Goal: Task Accomplishment & Management: Manage account settings

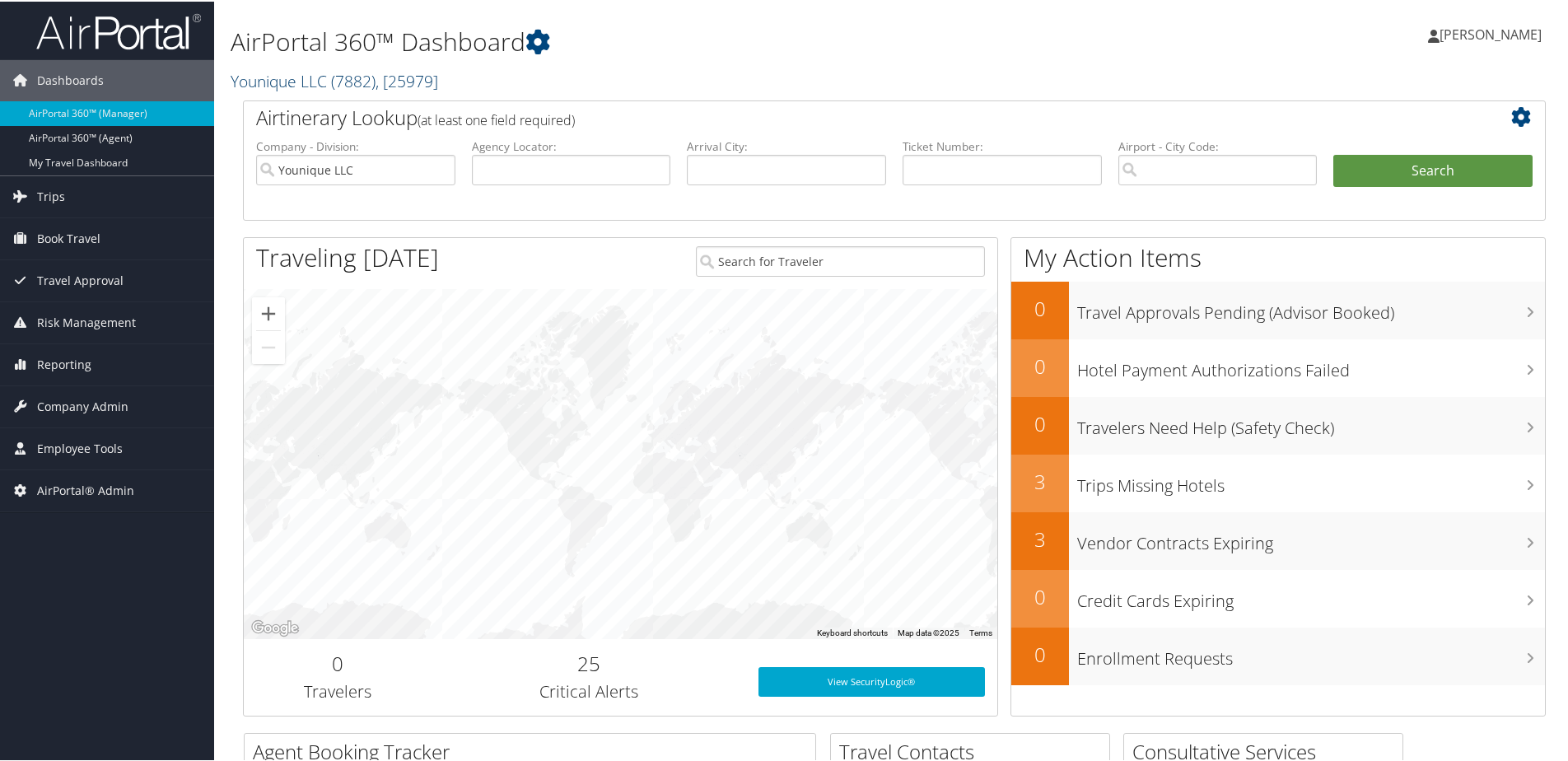
click at [323, 85] on link "Younique LLC ( 7882 ) , [ 25979 ]" at bounding box center [334, 79] width 207 height 22
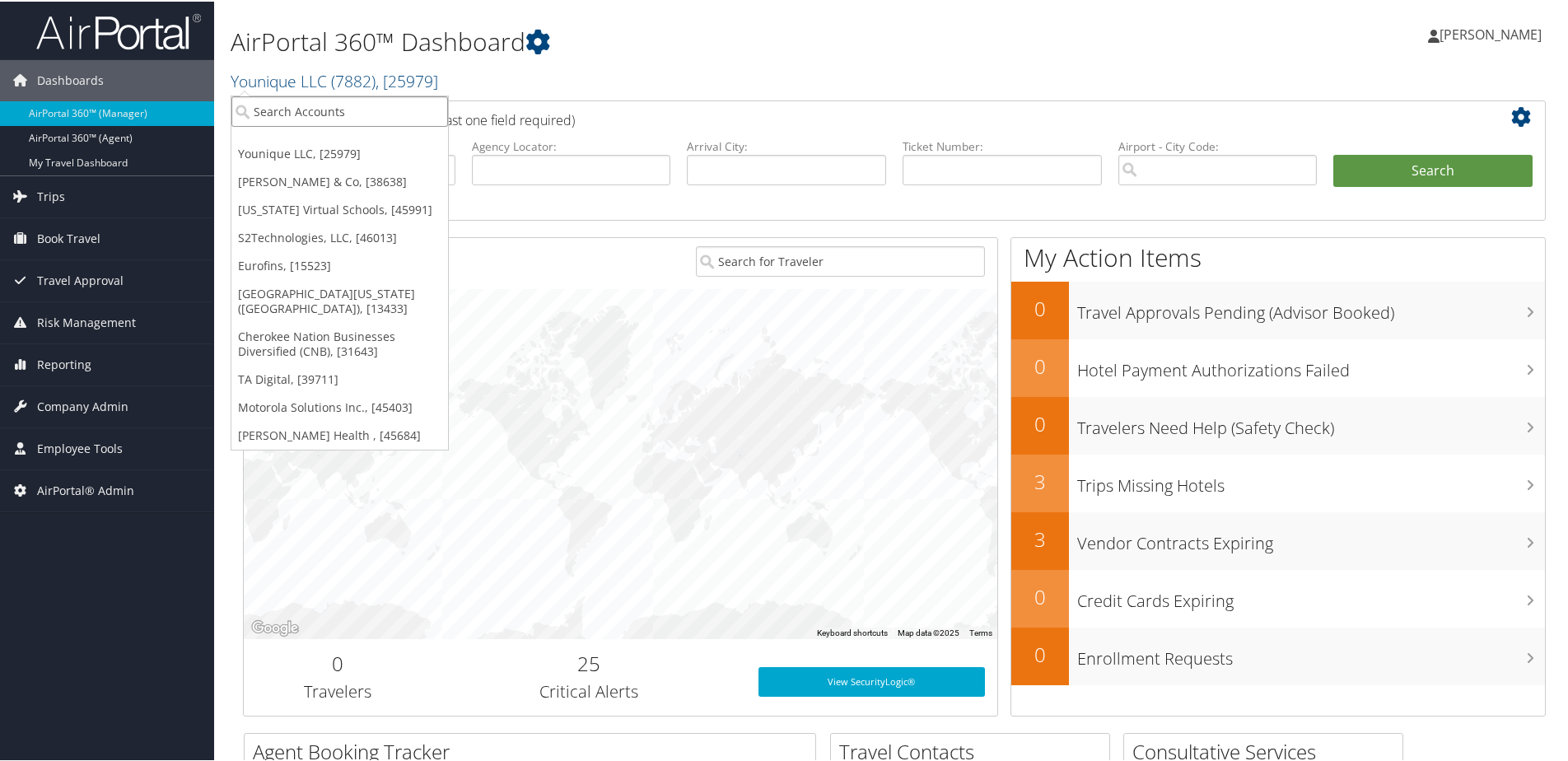
click at [300, 110] on input "search" at bounding box center [339, 110] width 217 height 31
type input "S2"
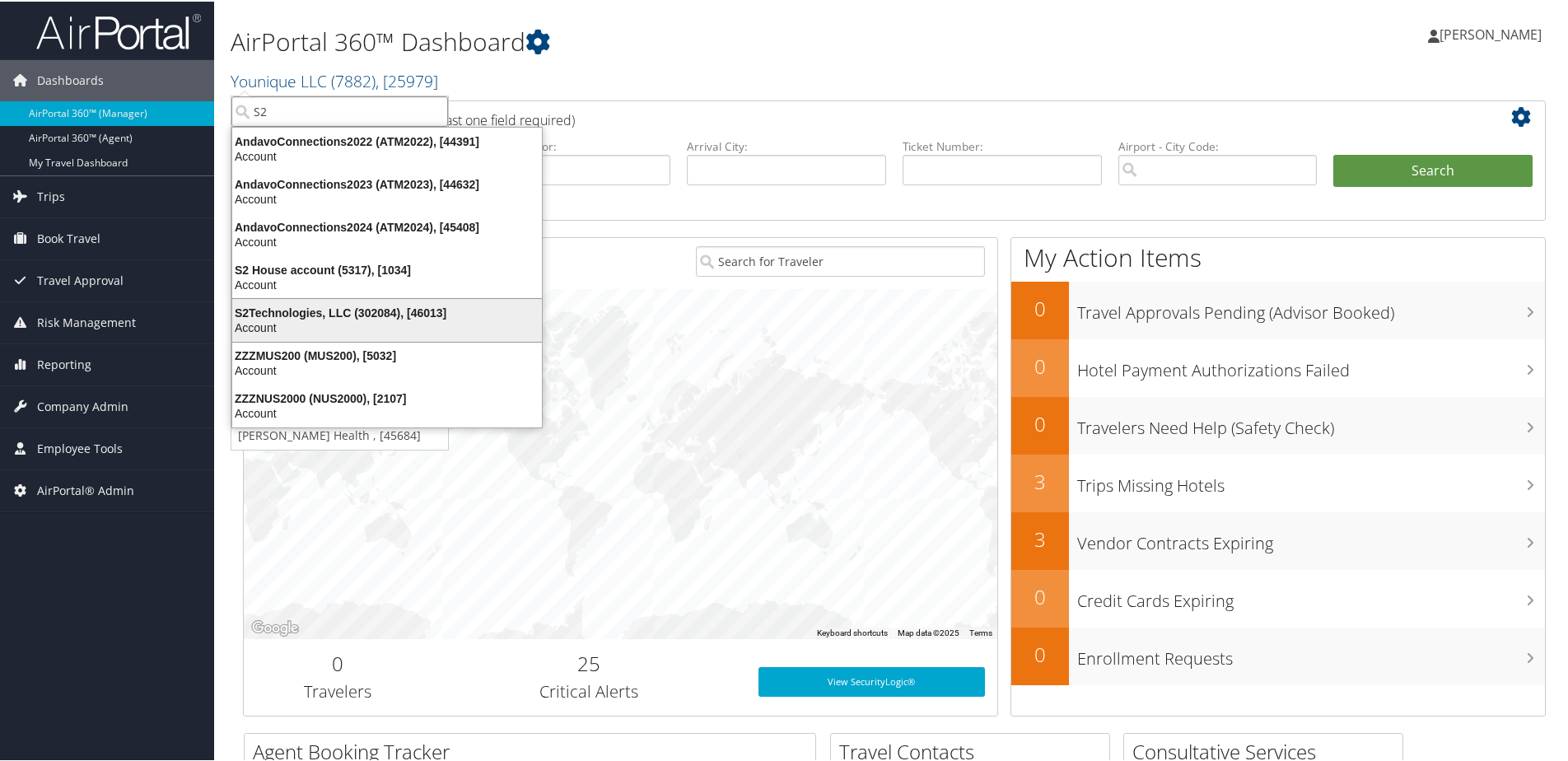
click at [274, 315] on div "S2Technologies, LLC (302084), [46013]" at bounding box center [388, 311] width 330 height 14
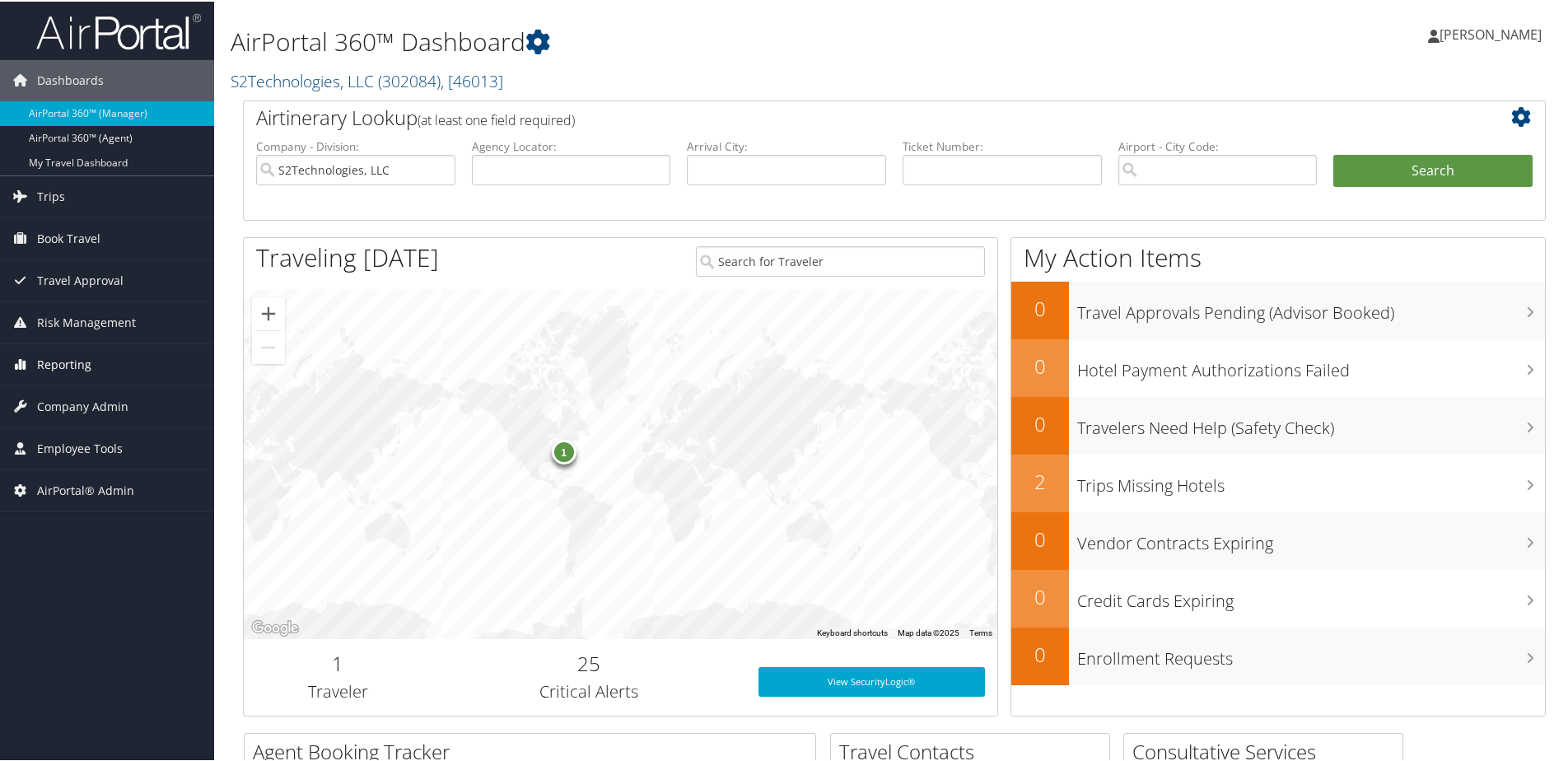
click at [65, 367] on span "Reporting" at bounding box center [64, 363] width 54 height 41
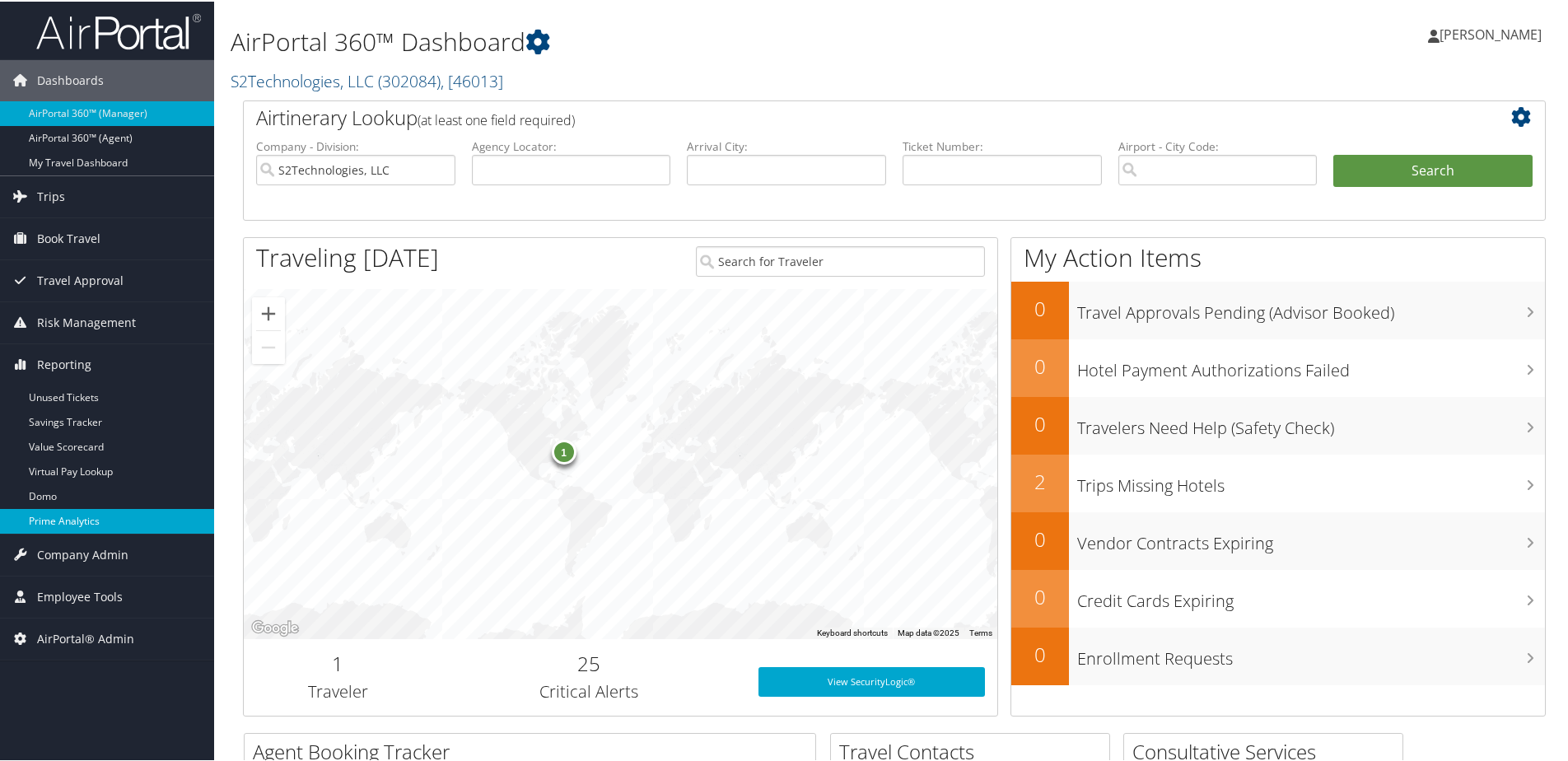
click at [69, 518] on link "Prime Analytics" at bounding box center [107, 520] width 214 height 25
click at [310, 82] on link "S2Technologies, LLC ( 302084 ) , [ 46013 ]" at bounding box center [366, 79] width 273 height 22
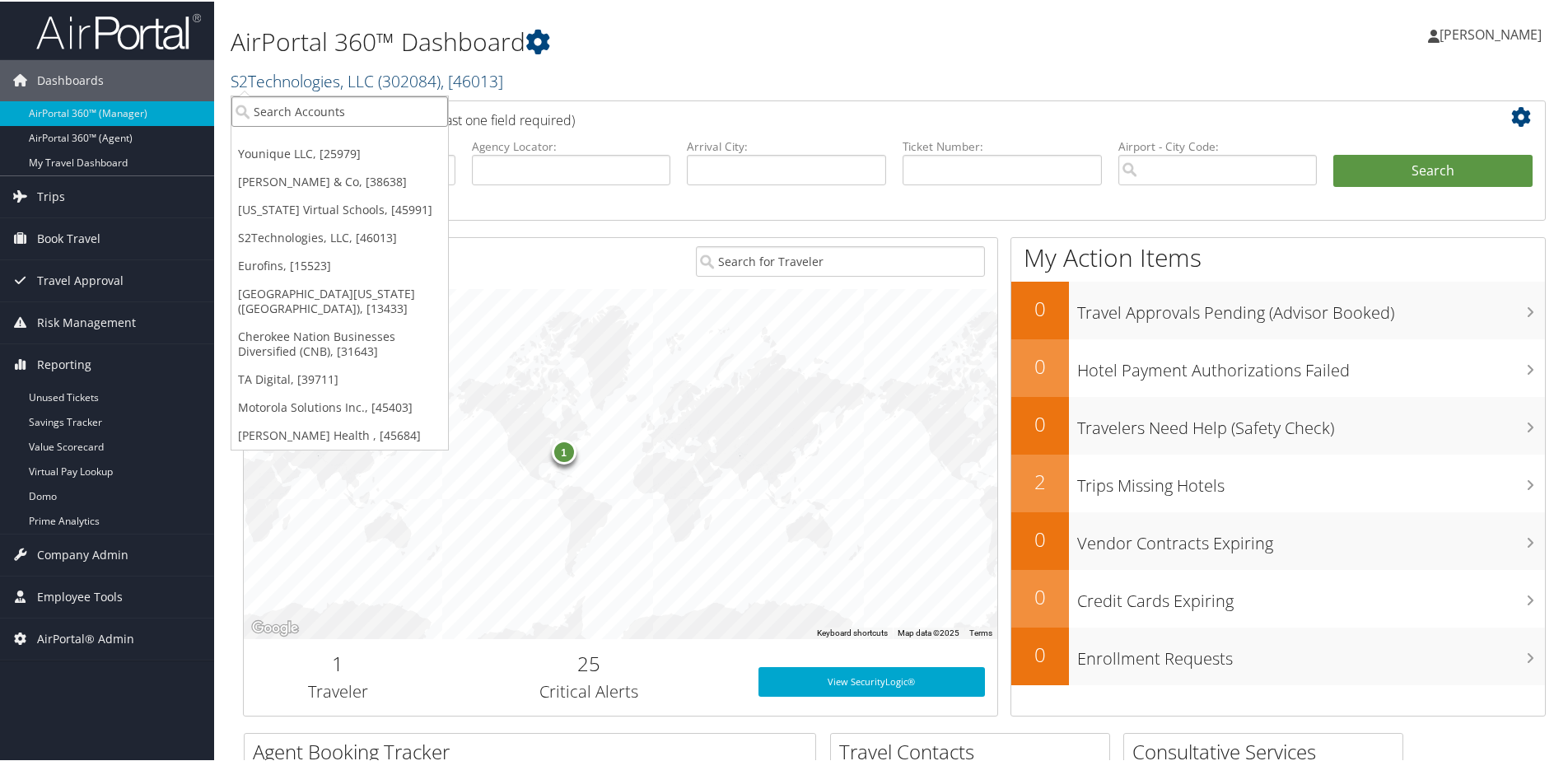
drag, startPoint x: 305, startPoint y: 105, endPoint x: 339, endPoint y: 76, distance: 44.7
click at [310, 115] on input "search" at bounding box center [339, 110] width 217 height 31
type input "Engage"
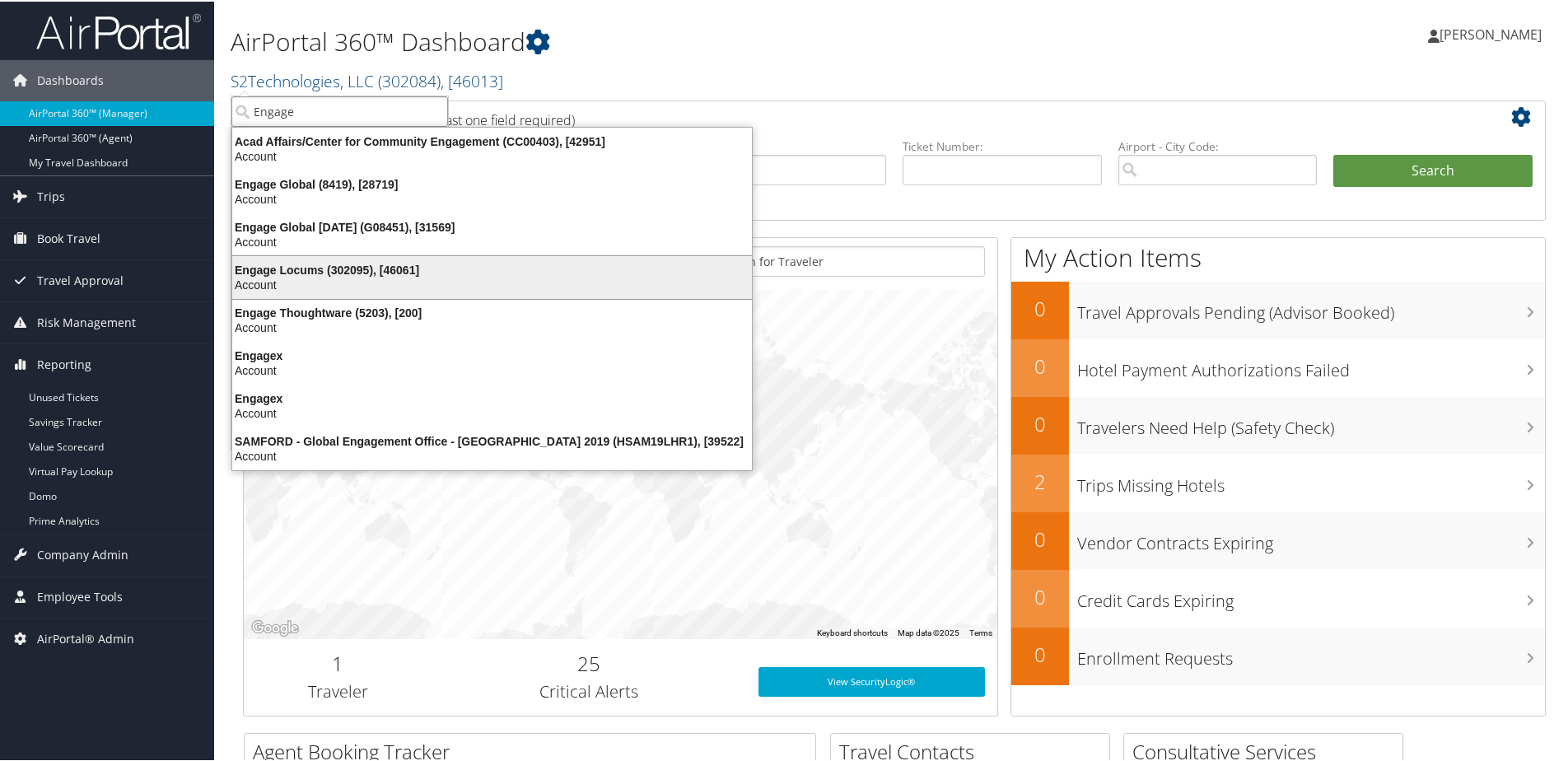
click at [286, 264] on div "Engage Locums (302095), [46061]" at bounding box center [492, 268] width 539 height 14
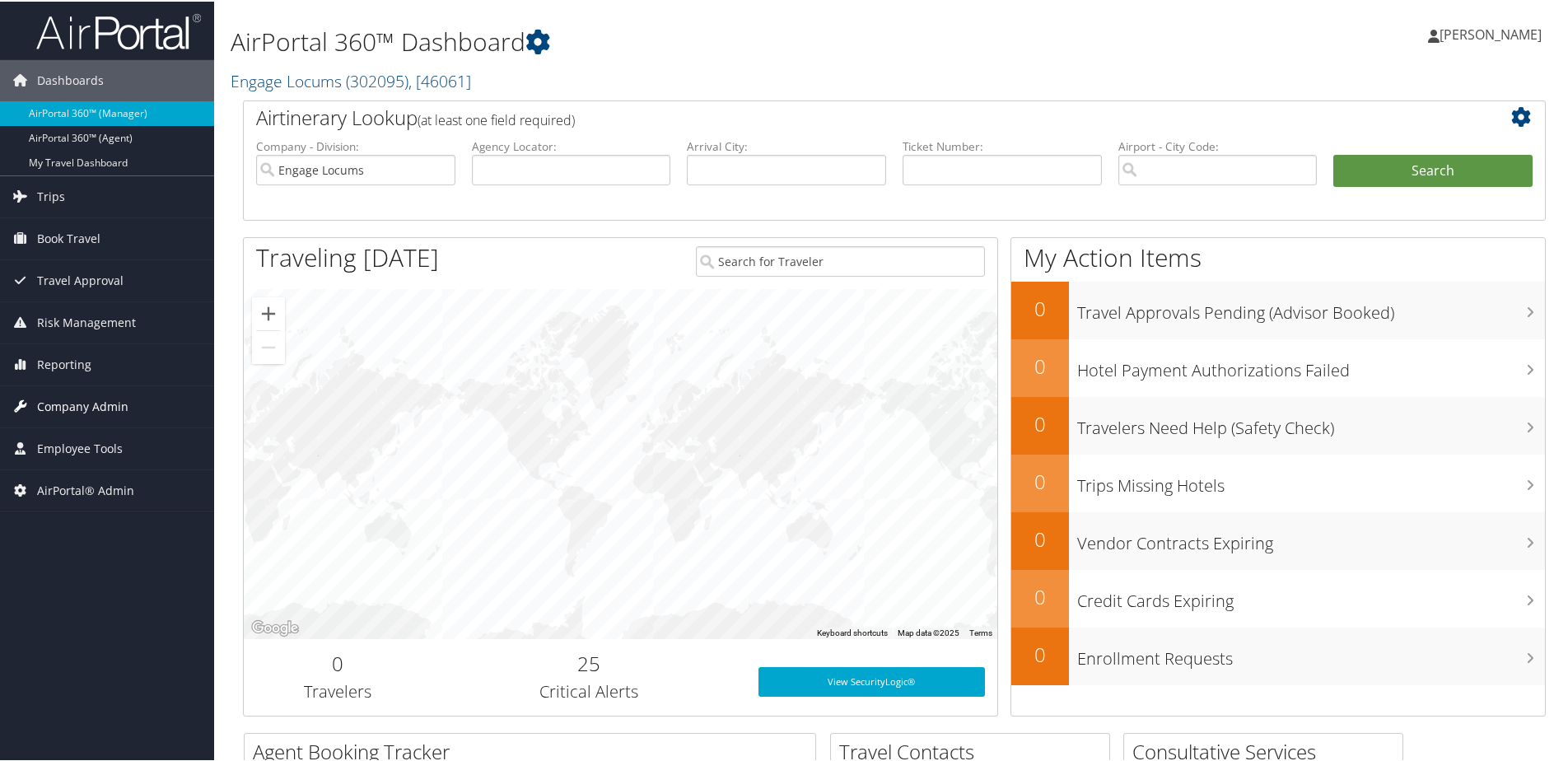
click at [59, 405] on span "Company Admin" at bounding box center [82, 405] width 92 height 41
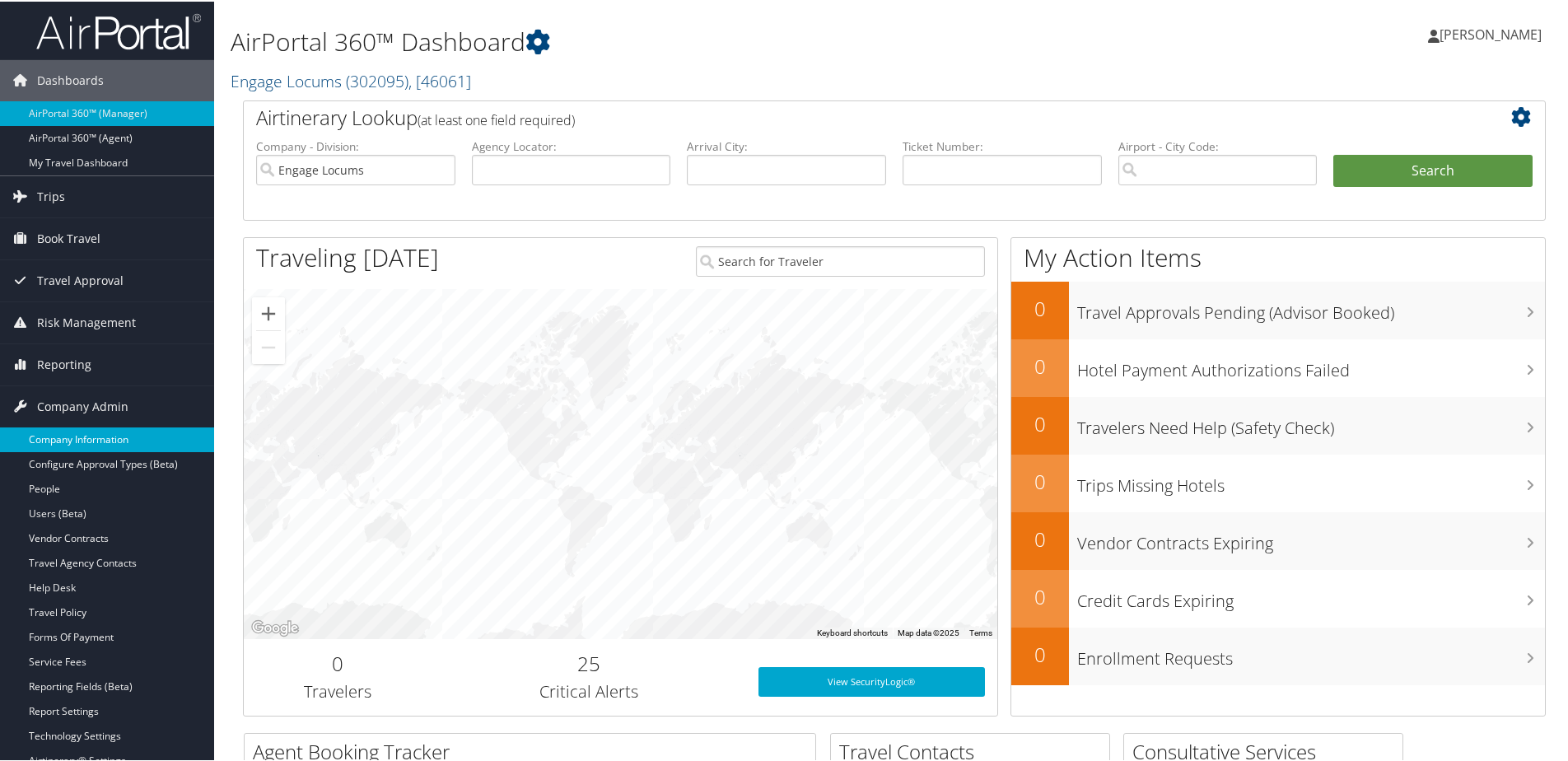
click at [73, 441] on link "Company Information" at bounding box center [107, 439] width 214 height 25
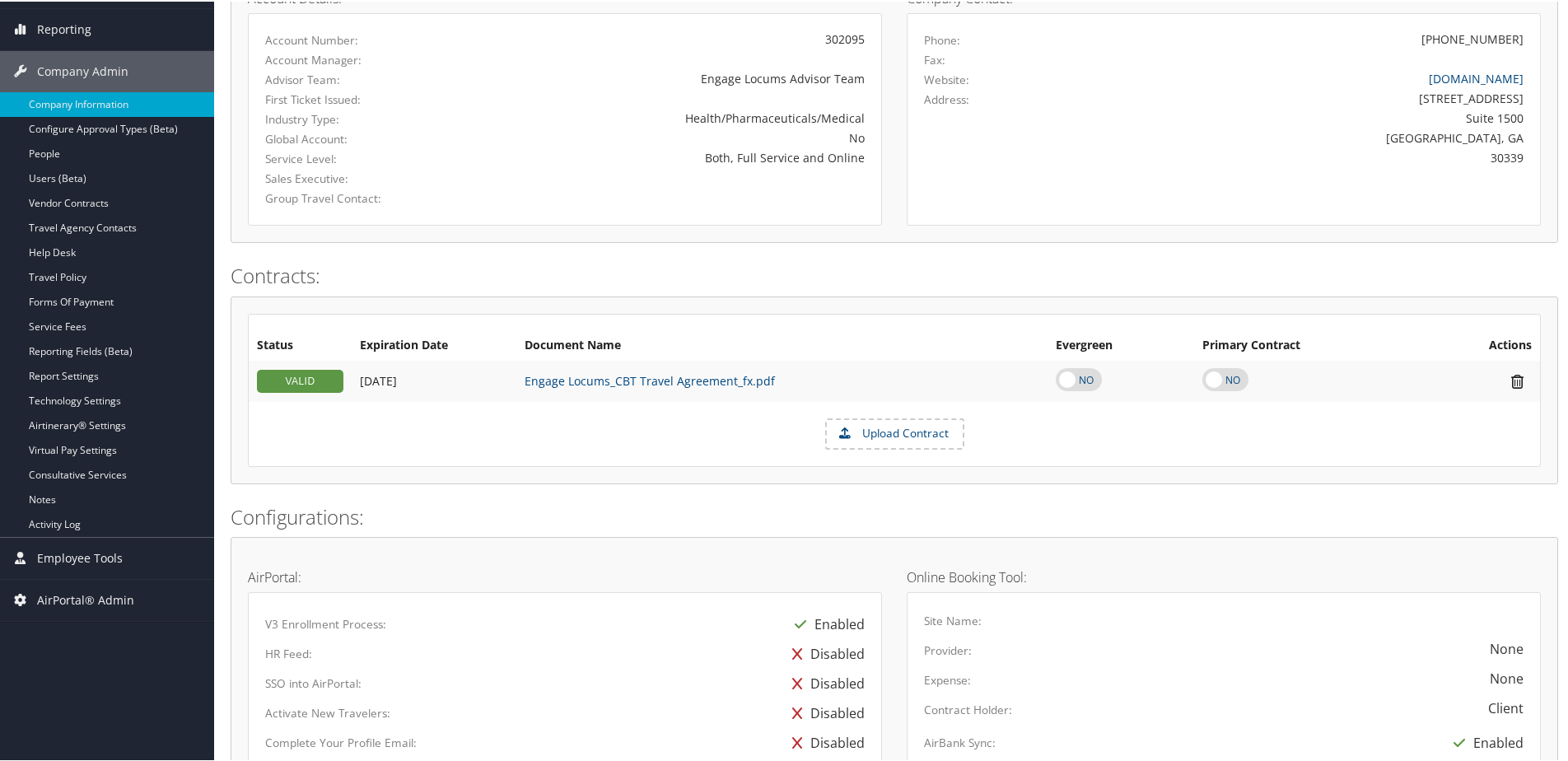
scroll to position [494, 0]
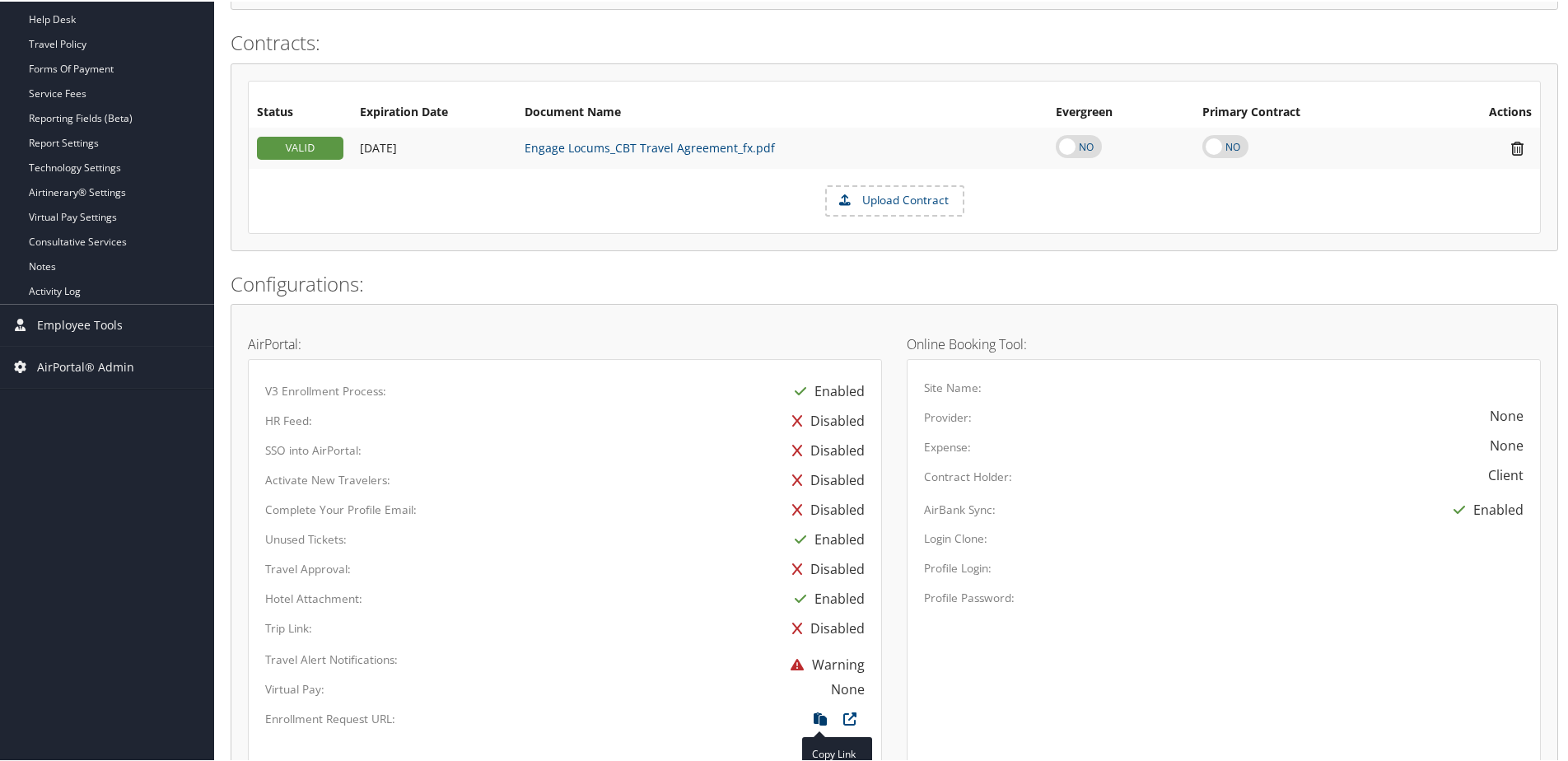
click at [809, 715] on icon at bounding box center [820, 721] width 30 height 21
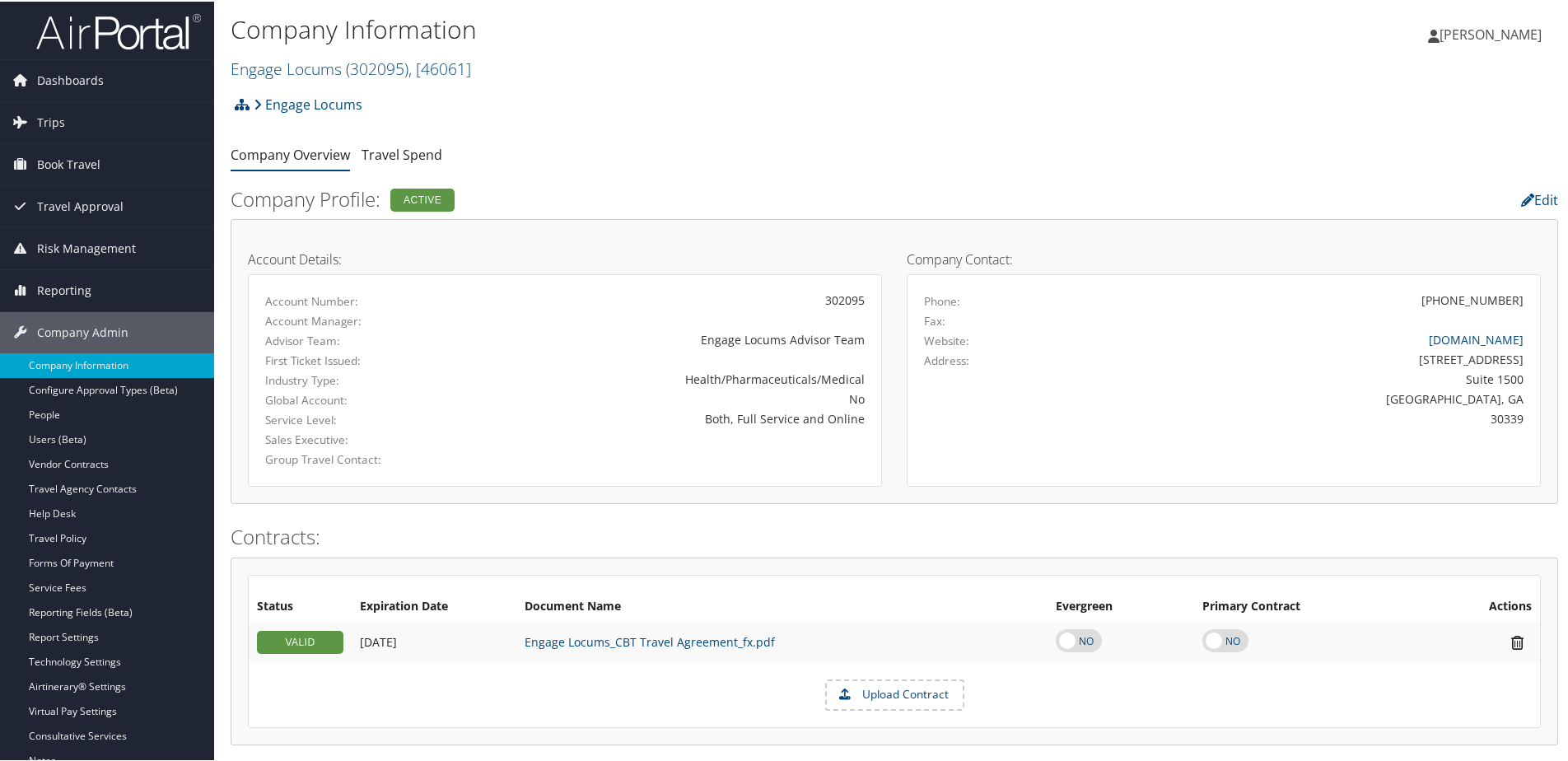
click at [1510, 29] on span "[PERSON_NAME]" at bounding box center [1491, 33] width 102 height 18
click at [1387, 291] on link "Sign Out" at bounding box center [1446, 296] width 183 height 28
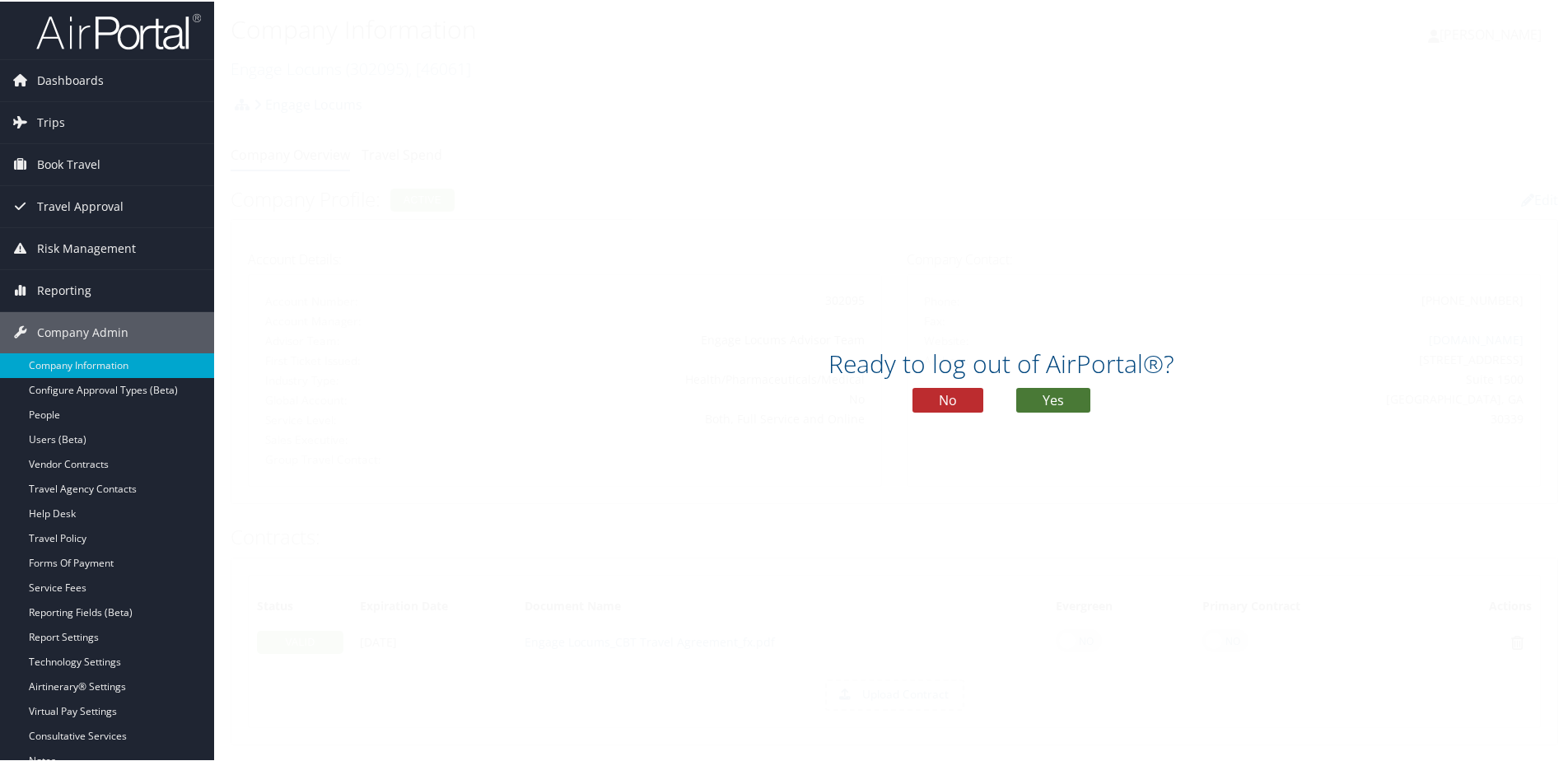
click at [1054, 394] on button "Yes" at bounding box center [1053, 399] width 74 height 25
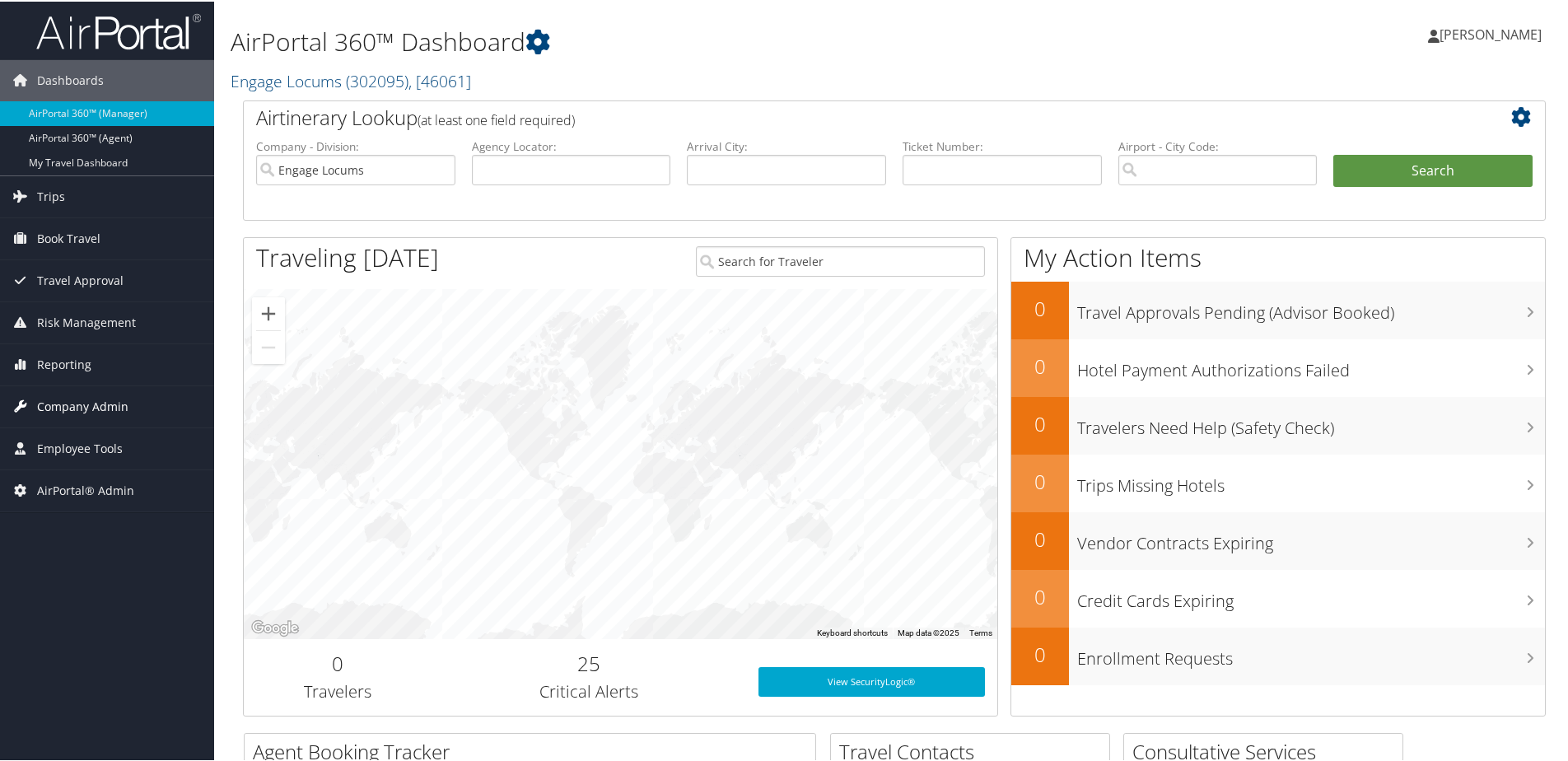
click at [80, 409] on span "Company Admin" at bounding box center [82, 405] width 92 height 41
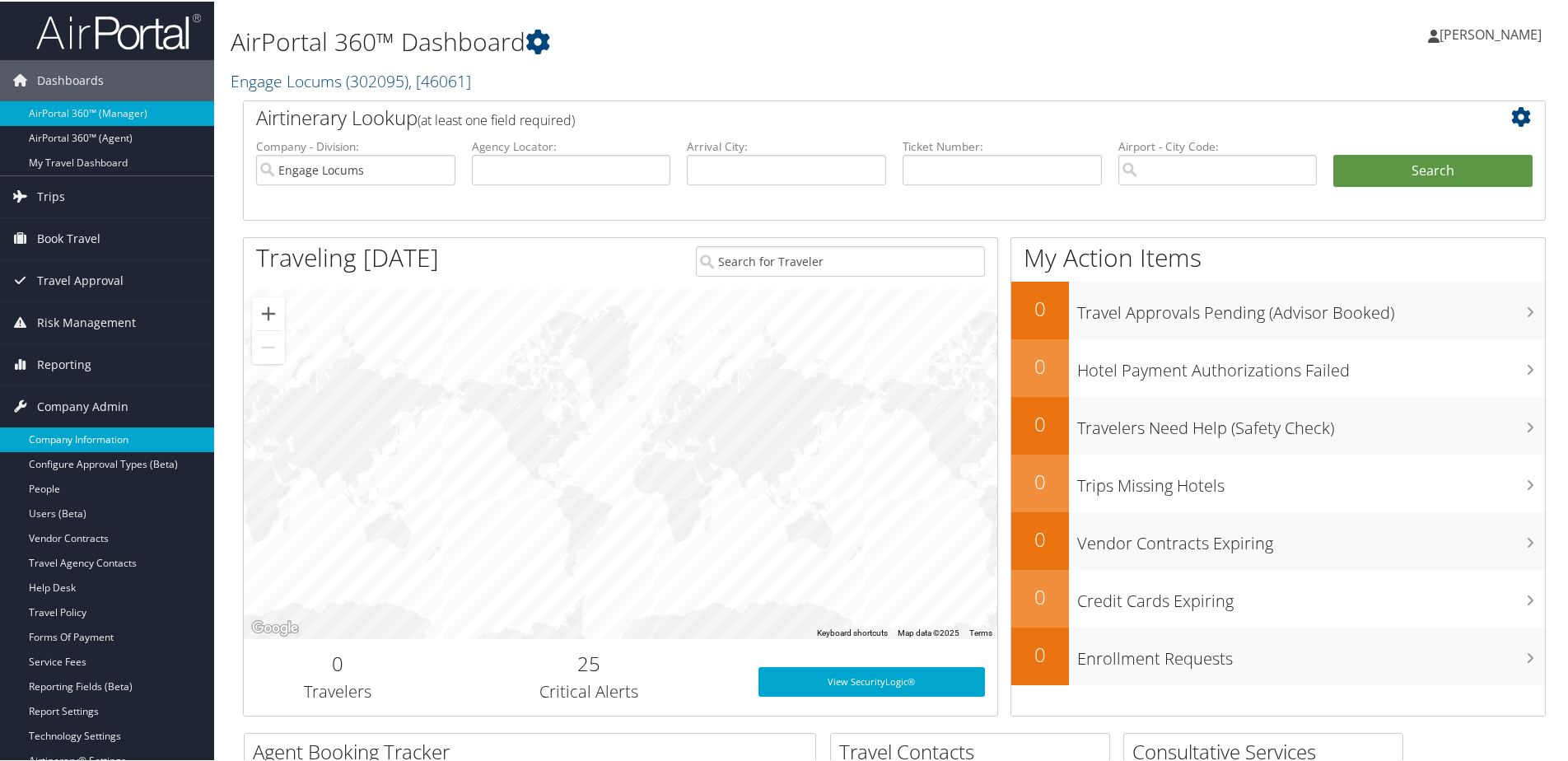
click at [74, 446] on link "Company Information" at bounding box center [107, 439] width 214 height 25
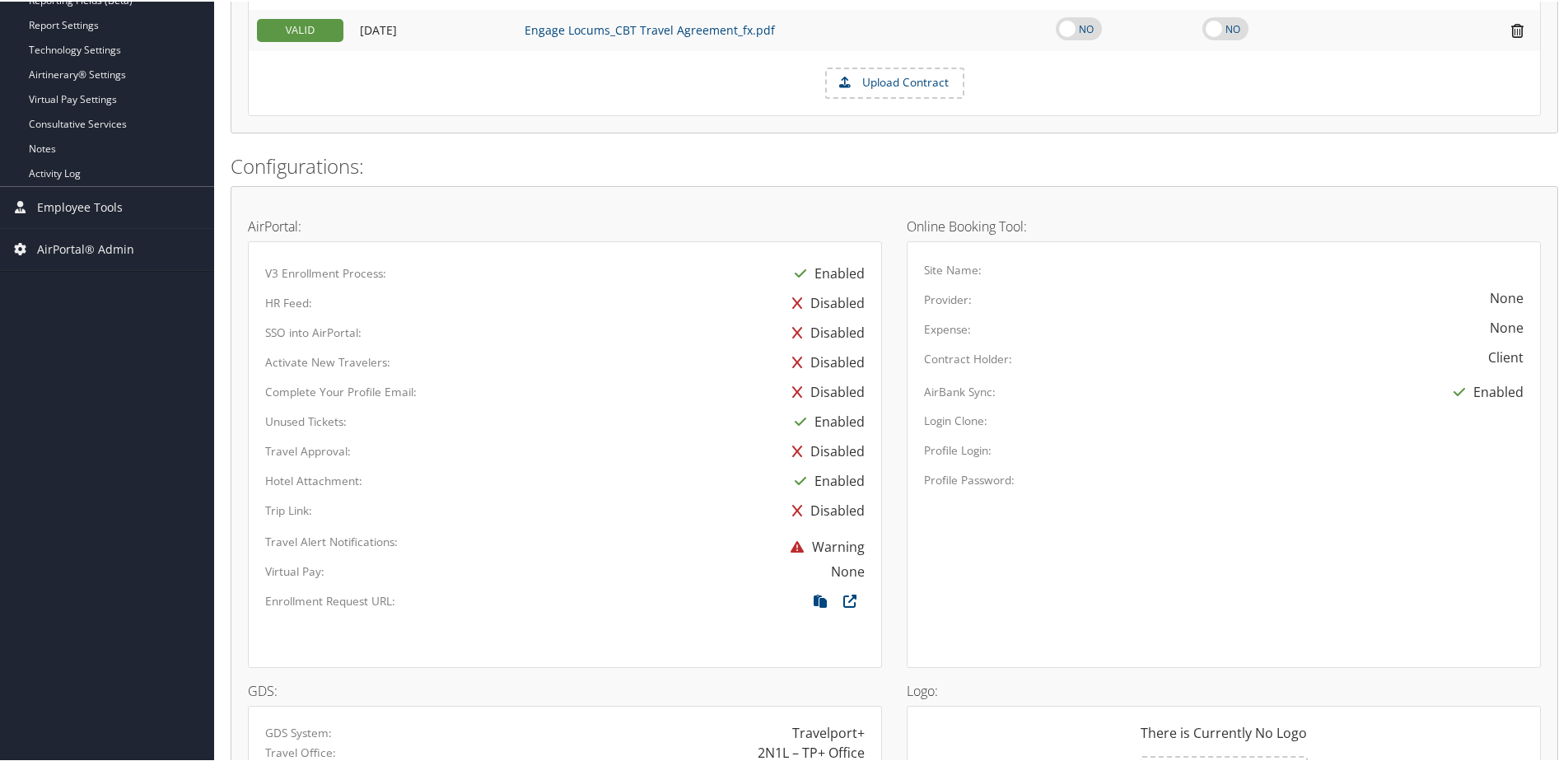
scroll to position [824, 0]
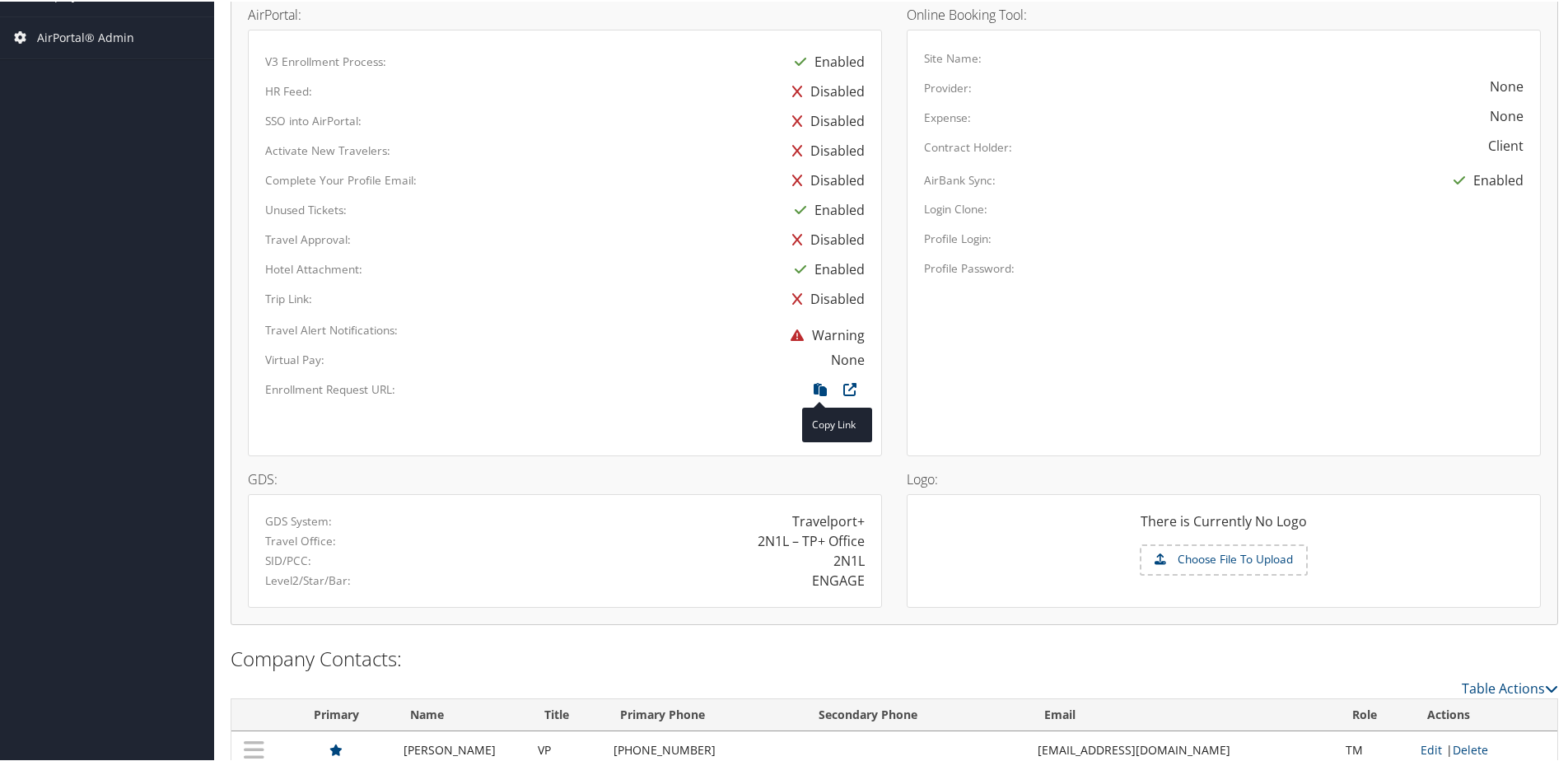
click at [811, 393] on span at bounding box center [820, 388] width 30 height 18
click at [809, 387] on icon at bounding box center [820, 392] width 30 height 21
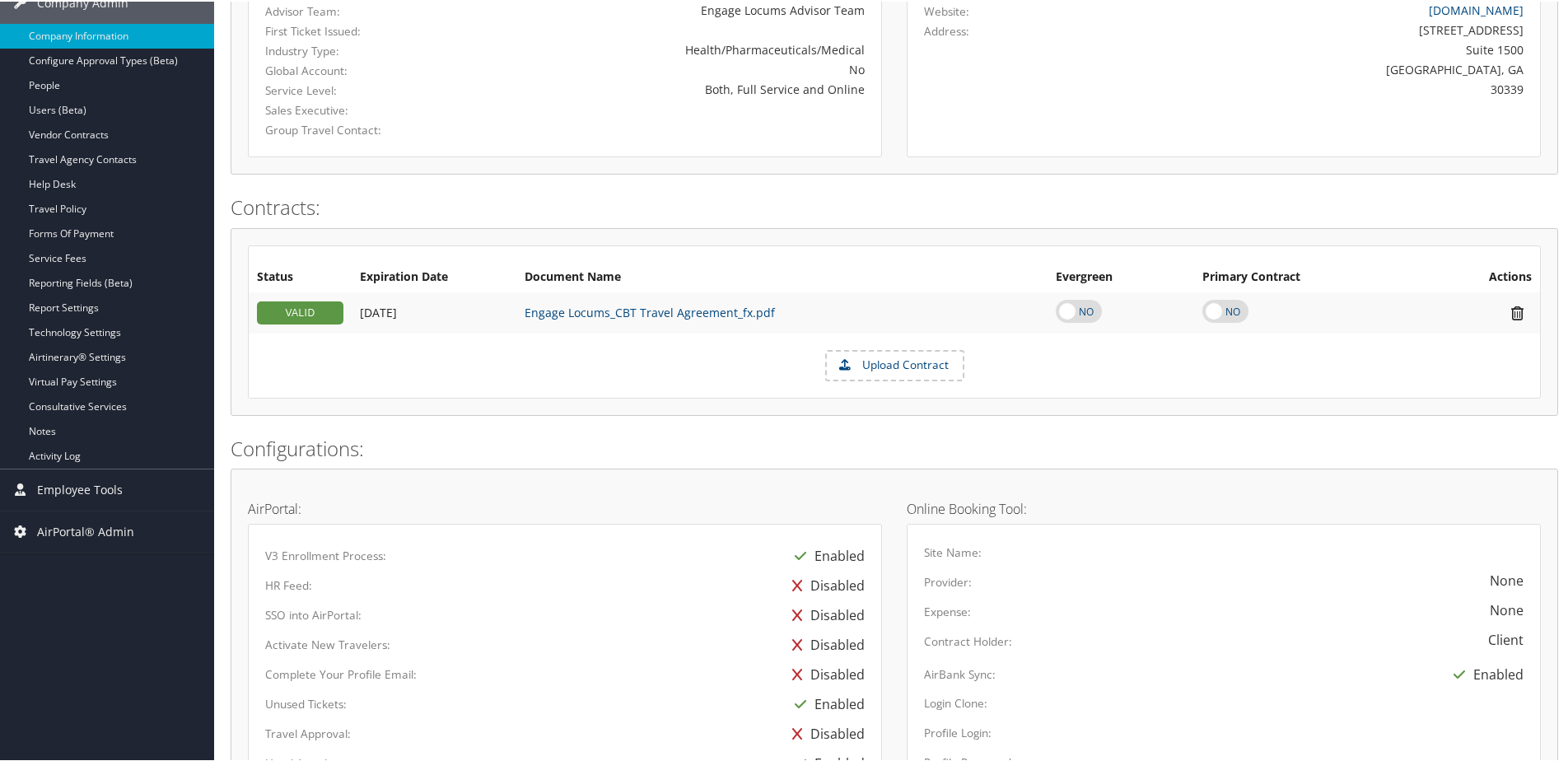
scroll to position [0, 0]
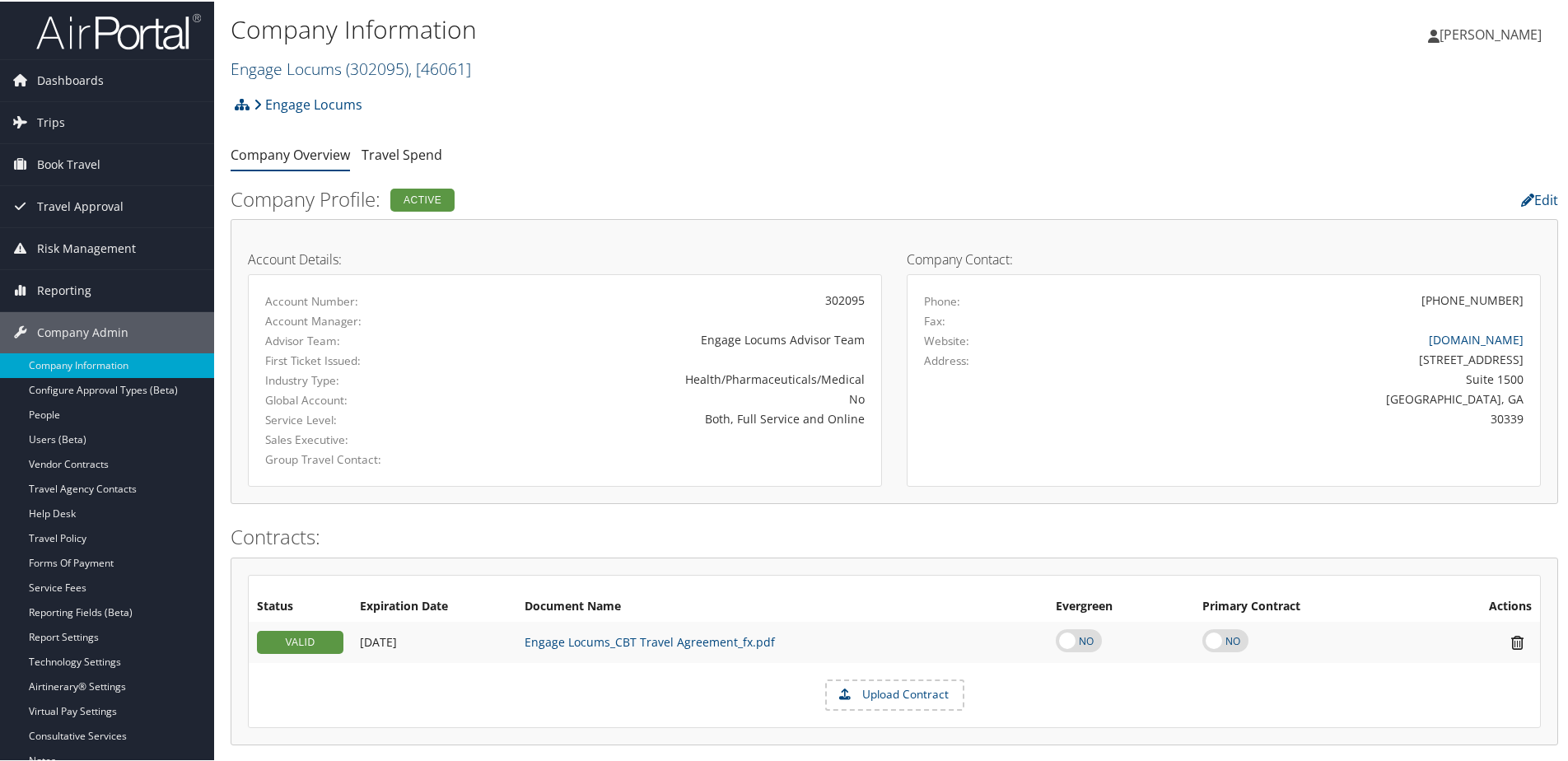
click at [283, 71] on link "Engage Locums ( 302095 ) , [ 46061 ]" at bounding box center [350, 67] width 240 height 22
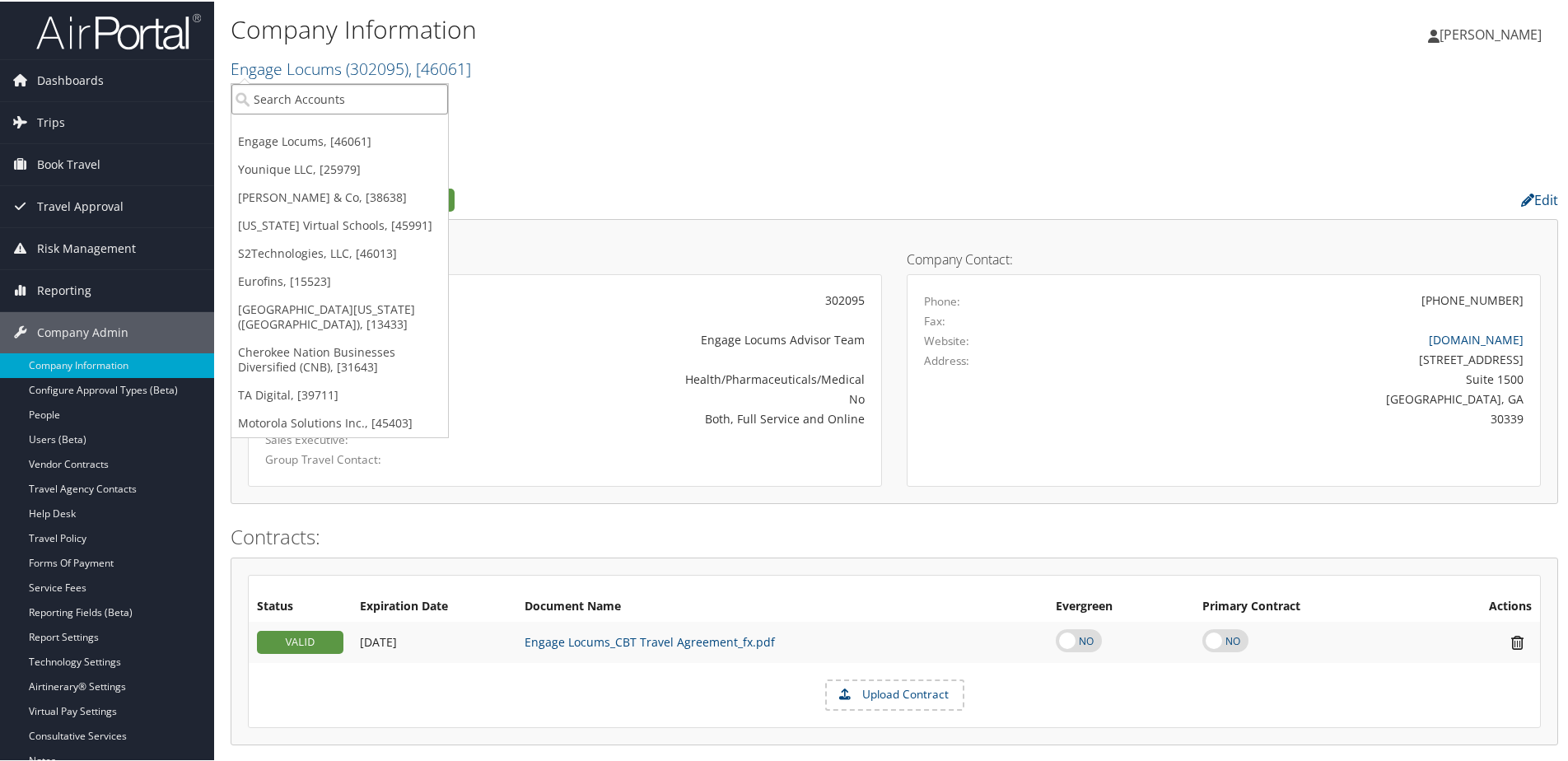
click at [285, 100] on input "search" at bounding box center [339, 97] width 217 height 31
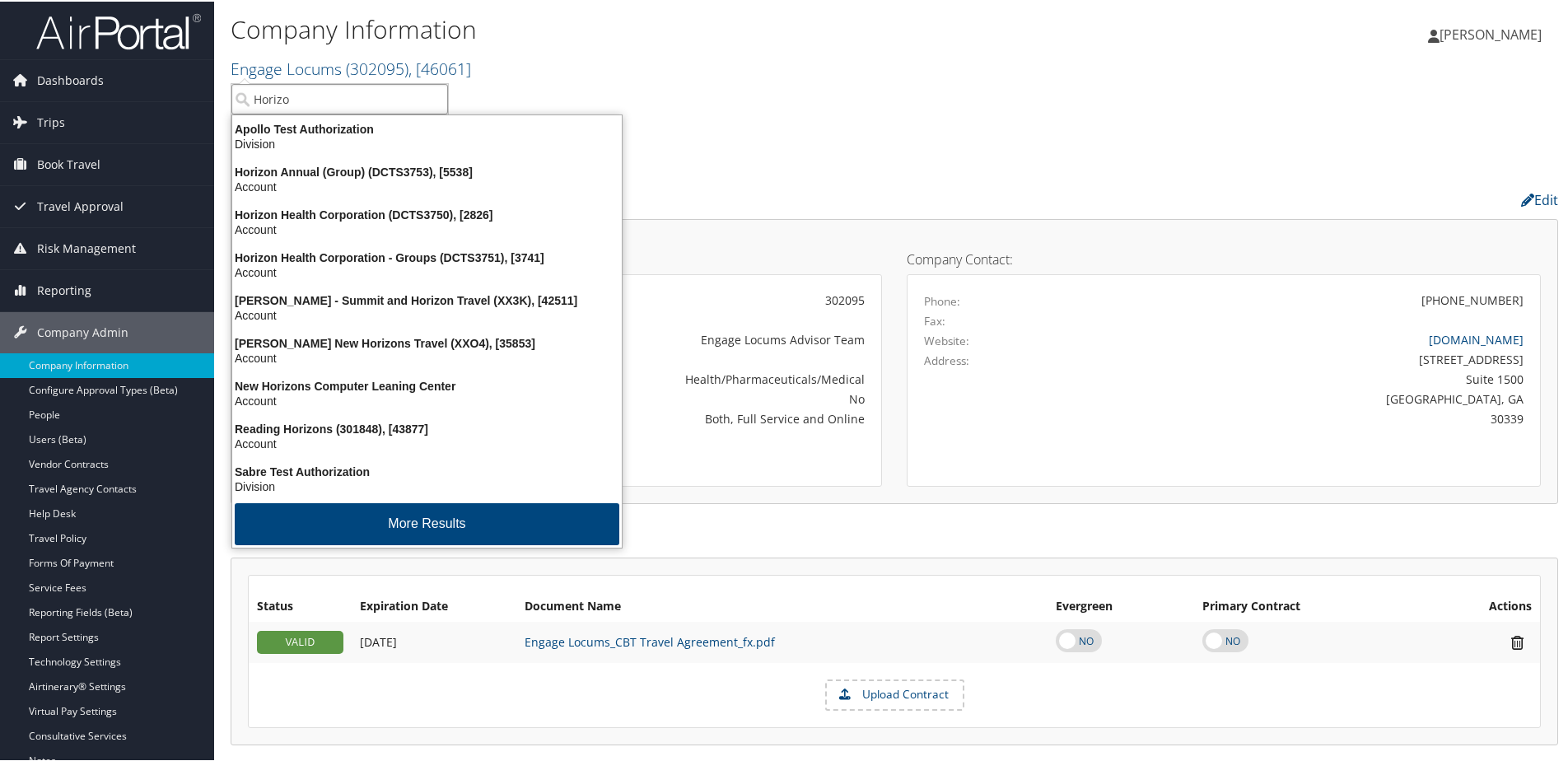
type input "Horizon"
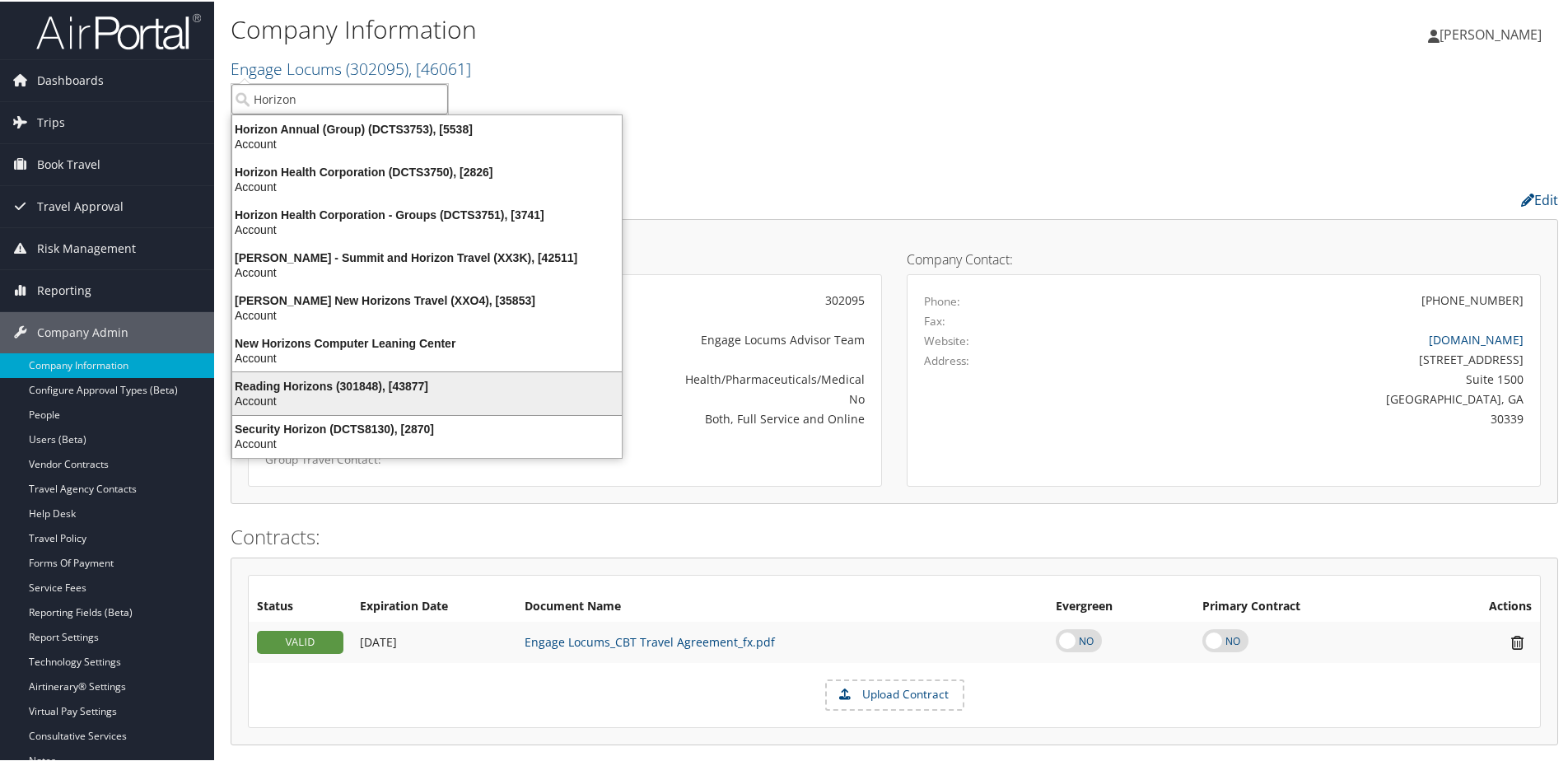
click at [270, 391] on div "Reading Horizons (301848), [43877]" at bounding box center [427, 384] width 409 height 14
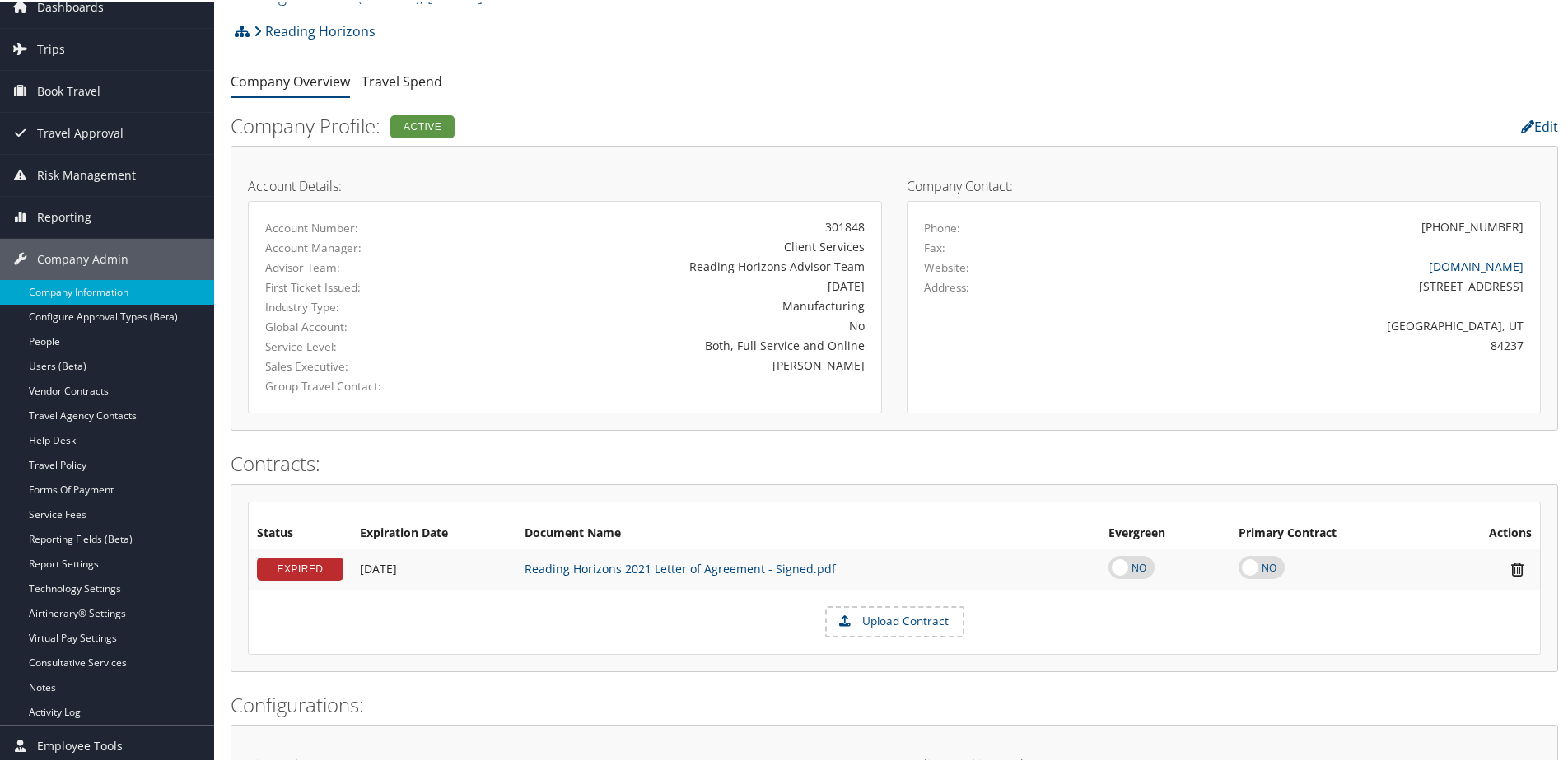
scroll to position [70, 0]
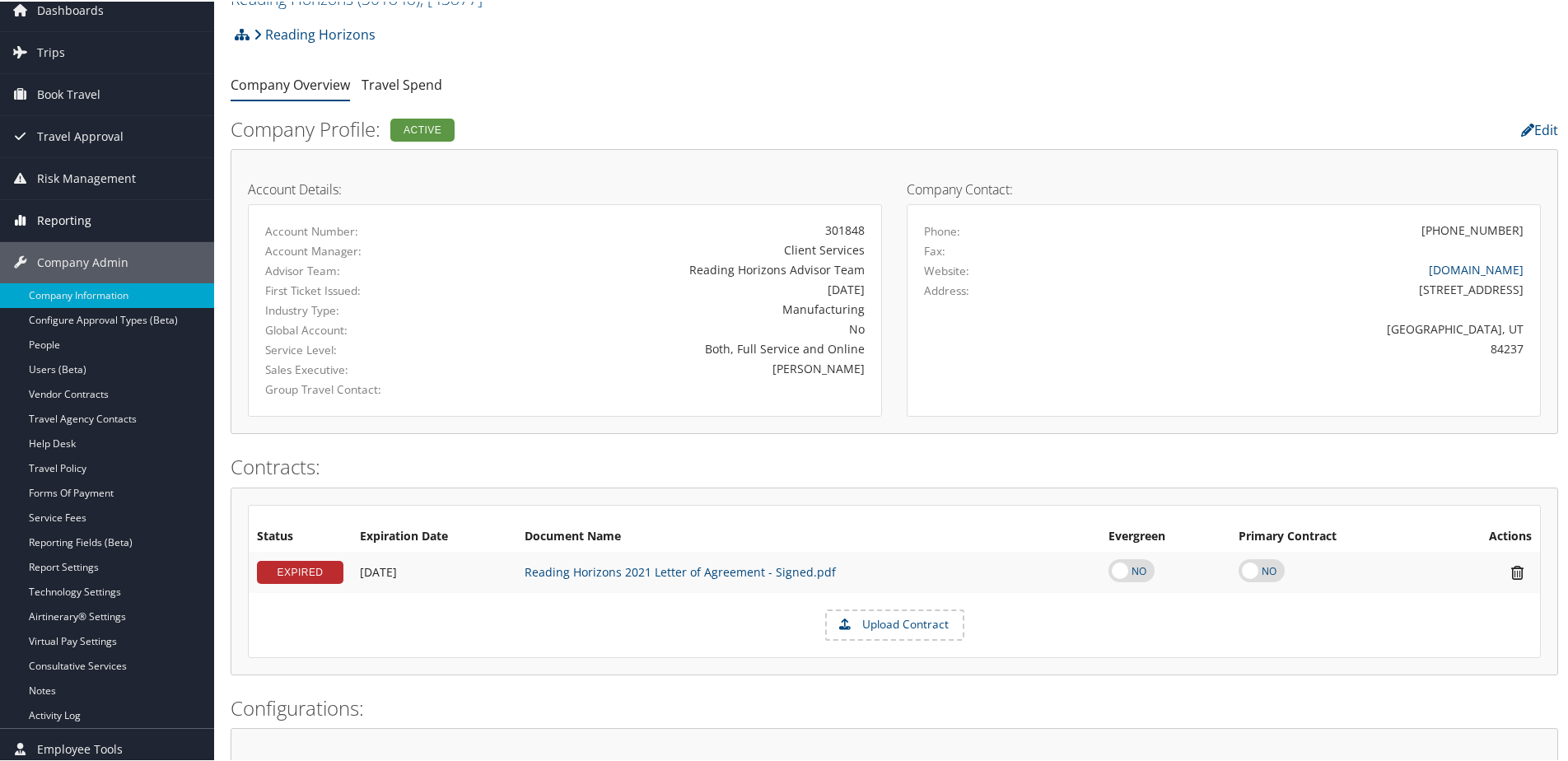
click at [76, 216] on span "Reporting" at bounding box center [64, 219] width 54 height 41
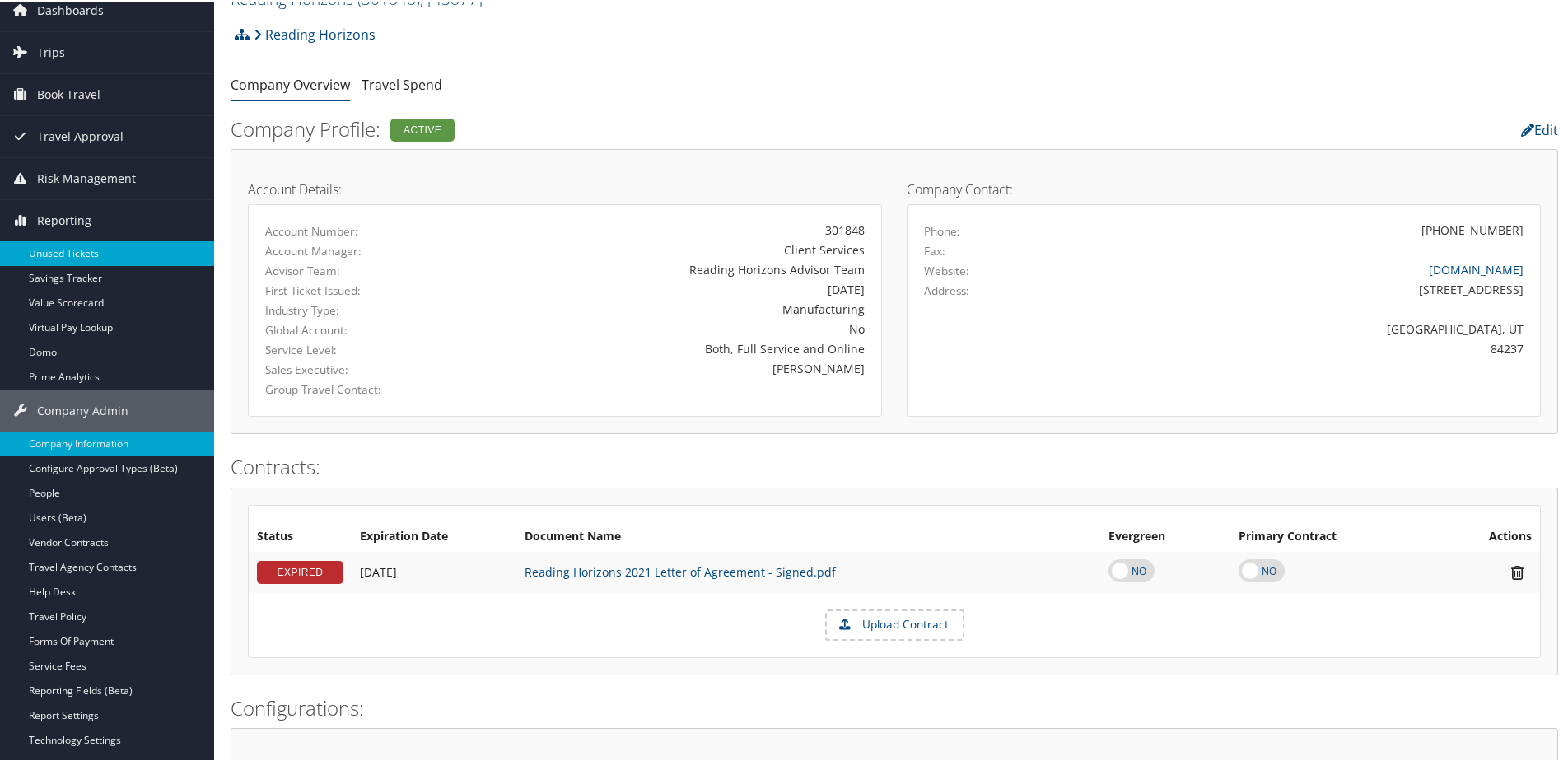
click at [68, 252] on link "Unused Tickets" at bounding box center [107, 253] width 214 height 25
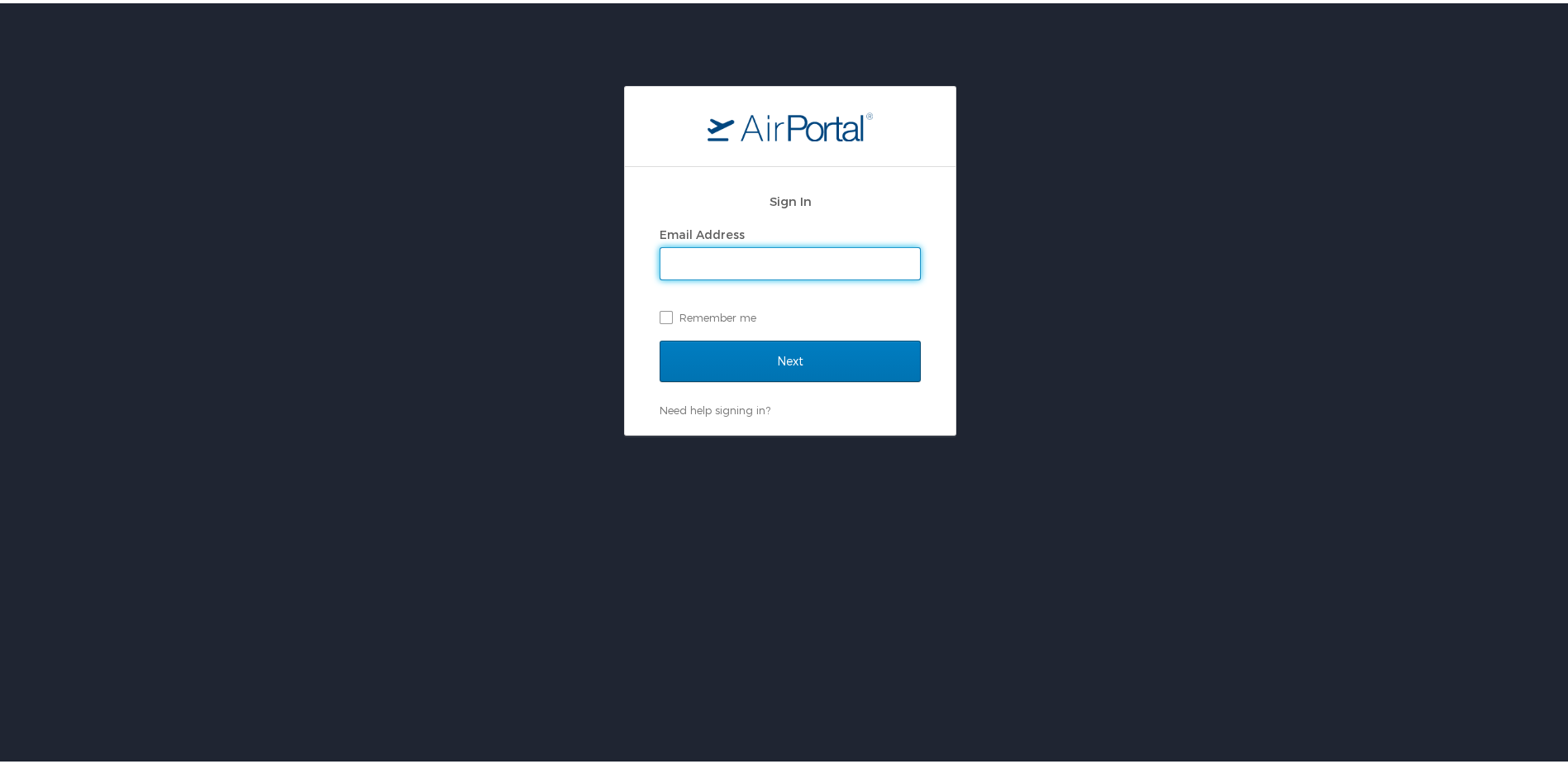
type input "[PERSON_NAME][EMAIL_ADDRESS][PERSON_NAME][DOMAIN_NAME]"
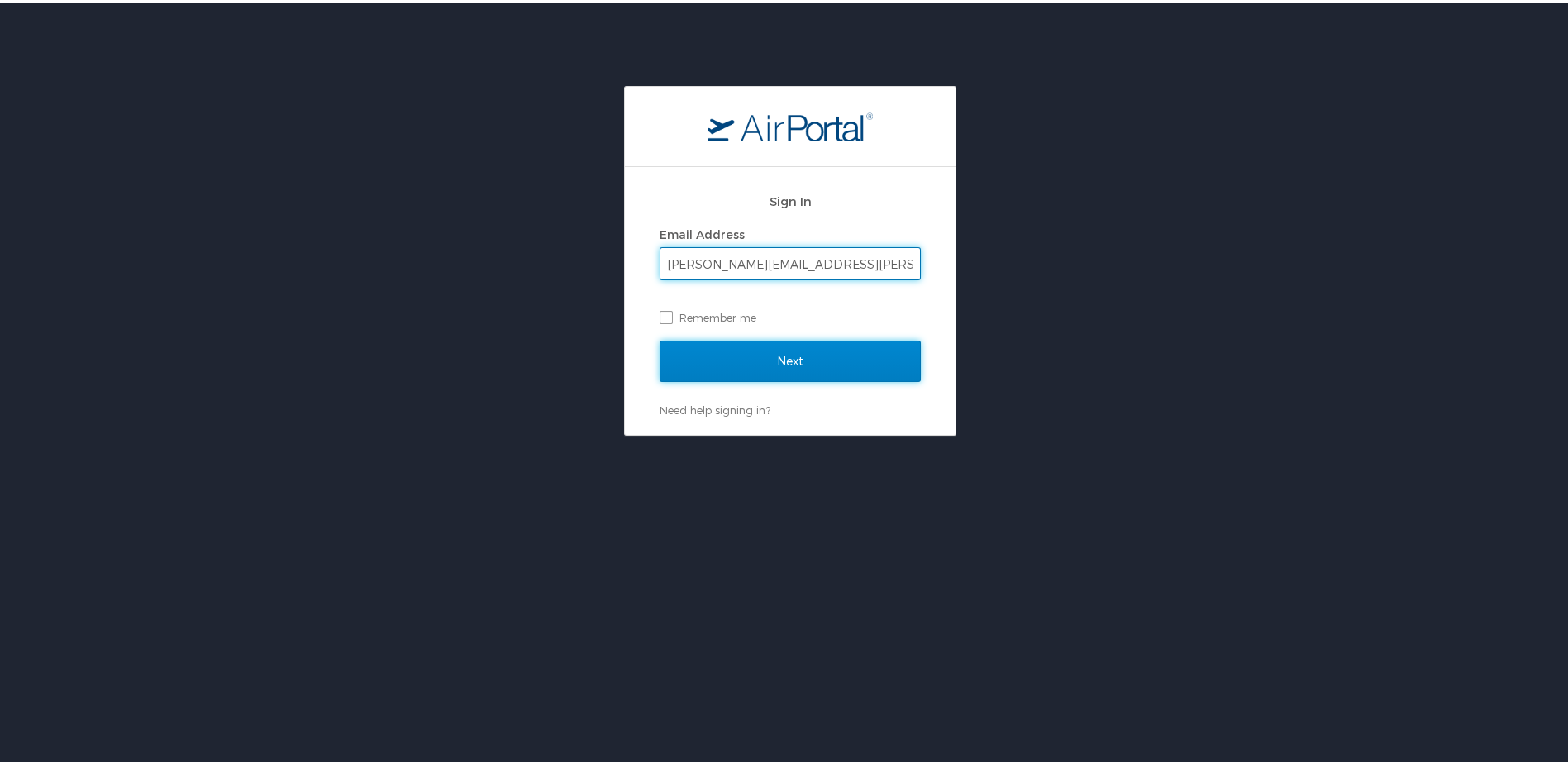
click at [714, 361] on input "Next" at bounding box center [791, 357] width 261 height 42
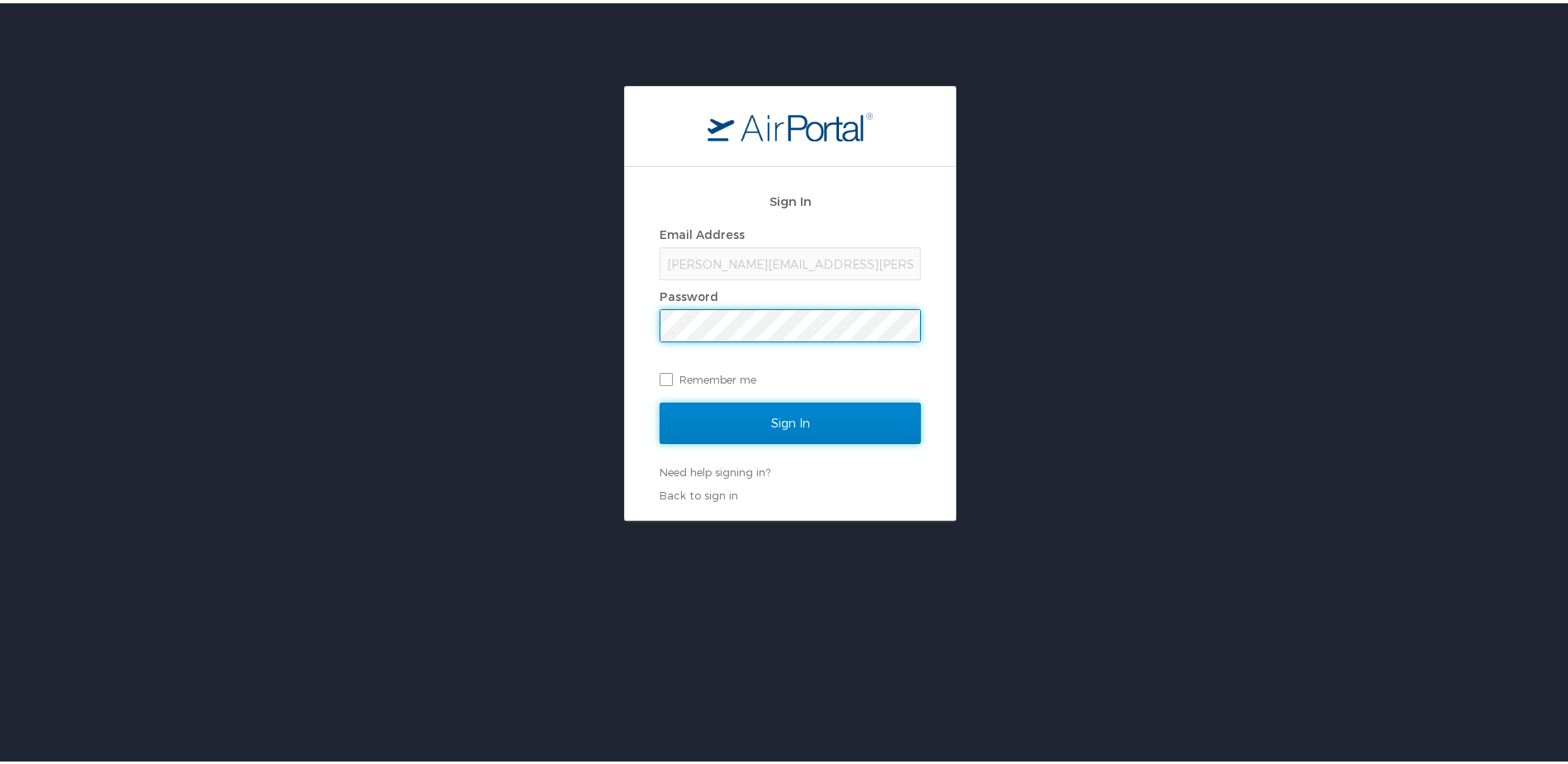
click at [740, 421] on input "Sign In" at bounding box center [791, 420] width 261 height 42
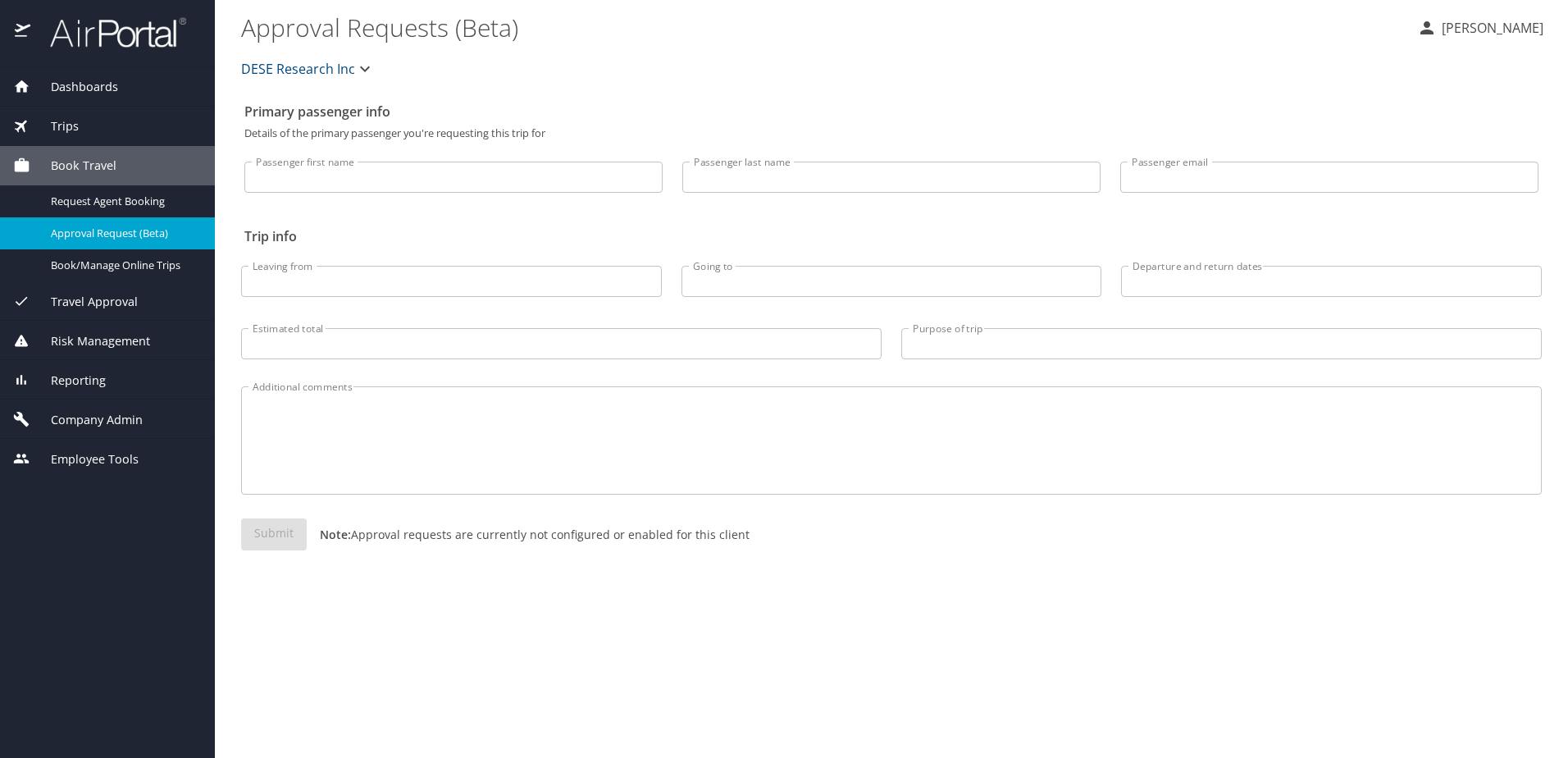
click at [87, 380] on span "Reporting" at bounding box center [68, 380] width 76 height 18
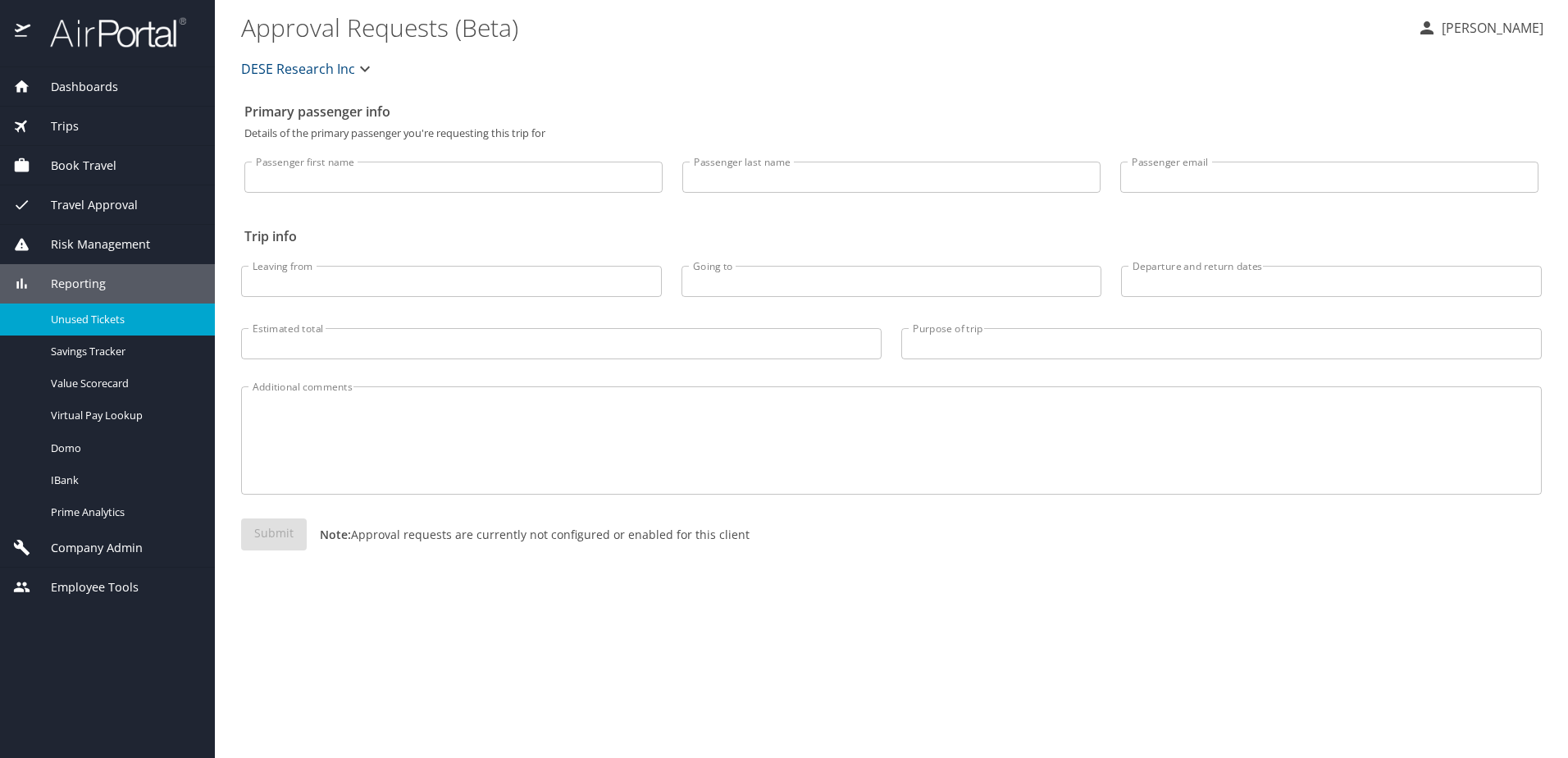
click at [91, 308] on link "Unused Tickets" at bounding box center [108, 319] width 215 height 32
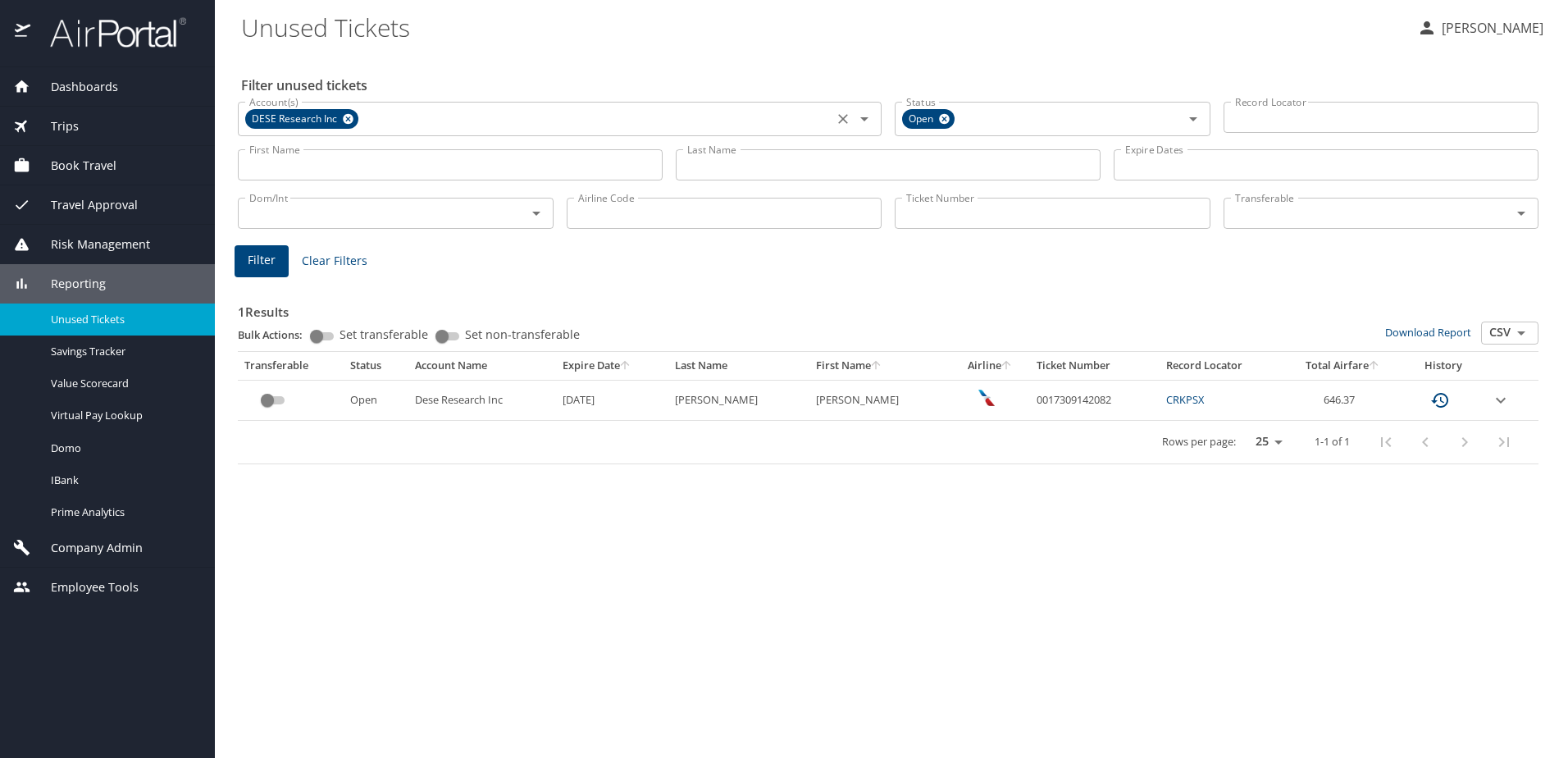
click at [346, 121] on icon at bounding box center [348, 119] width 11 height 11
click at [70, 118] on span "Trips" at bounding box center [55, 126] width 48 height 18
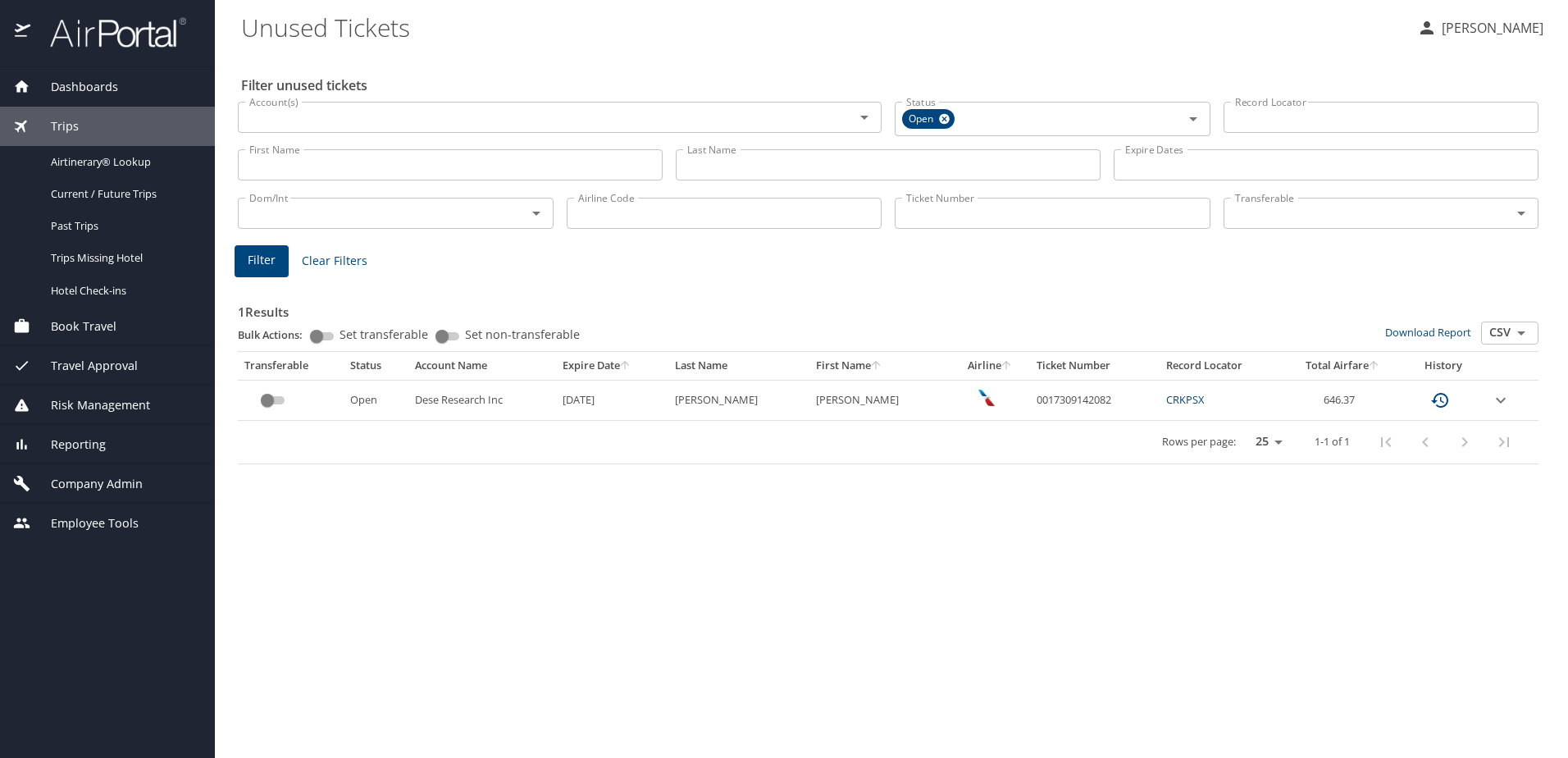
click at [84, 478] on span "Company Admin" at bounding box center [86, 484] width 112 height 18
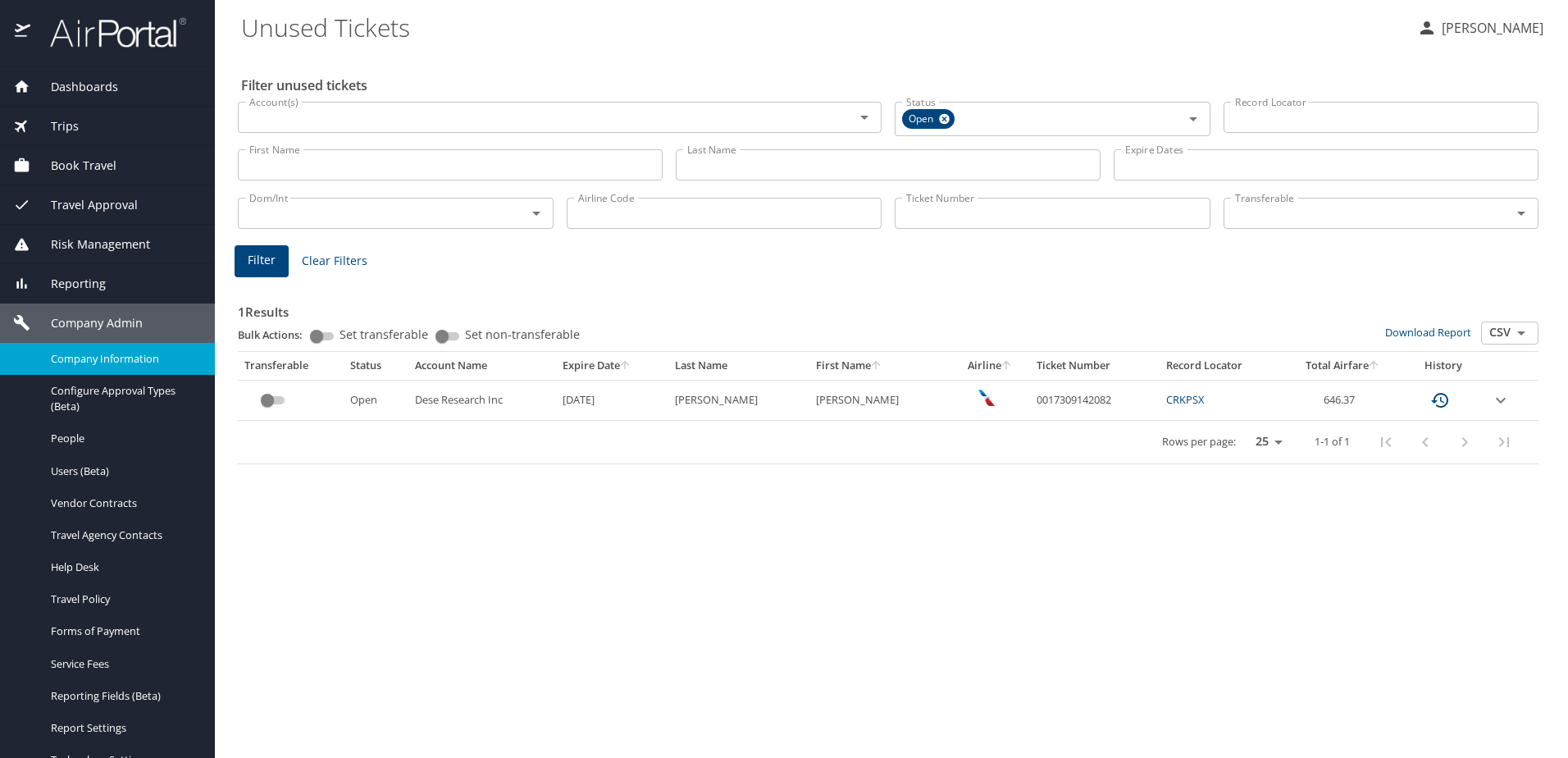
click at [62, 365] on span "Company Information" at bounding box center [123, 359] width 144 height 15
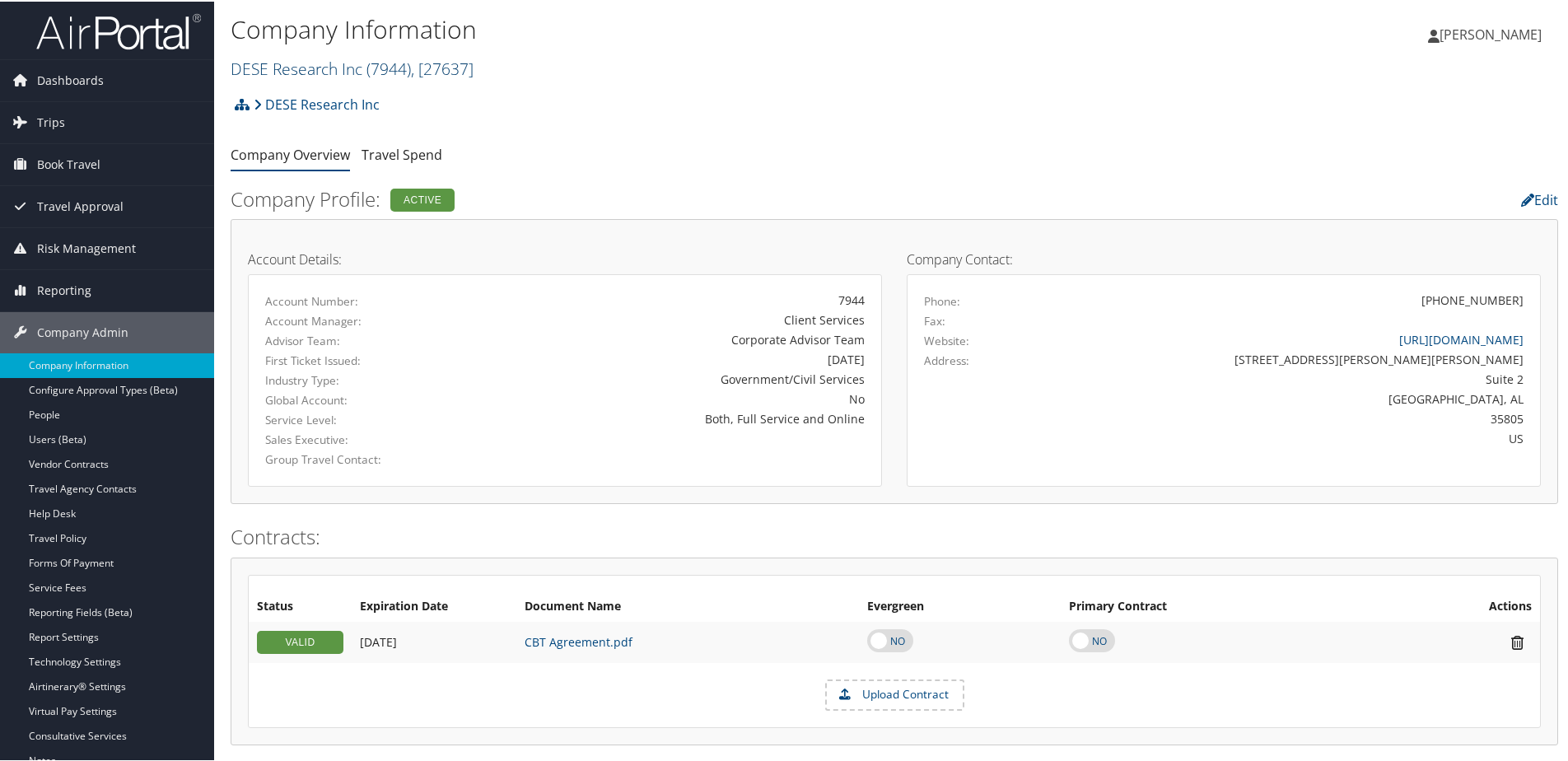
click at [257, 65] on link "DESE Research Inc ( 7944 ) , [ 27637 ]" at bounding box center [352, 67] width 243 height 22
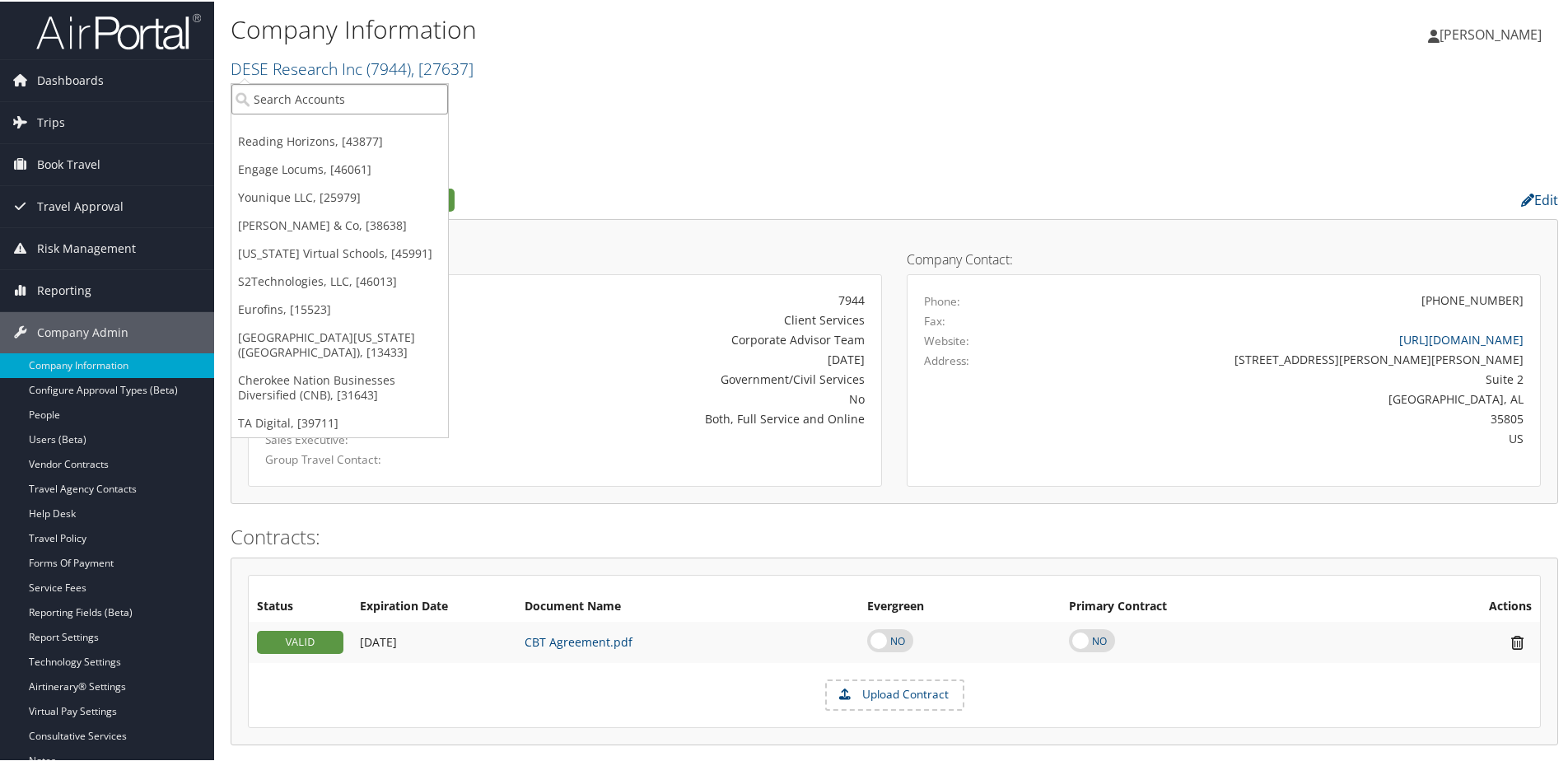
click at [258, 109] on input "search" at bounding box center [339, 97] width 217 height 31
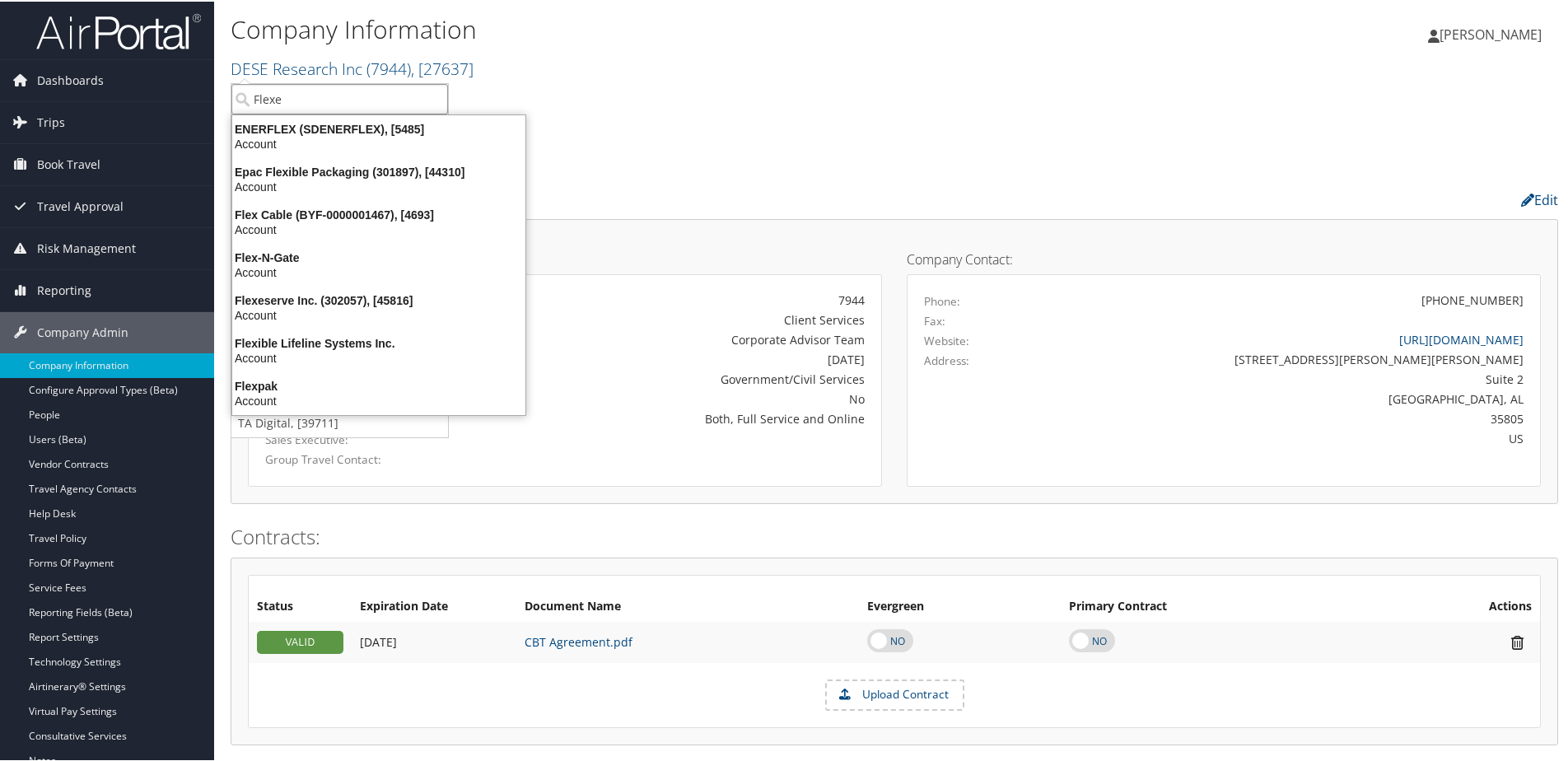
type input "Flexes"
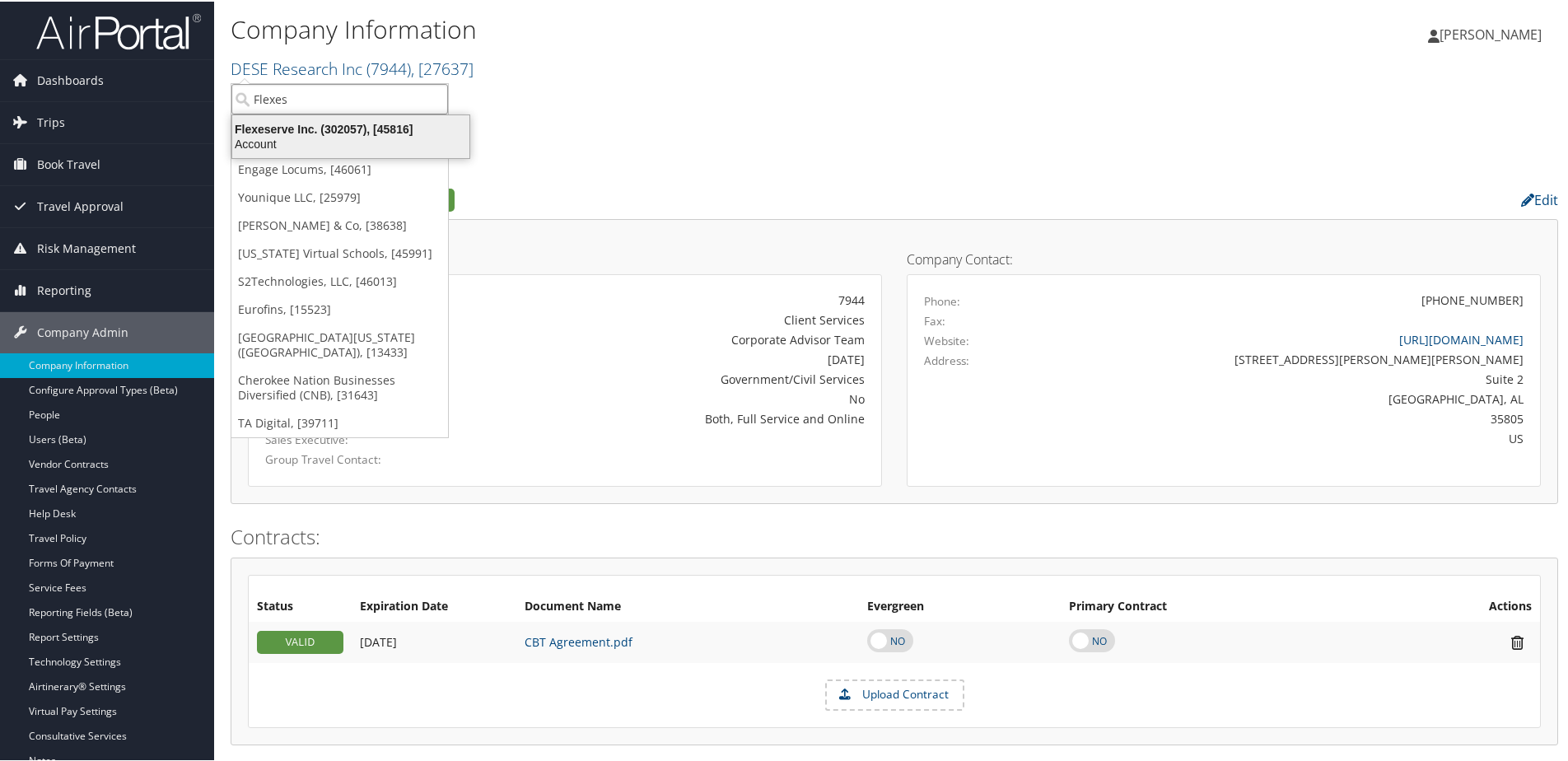
click at [274, 128] on div "Flexeserve Inc. (302057), [45816]" at bounding box center [351, 127] width 257 height 14
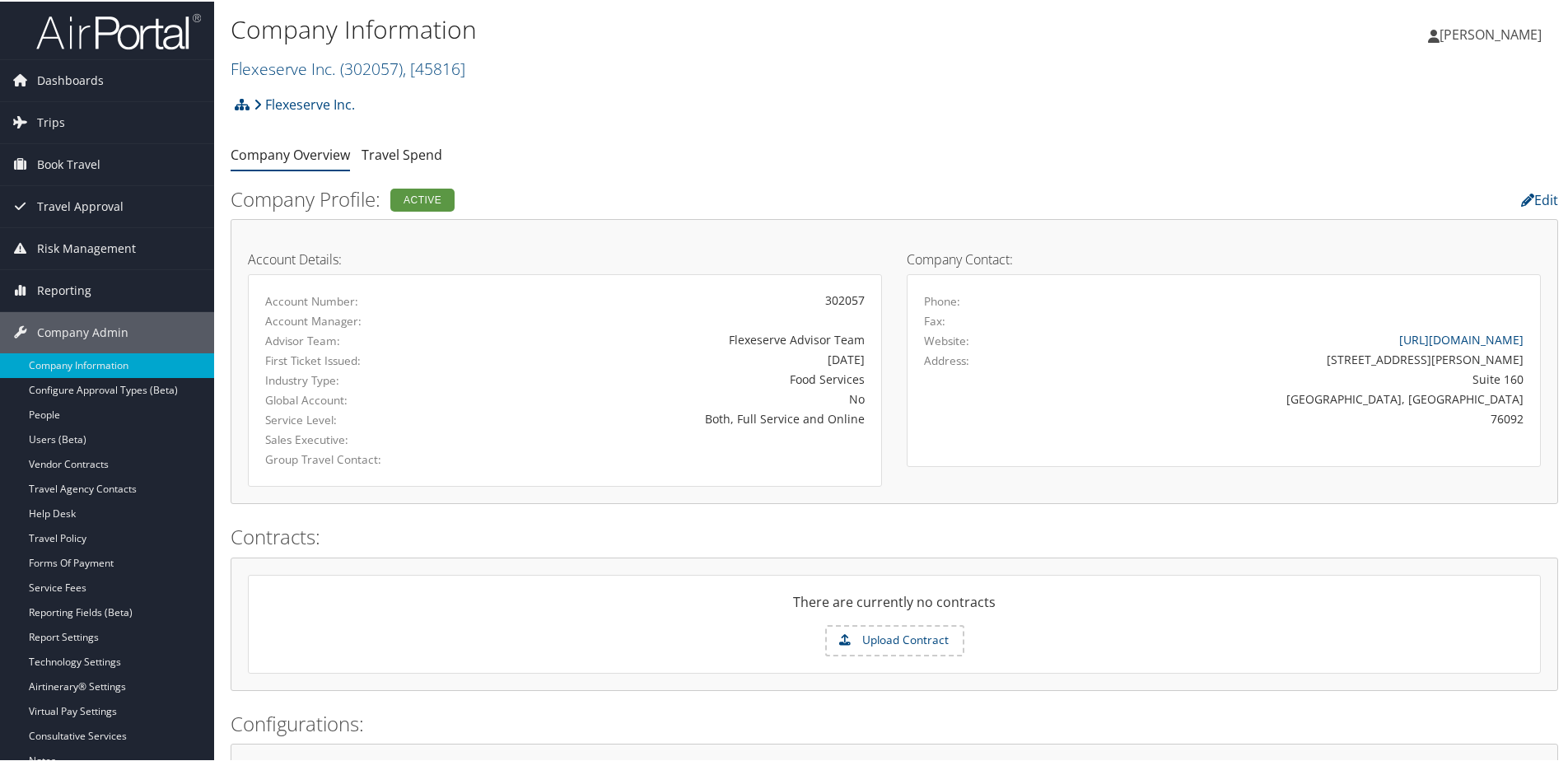
click at [42, 437] on link "Users (Beta)" at bounding box center [107, 439] width 214 height 25
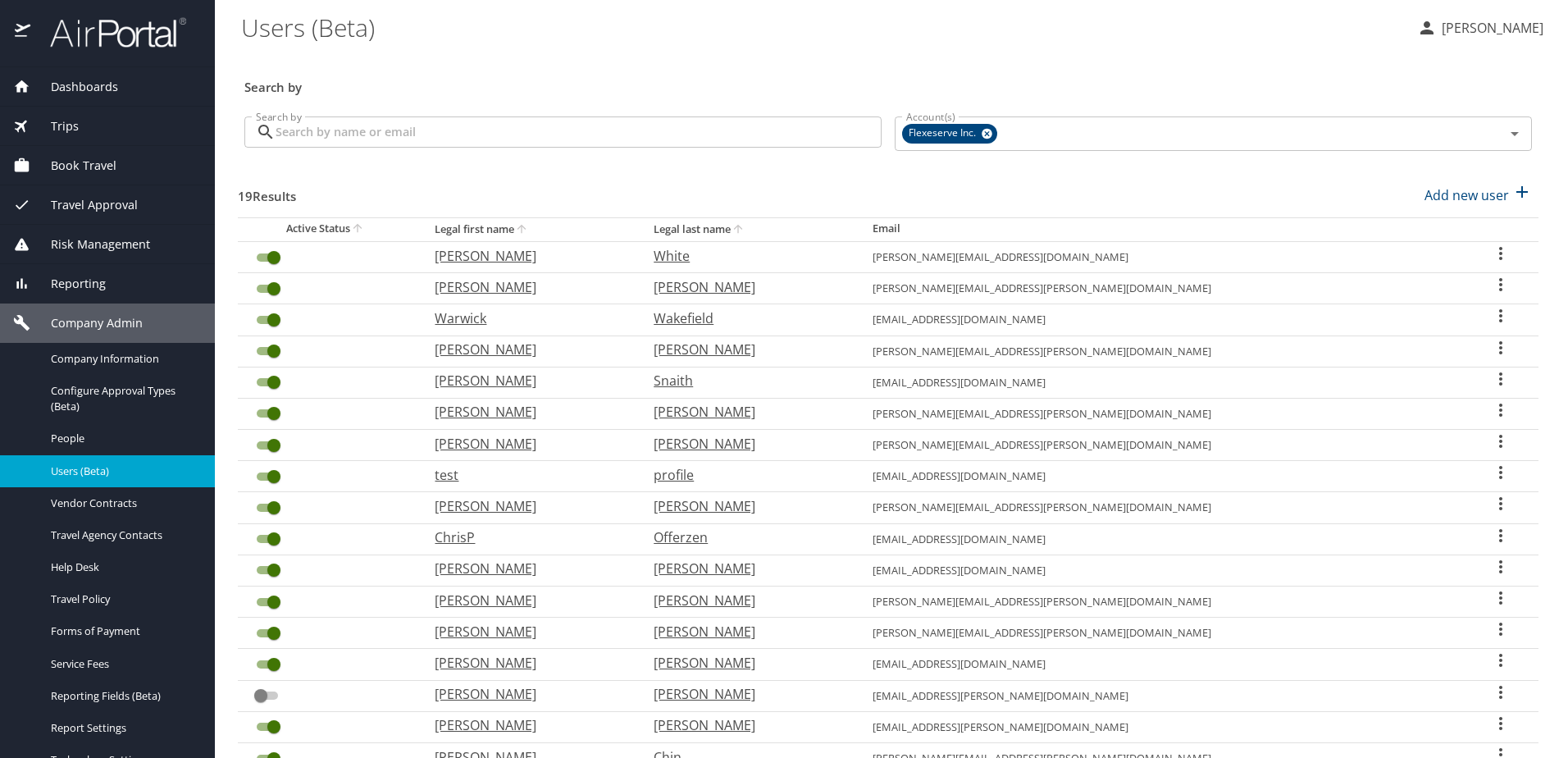
click at [327, 136] on input "Search by" at bounding box center [578, 132] width 606 height 31
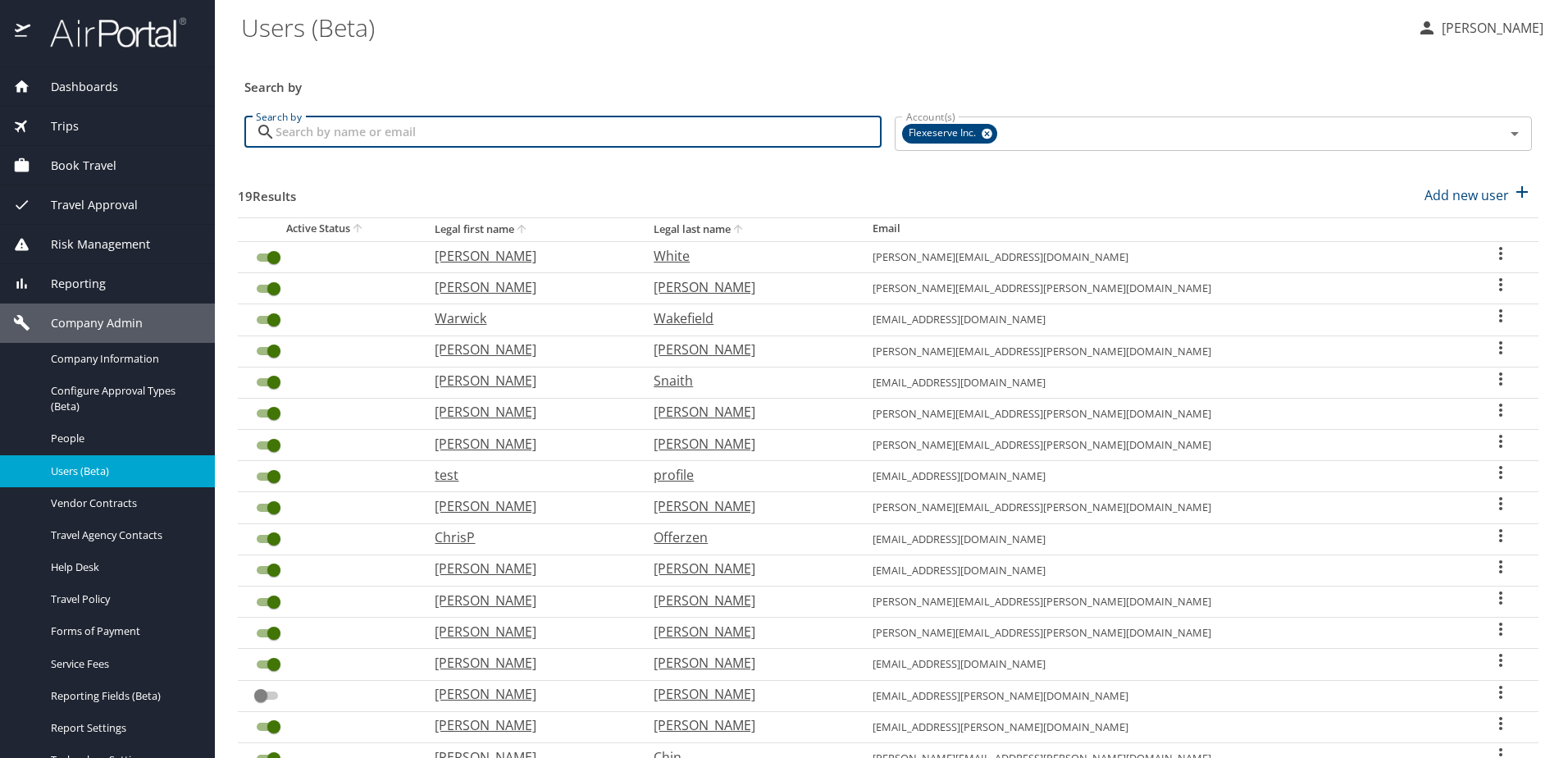
type input "o"
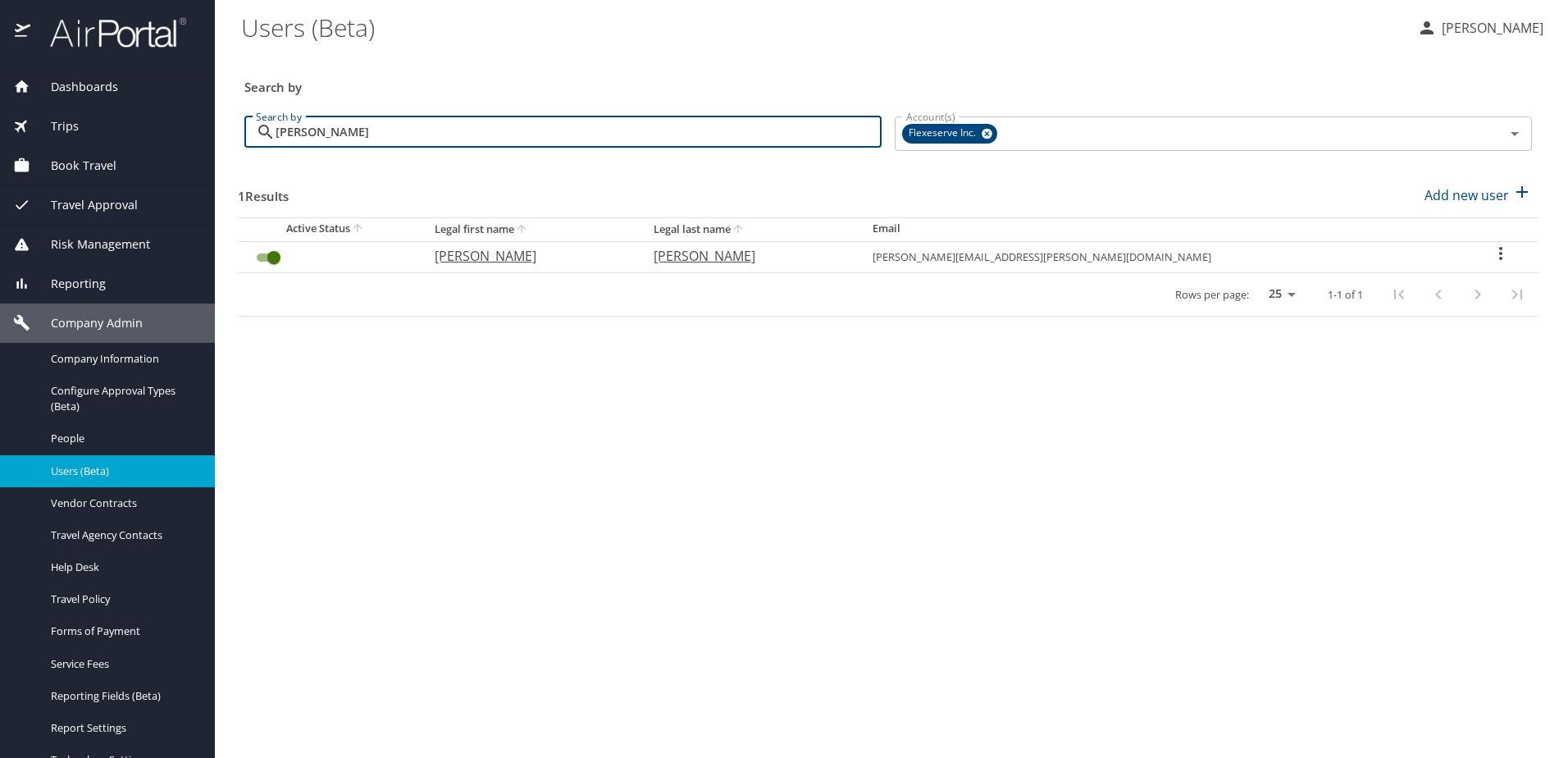
type input "paul"
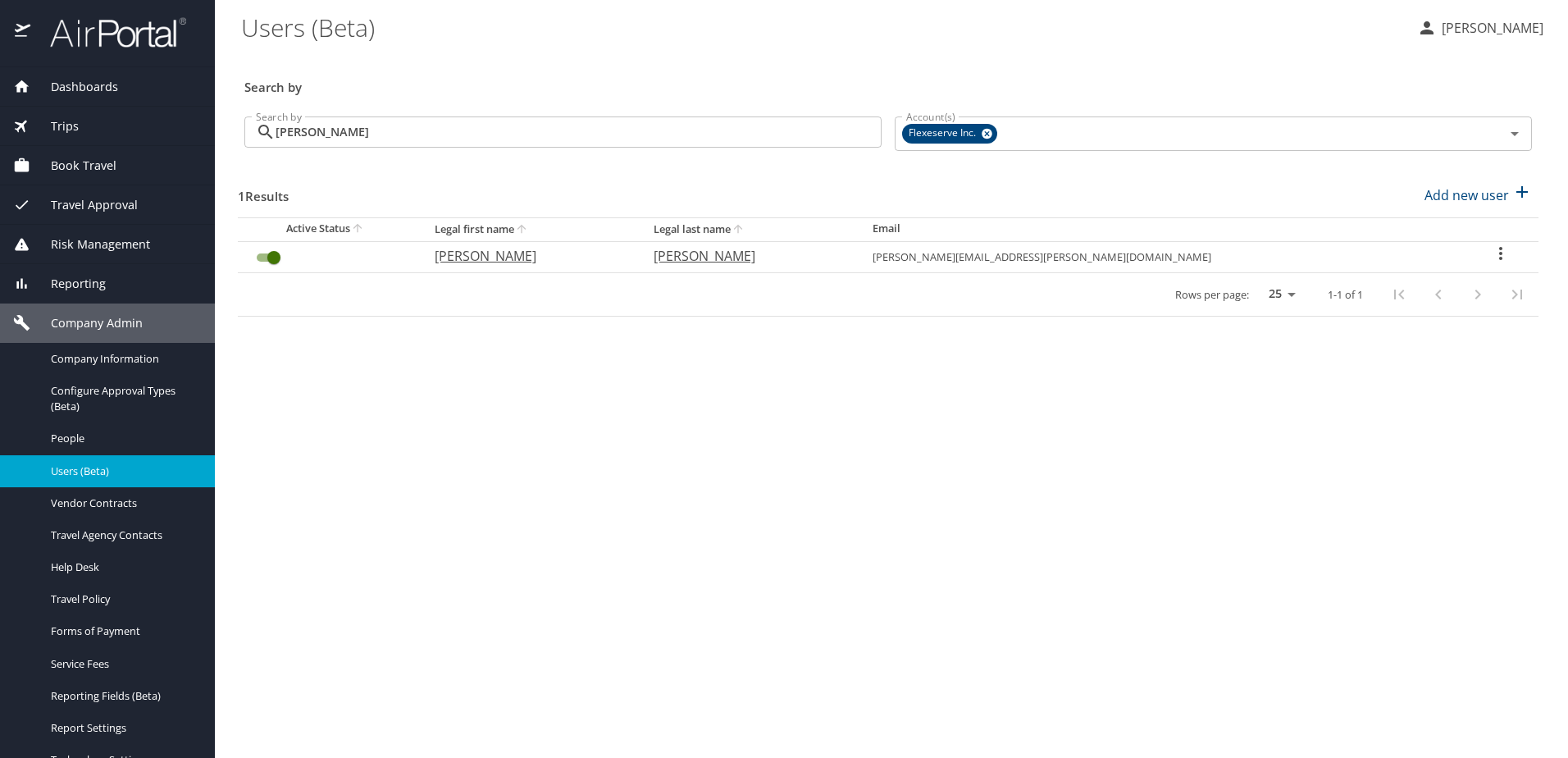
click at [1499, 255] on icon "User Search Table" at bounding box center [1500, 254] width 3 height 13
click at [1414, 256] on p "View profile" at bounding box center [1394, 256] width 72 height 19
select select "US"
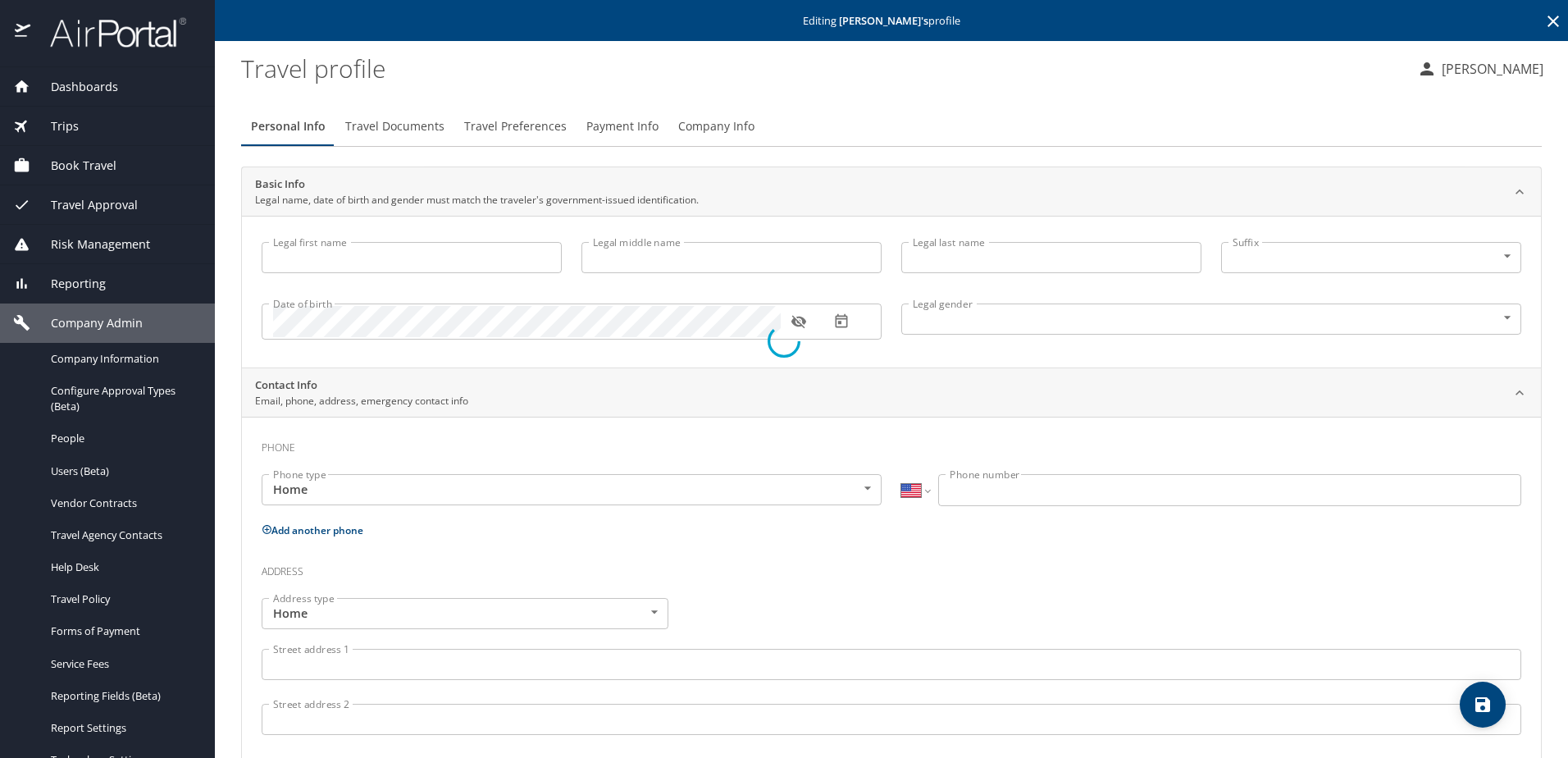
type input "Rachel"
type input "Lynn"
type input "Paul"
type input "Female"
type input "Mason"
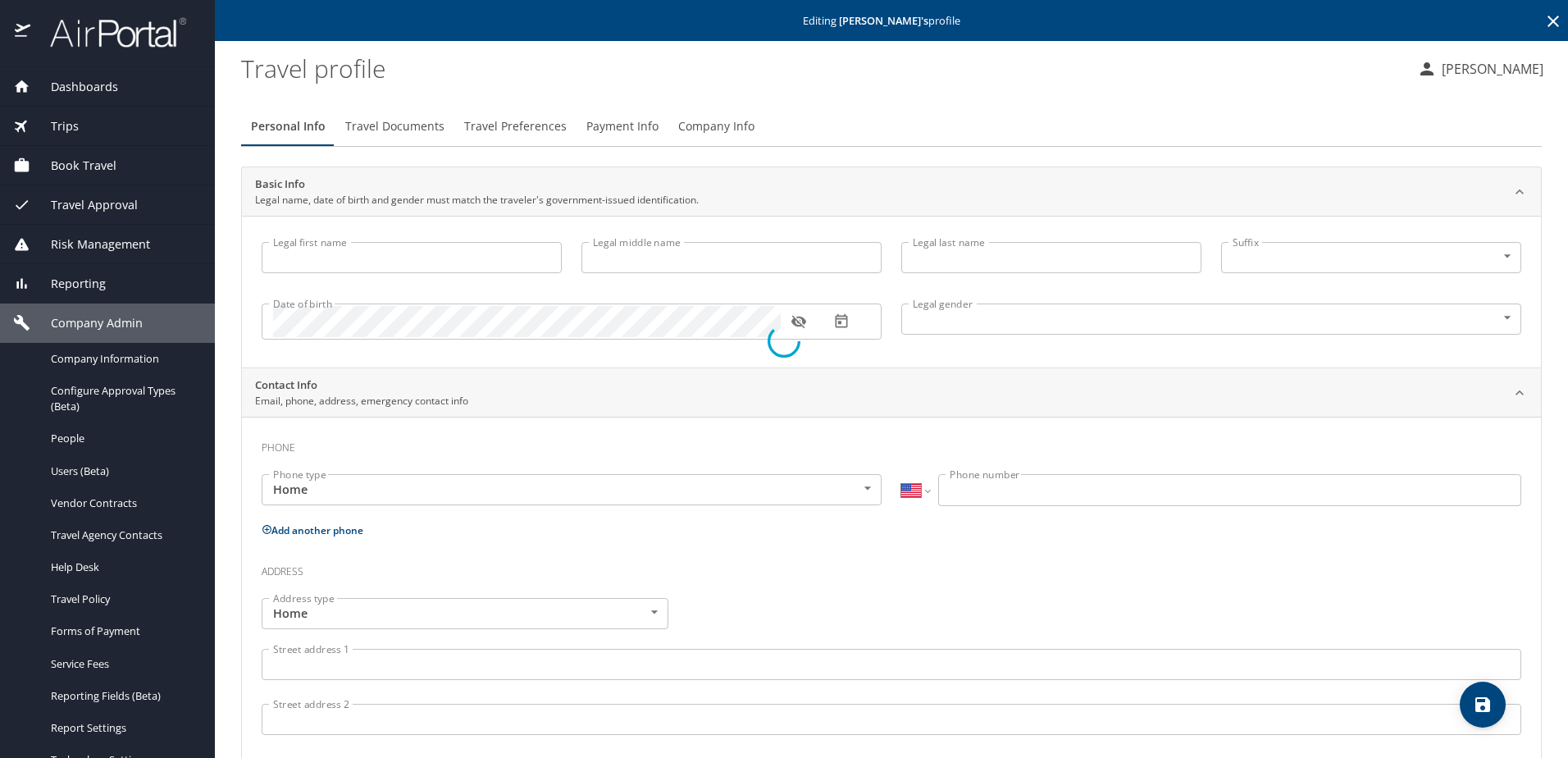
type input "Paul"
type input "(972) 822-1783"
type input "mason.paul92@yahoo.com"
select select "US"
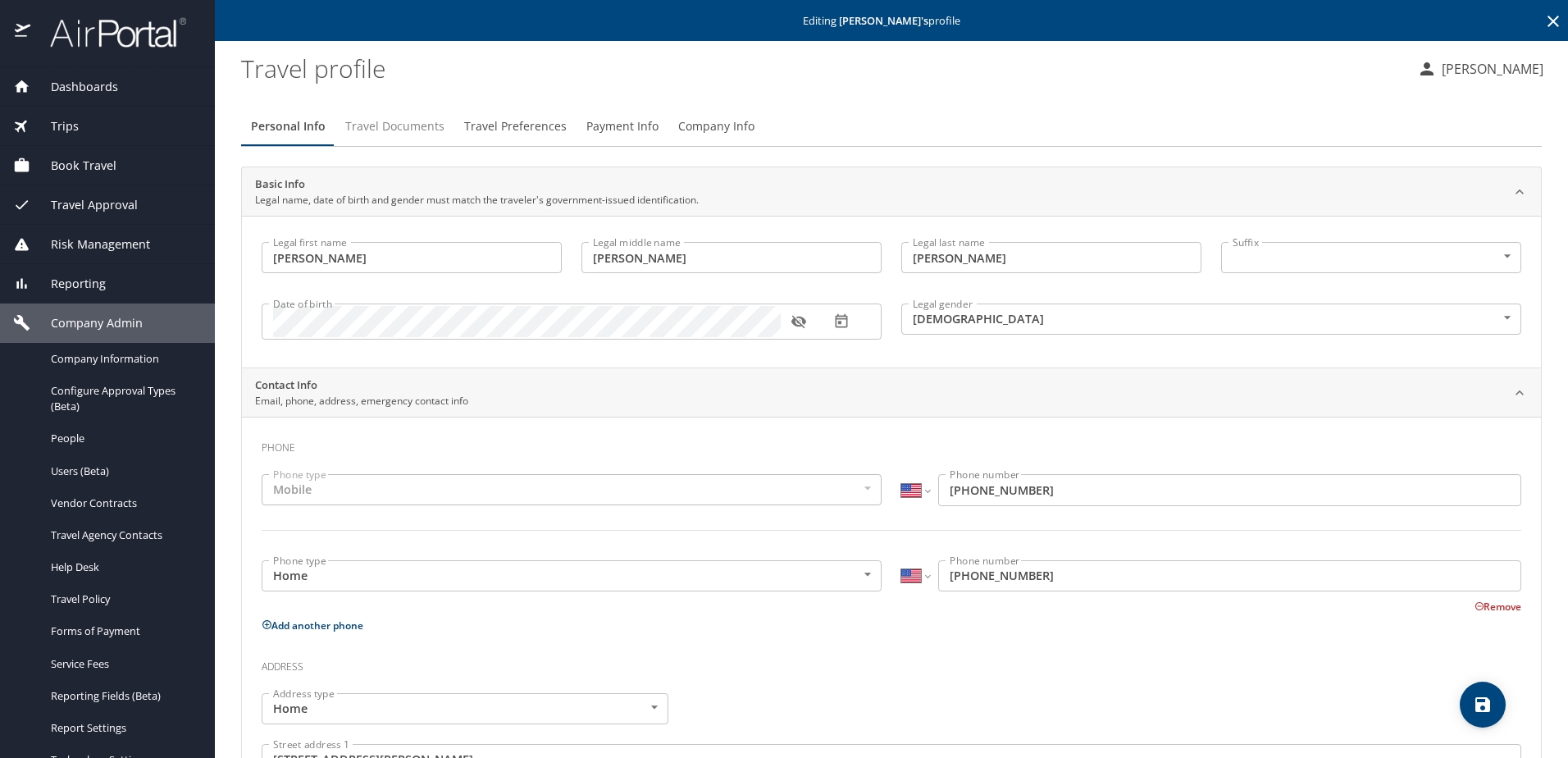
click at [403, 132] on span "Travel Documents" at bounding box center [395, 126] width 99 height 20
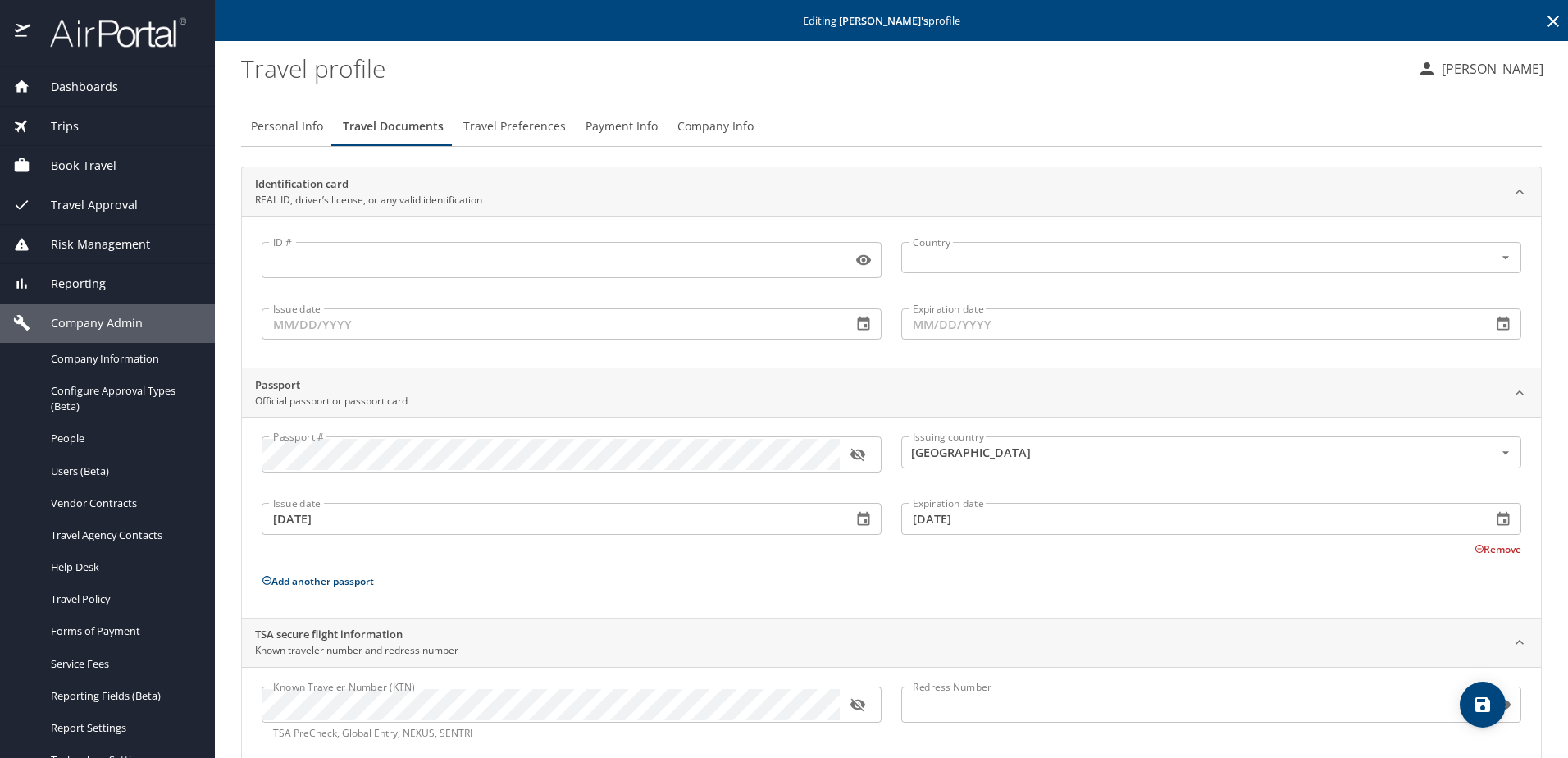
click at [509, 123] on span "Travel Preferences" at bounding box center [515, 126] width 103 height 20
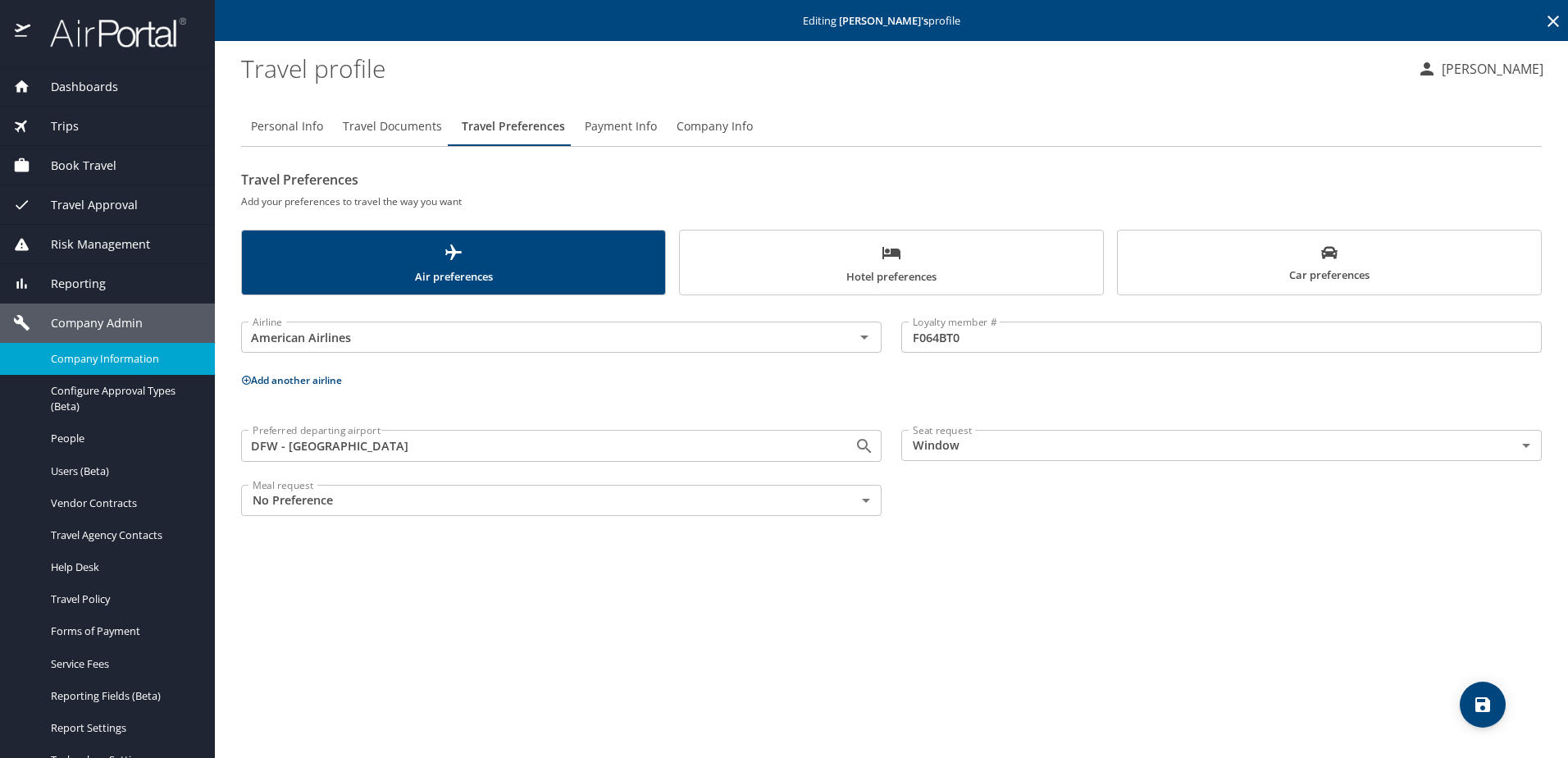
click at [106, 365] on span "Company Information" at bounding box center [123, 359] width 144 height 15
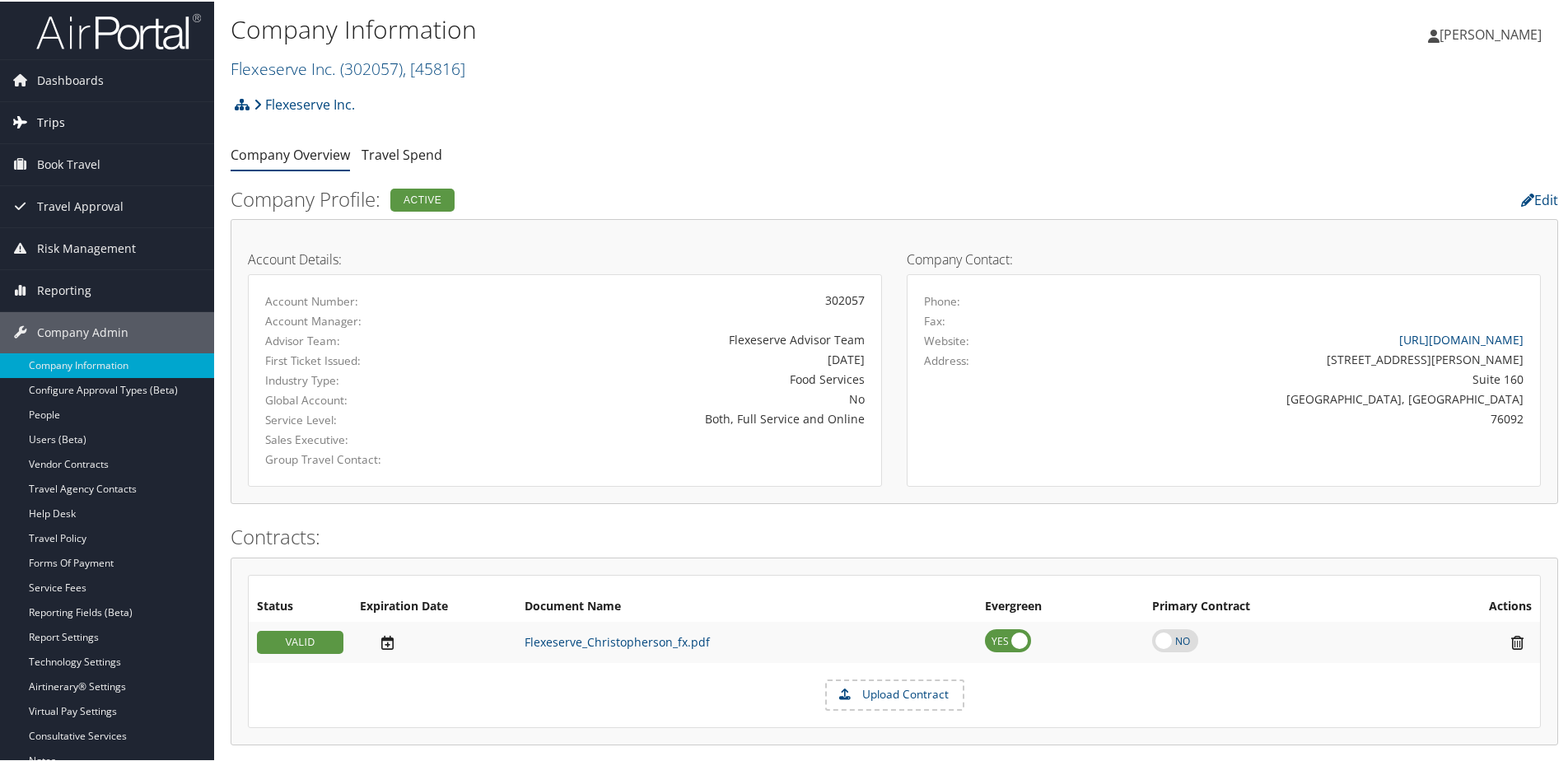
click at [70, 121] on link "Trips" at bounding box center [107, 121] width 214 height 41
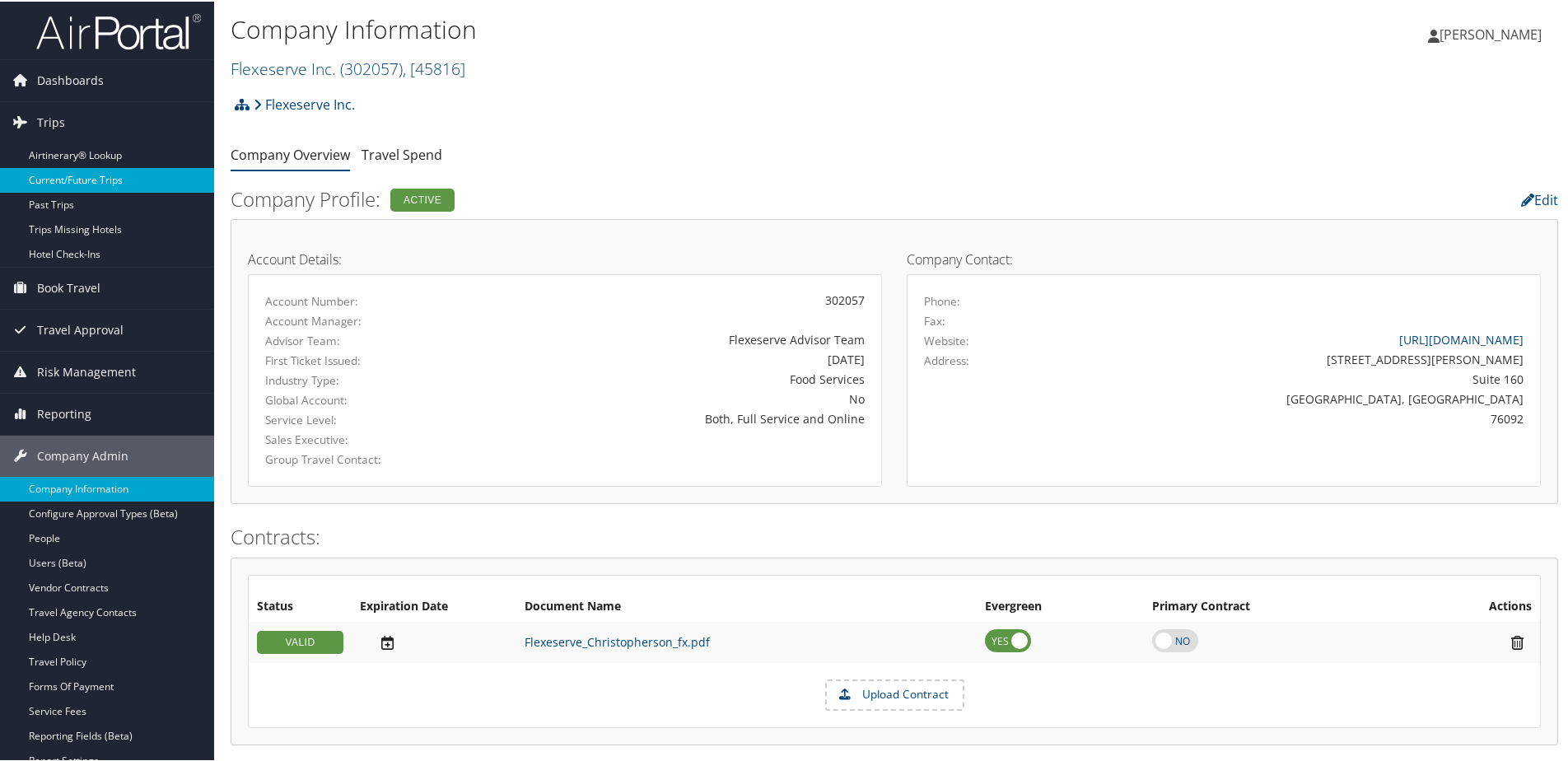
click at [68, 169] on link "Current/Future Trips" at bounding box center [107, 179] width 214 height 25
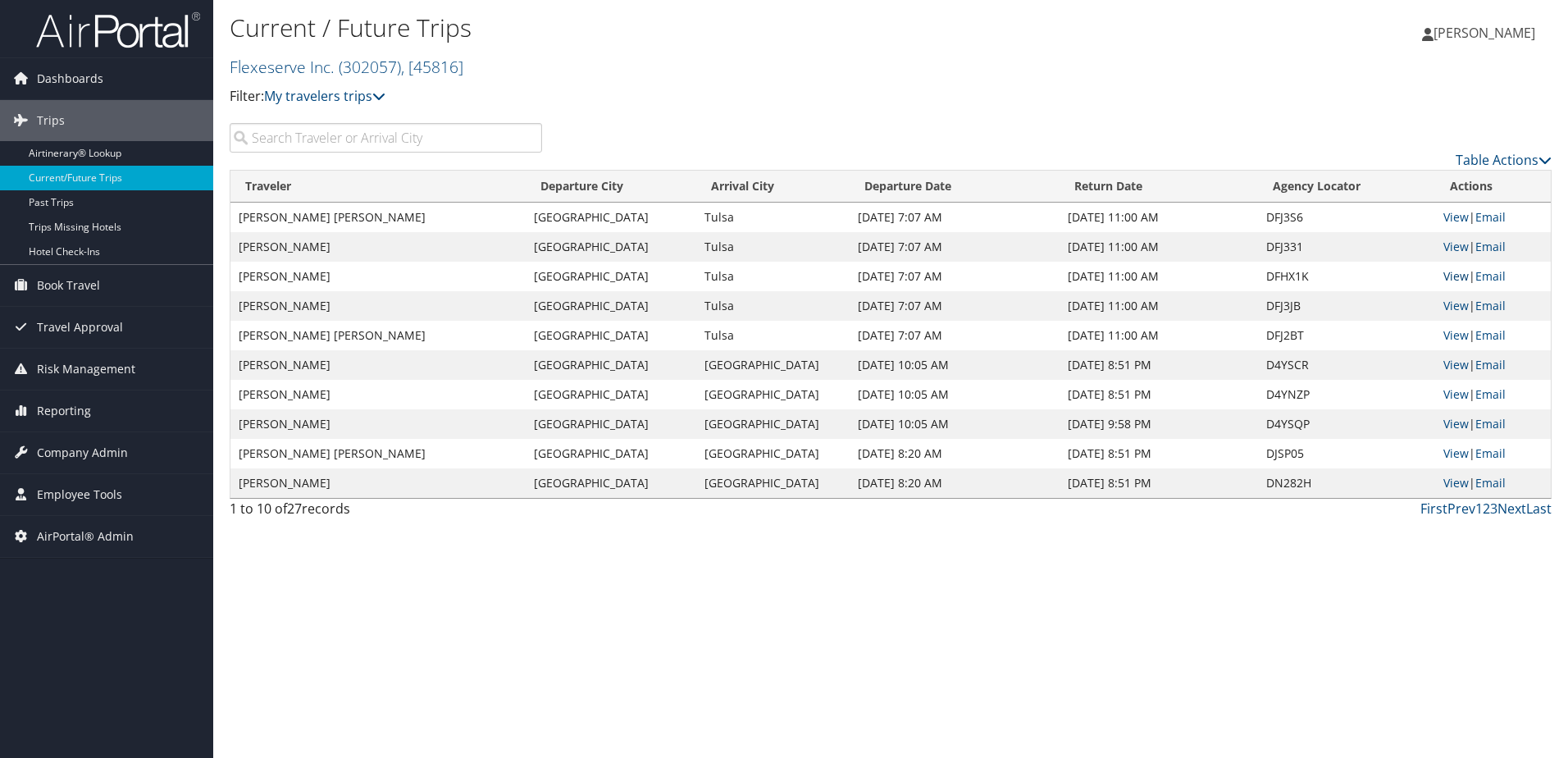
click at [1449, 281] on link "View" at bounding box center [1456, 276] width 25 height 15
click at [265, 60] on link "Flexeserve Inc. ( 302057 ) , [ 45816 ]" at bounding box center [346, 66] width 233 height 22
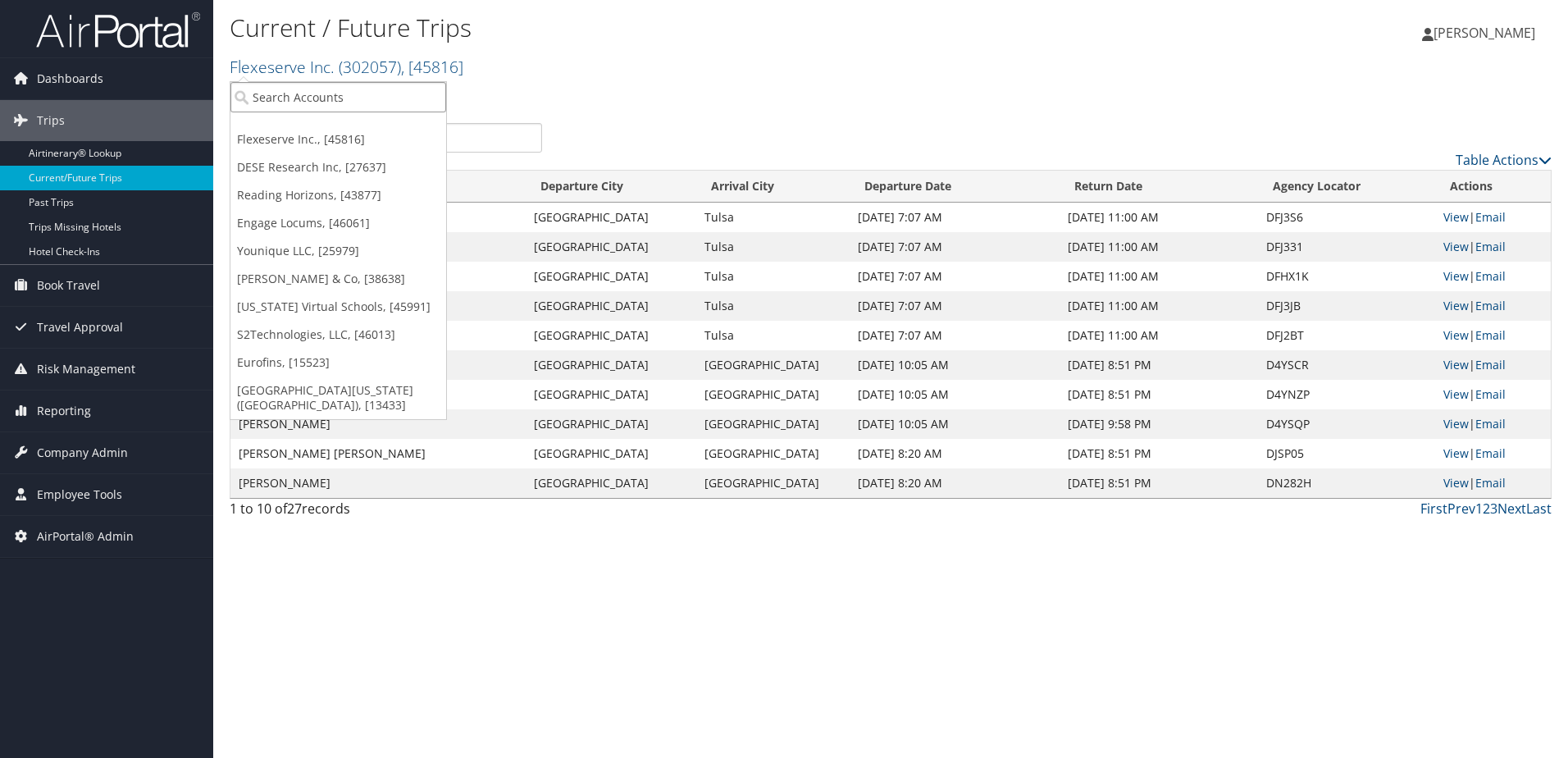
click at [273, 104] on input "search" at bounding box center [338, 97] width 216 height 31
type input "[PERSON_NAME]"
click at [274, 122] on div "[PERSON_NAME] (5461), [604]" at bounding box center [338, 127] width 233 height 14
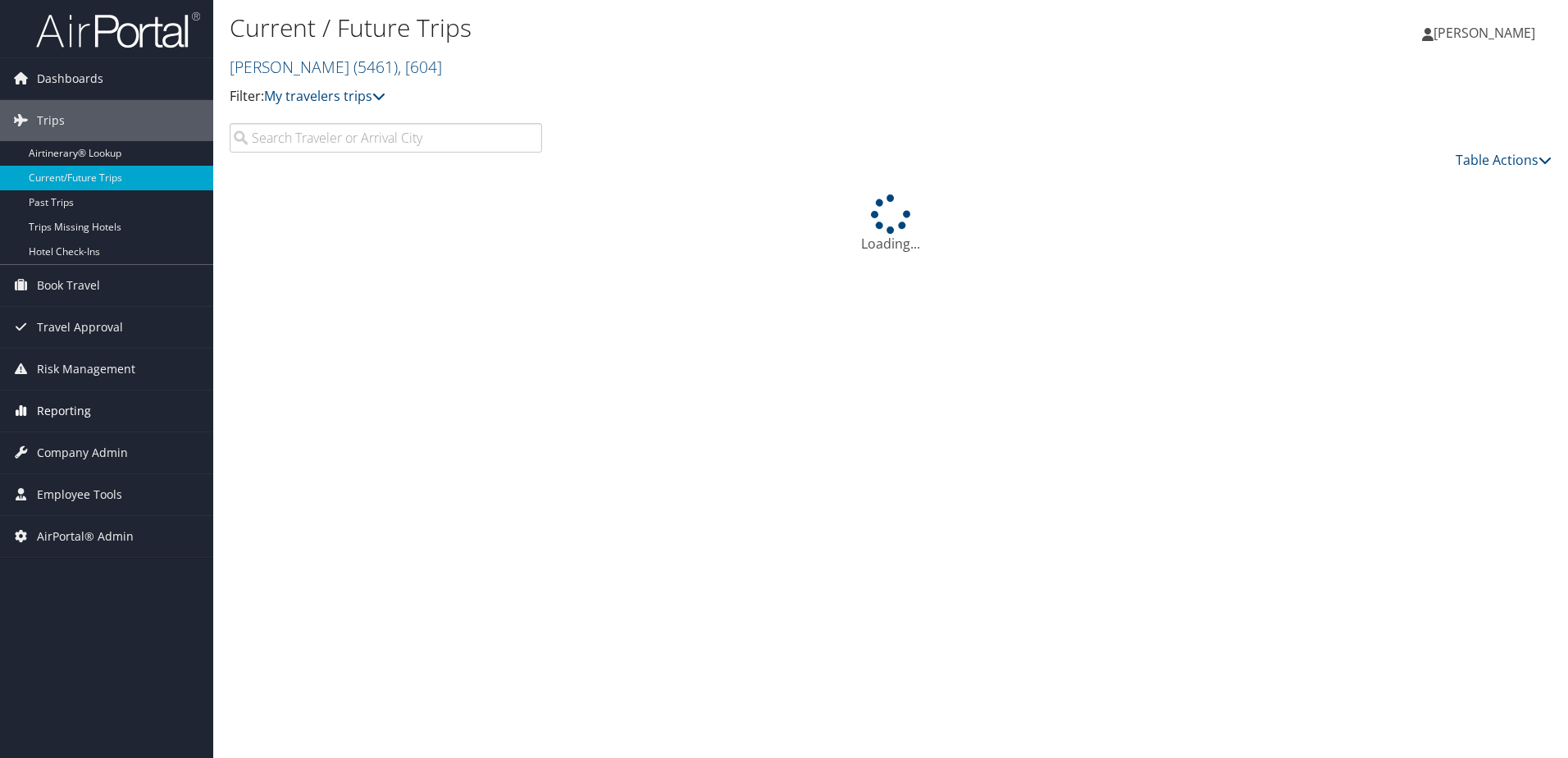
click at [68, 411] on span "Reporting" at bounding box center [63, 411] width 54 height 41
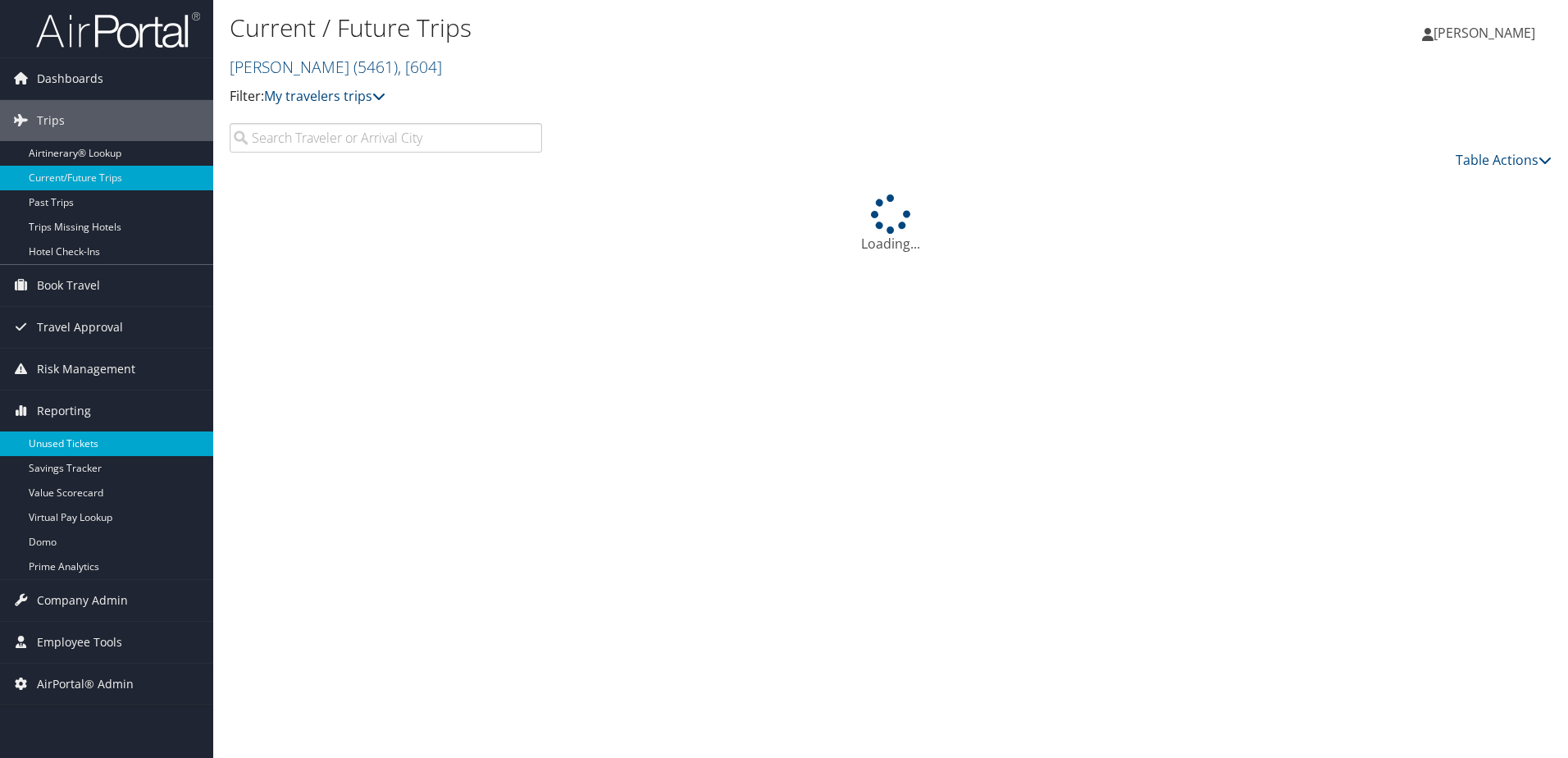
click at [62, 442] on link "Unused Tickets" at bounding box center [107, 444] width 213 height 25
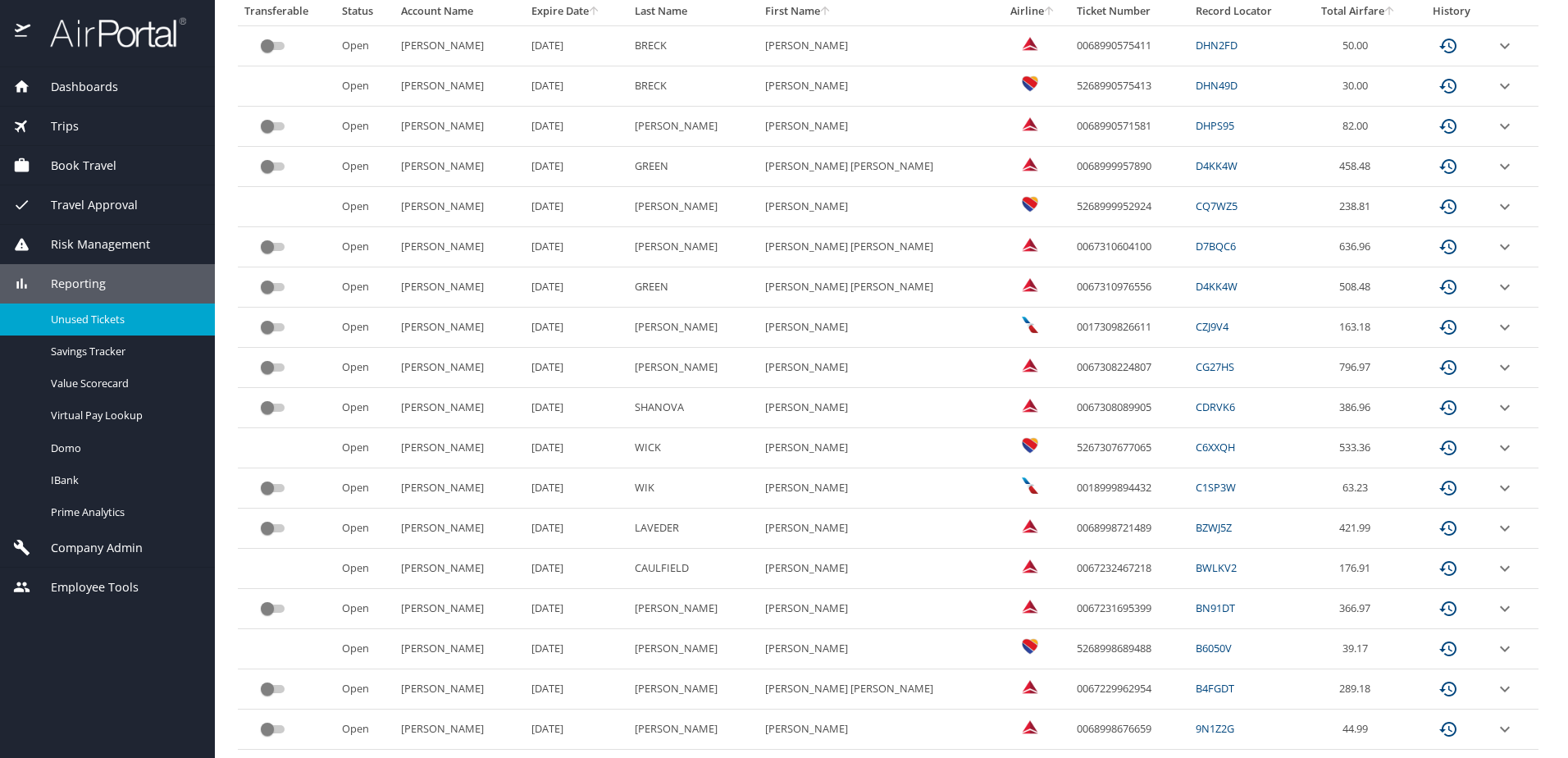
scroll to position [410, 0]
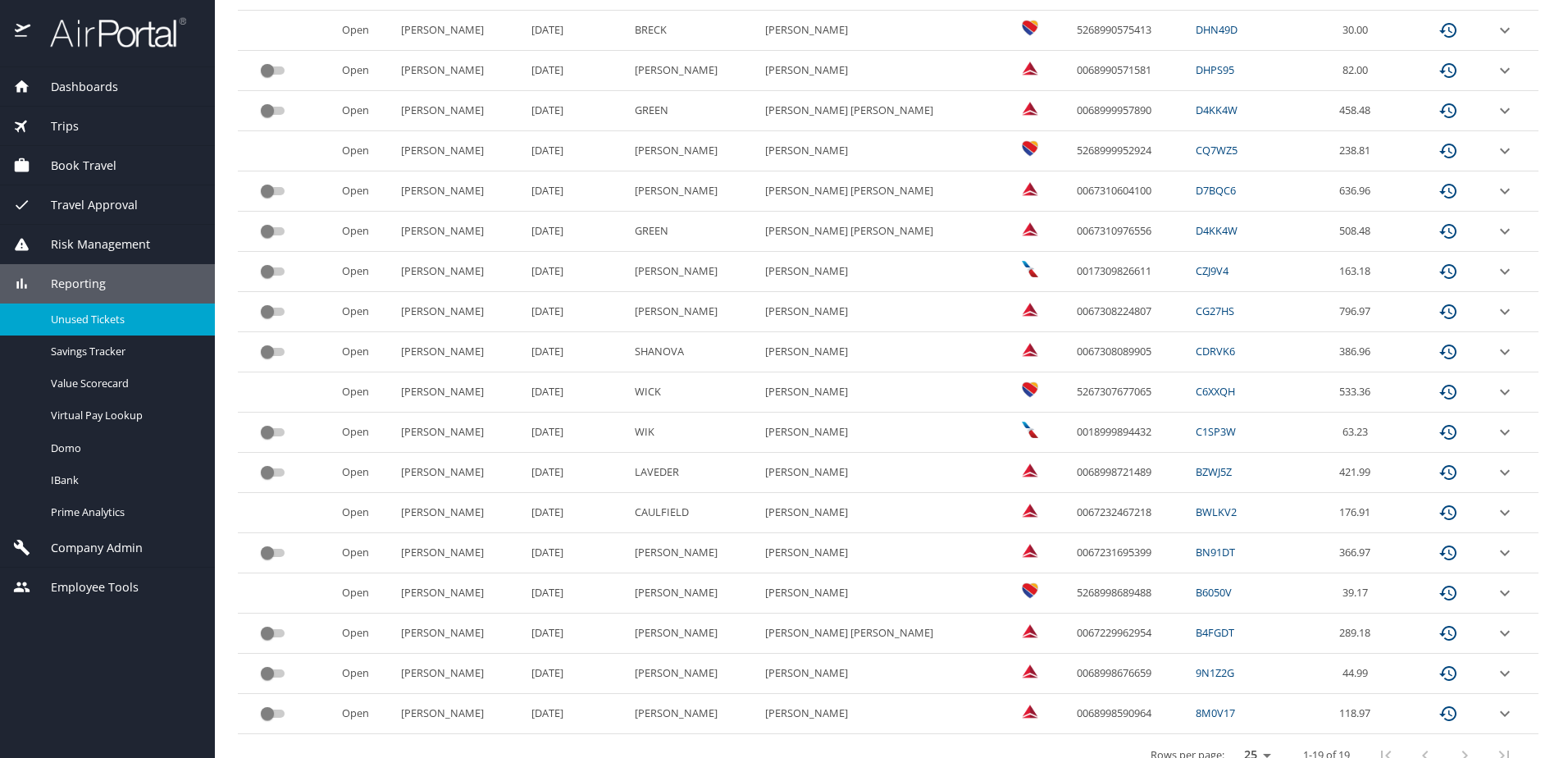
click at [1495, 510] on icon "expand row" at bounding box center [1505, 513] width 19 height 19
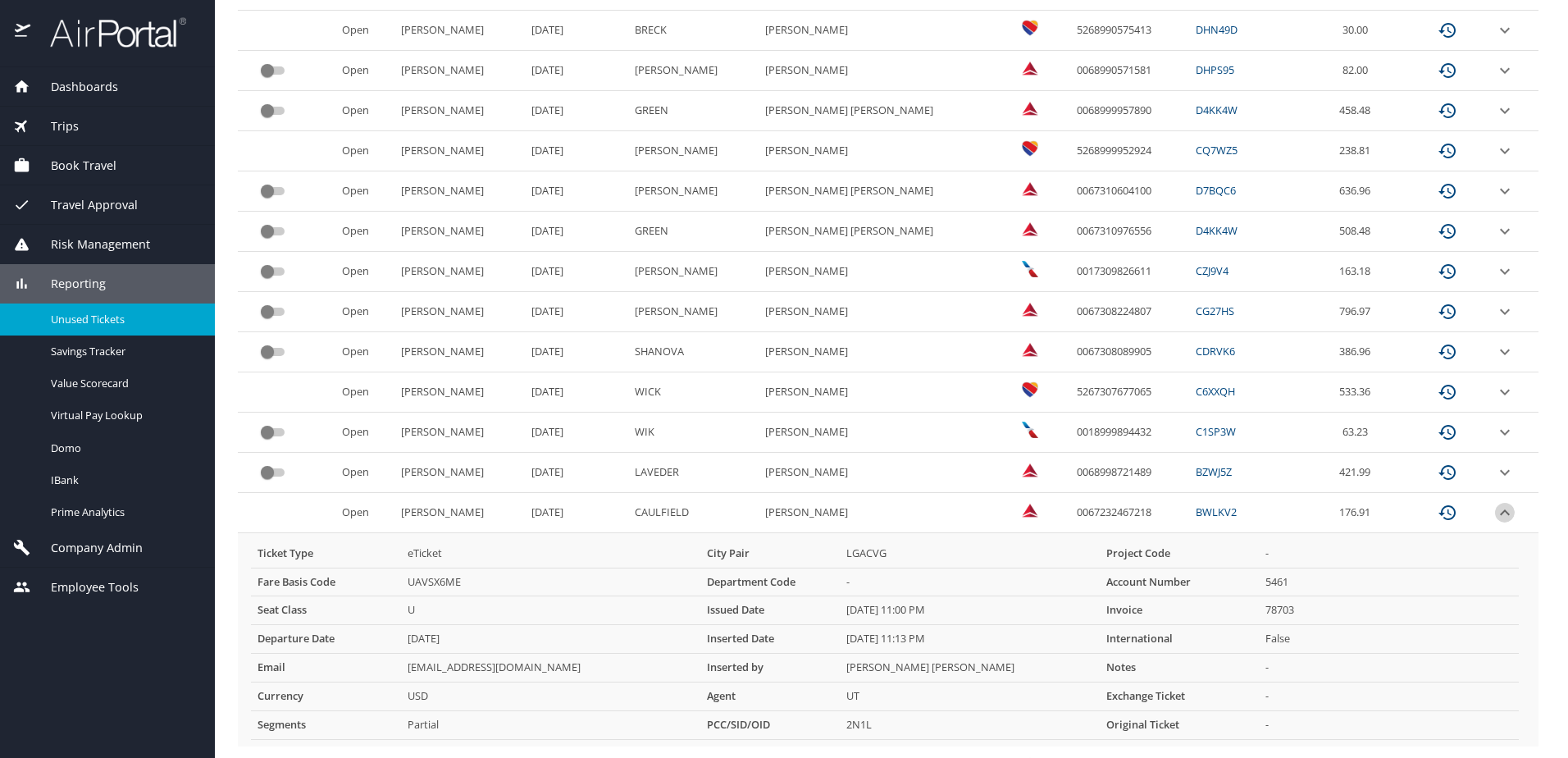
click at [1500, 510] on icon "expand row" at bounding box center [1505, 512] width 10 height 6
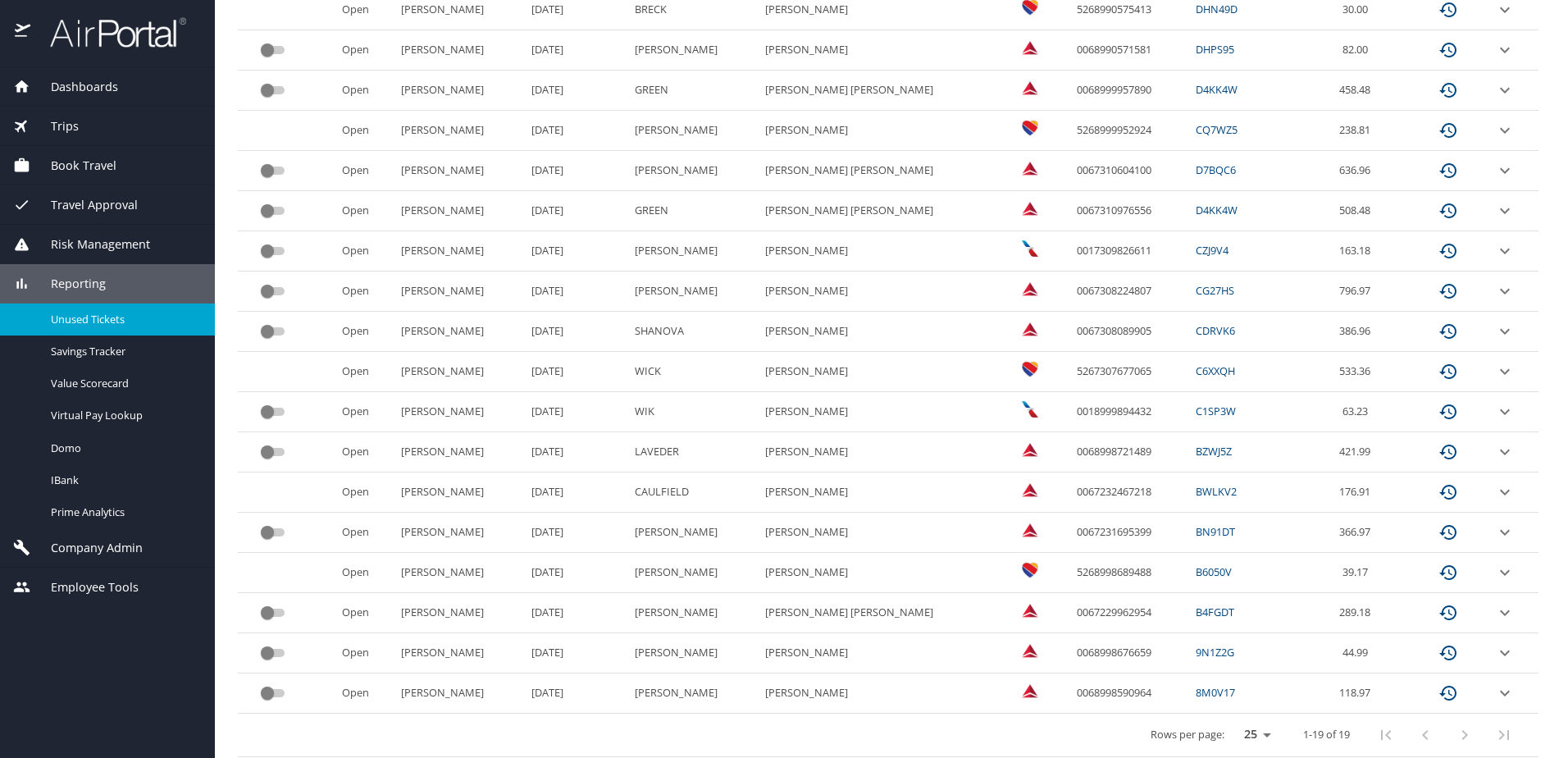
scroll to position [436, 0]
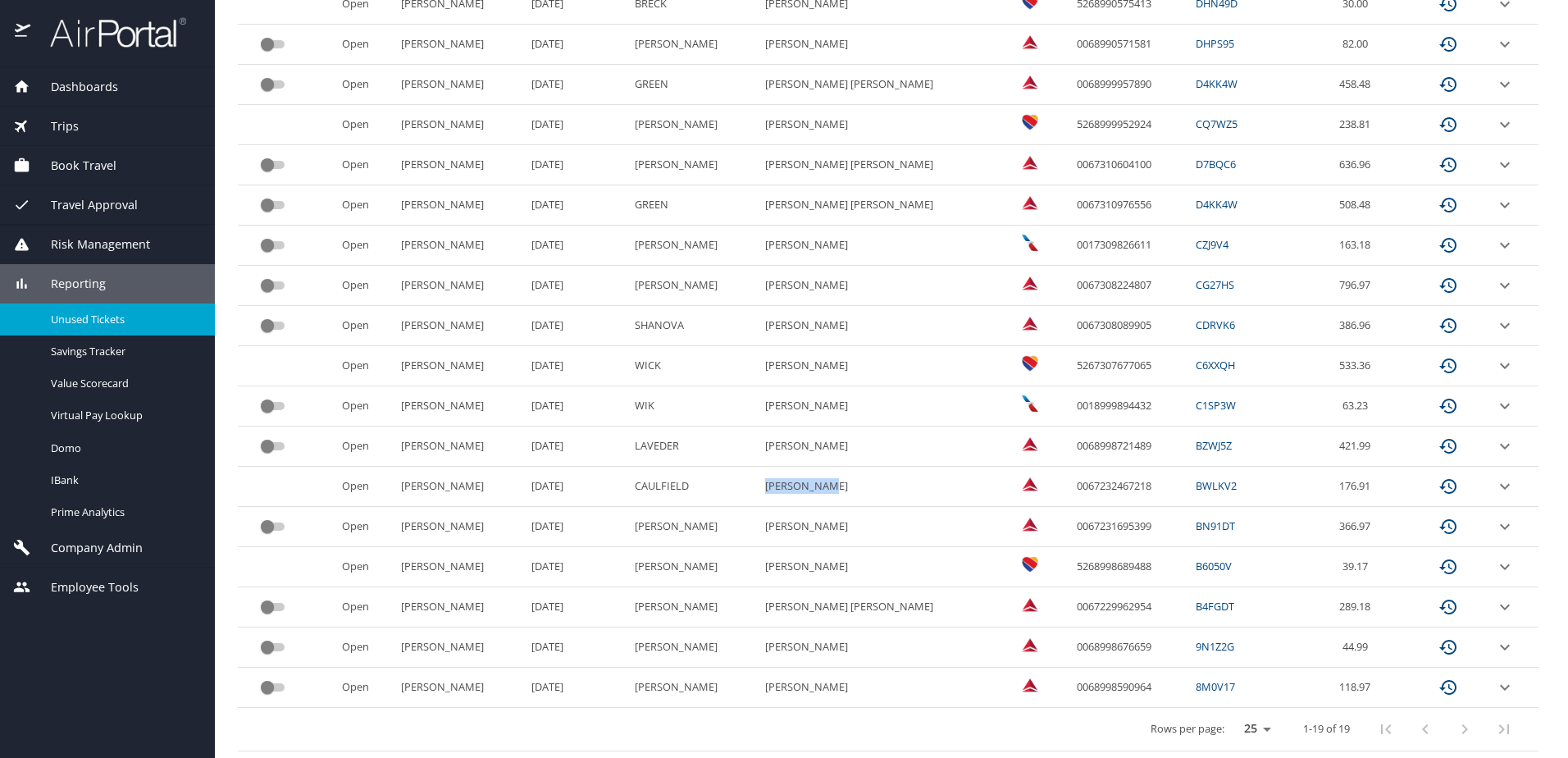
drag, startPoint x: 774, startPoint y: 488, endPoint x: 852, endPoint y: 491, distance: 78.1
click at [852, 491] on PARKER "JOHN PARKER" at bounding box center [878, 487] width 238 height 40
copy PARKER "JOHN PARKER"
drag, startPoint x: 657, startPoint y: 492, endPoint x: 723, endPoint y: 484, distance: 66.5
click at [723, 484] on tr "Open PHILLIPS EDISON 4/4/2026 CAULFIELD JOHN PARKER 0067232467218 BWLKV2 176.91" at bounding box center [888, 487] width 1301 height 40
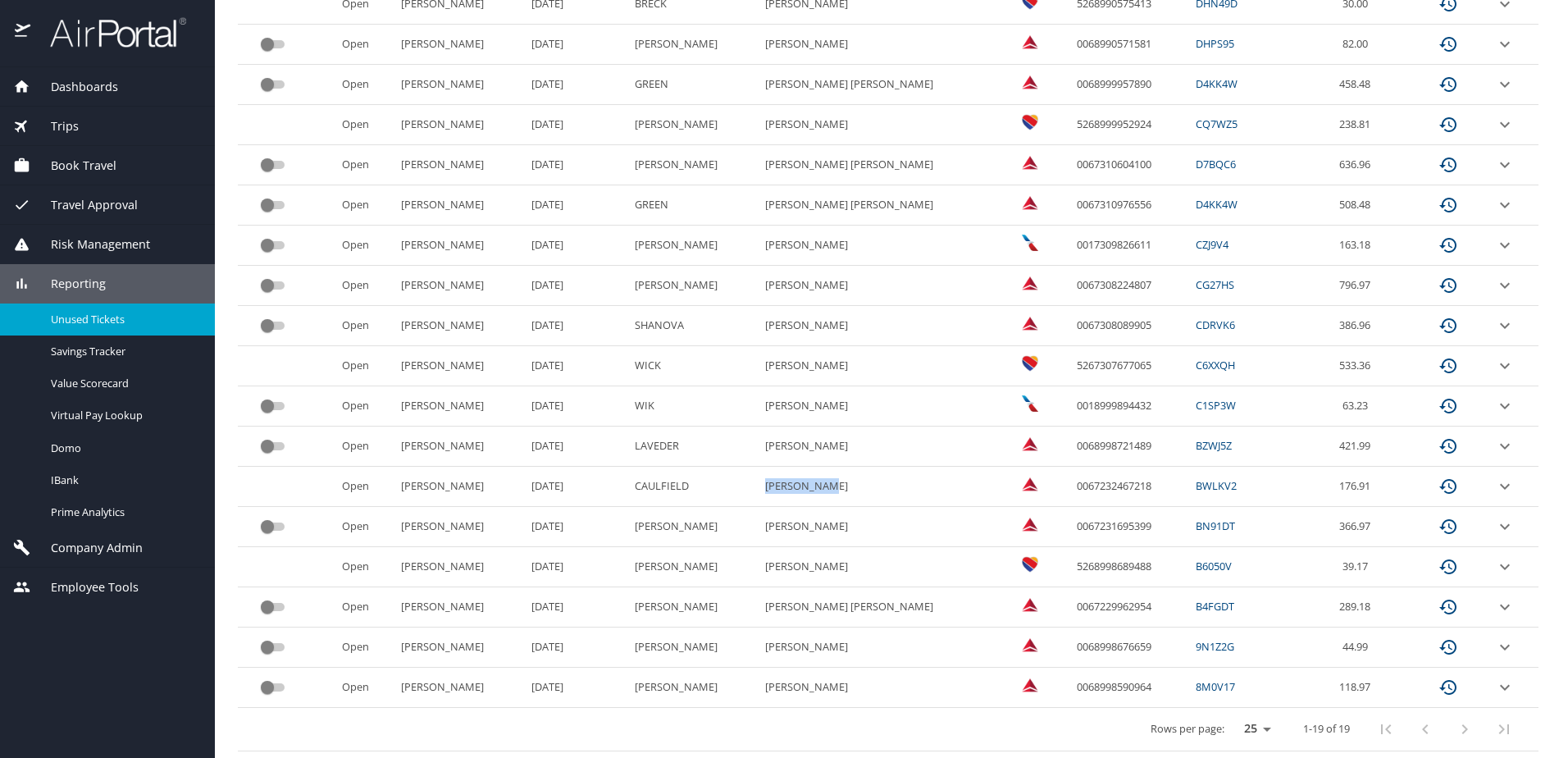
copy tr "CAULFIELD"
click at [1495, 479] on icon "expand row" at bounding box center [1505, 486] width 19 height 19
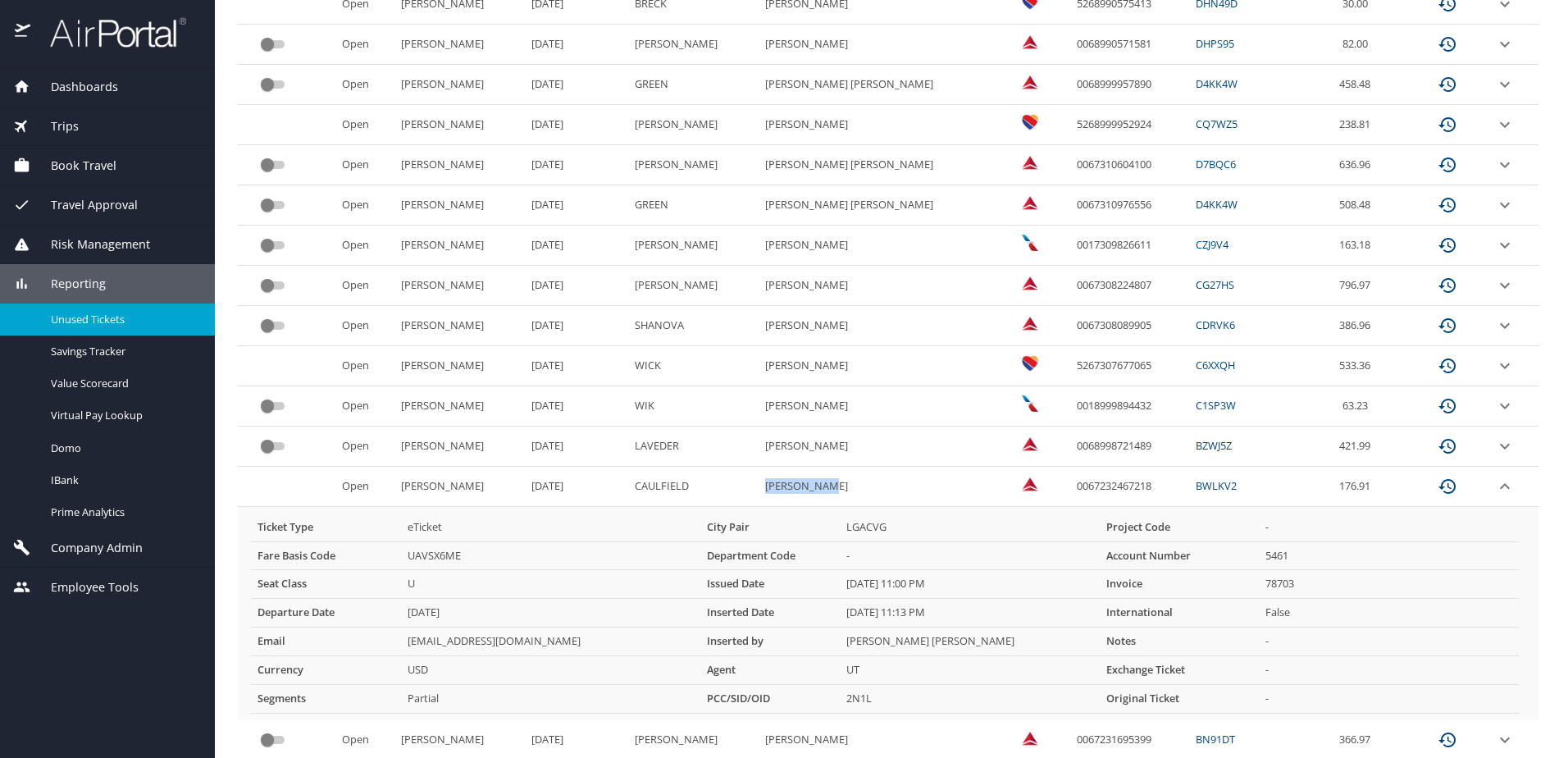
click at [1495, 490] on icon "expand row" at bounding box center [1505, 486] width 19 height 19
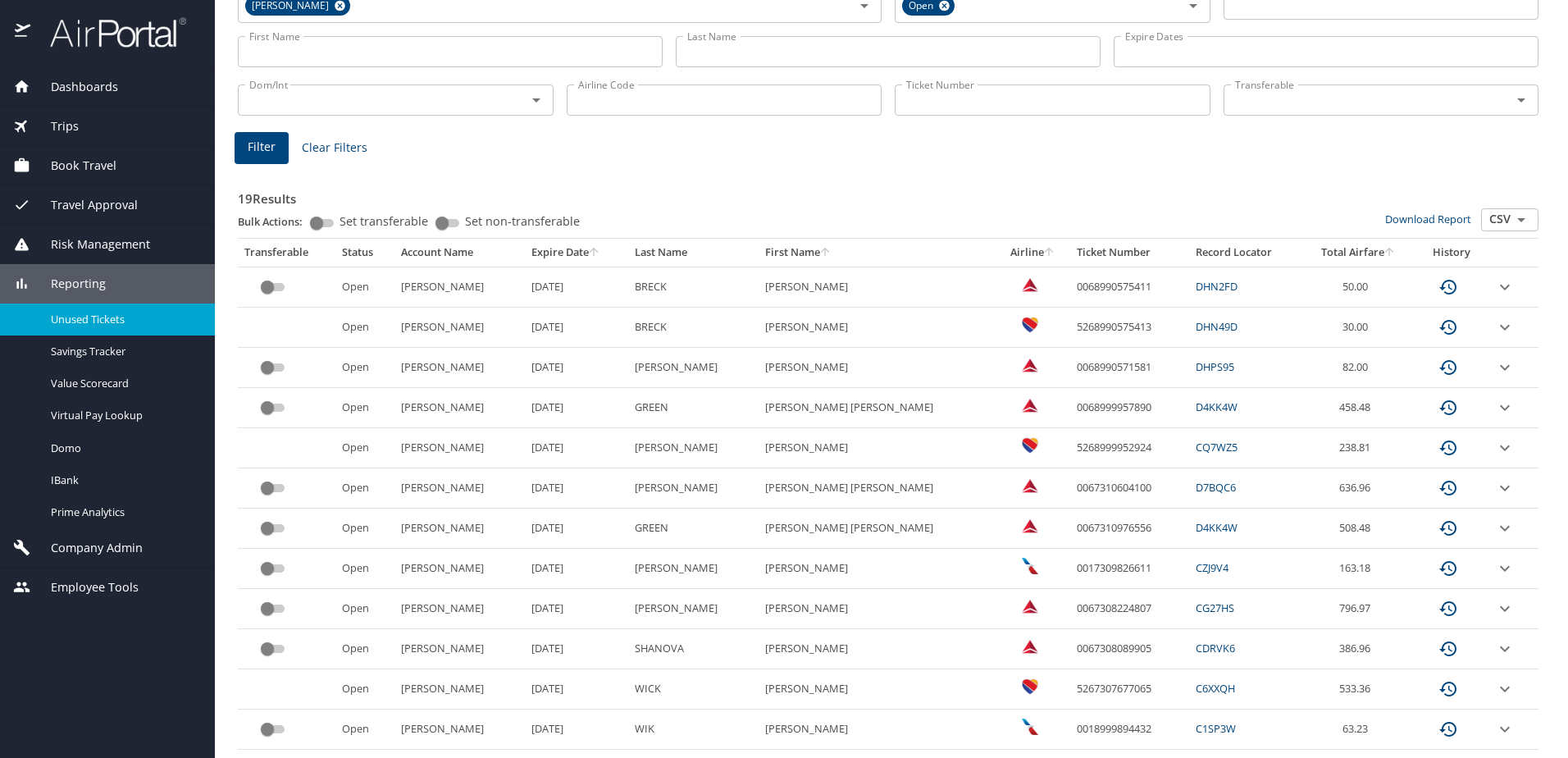
scroll to position [109, 0]
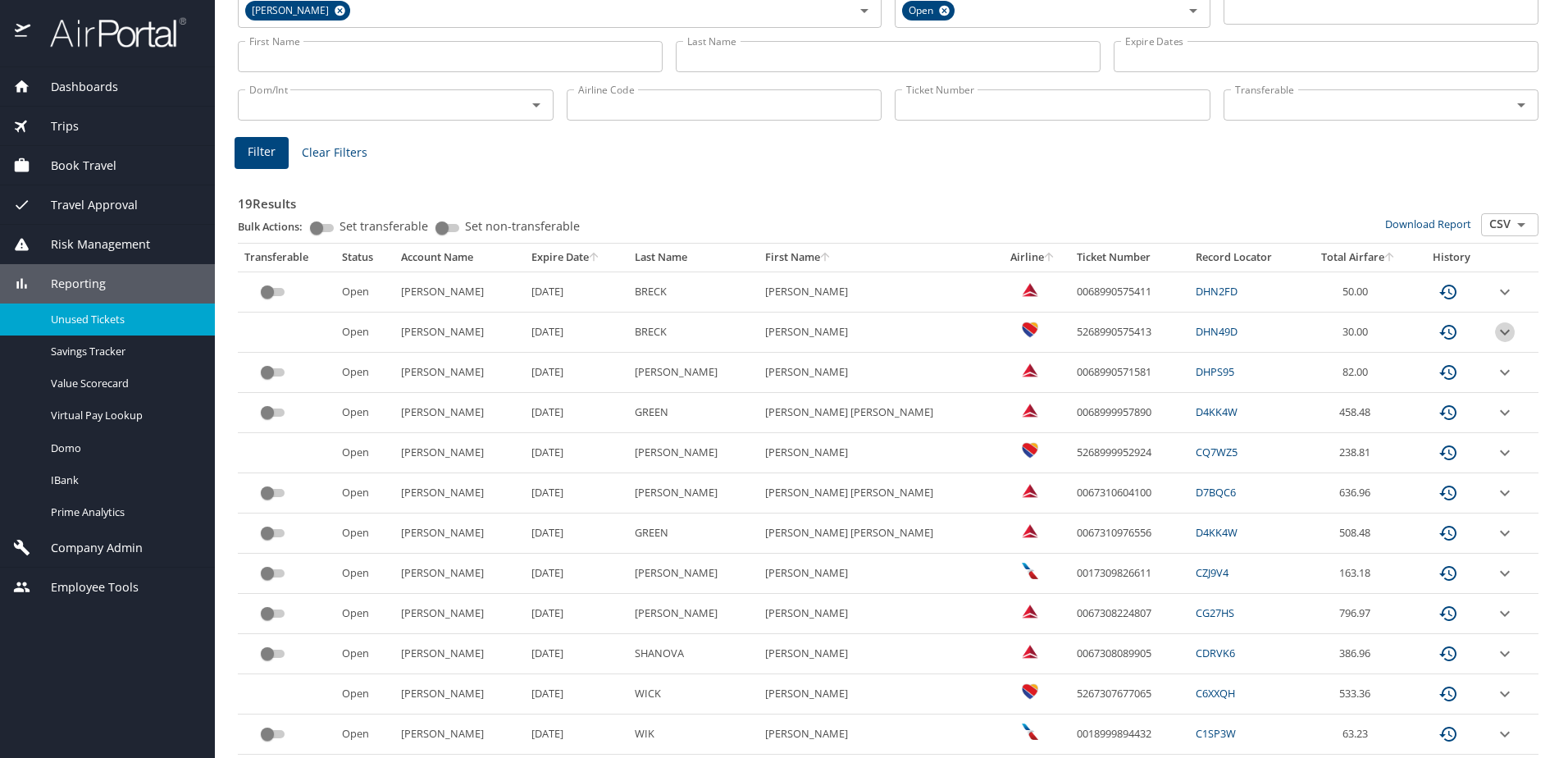
click at [1498, 331] on icon "expand row" at bounding box center [1505, 332] width 19 height 19
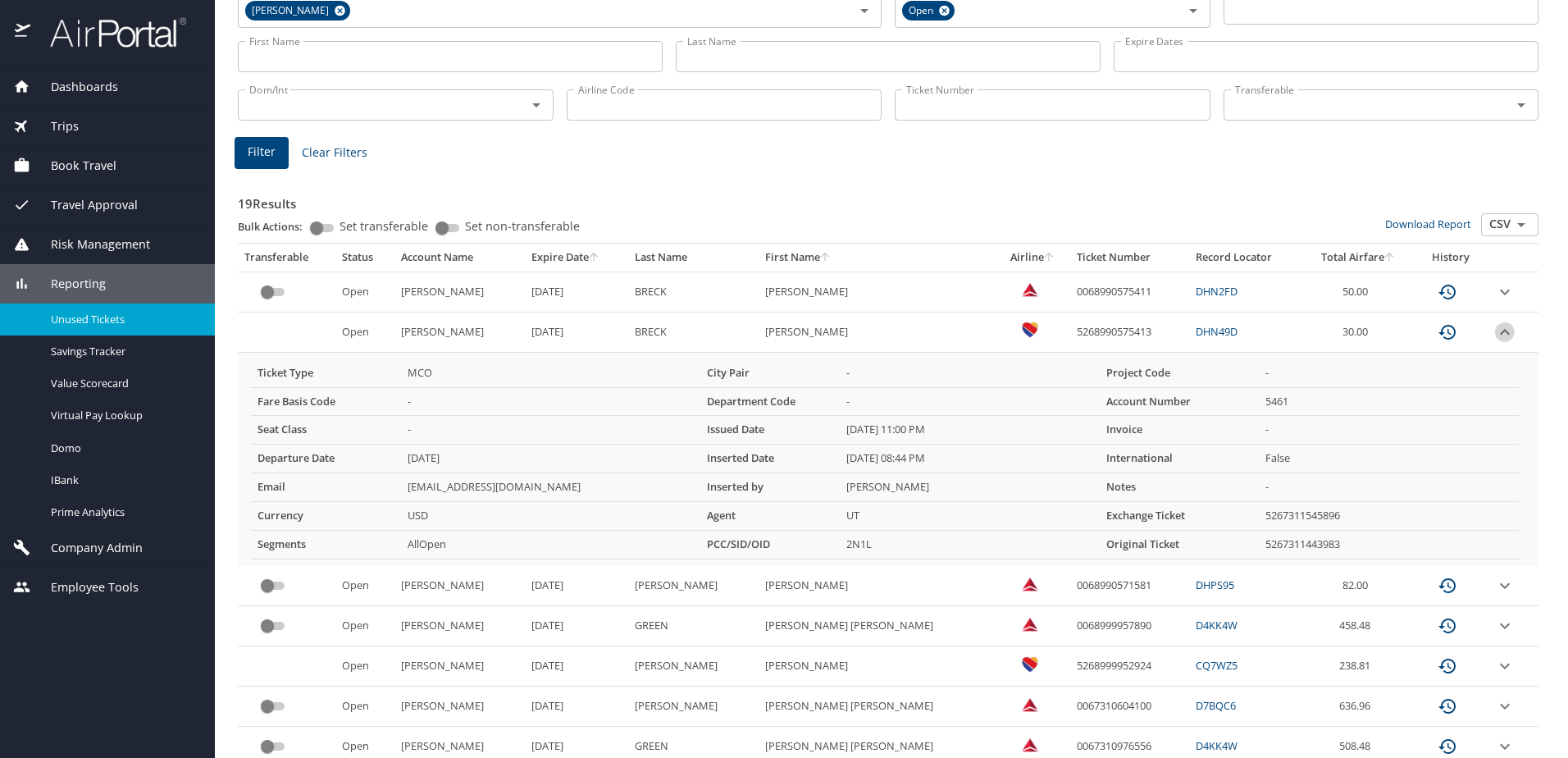
click at [1498, 331] on icon "expand row" at bounding box center [1505, 332] width 19 height 19
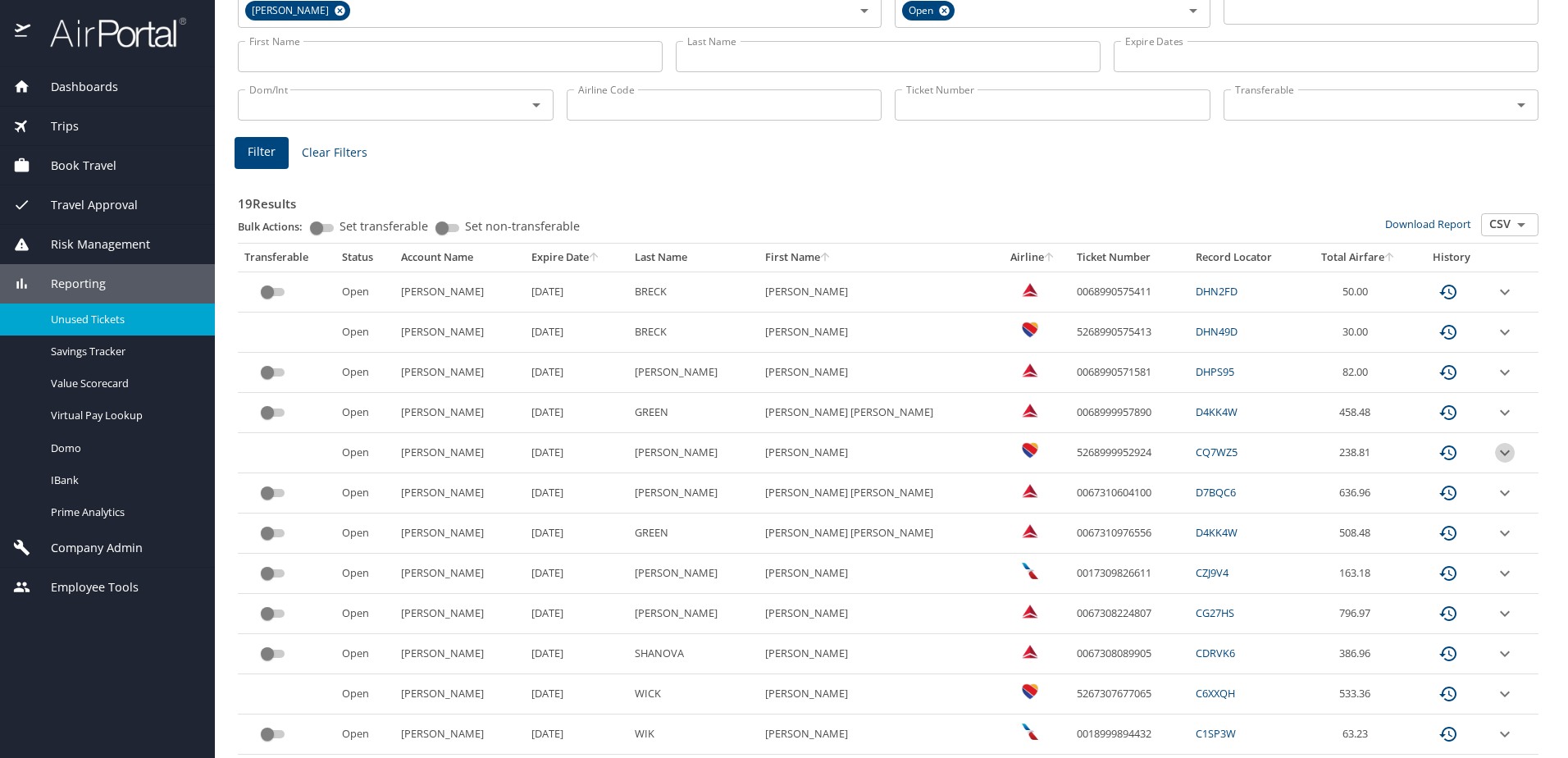
click at [1495, 449] on icon "expand row" at bounding box center [1505, 452] width 19 height 19
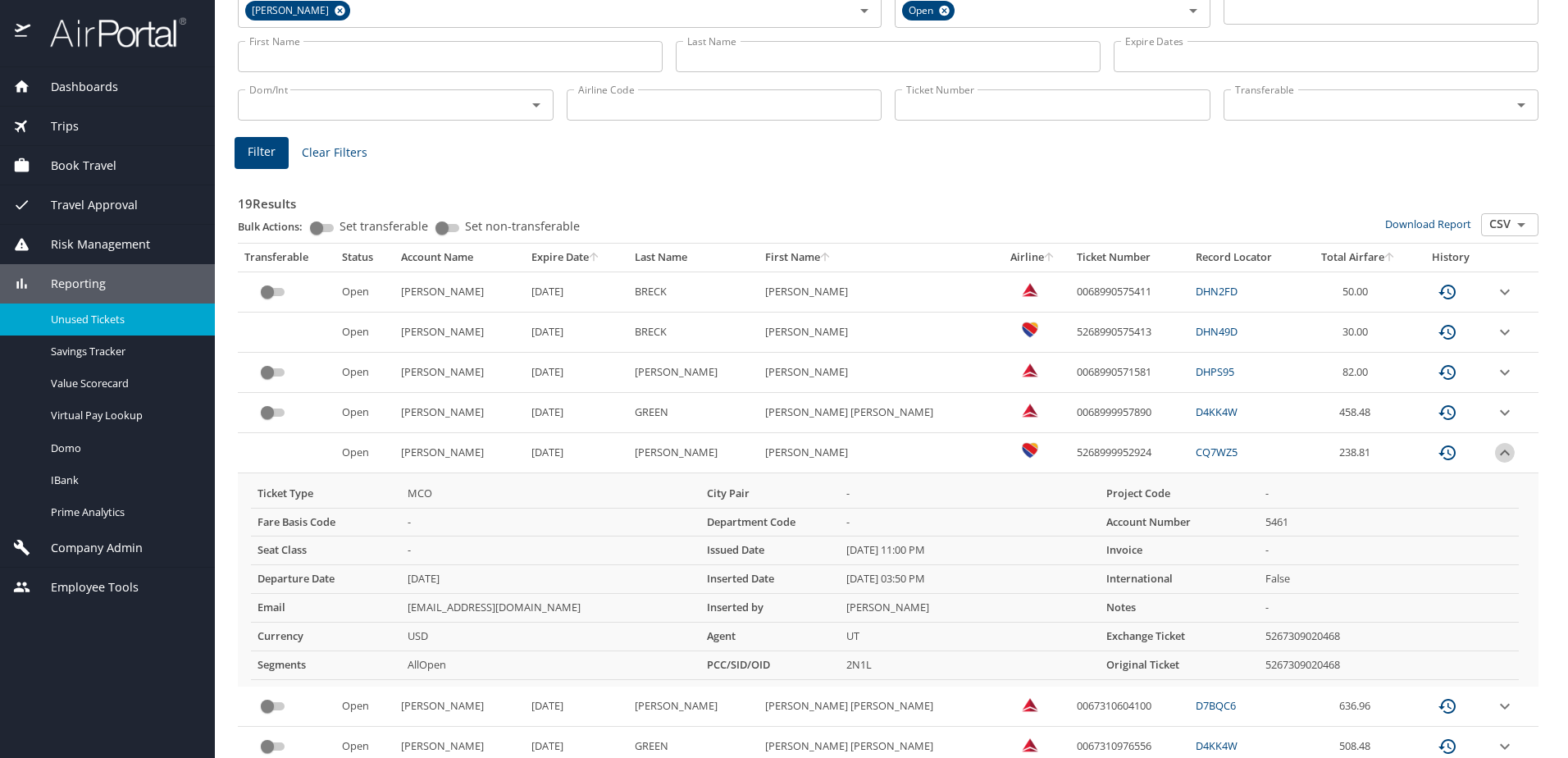
click at [1495, 449] on icon "expand row" at bounding box center [1505, 452] width 19 height 19
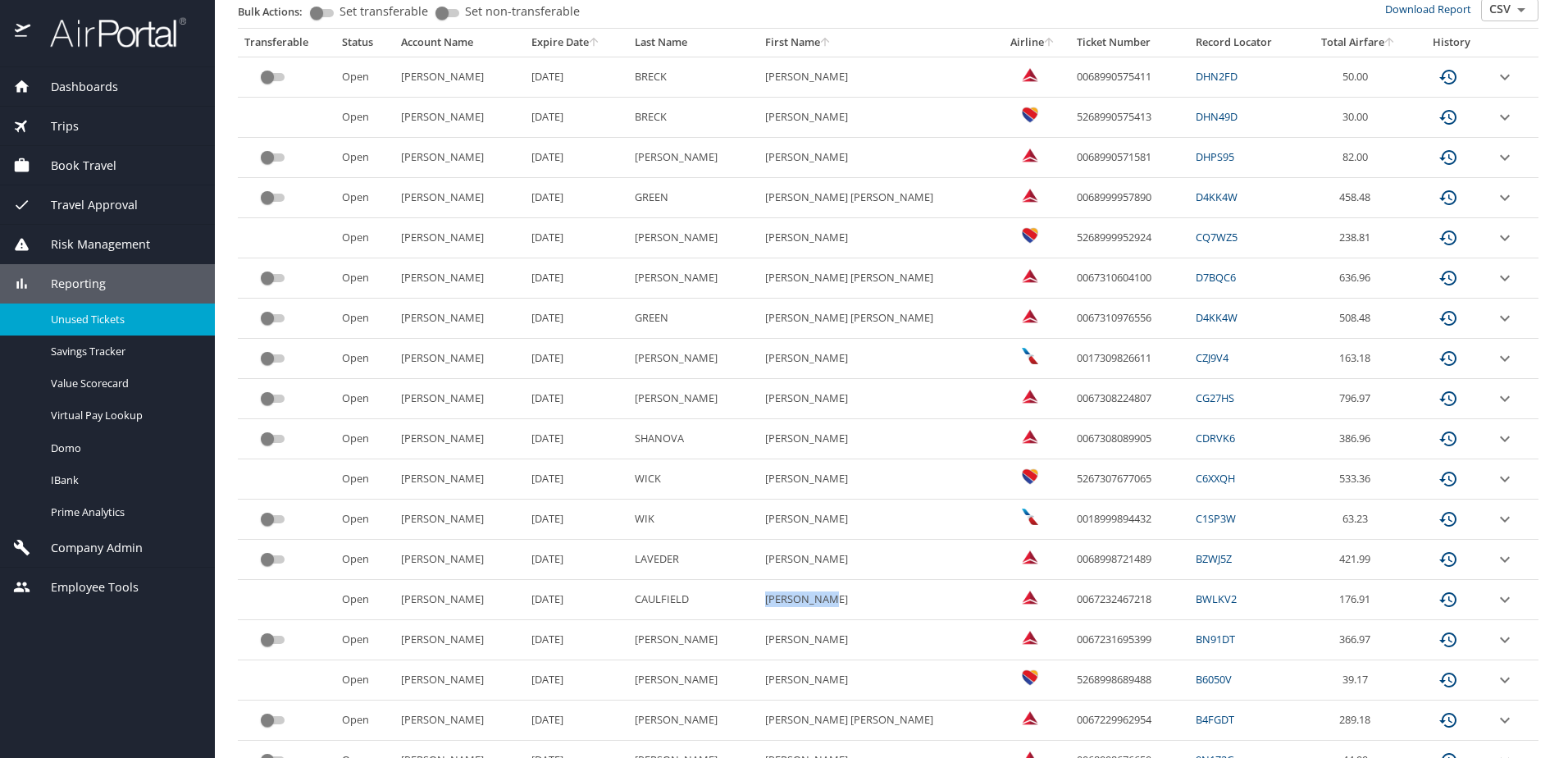
scroll to position [355, 0]
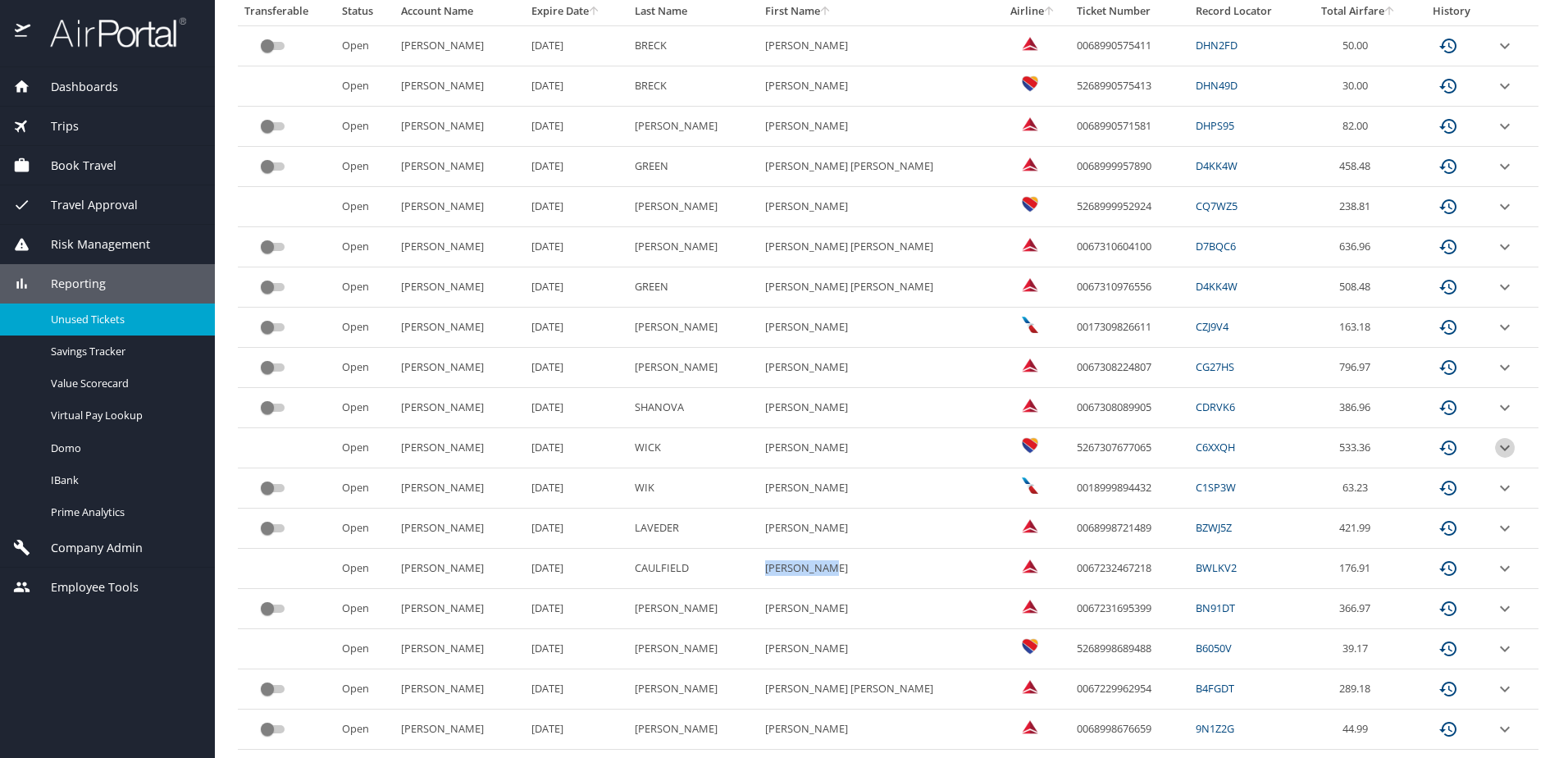
click at [1495, 450] on icon "expand row" at bounding box center [1505, 448] width 19 height 19
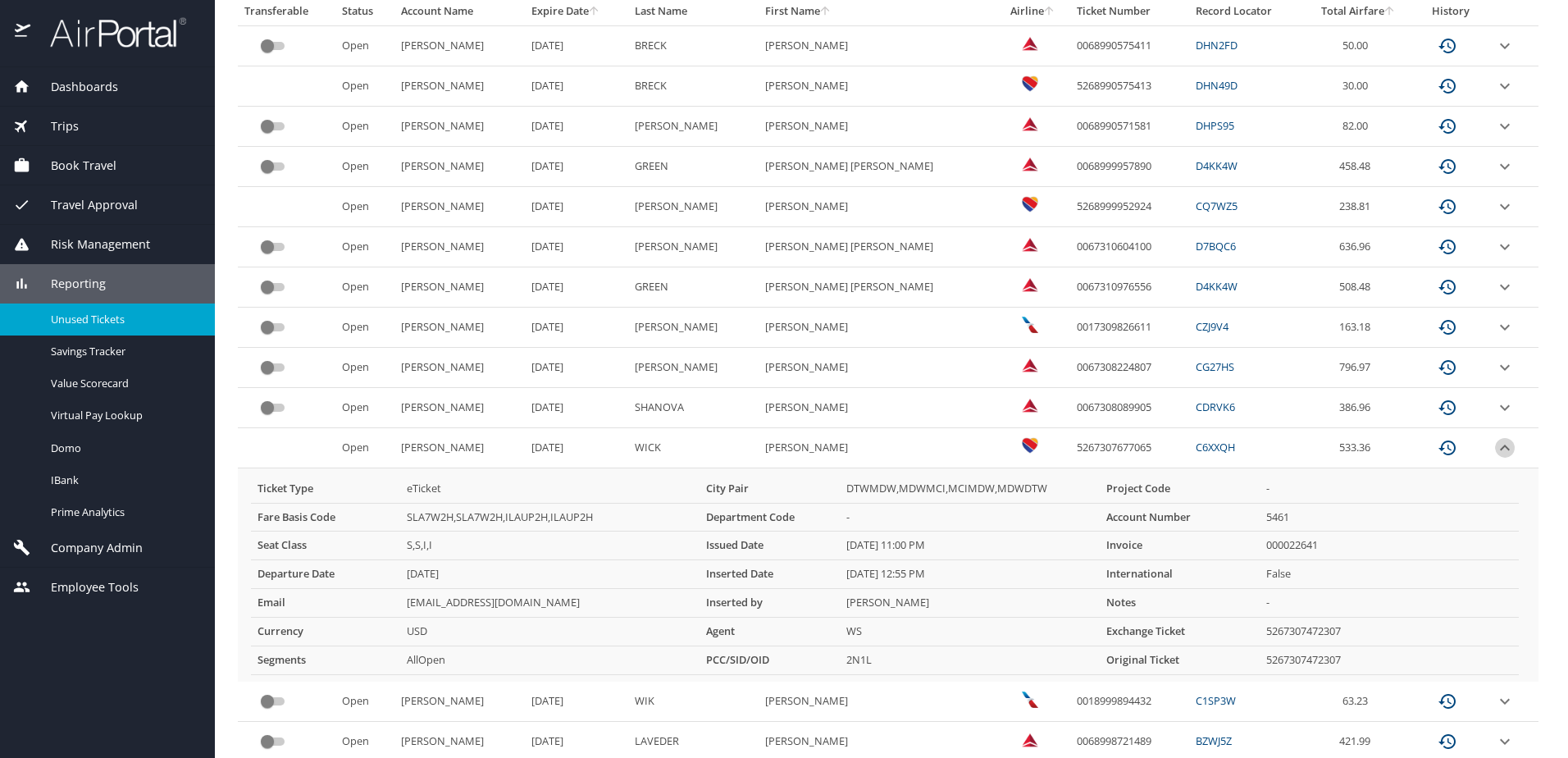
click at [1495, 450] on icon "expand row" at bounding box center [1505, 448] width 19 height 19
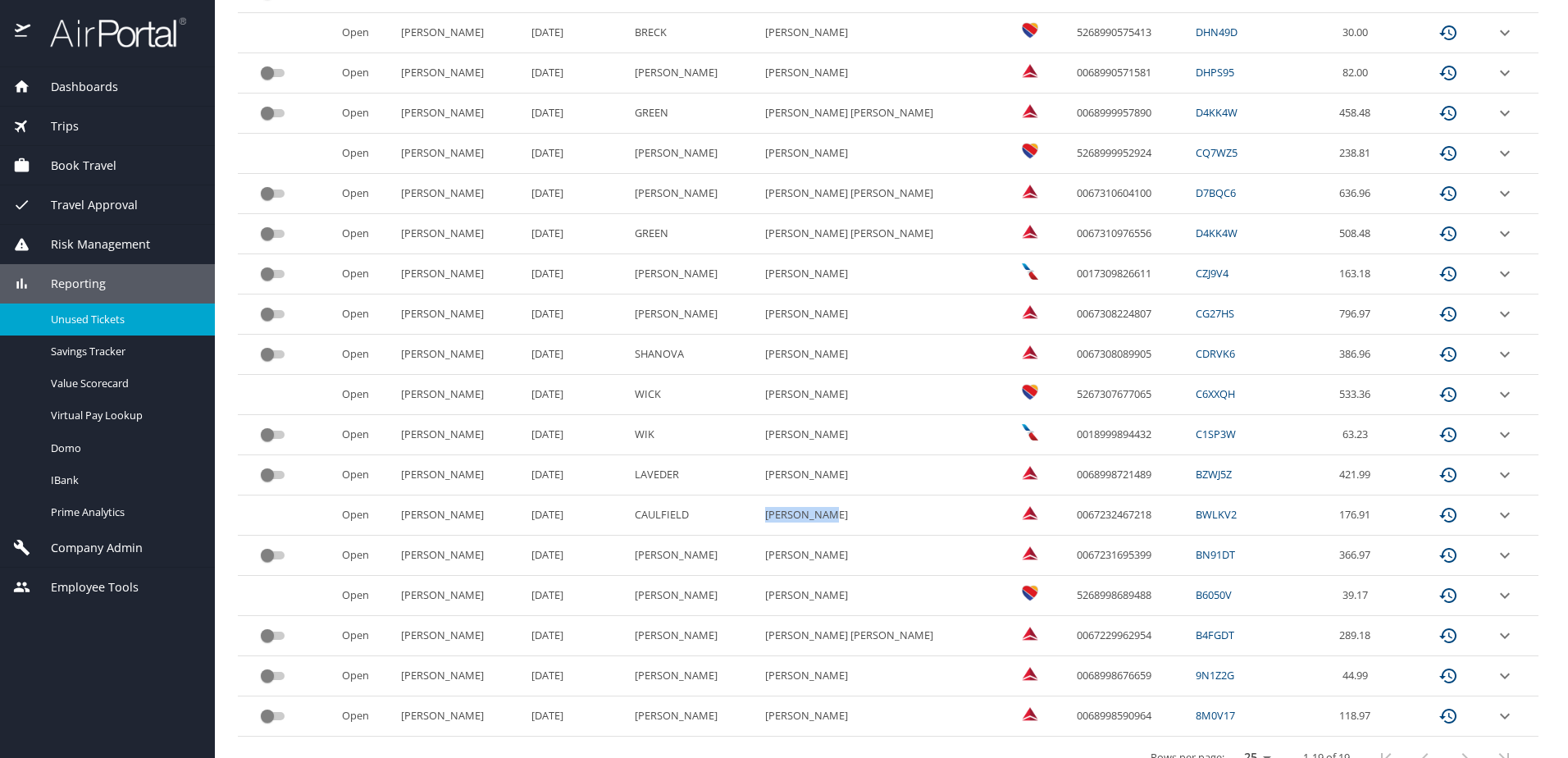
scroll to position [436, 0]
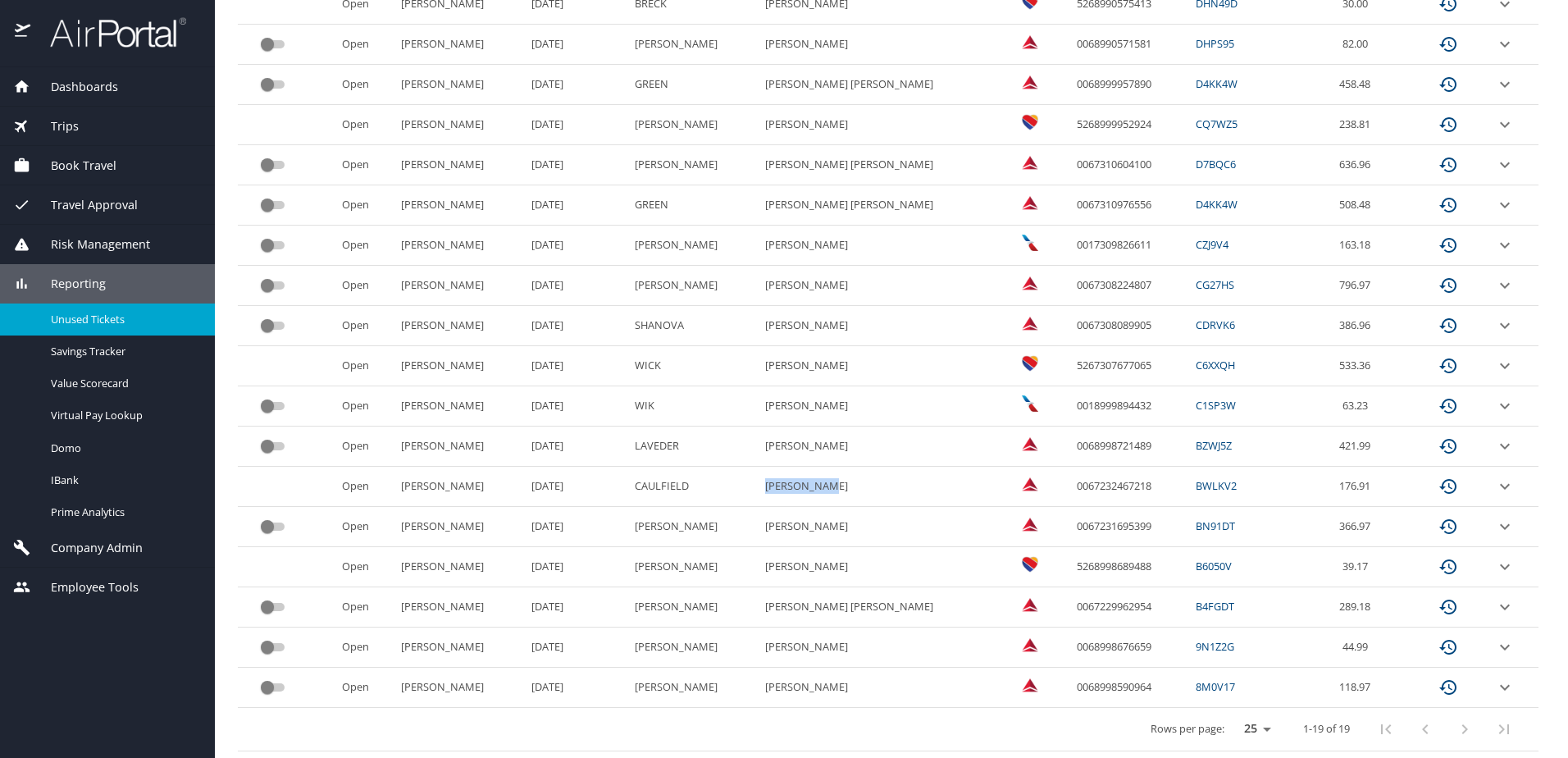
click at [1500, 367] on icon "expand row" at bounding box center [1505, 366] width 10 height 6
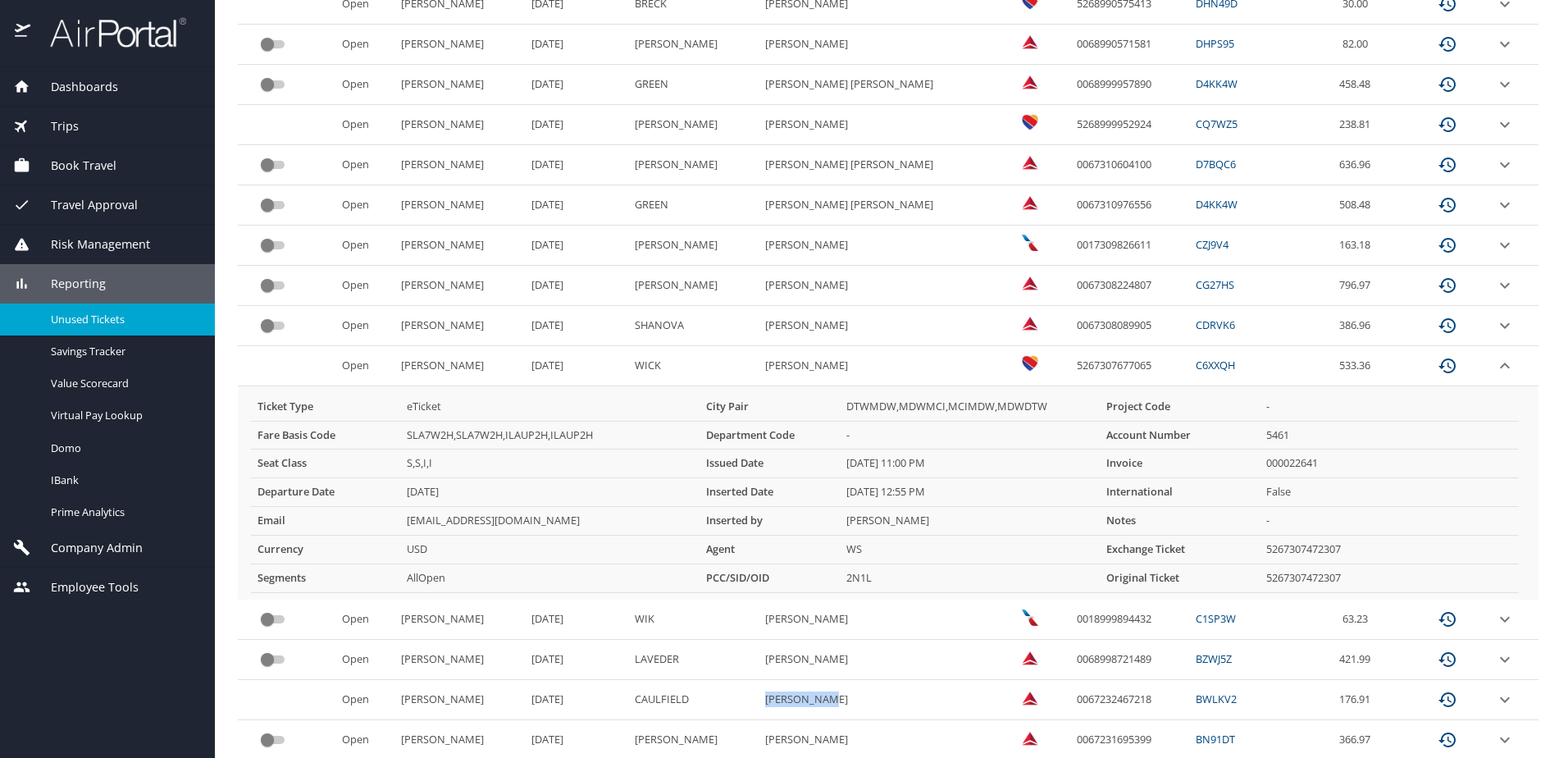
click at [1495, 370] on icon "expand row" at bounding box center [1505, 366] width 19 height 19
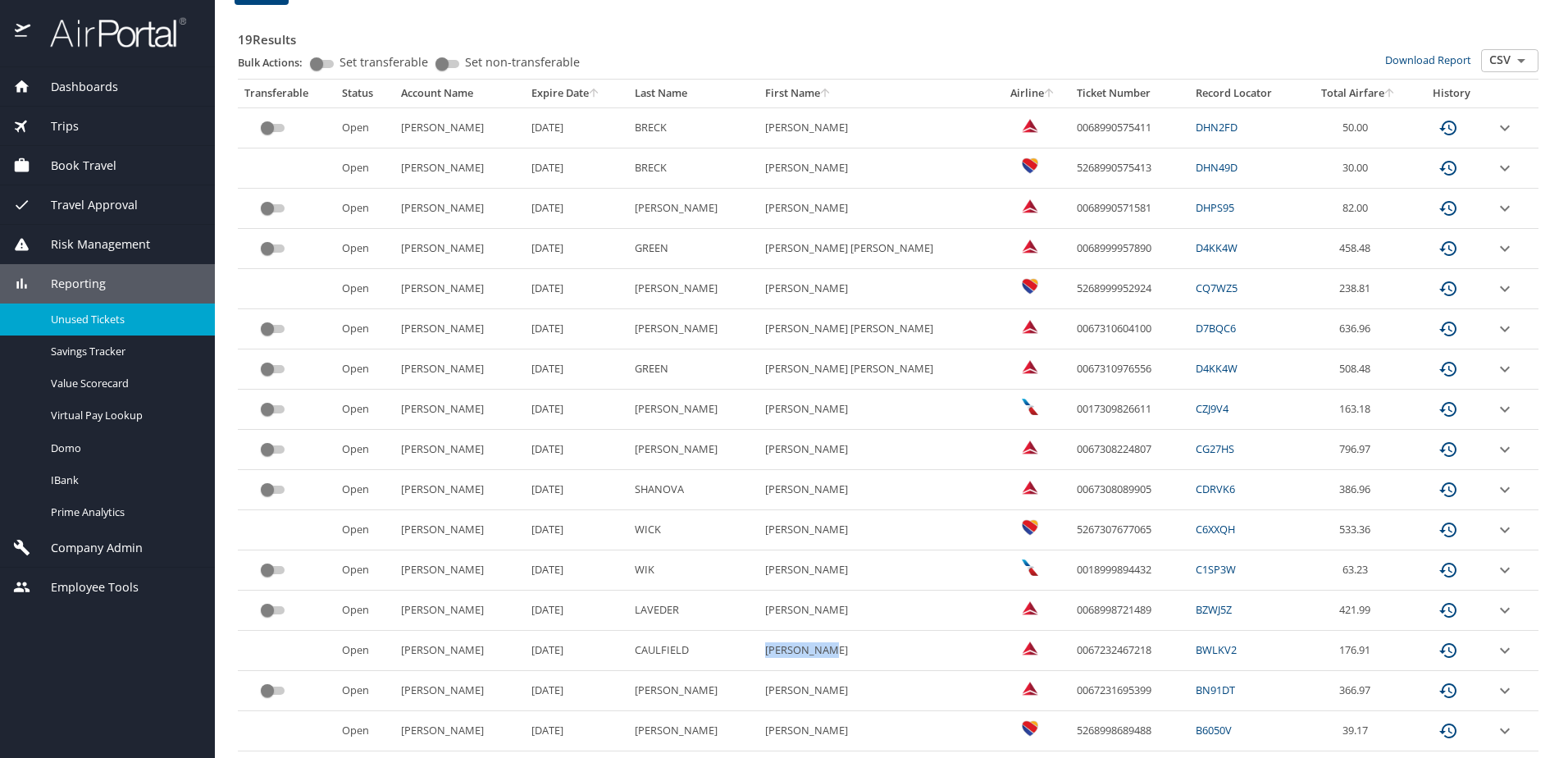
scroll to position [355, 0]
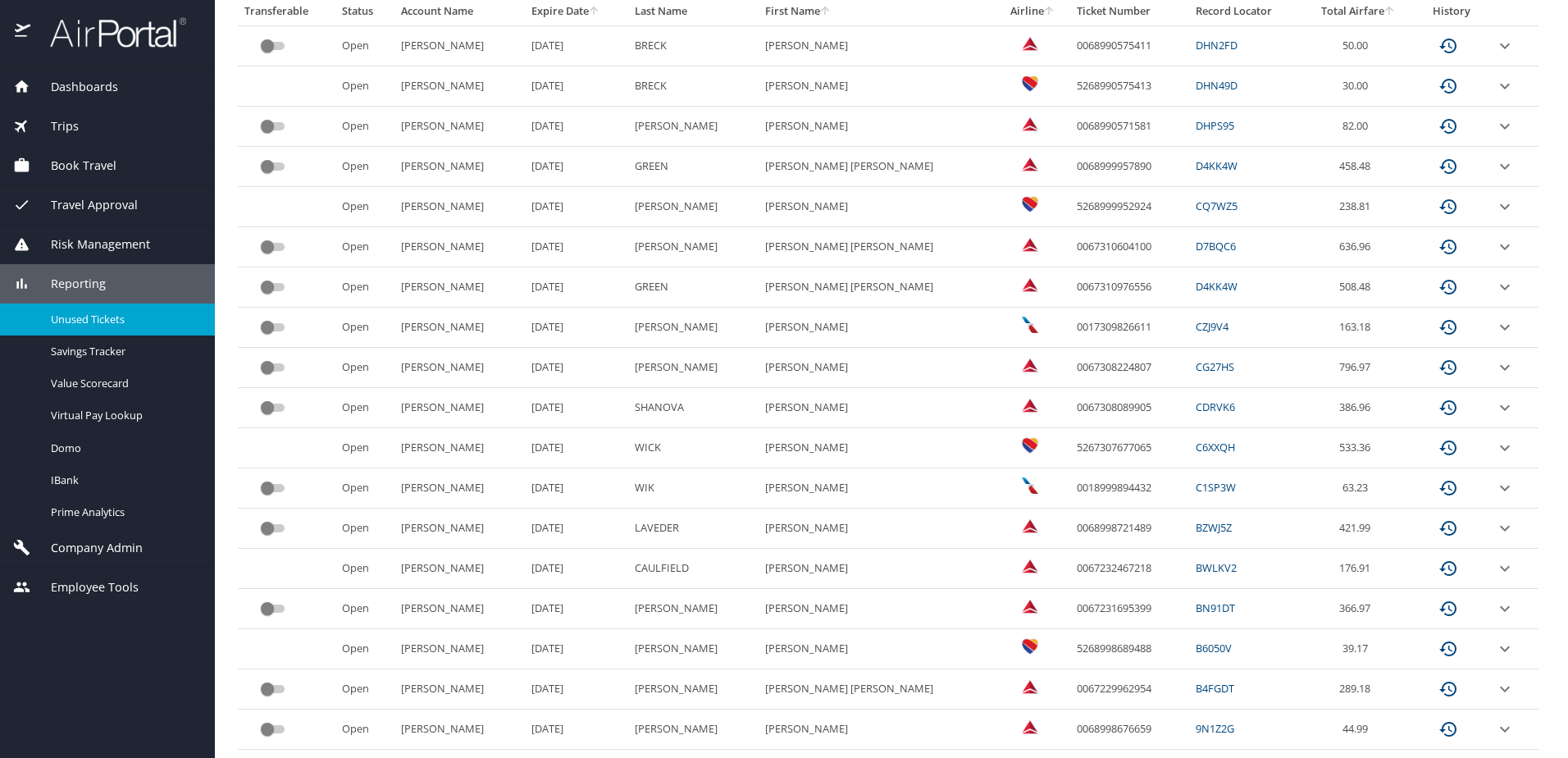
click at [888, 573] on PARKER "JOHN PARKER" at bounding box center [878, 569] width 238 height 40
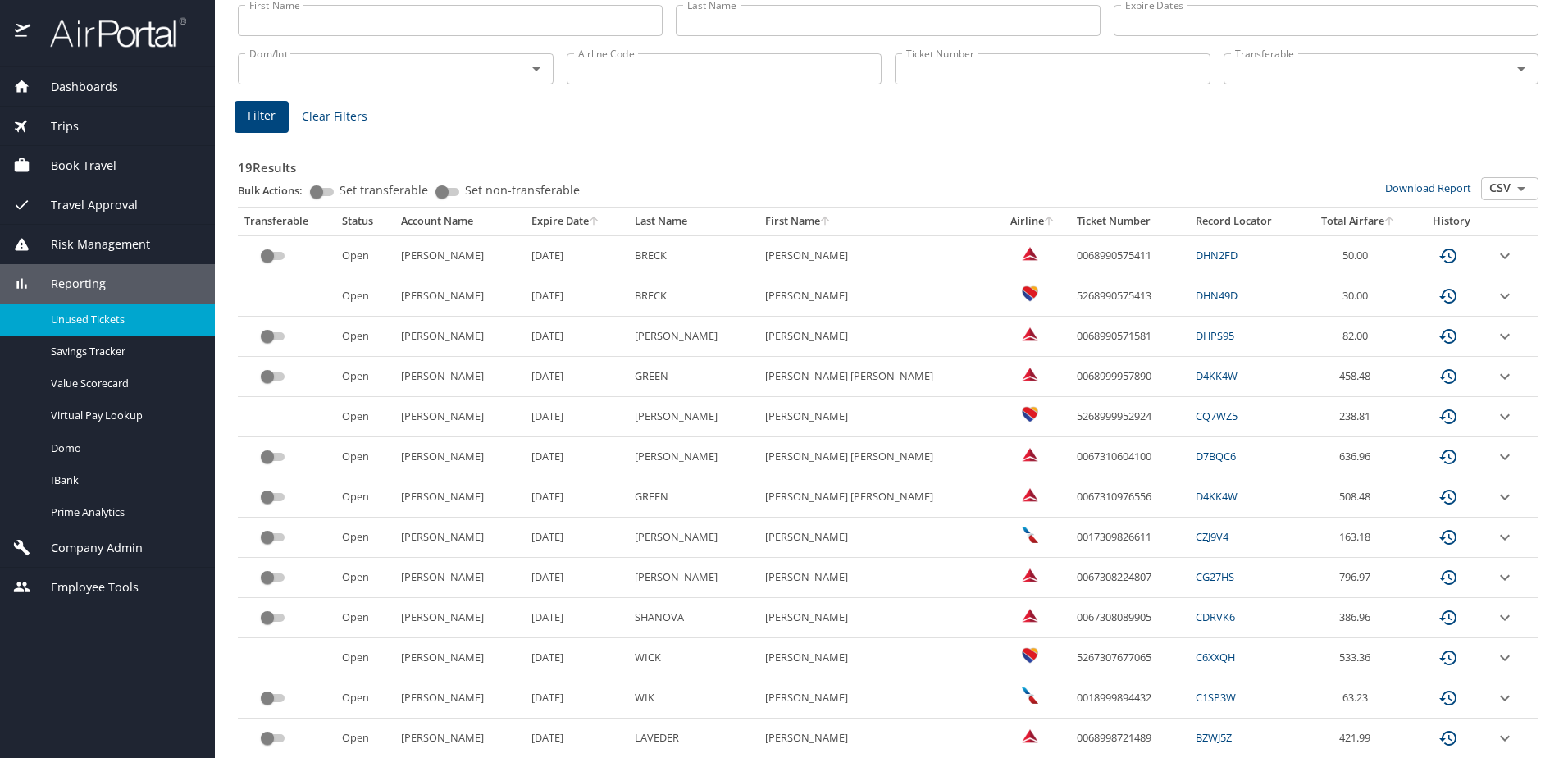
scroll to position [0, 0]
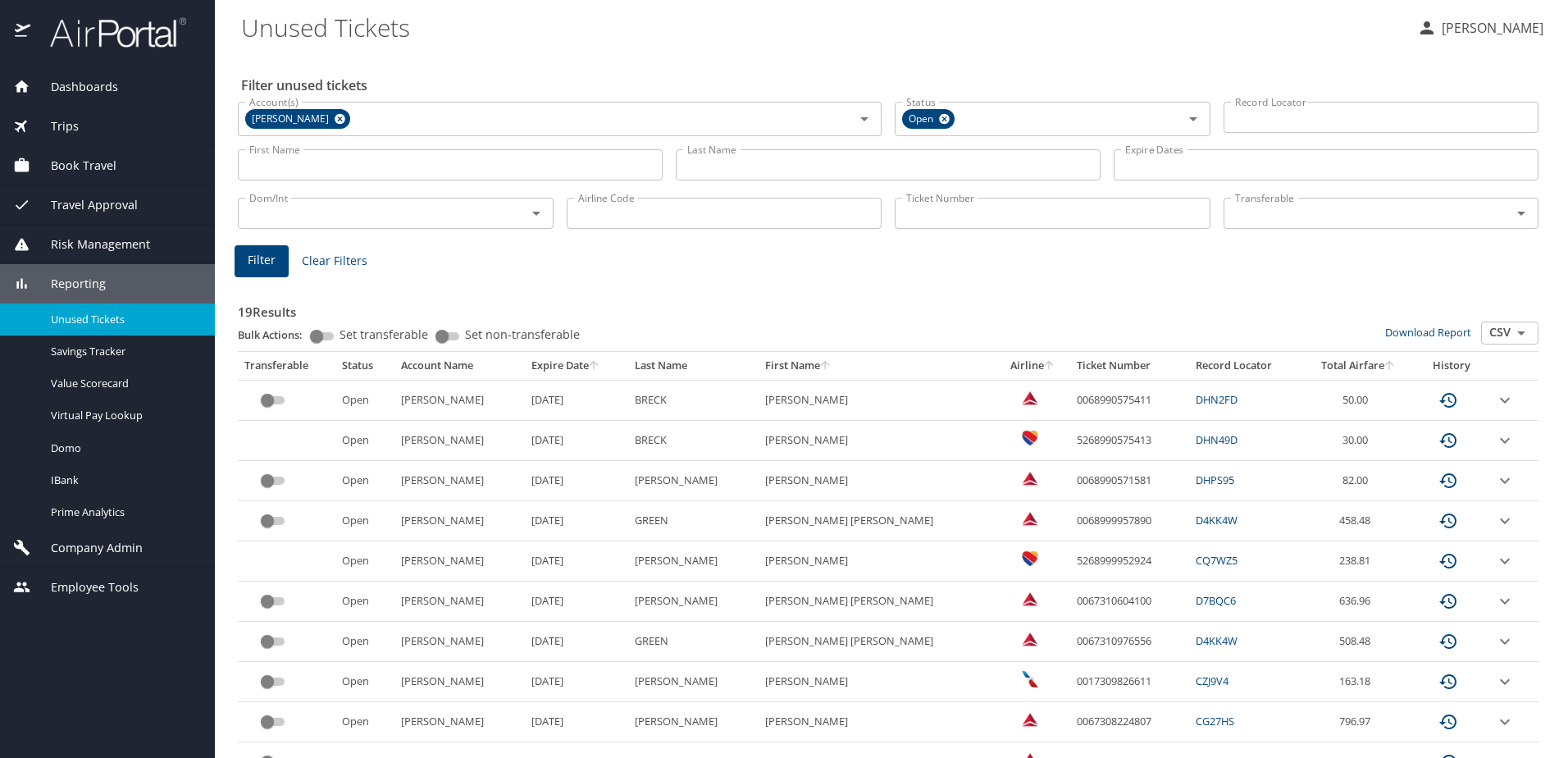
click at [81, 543] on span "Company Admin" at bounding box center [86, 548] width 112 height 18
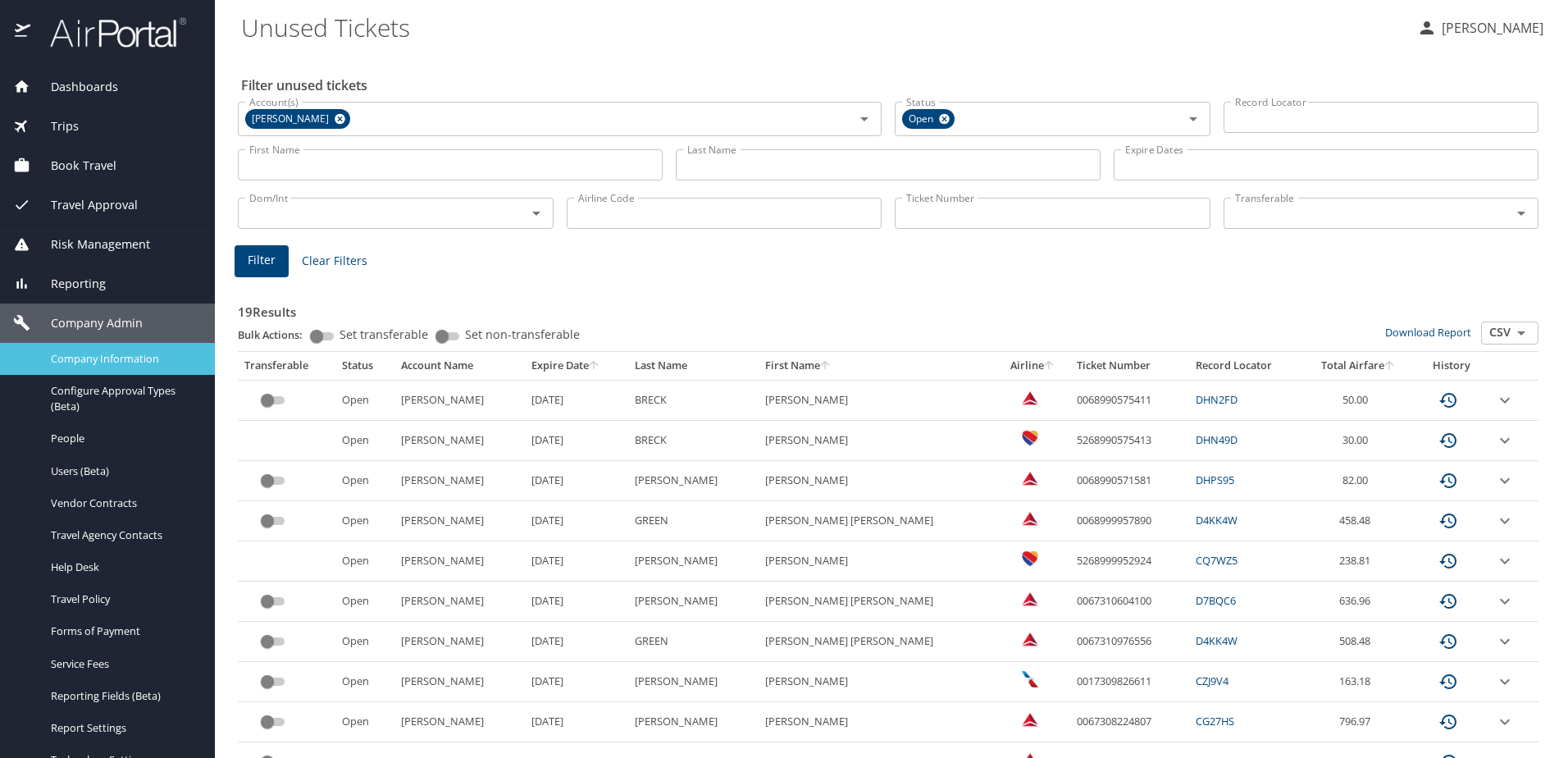
click at [86, 360] on span "Company Information" at bounding box center [123, 359] width 144 height 15
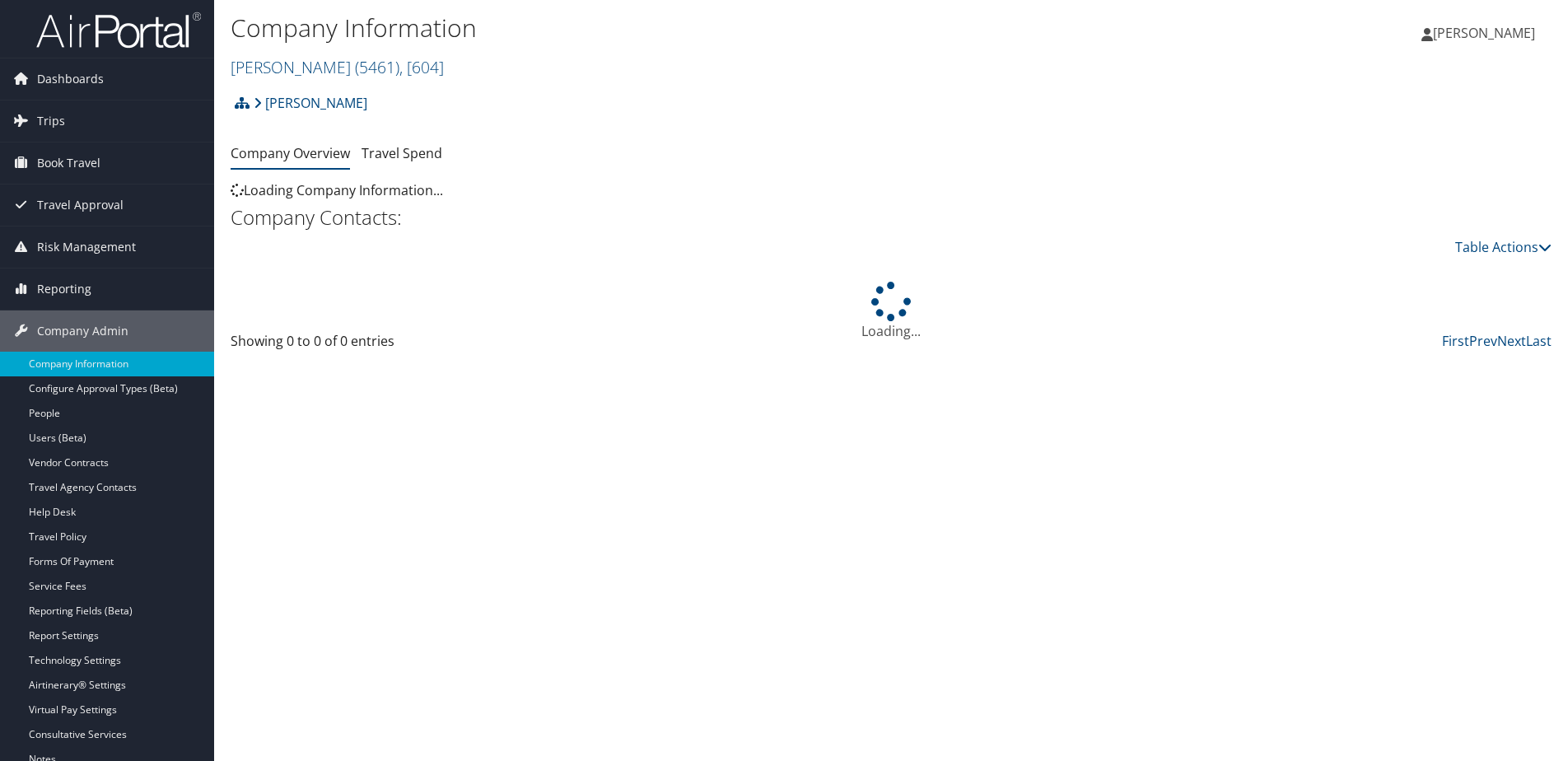
click at [318, 69] on link "Phillips Edison ( 5461 ) , [ 604 ]" at bounding box center [337, 67] width 213 height 22
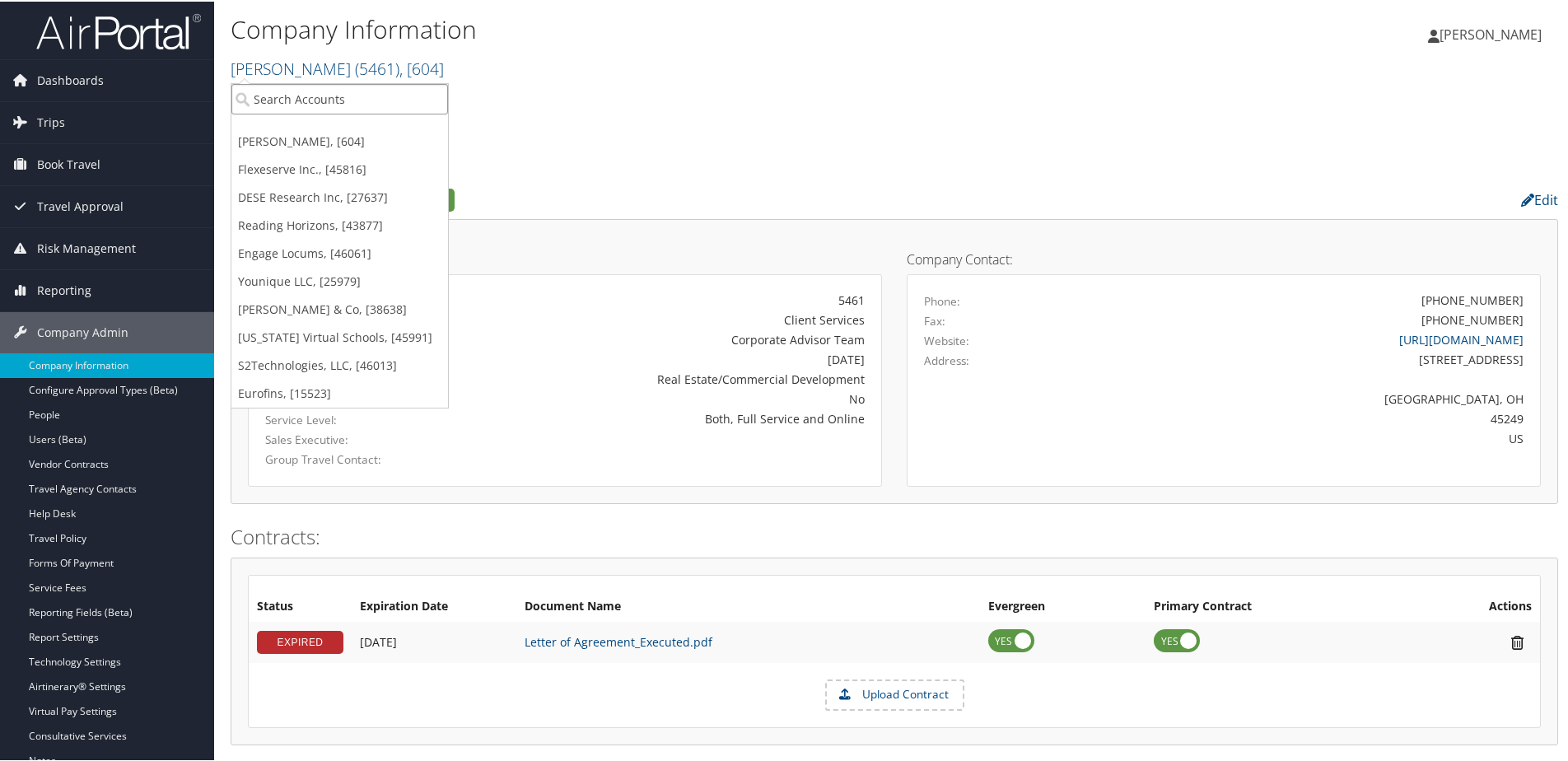
click at [299, 90] on input "search" at bounding box center [339, 97] width 217 height 31
type input "Royal Surgical"
click at [338, 125] on div "Royal Surgical Associates (302089), [46044]" at bounding box center [384, 127] width 323 height 14
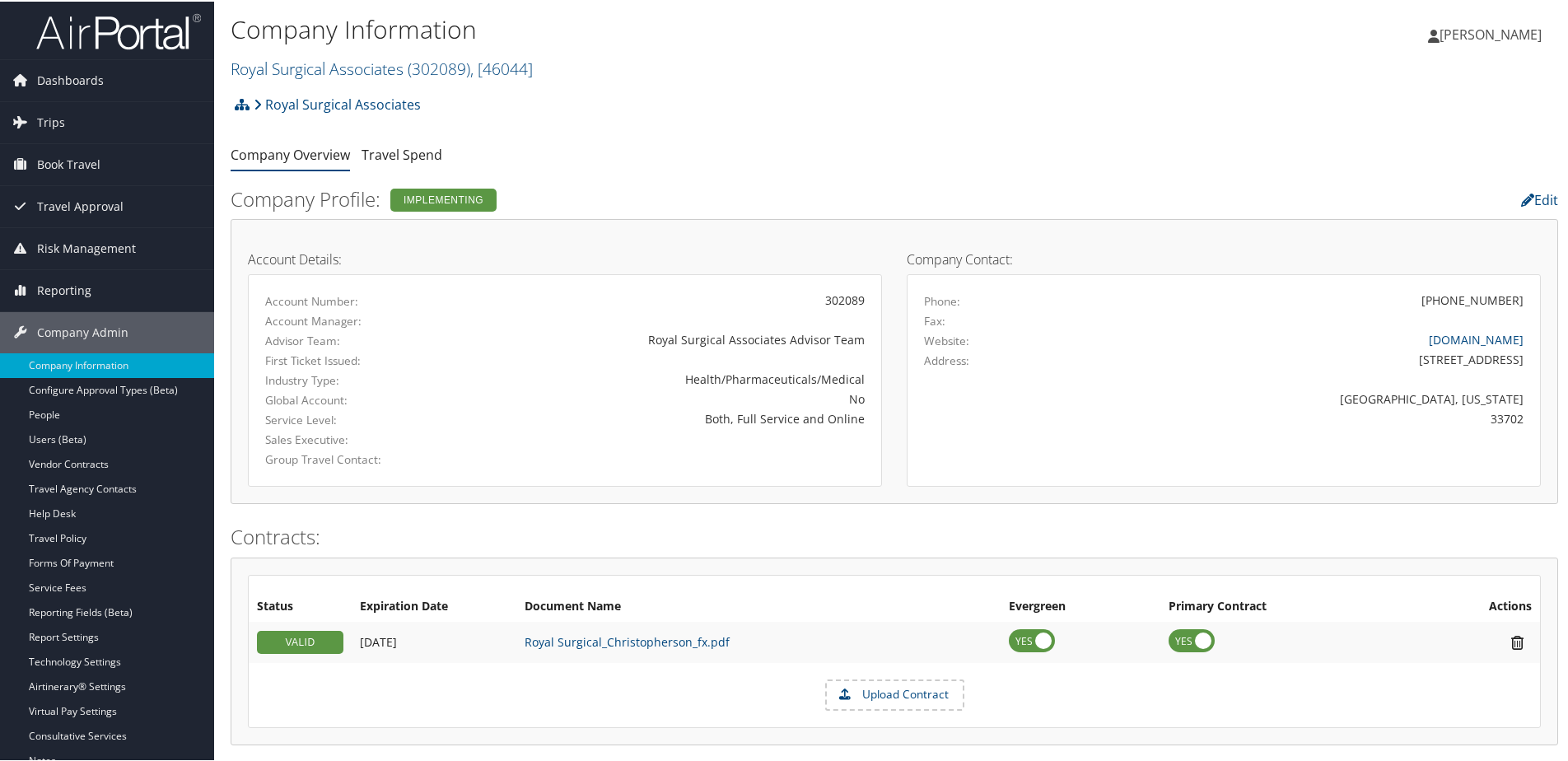
click at [141, 31] on img at bounding box center [119, 30] width 165 height 39
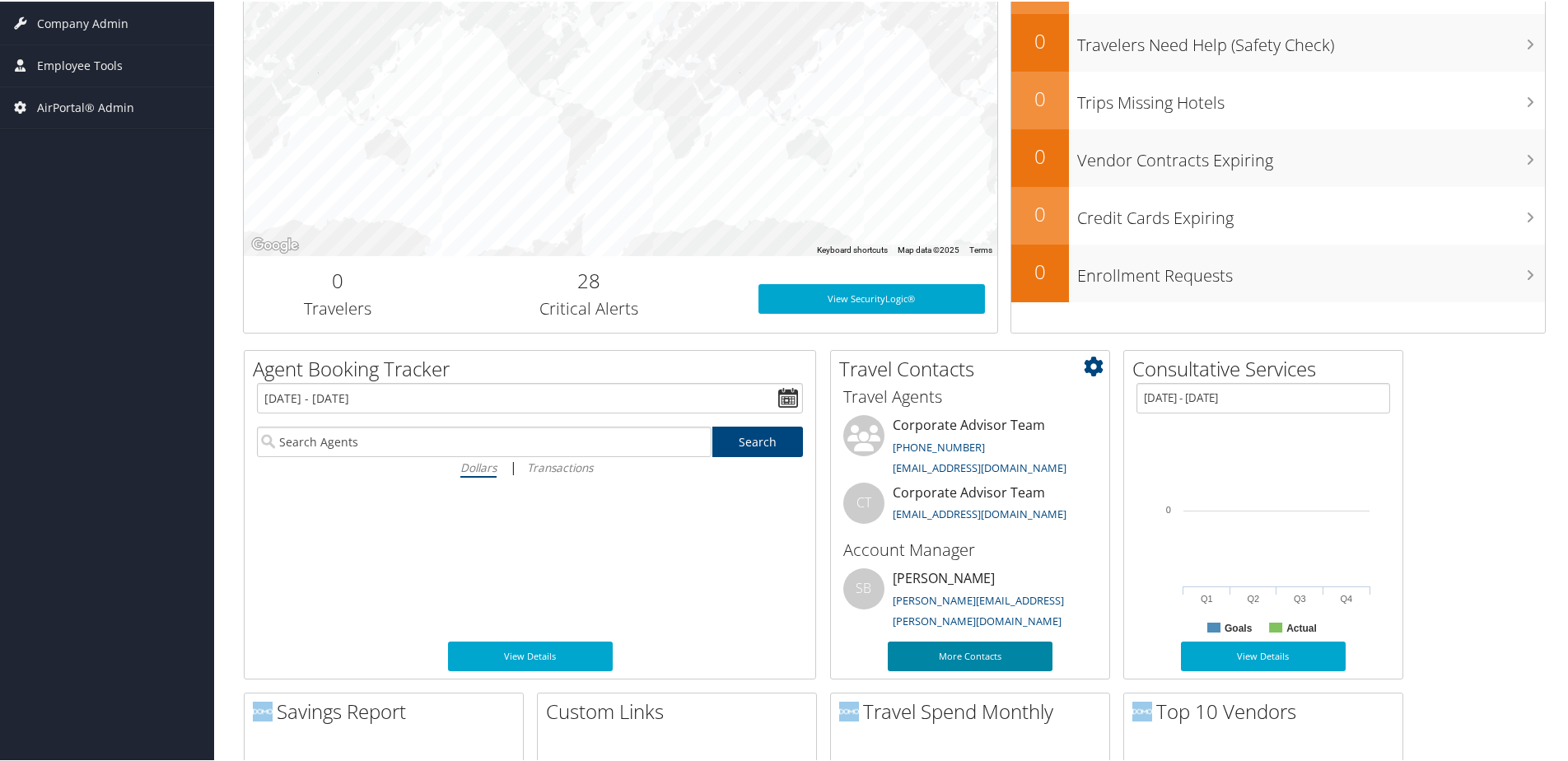
scroll to position [412, 0]
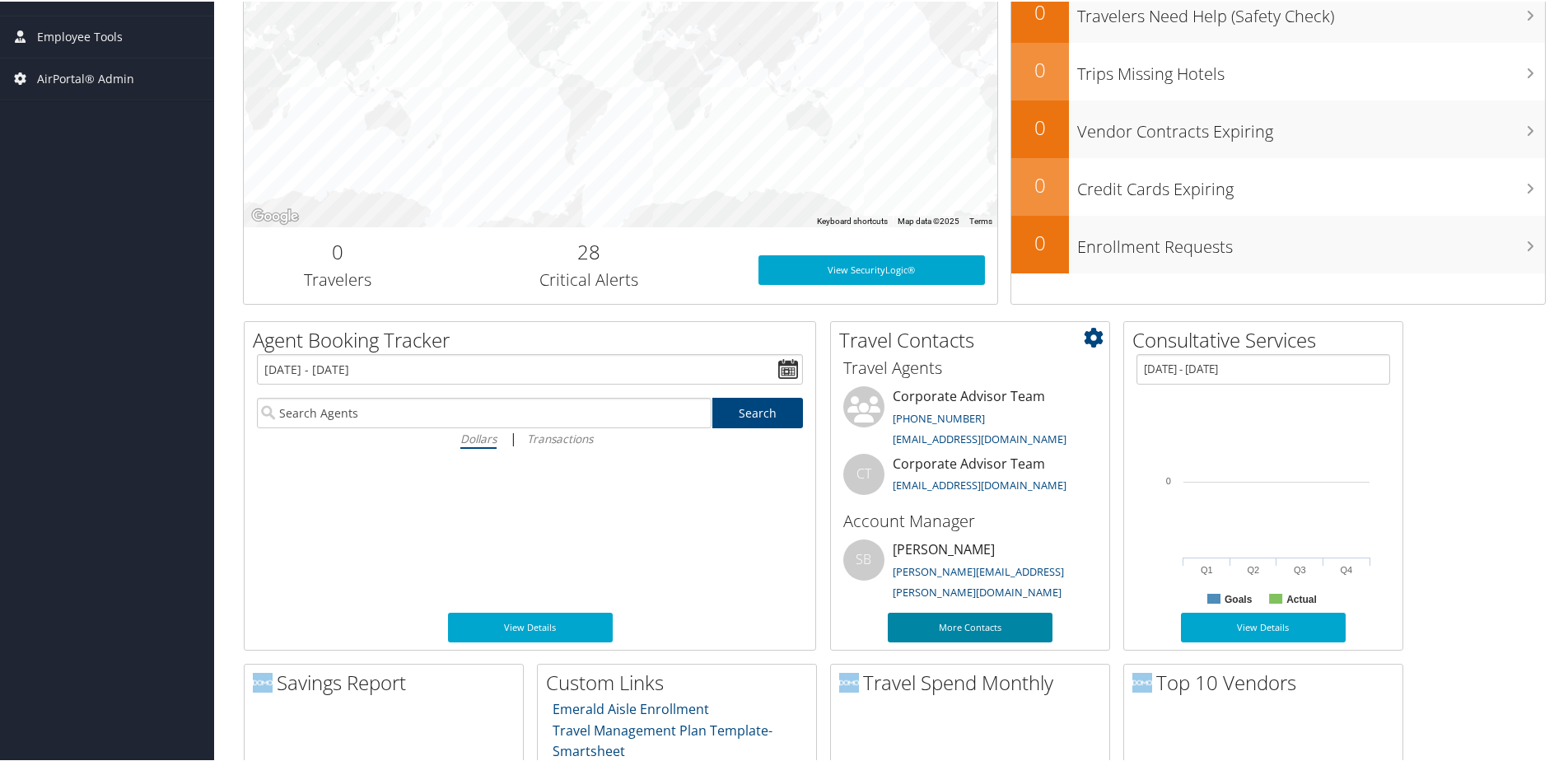
click at [959, 622] on link "More Contacts" at bounding box center [970, 626] width 165 height 30
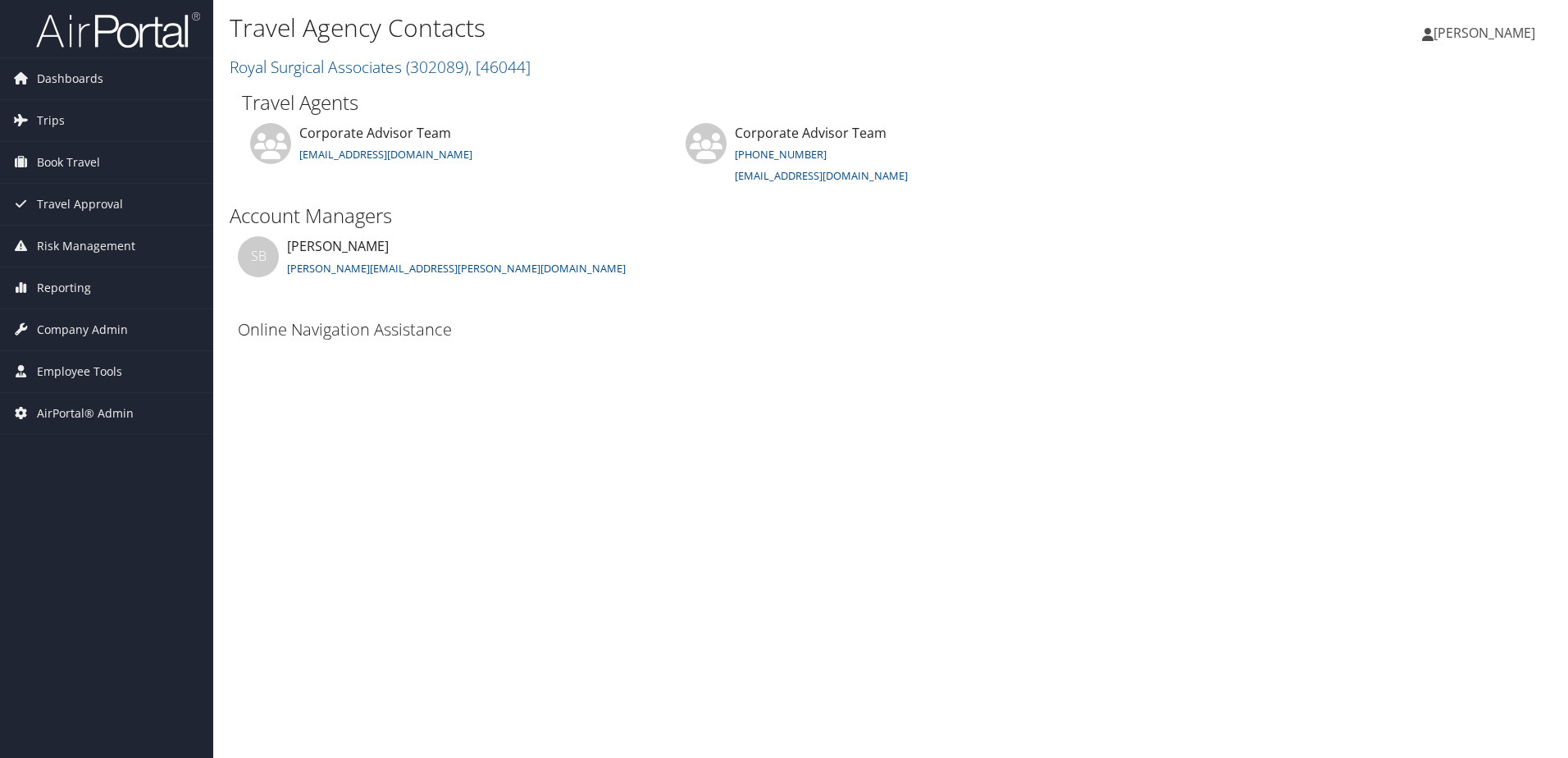
click at [109, 28] on img at bounding box center [118, 30] width 164 height 38
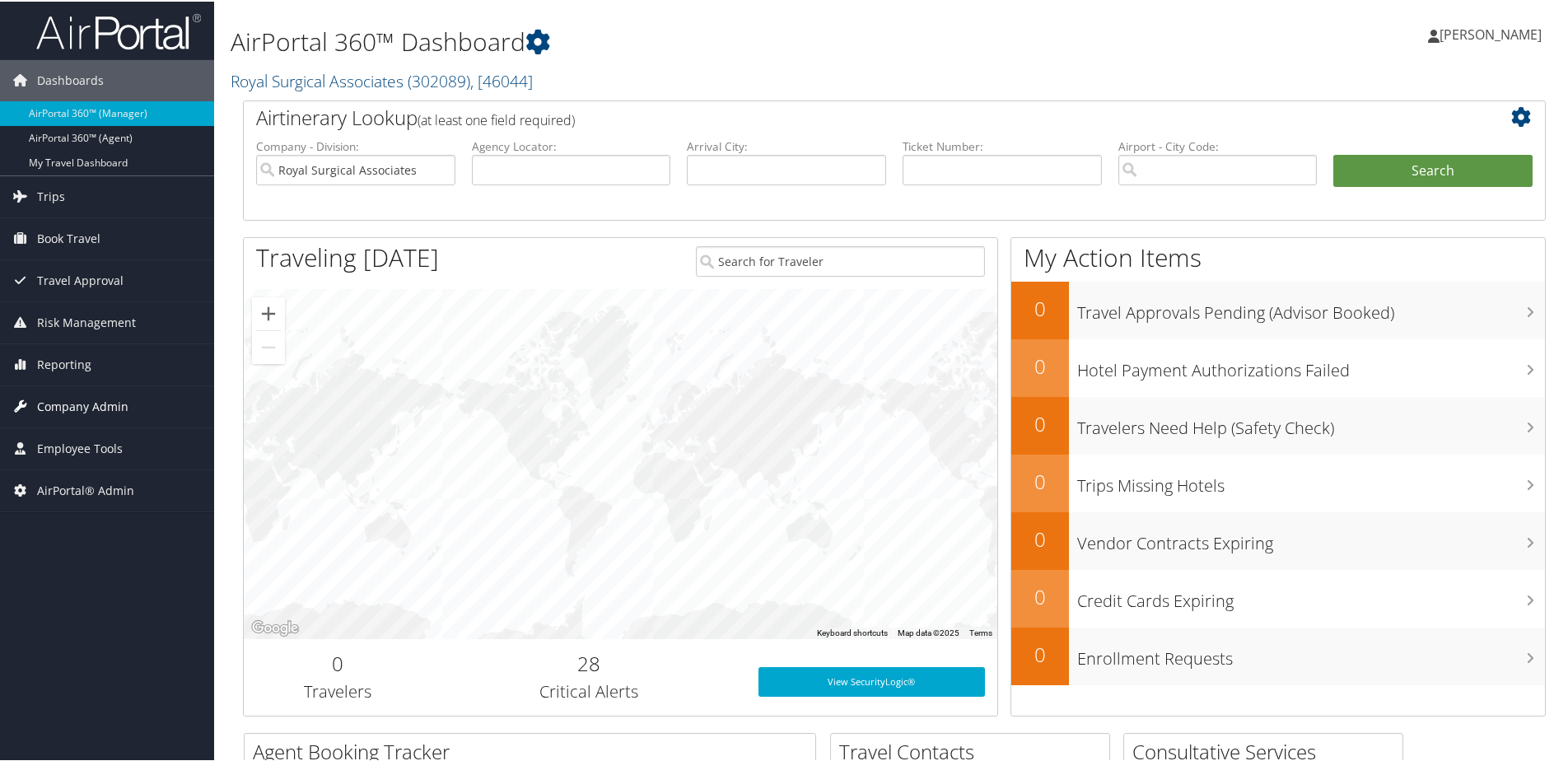
click at [64, 413] on span "Company Admin" at bounding box center [82, 405] width 92 height 41
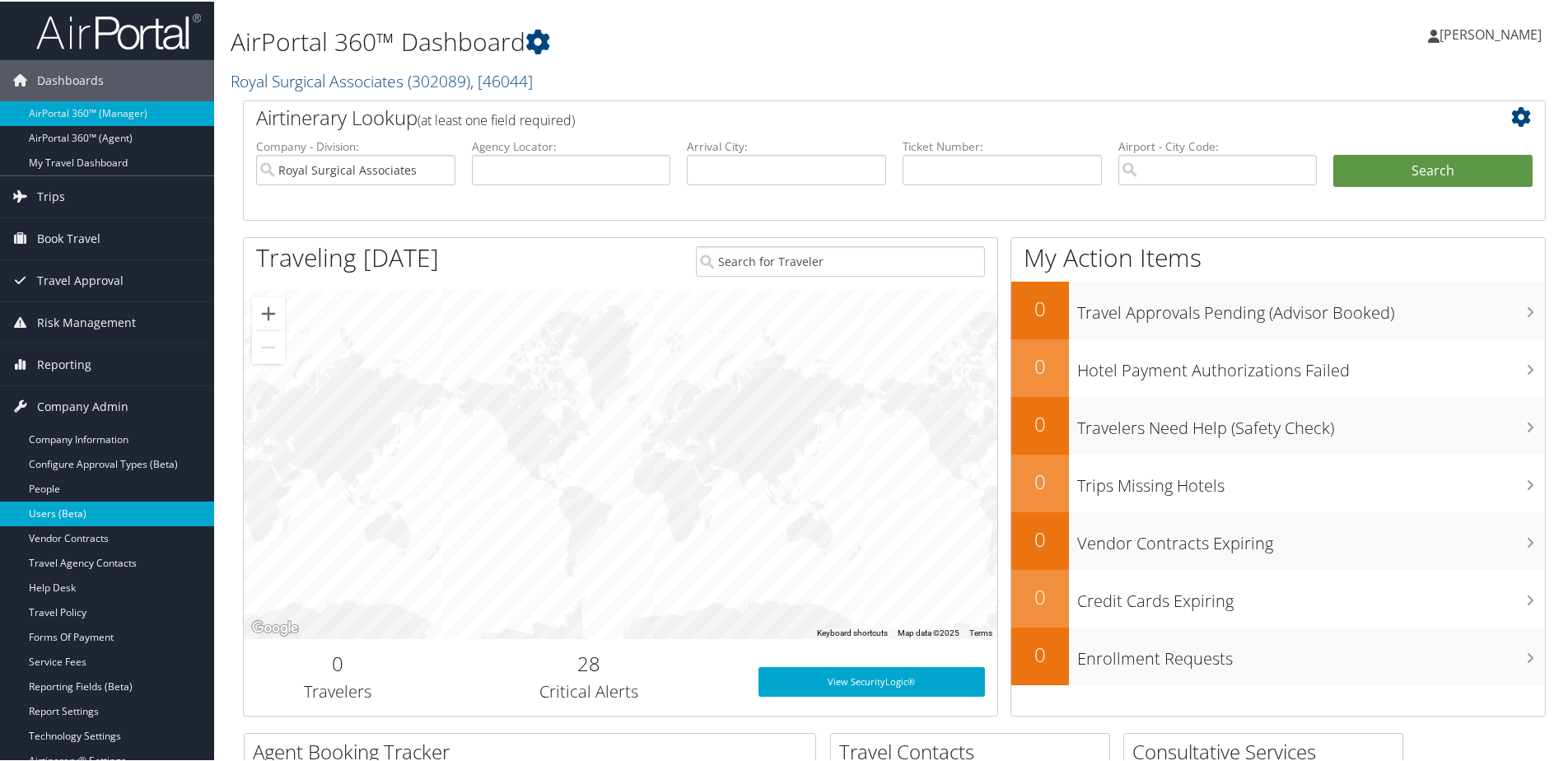
click at [44, 509] on link "Users (Beta)" at bounding box center [107, 512] width 214 height 25
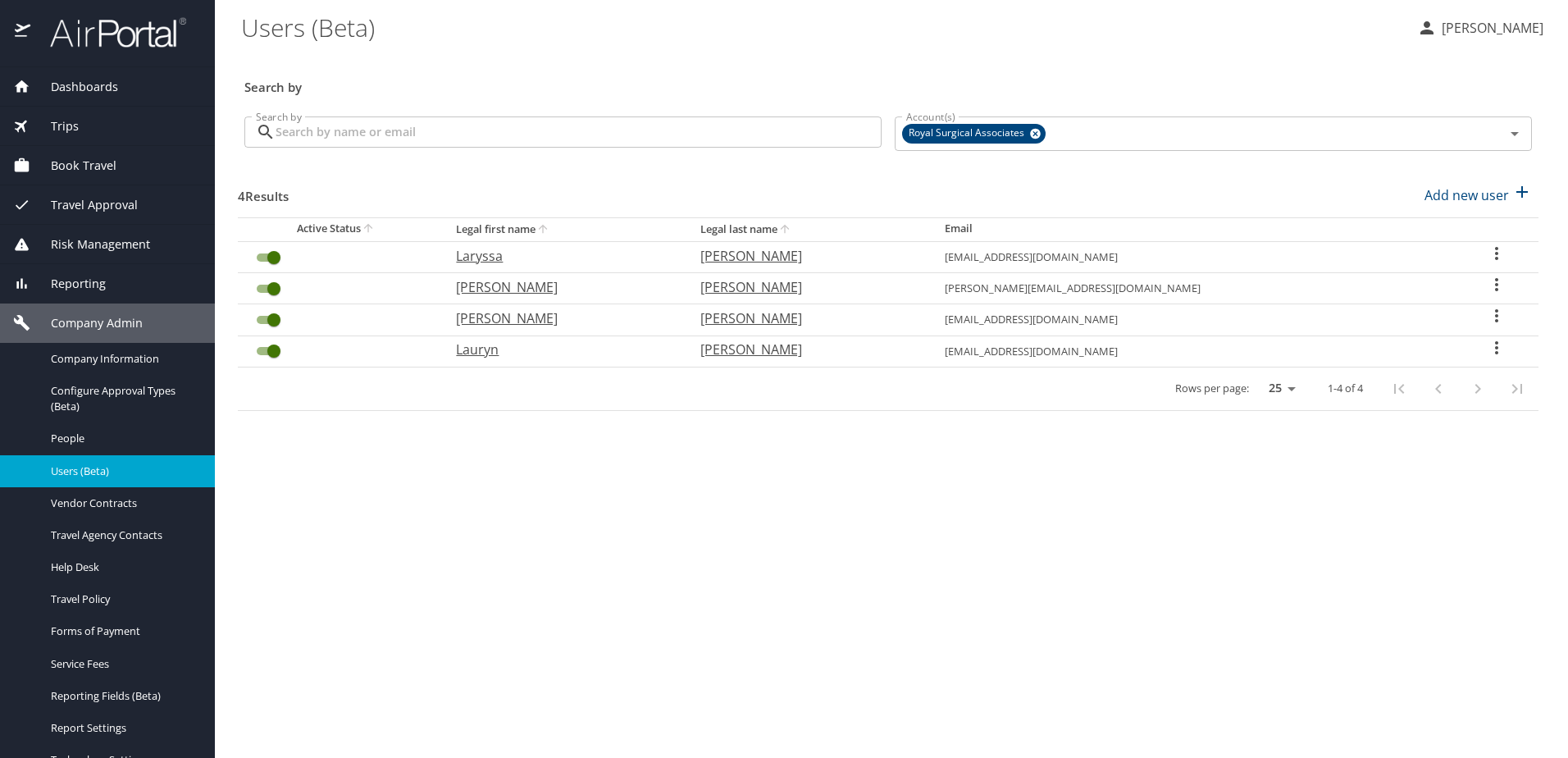
click at [1492, 254] on icon "User Search Table" at bounding box center [1496, 254] width 19 height 19
click at [1425, 259] on p "View profile" at bounding box center [1394, 256] width 72 height 19
select select "US"
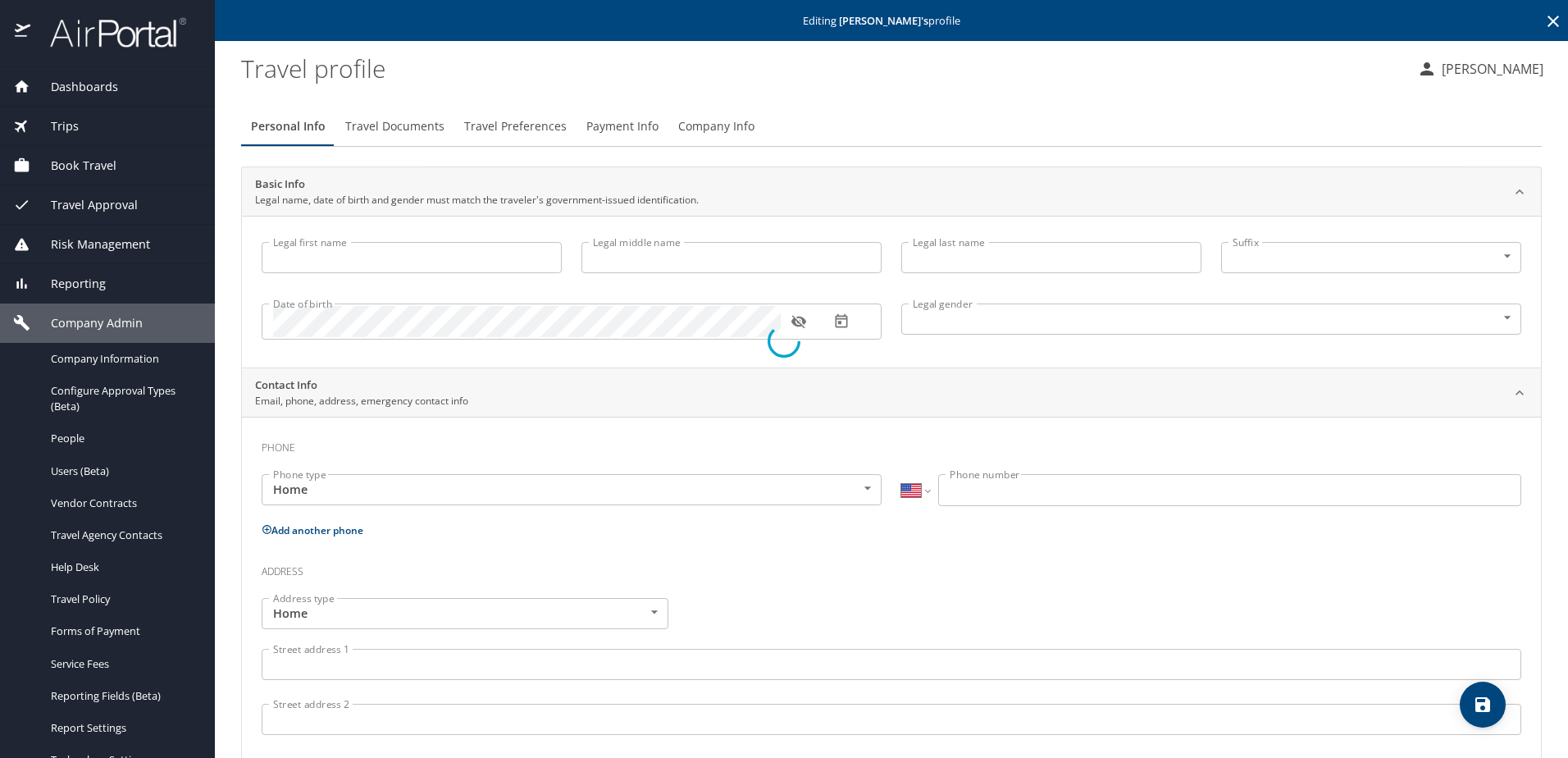
type input "Laryssa"
type input "[PERSON_NAME]"
type input "Female"
select select "US"
click at [384, 128] on span "Travel Documents" at bounding box center [395, 126] width 99 height 20
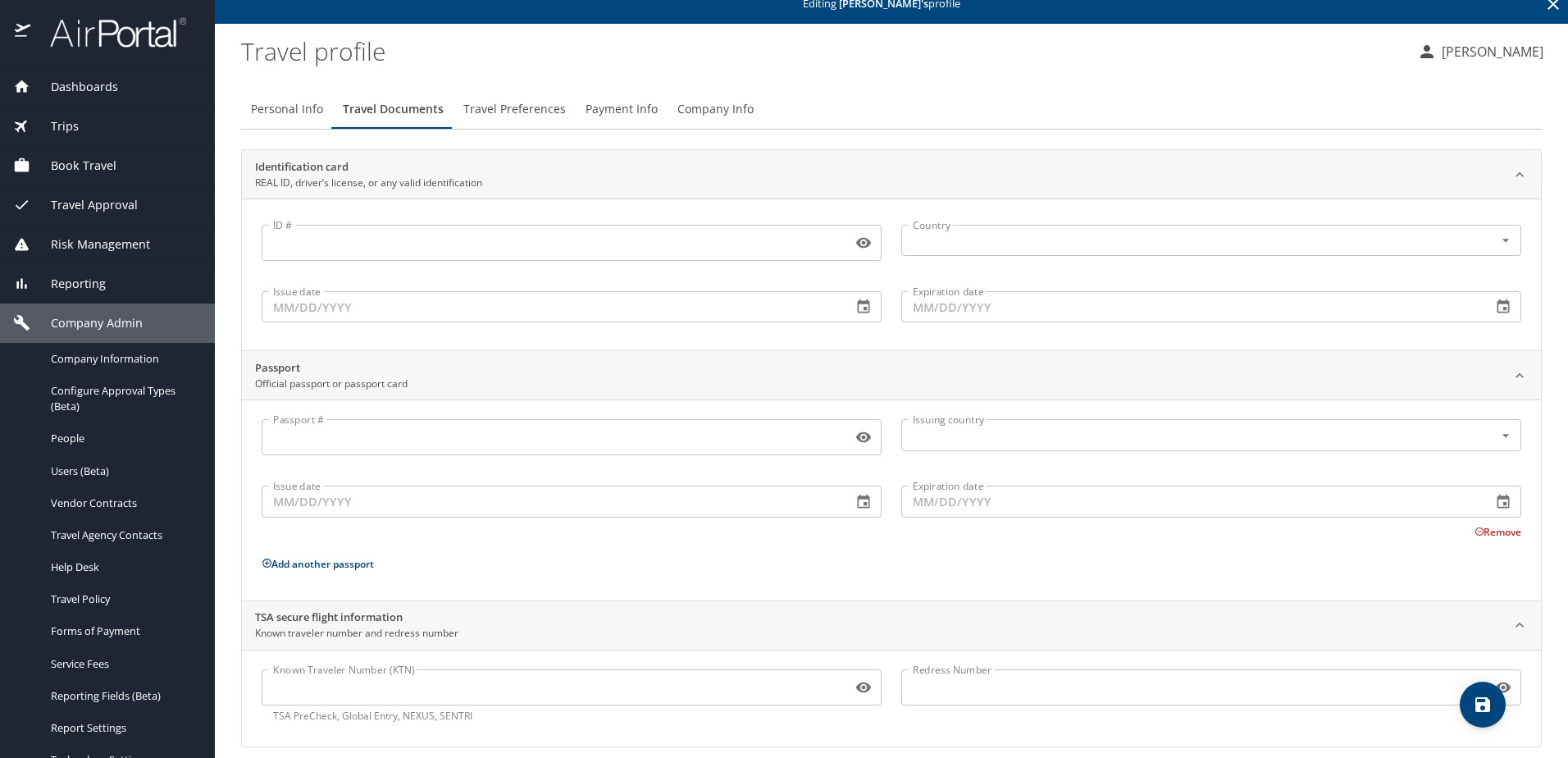
scroll to position [33, 0]
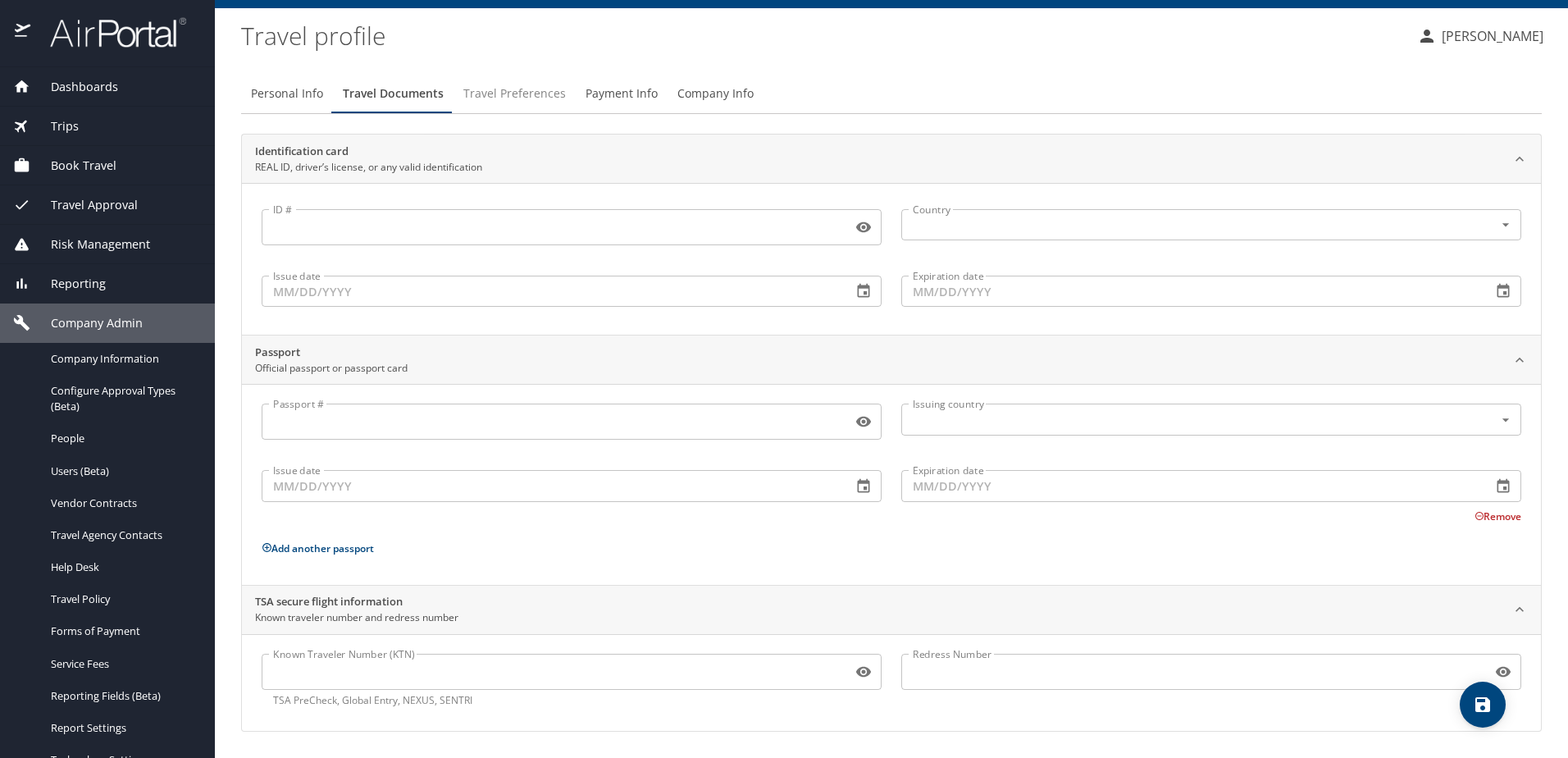
click at [519, 88] on span "Travel Preferences" at bounding box center [515, 93] width 103 height 20
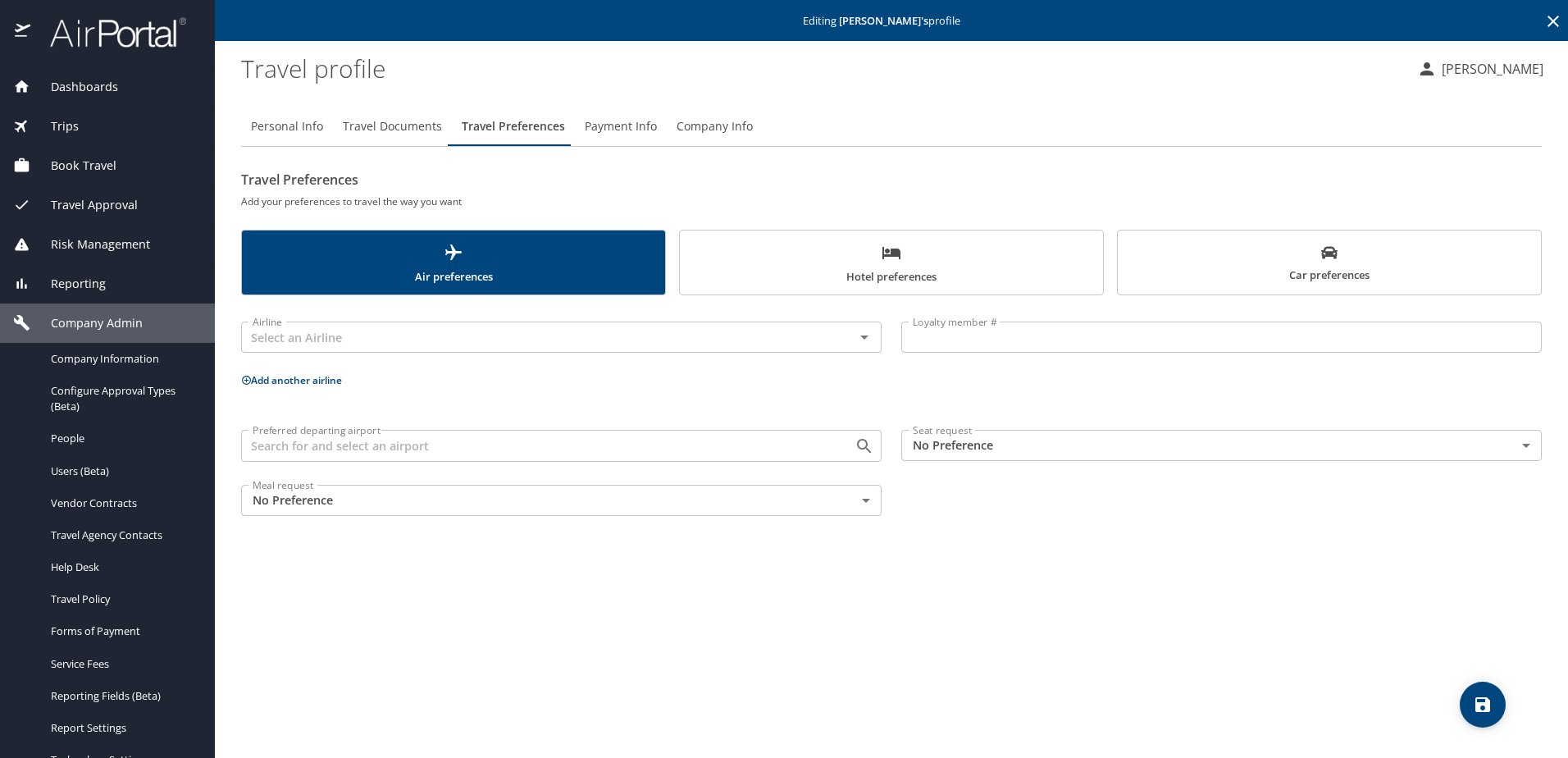
scroll to position [0, 0]
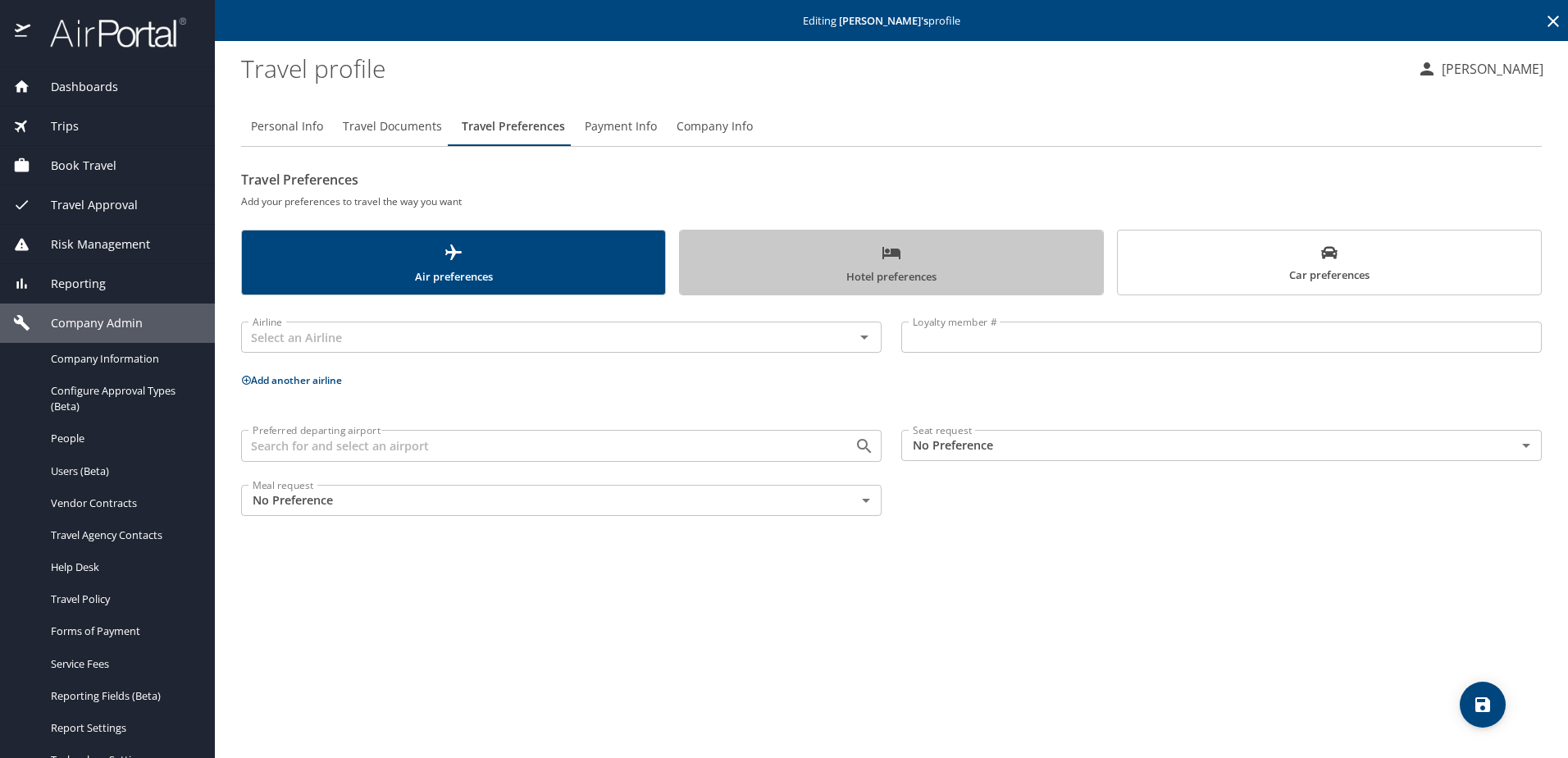
click at [859, 263] on span "Hotel preferences" at bounding box center [891, 264] width 403 height 43
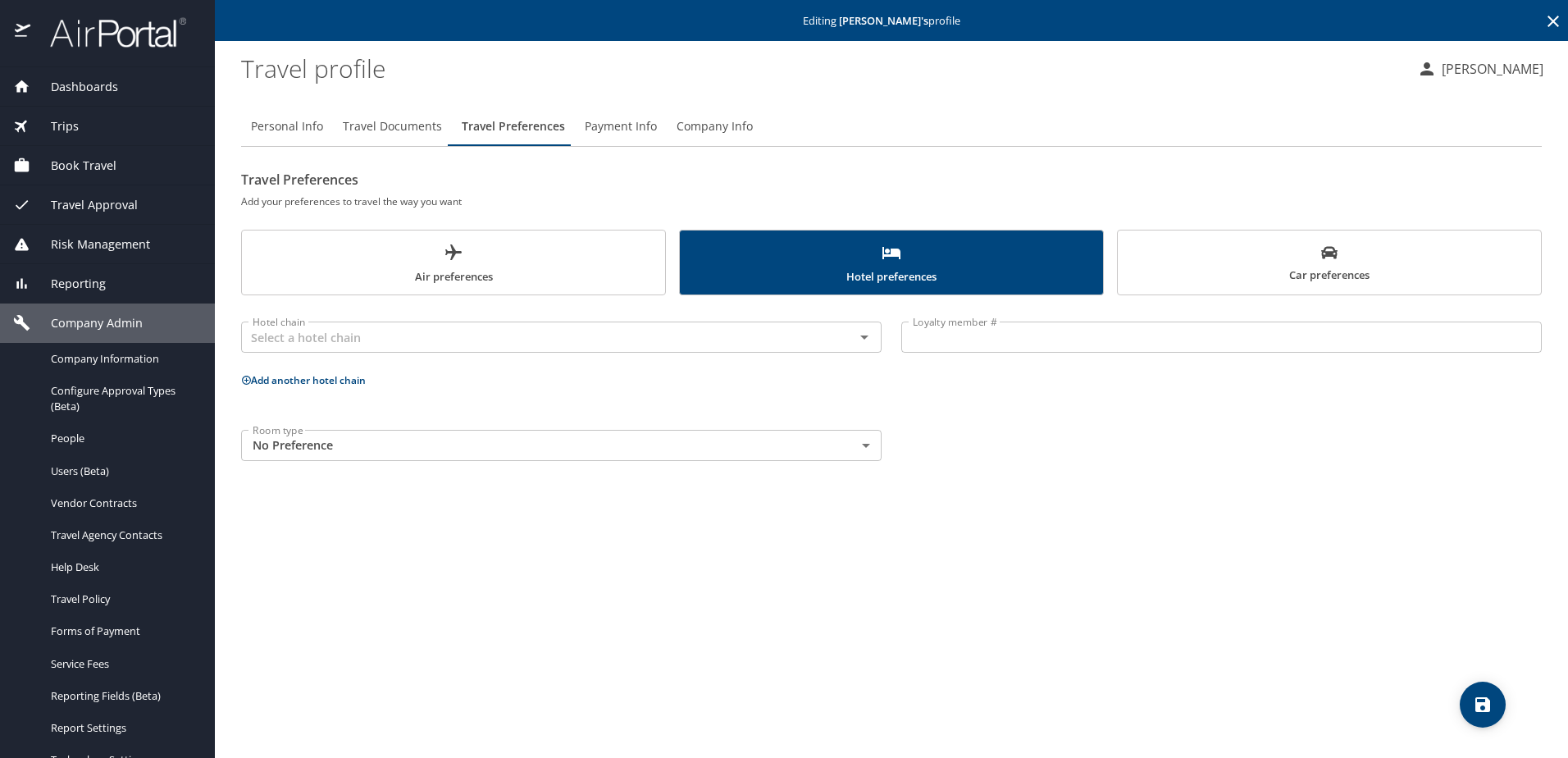
click at [1332, 249] on icon "scrollable force tabs example" at bounding box center [1329, 253] width 16 height 16
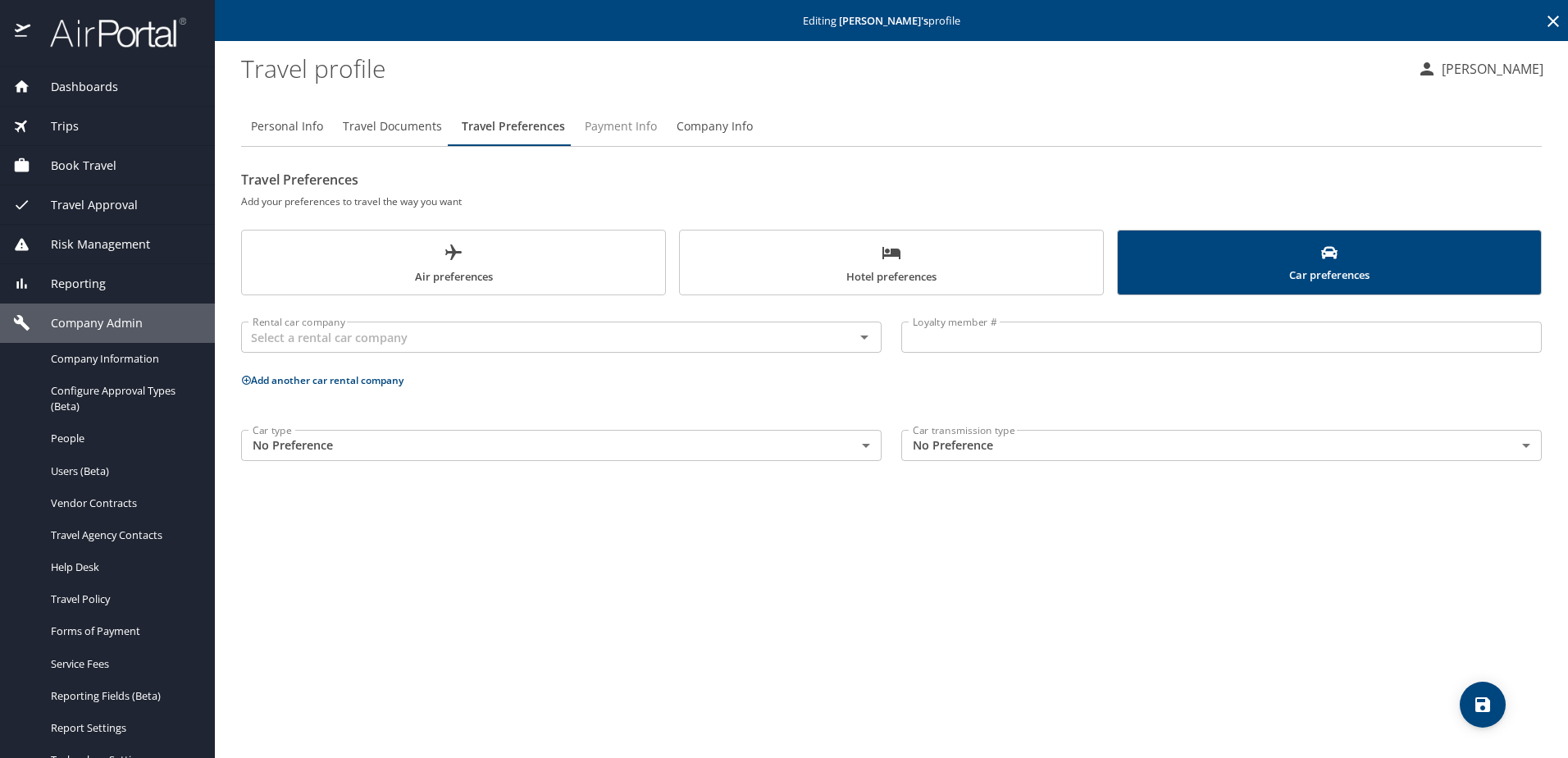
click at [594, 128] on span "Payment Info" at bounding box center [620, 126] width 72 height 20
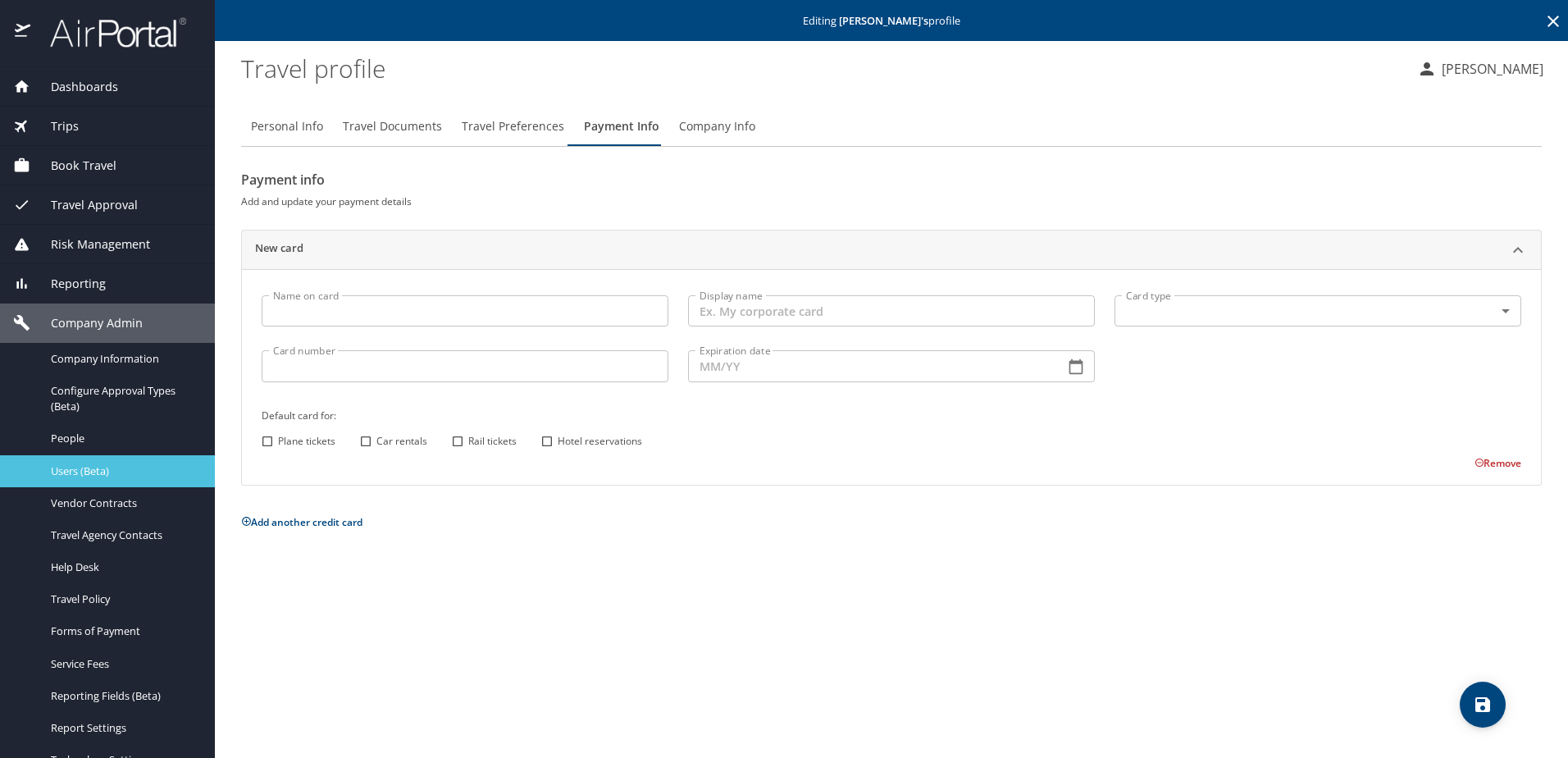
click at [81, 476] on span "Users (Beta)" at bounding box center [123, 472] width 144 height 15
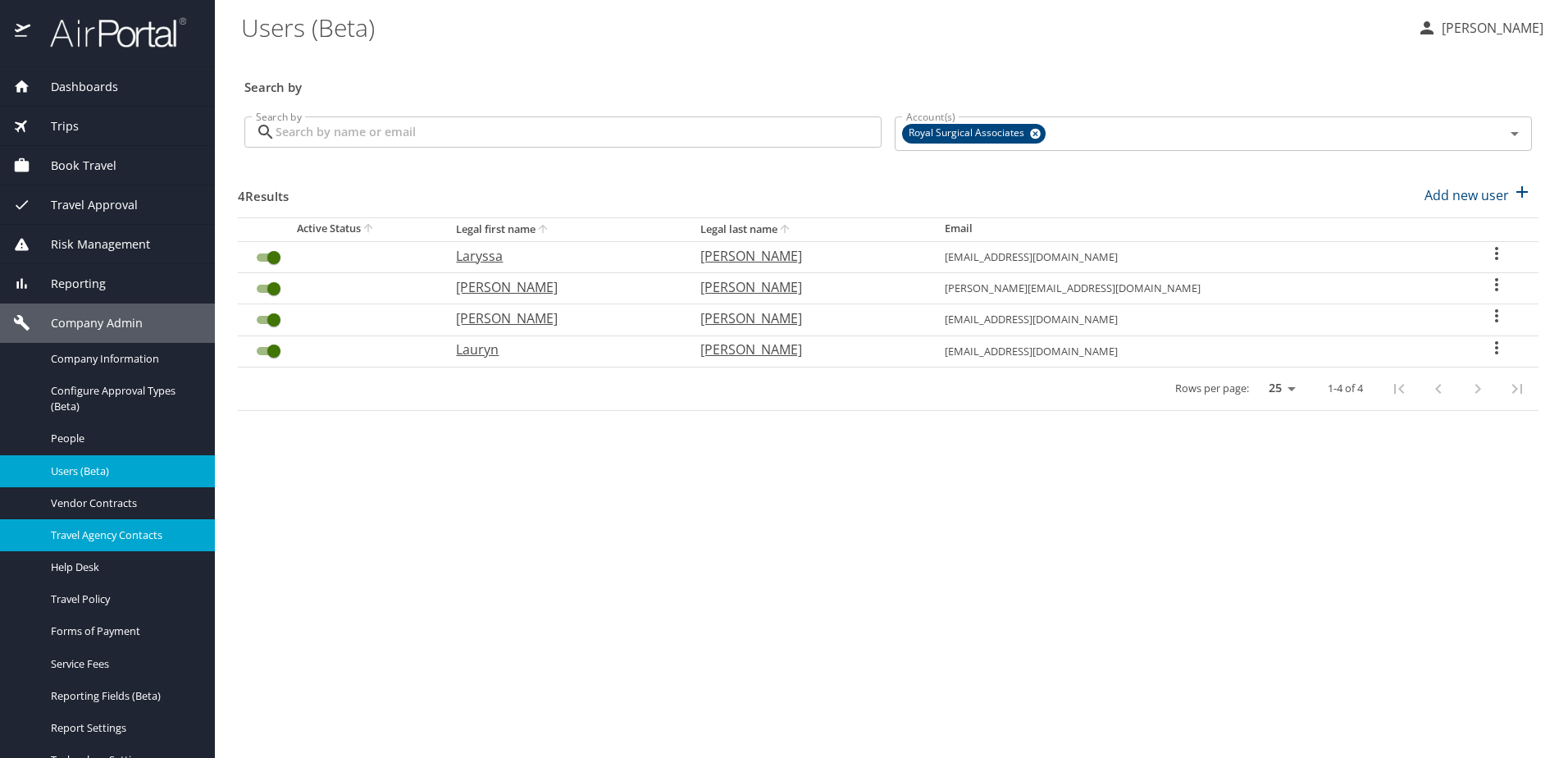
click at [98, 539] on span "Travel Agency Contacts" at bounding box center [123, 535] width 144 height 15
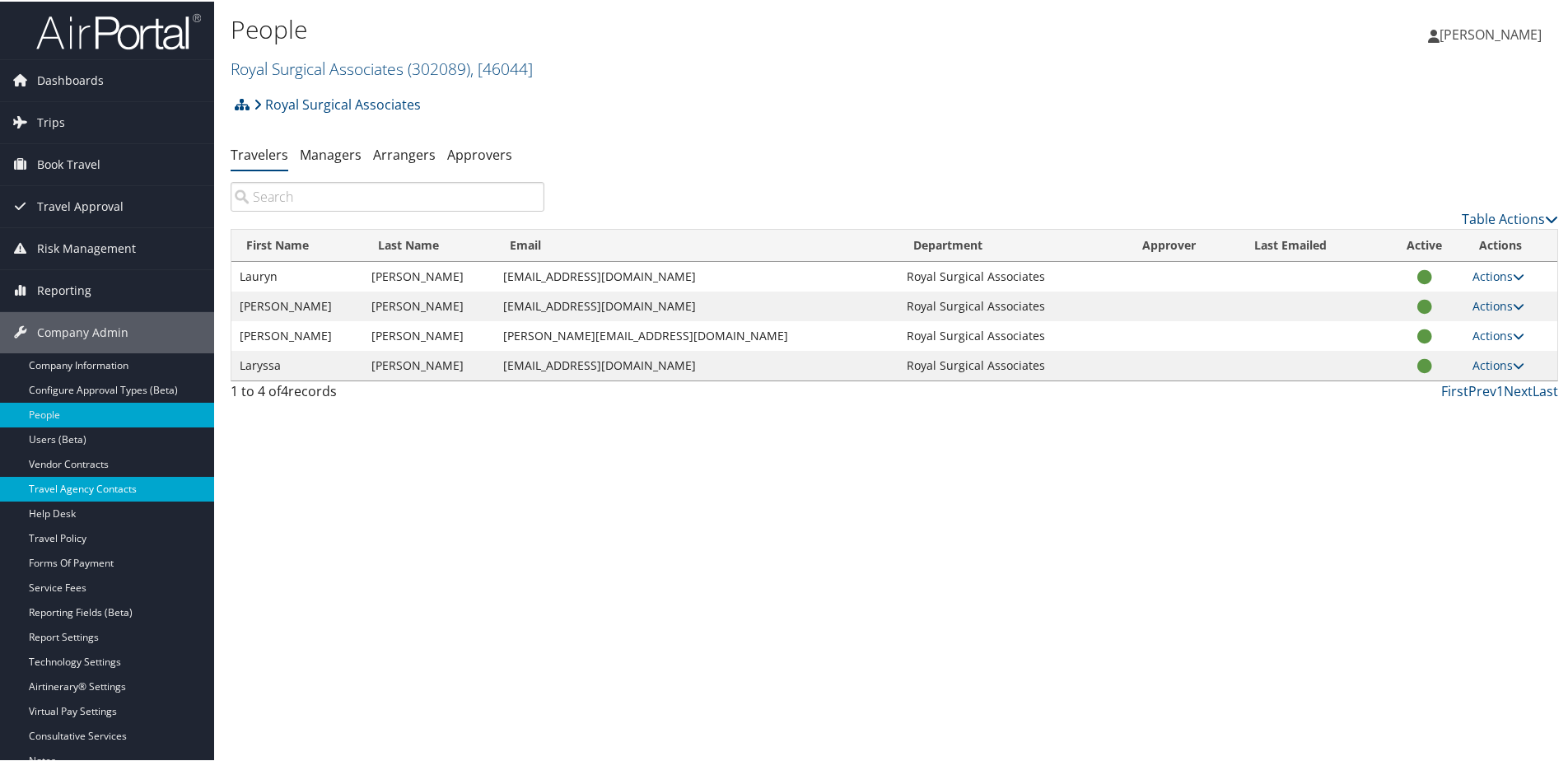
click at [85, 493] on link "Travel Agency Contacts" at bounding box center [107, 488] width 214 height 25
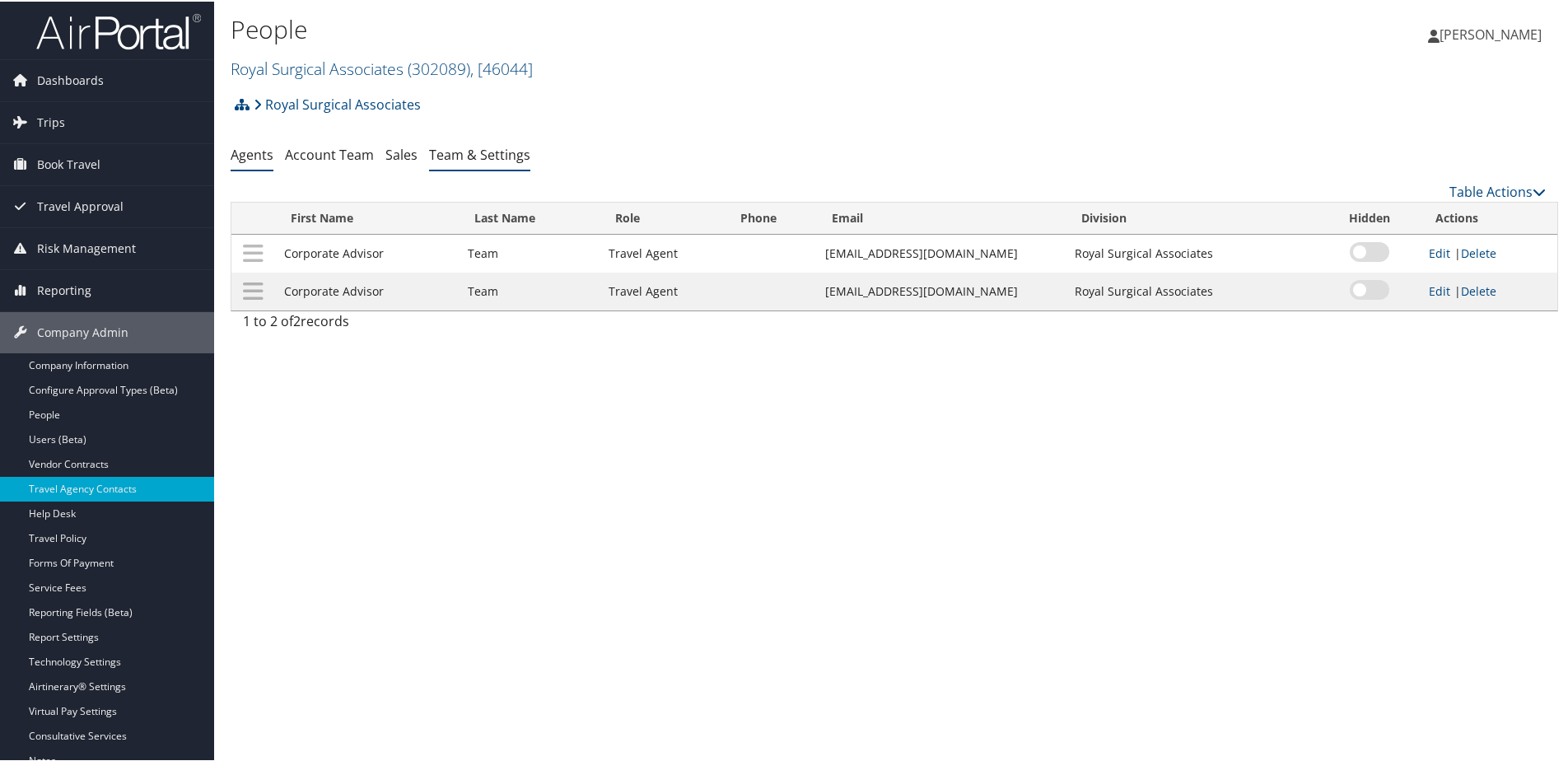
click at [472, 162] on li "Team & Settings" at bounding box center [479, 153] width 101 height 30
click at [470, 156] on link "Team & Settings" at bounding box center [479, 152] width 101 height 18
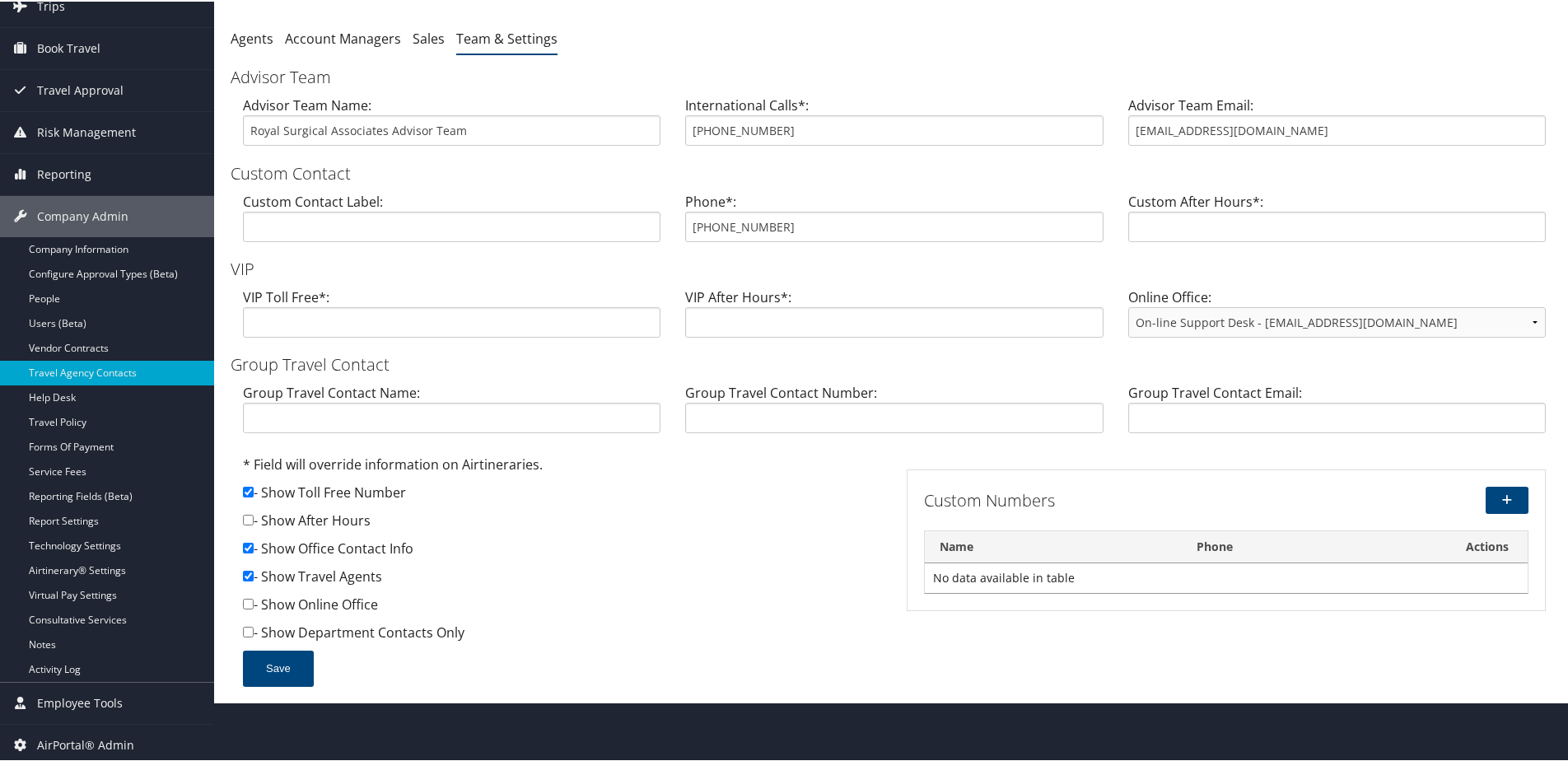
scroll to position [121, 0]
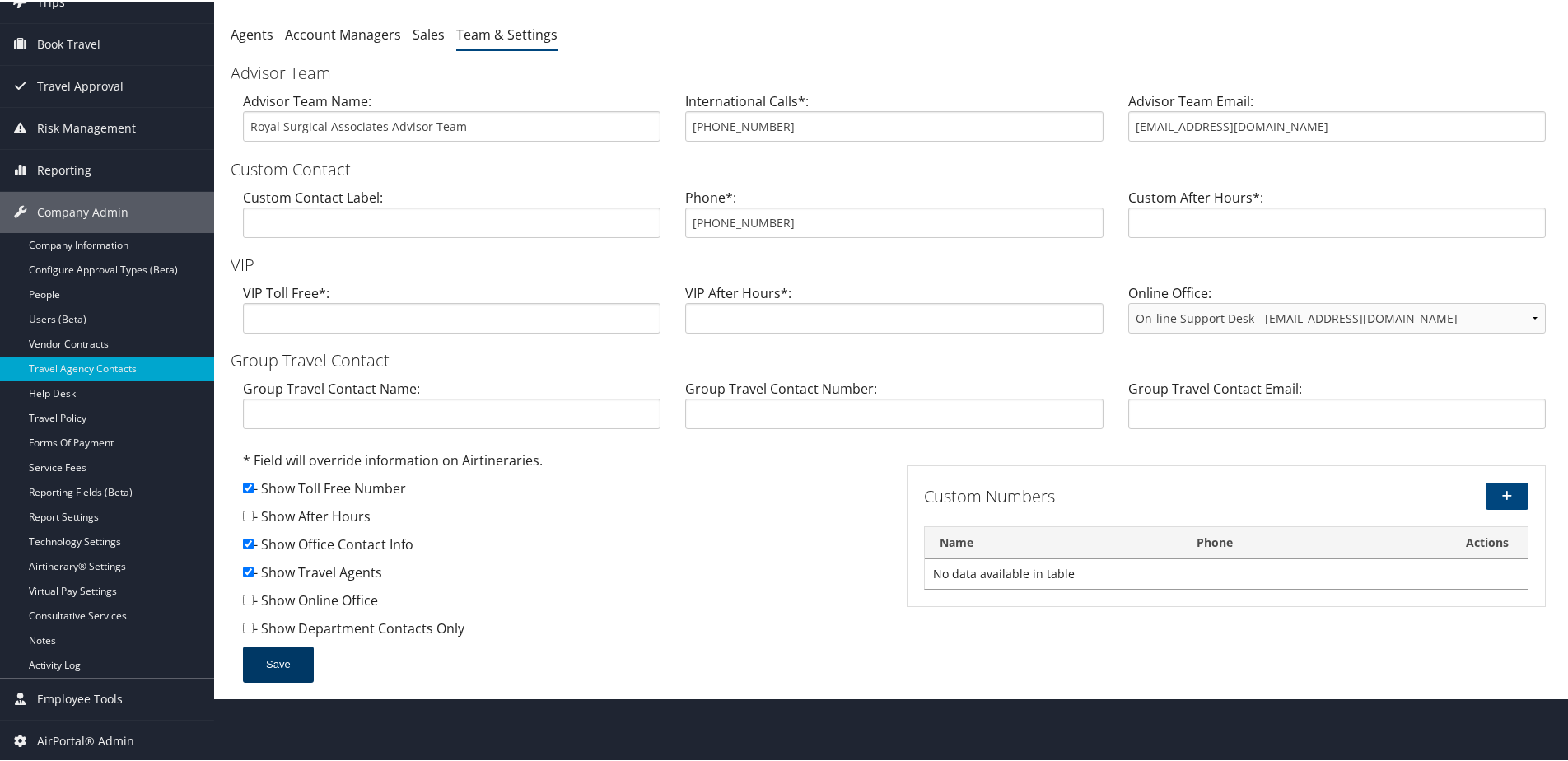
click at [275, 664] on button "Save" at bounding box center [278, 664] width 70 height 37
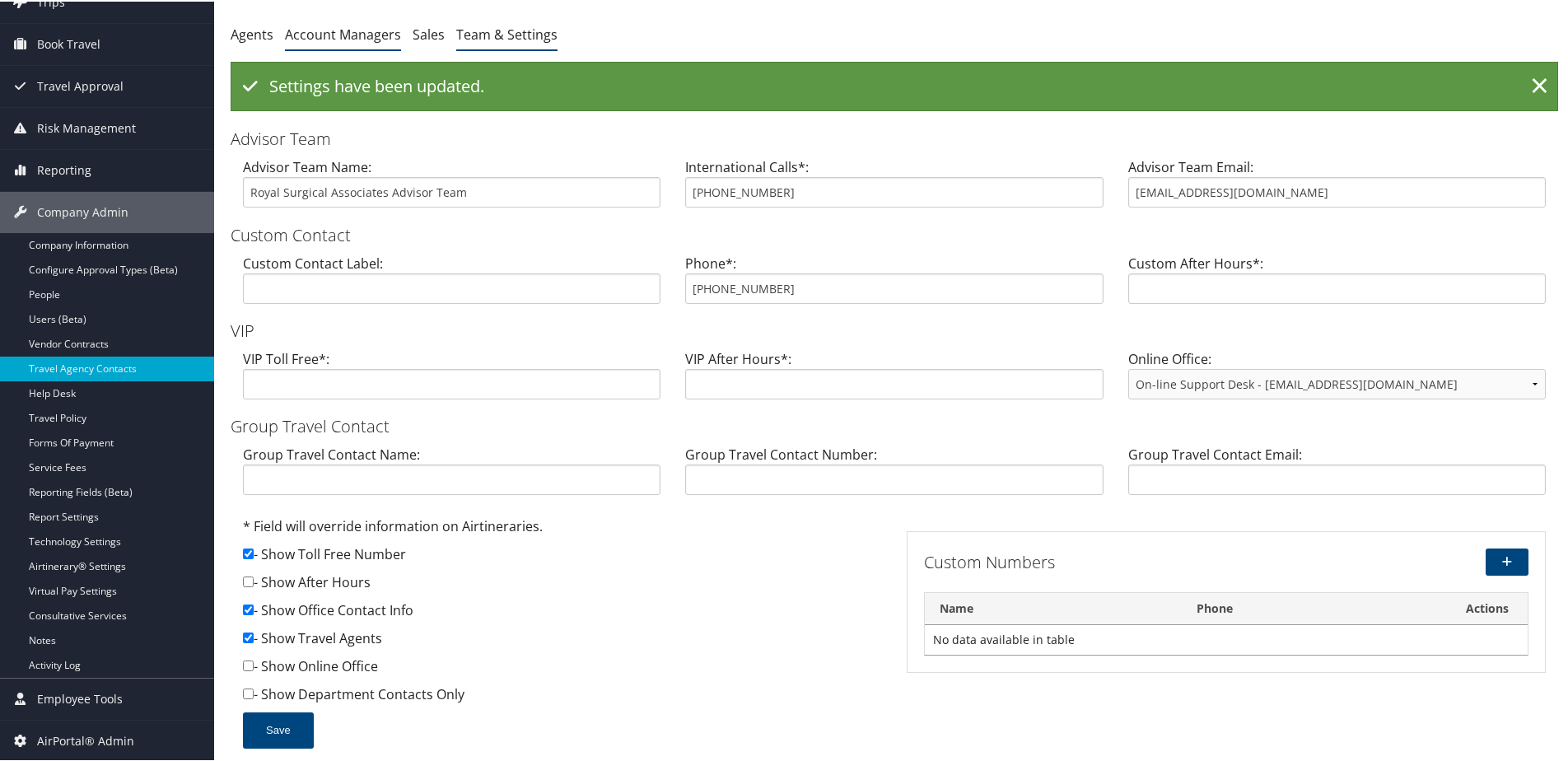
click at [317, 31] on link "Account Managers" at bounding box center [343, 33] width 116 height 18
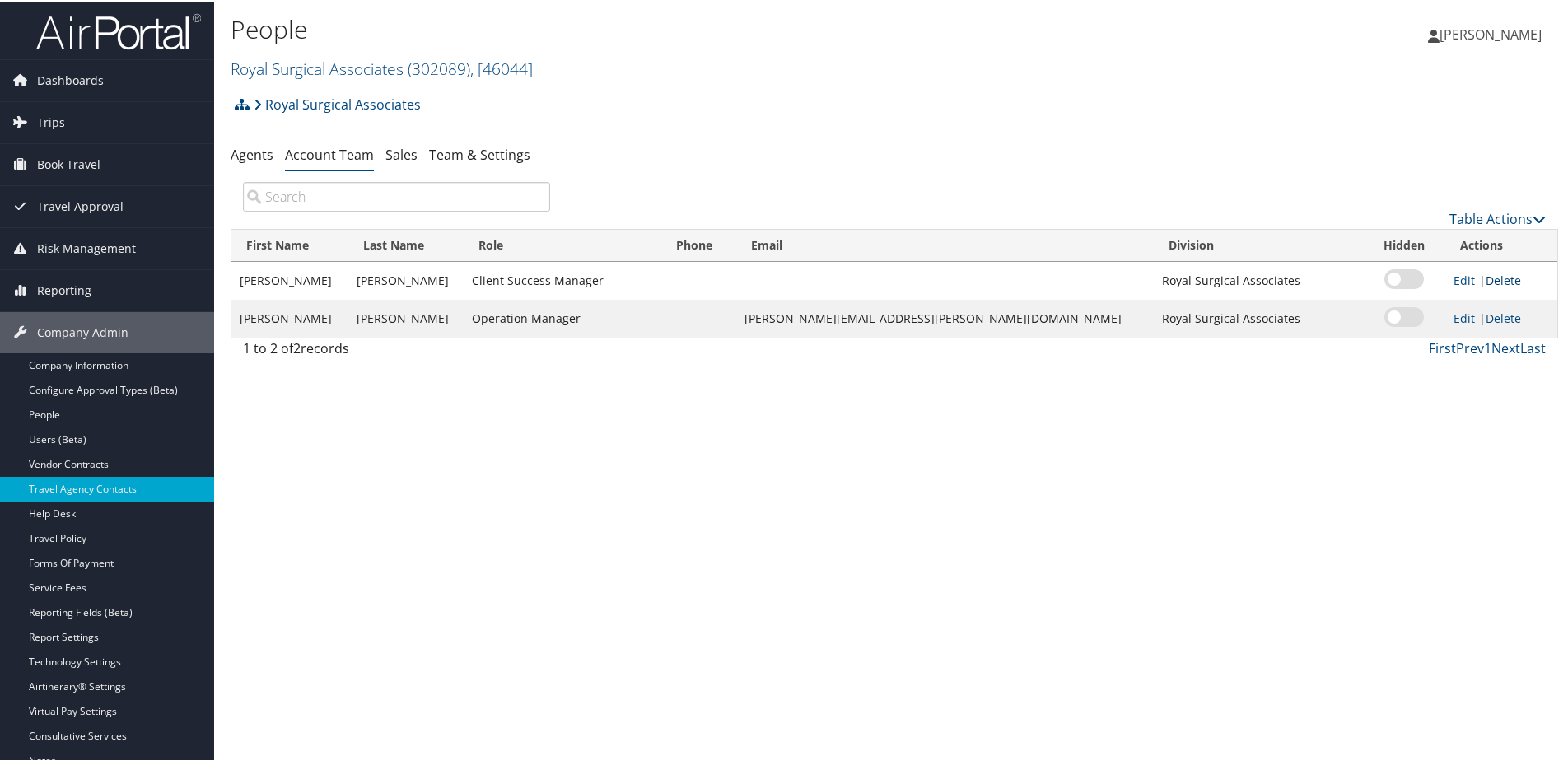
click at [1486, 278] on link "Delete" at bounding box center [1503, 279] width 36 height 15
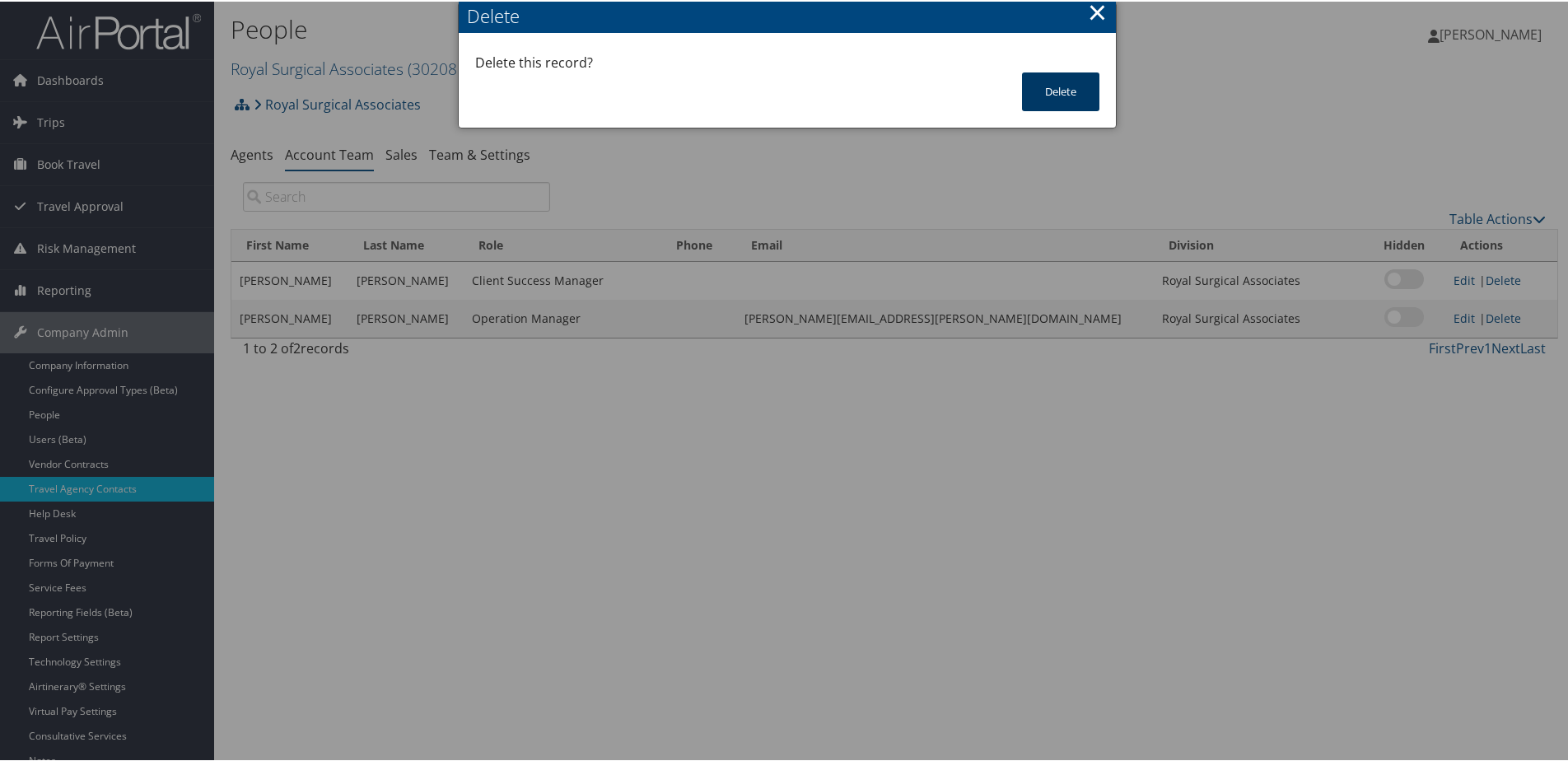
click at [1043, 89] on button "Delete" at bounding box center [1061, 90] width 77 height 39
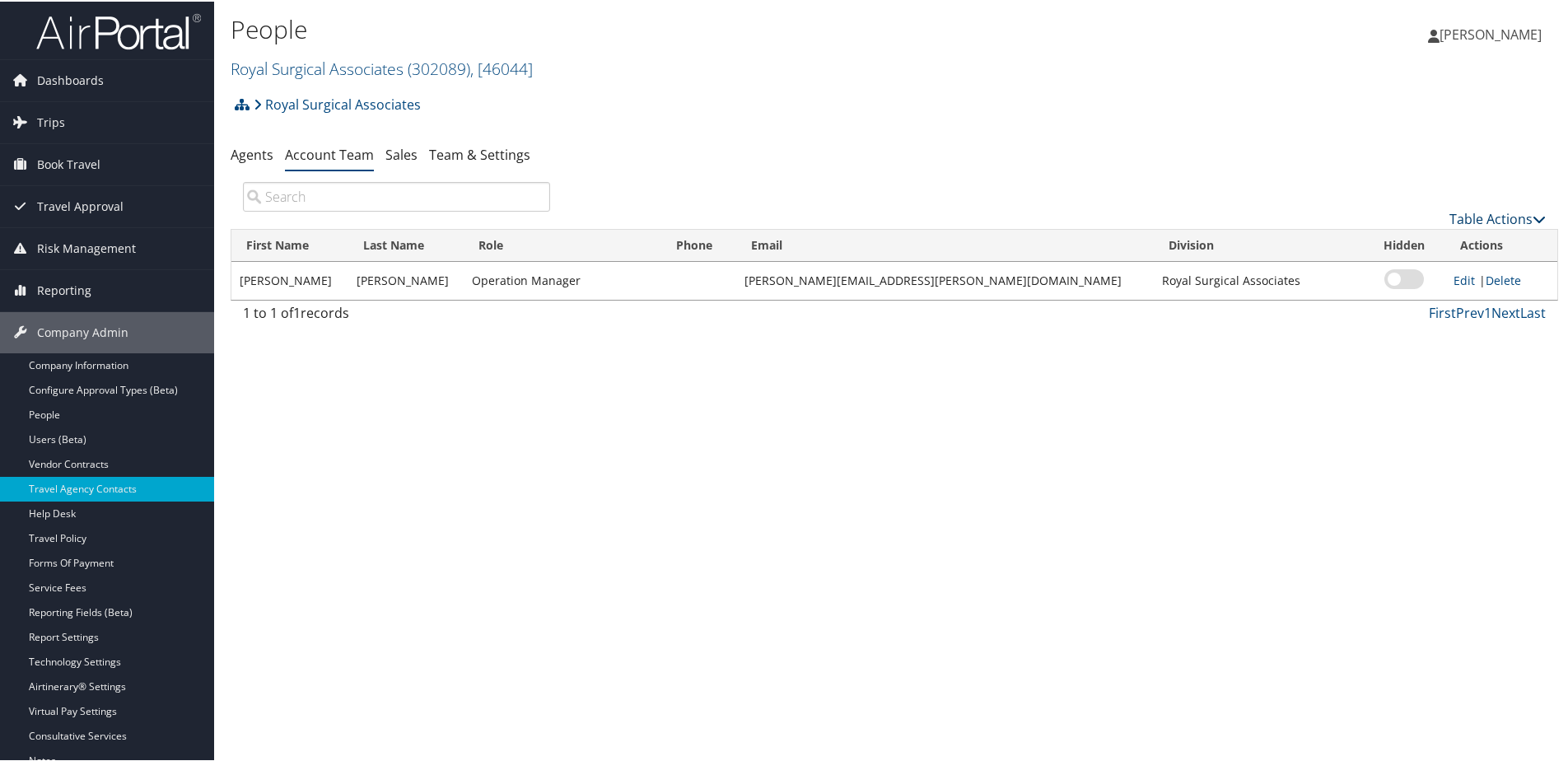
click at [1462, 217] on link "Table Actions" at bounding box center [1498, 217] width 96 height 18
click at [1418, 237] on link "Add Team Member" at bounding box center [1443, 242] width 217 height 28
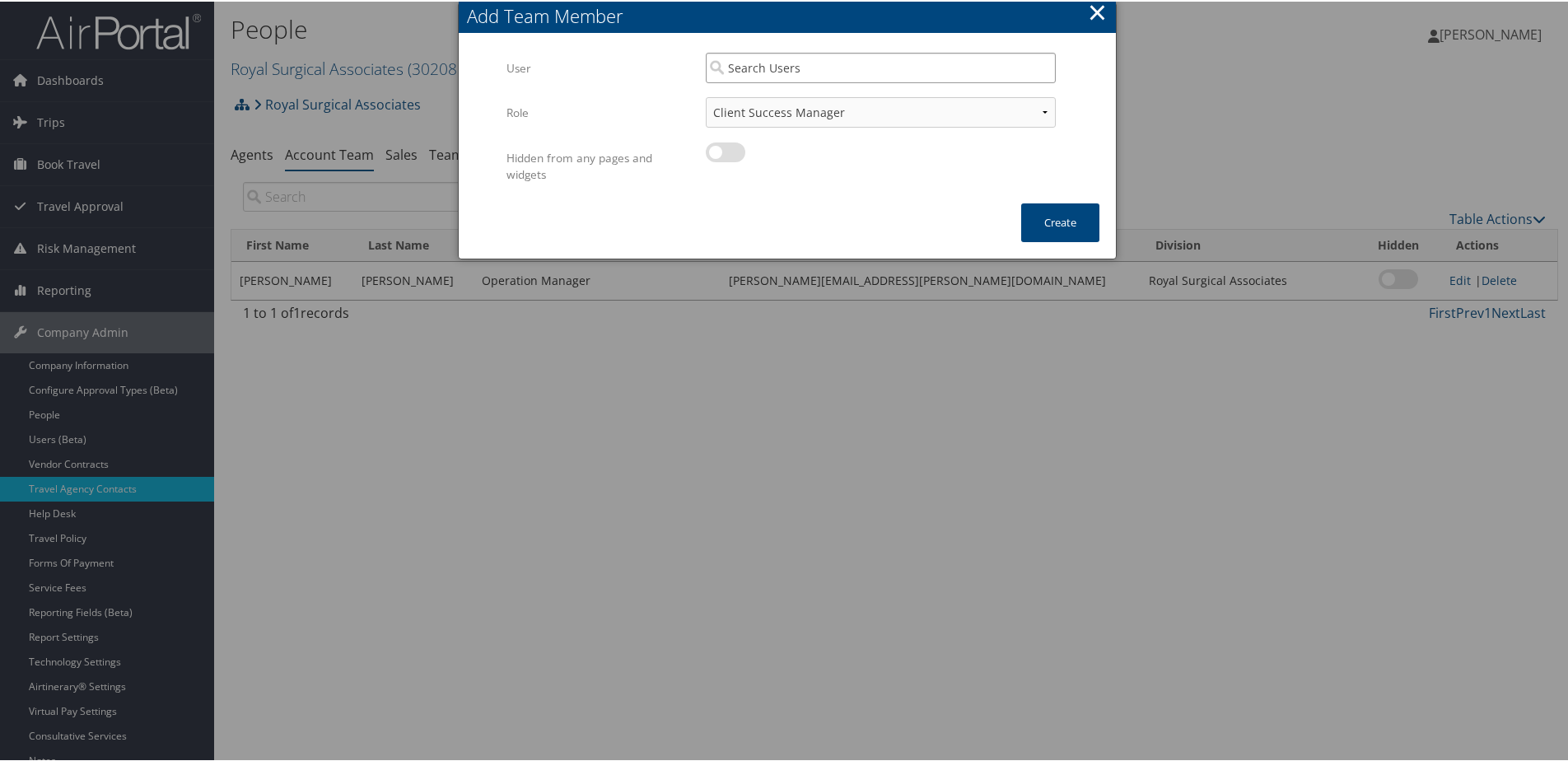
click at [889, 53] on input "search" at bounding box center [880, 67] width 350 height 31
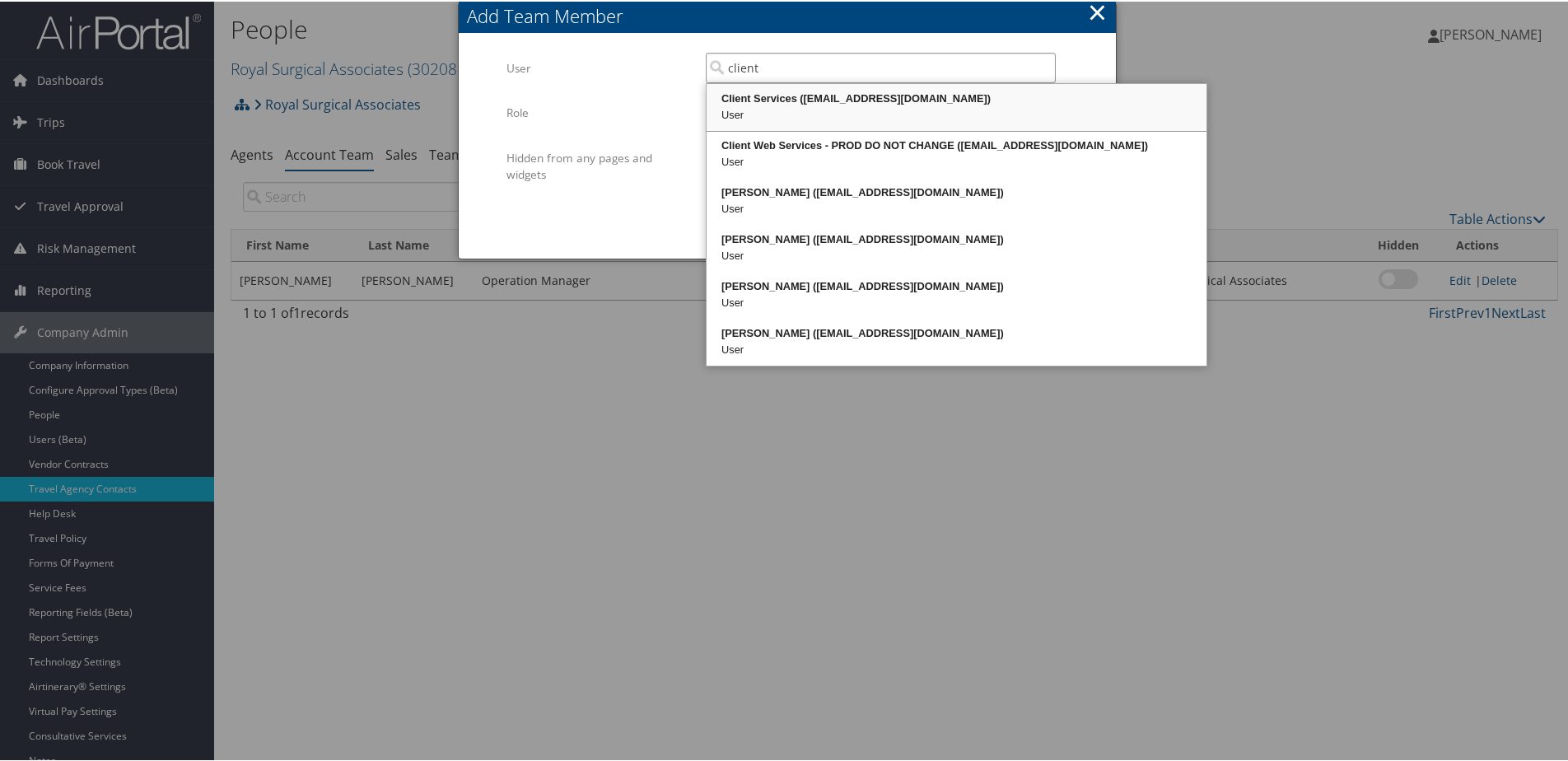
click at [864, 110] on div "User" at bounding box center [956, 113] width 495 height 16
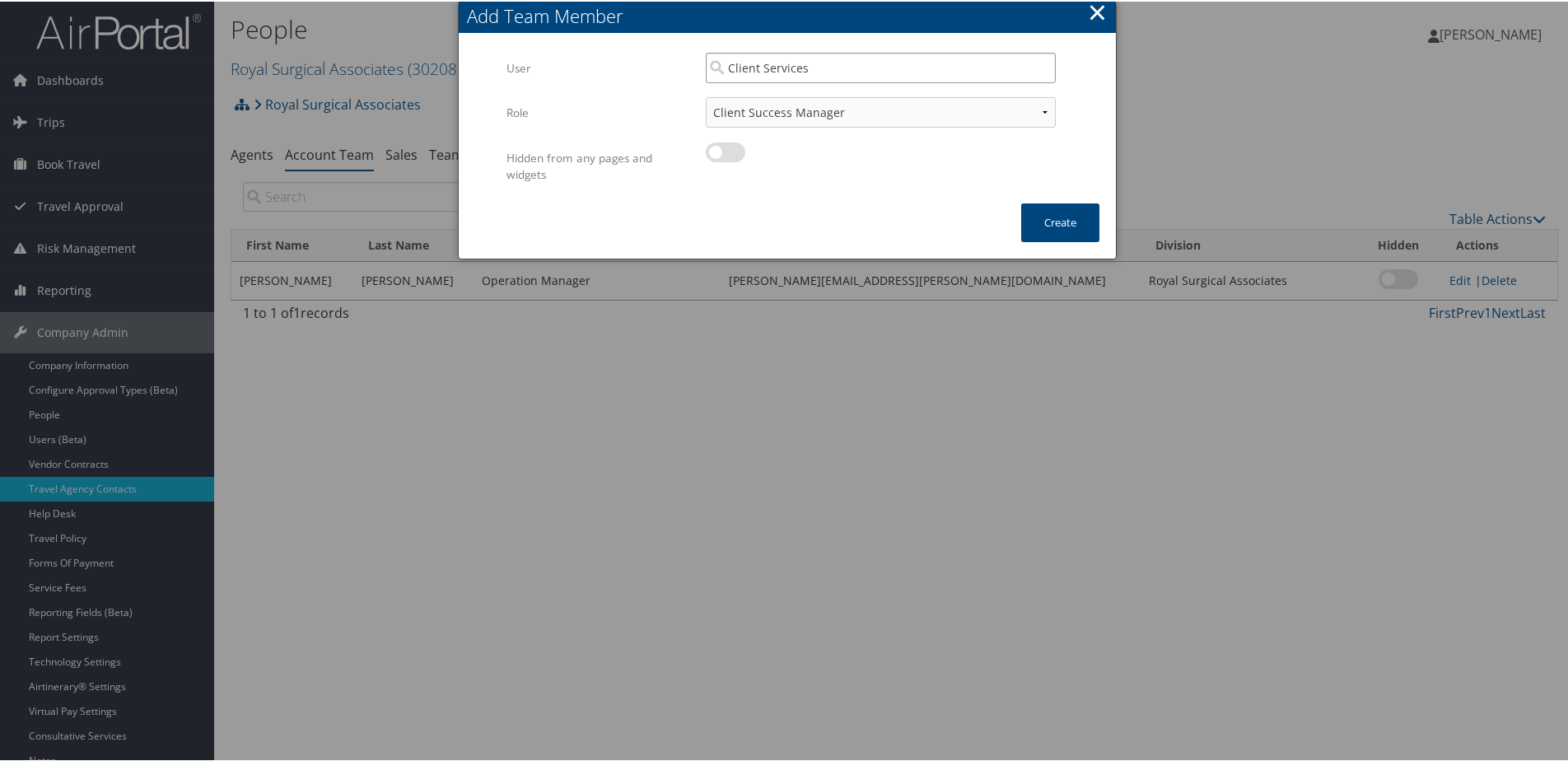
type input "Client Services"
click at [863, 110] on select "Client Success Manager Account Executive Operations Manager" at bounding box center [880, 111] width 350 height 31
click at [1060, 234] on button "Create" at bounding box center [1060, 221] width 78 height 39
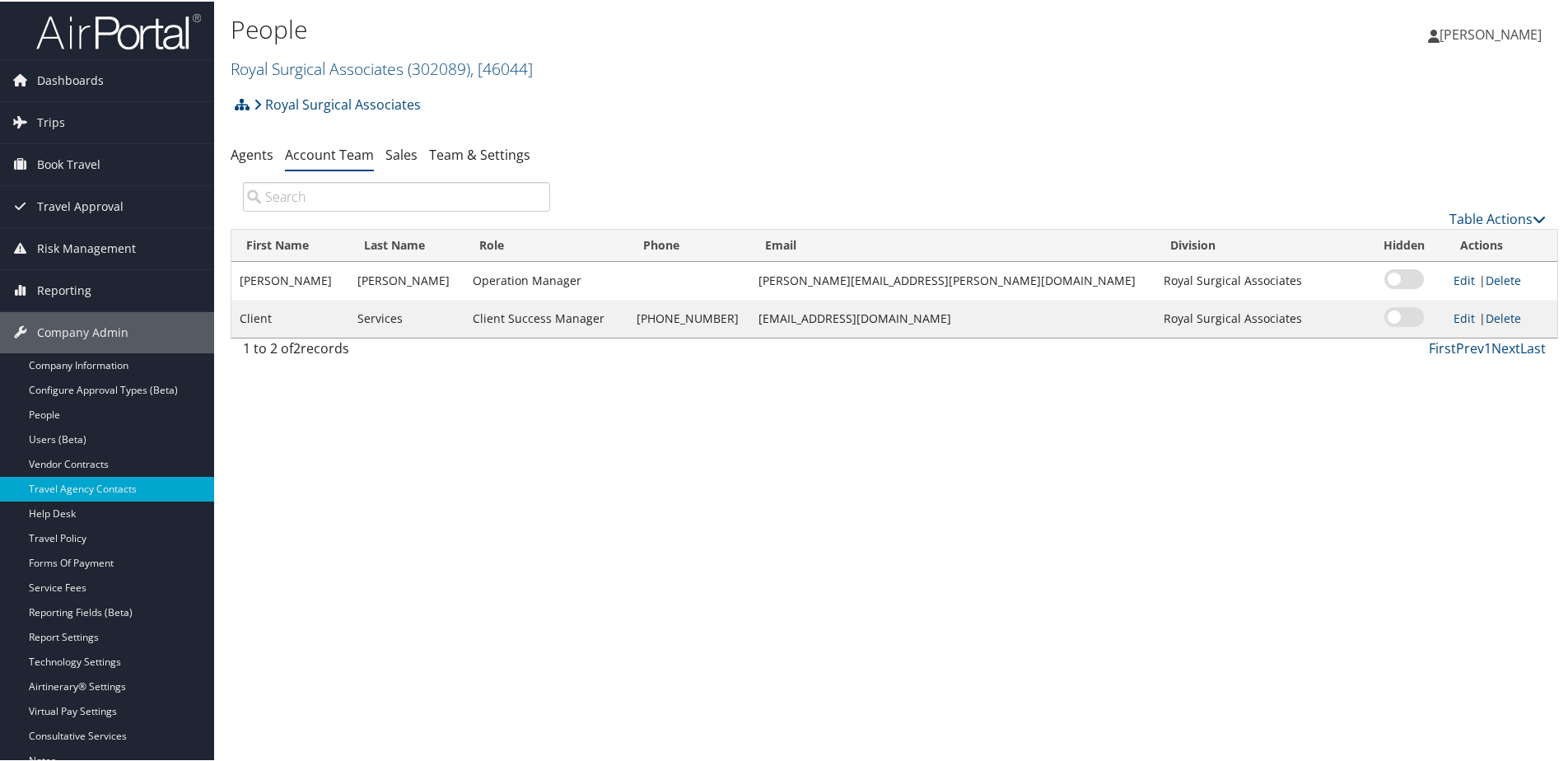
click at [99, 28] on img at bounding box center [119, 30] width 165 height 39
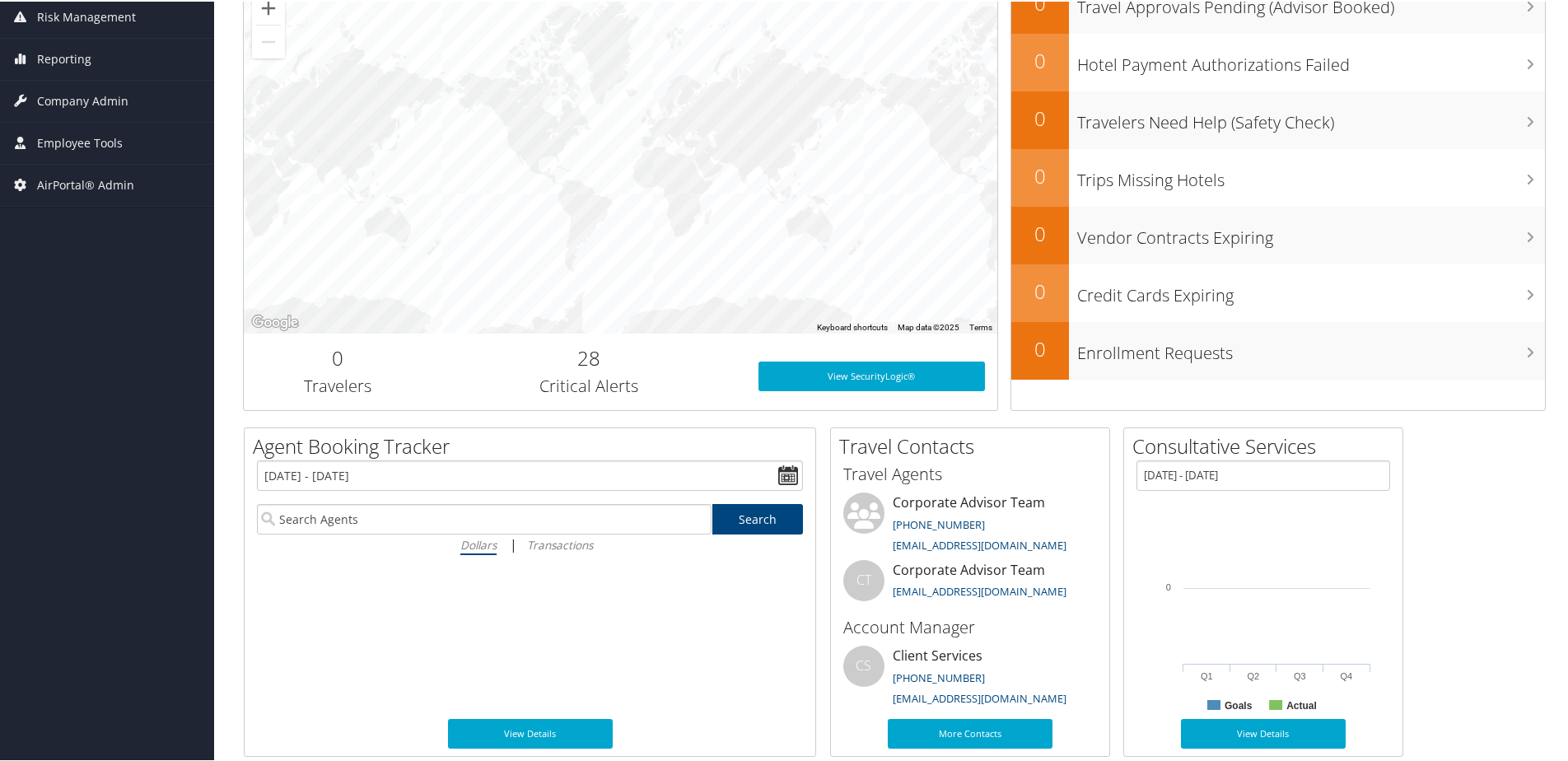
scroll to position [330, 0]
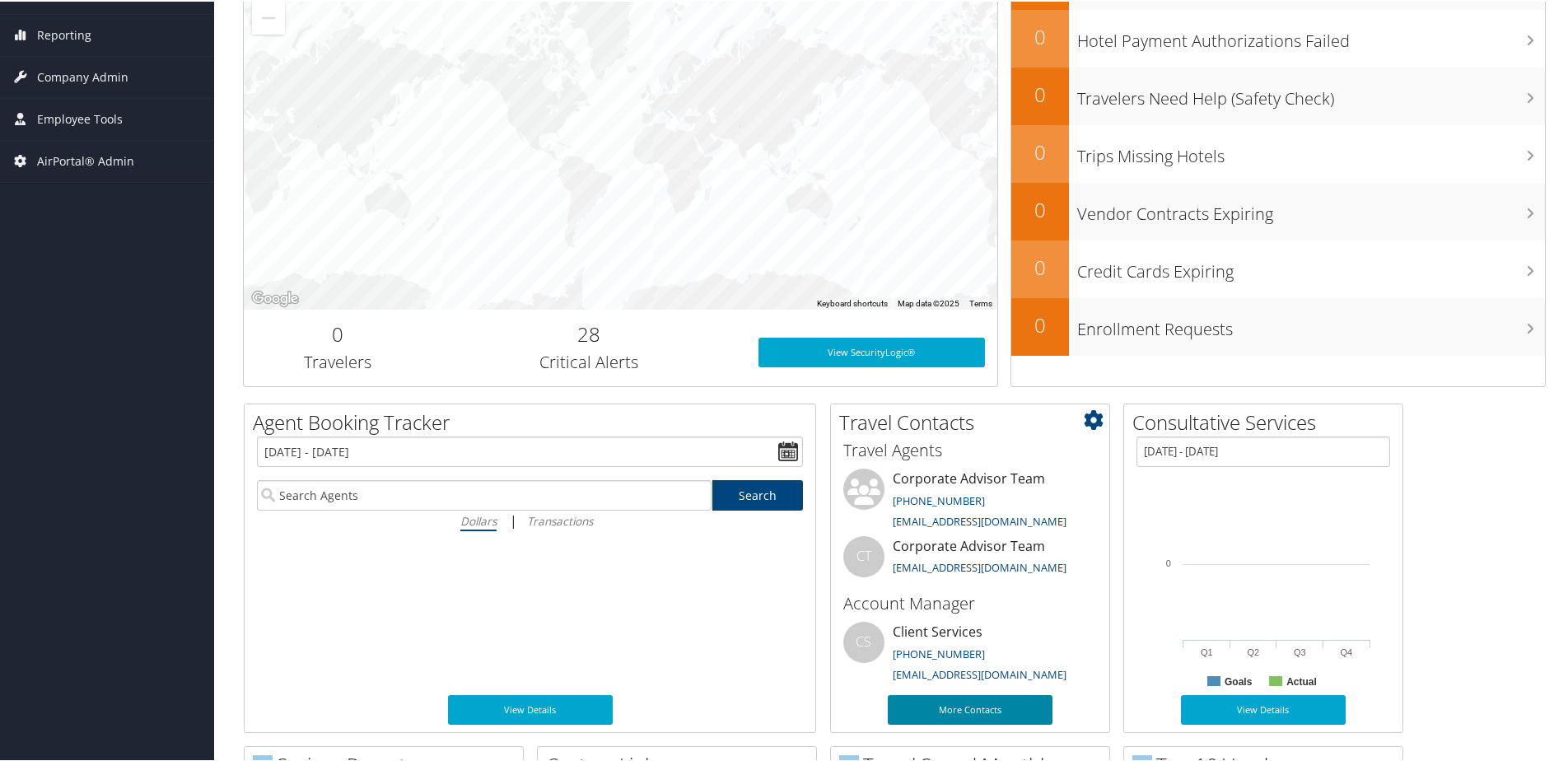
click at [930, 710] on link "More Contacts" at bounding box center [970, 708] width 165 height 30
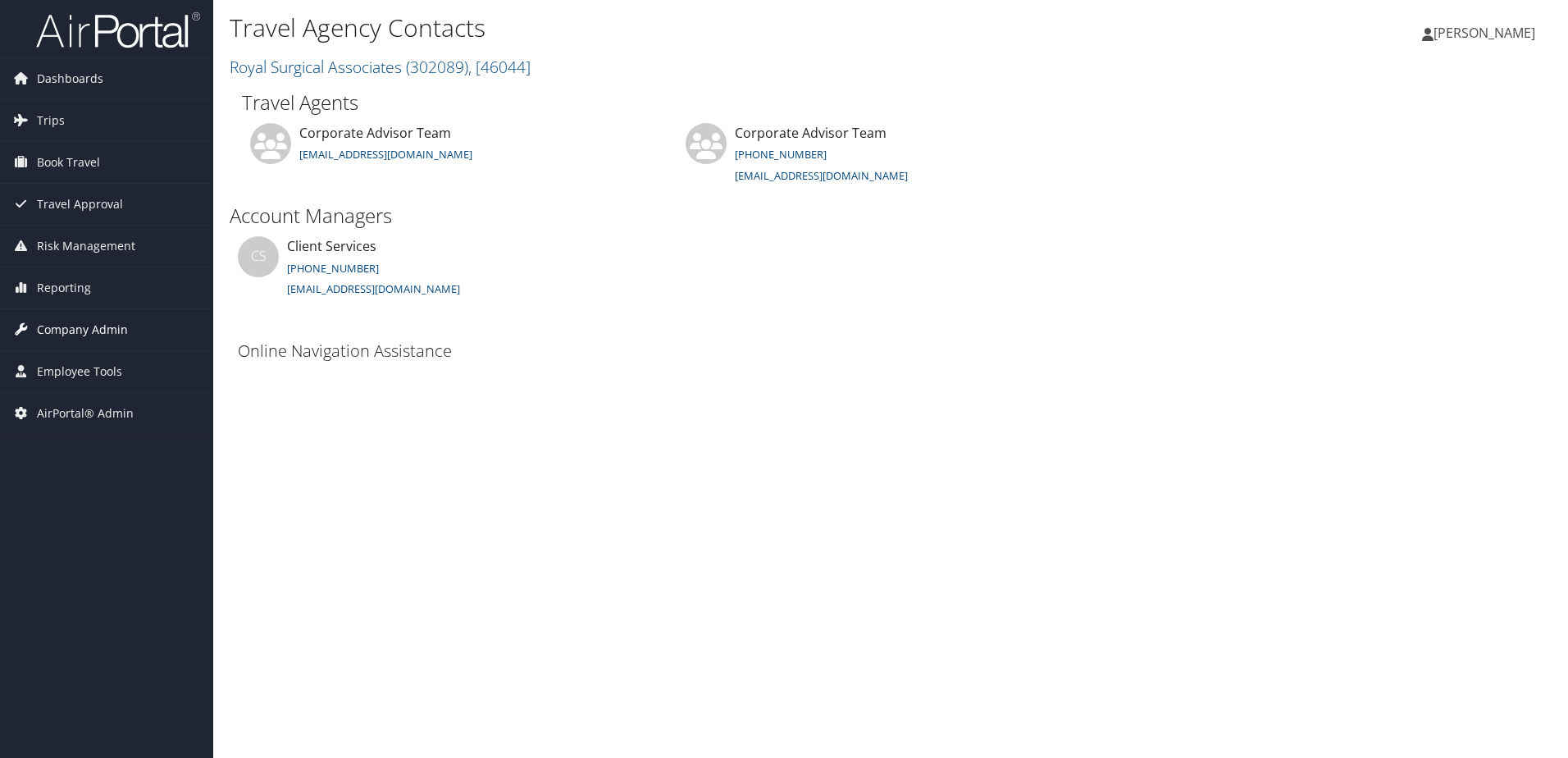
click at [81, 331] on span "Company Admin" at bounding box center [82, 330] width 91 height 41
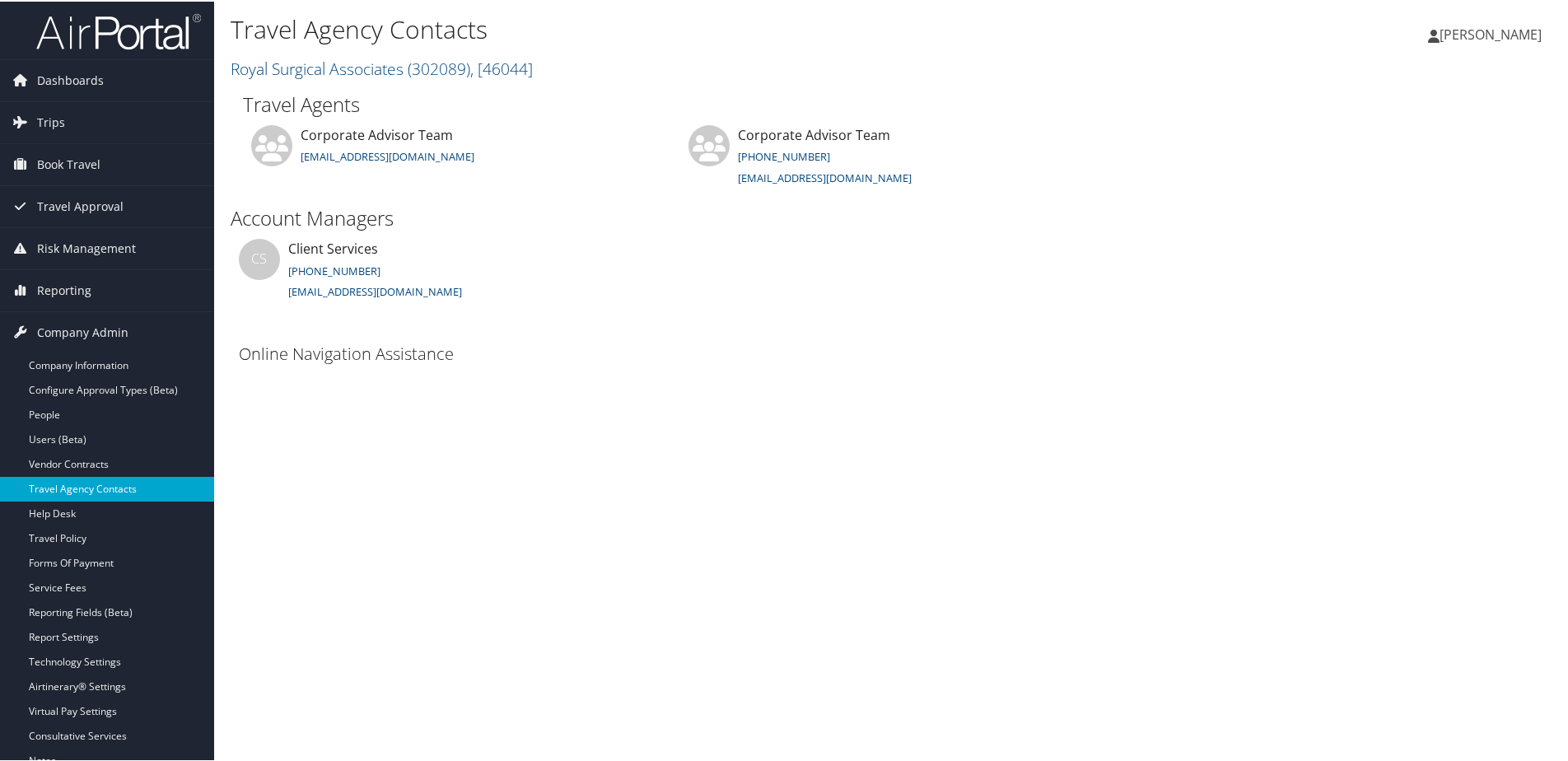
click at [45, 488] on link "Travel Agency Contacts" at bounding box center [107, 488] width 214 height 25
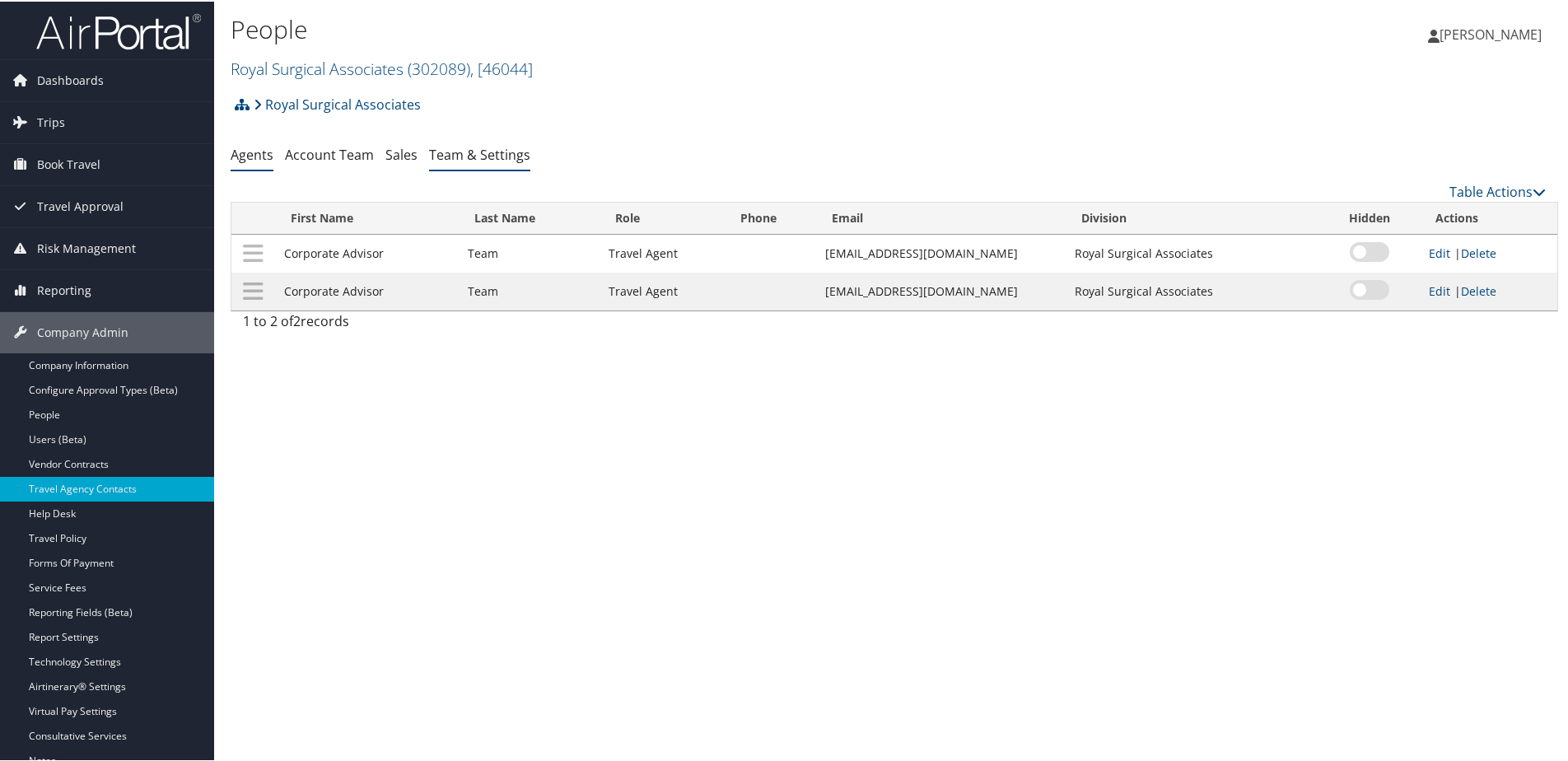
click at [447, 160] on link "Team & Settings" at bounding box center [479, 152] width 101 height 18
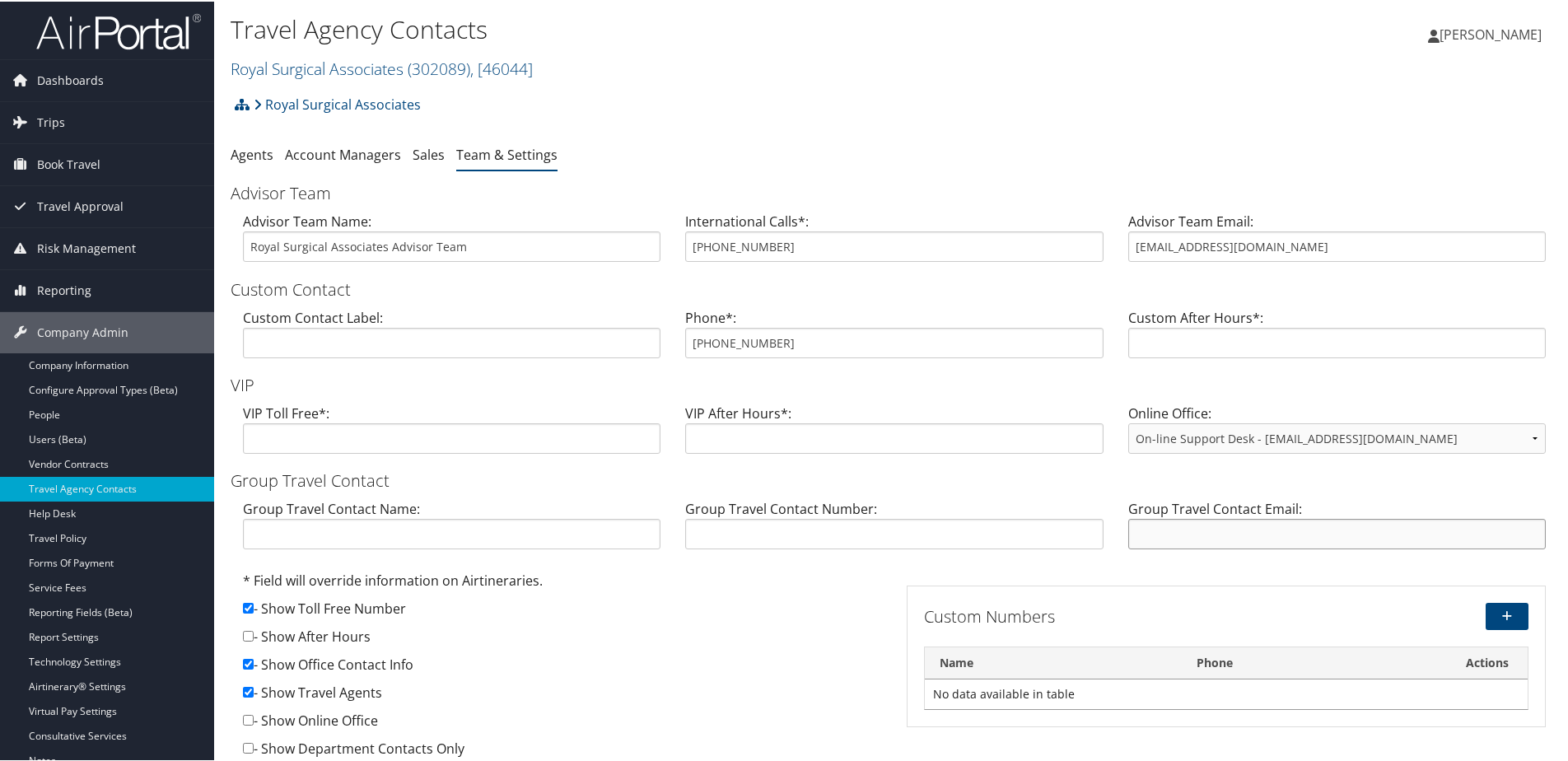
click at [1148, 541] on input "text" at bounding box center [1337, 532] width 418 height 31
click at [1141, 488] on h3 "Group Travel Contact" at bounding box center [894, 479] width 1328 height 23
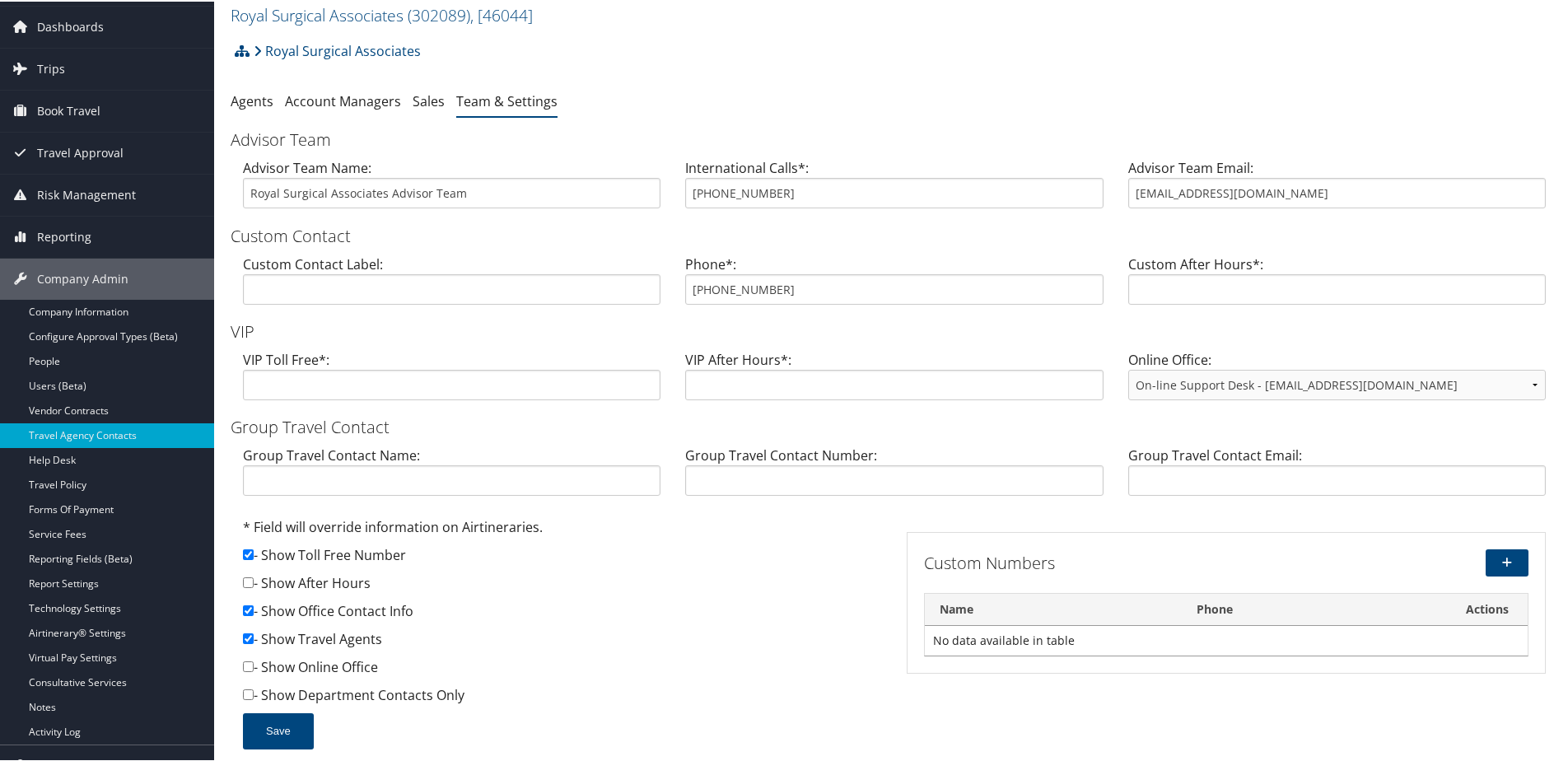
scroll to position [82, 0]
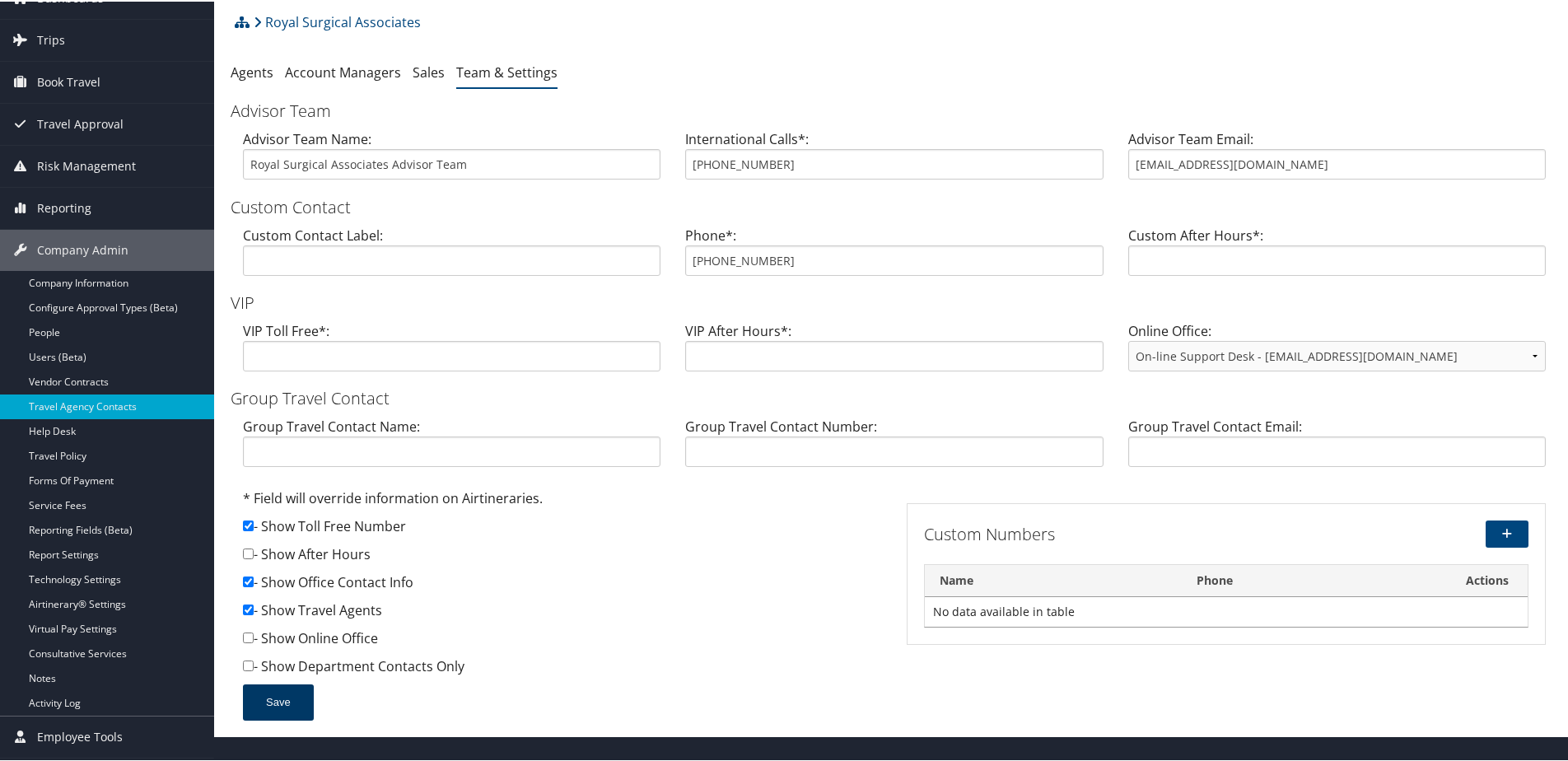
click at [248, 706] on button "Save" at bounding box center [278, 701] width 70 height 37
click at [60, 274] on link "Company Information" at bounding box center [107, 282] width 214 height 25
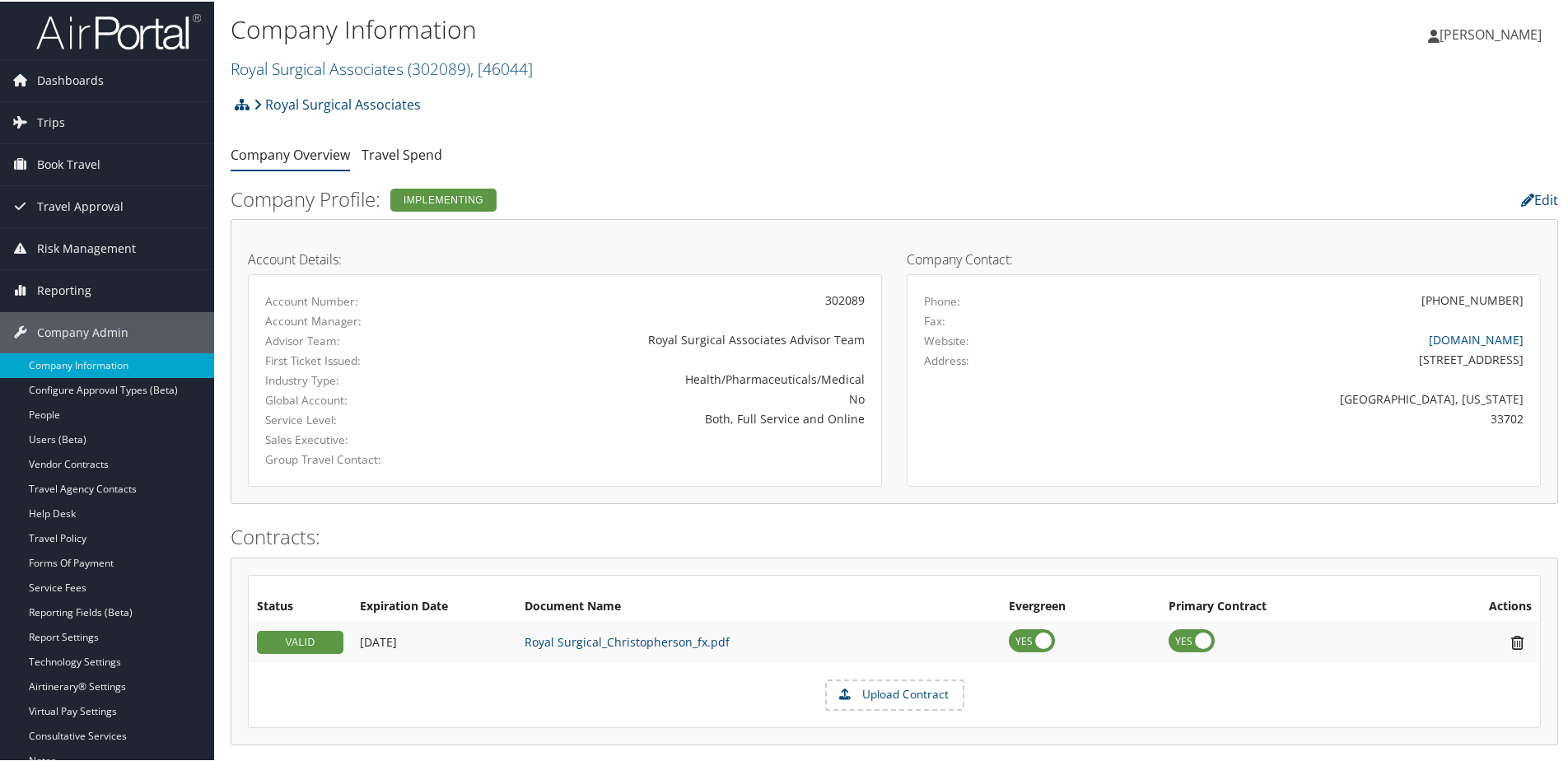
drag, startPoint x: 262, startPoint y: 64, endPoint x: 262, endPoint y: 98, distance: 34.0
click at [262, 65] on link "Royal Surgical Associates ( 302089 ) , [ 46044 ]" at bounding box center [381, 67] width 302 height 22
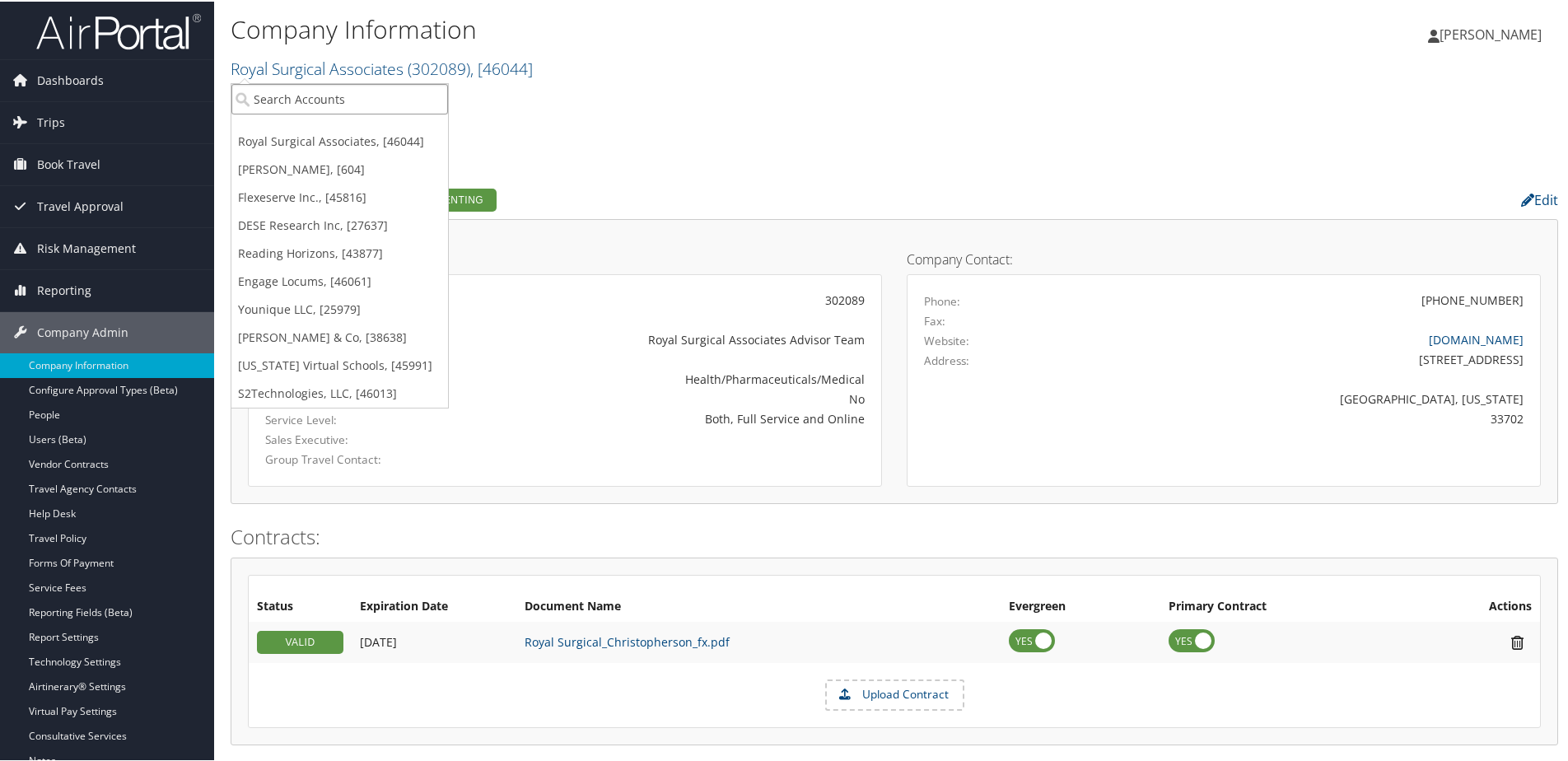
click at [262, 99] on input "search" at bounding box center [339, 97] width 217 height 31
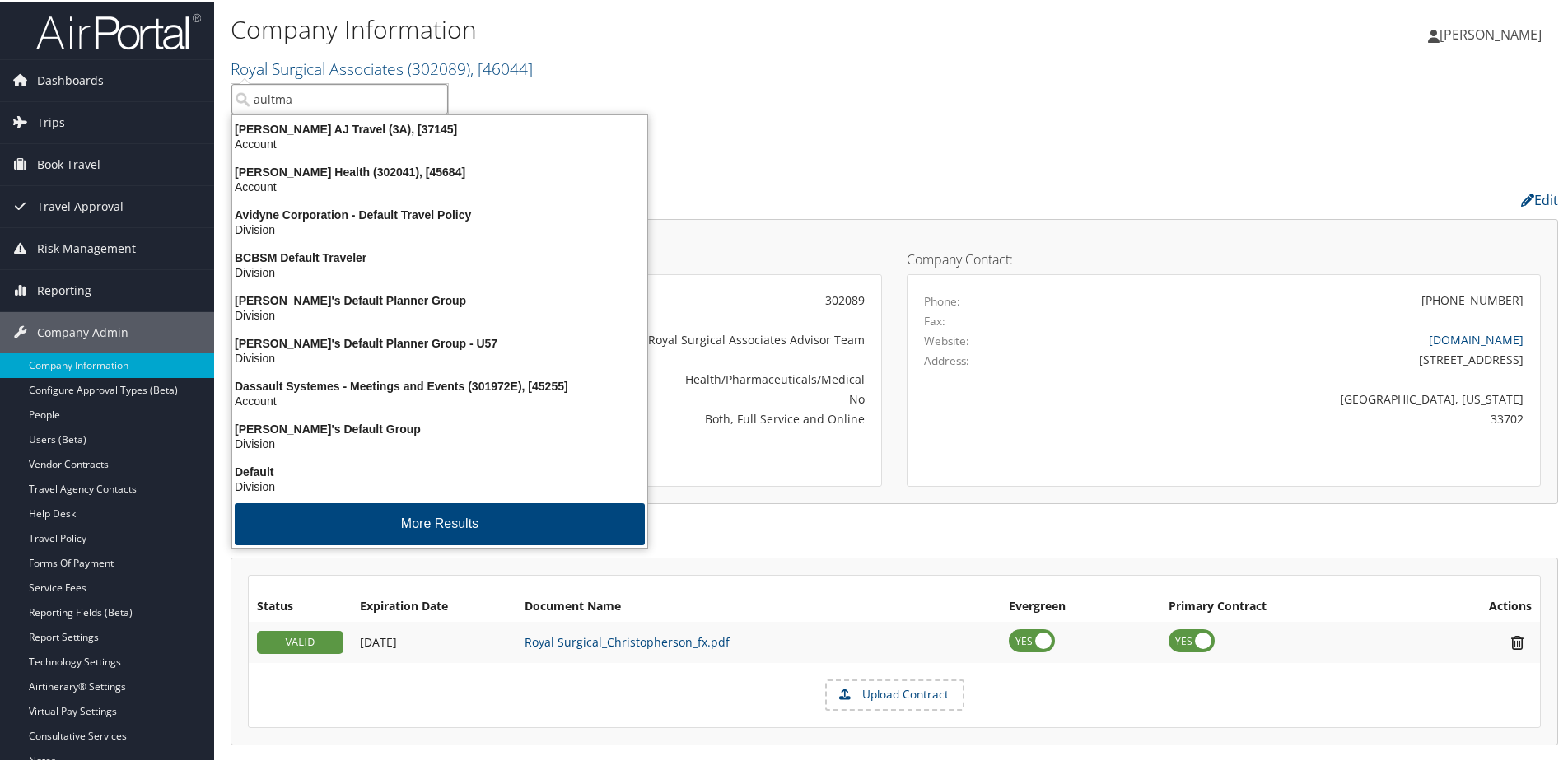
type input "aultman"
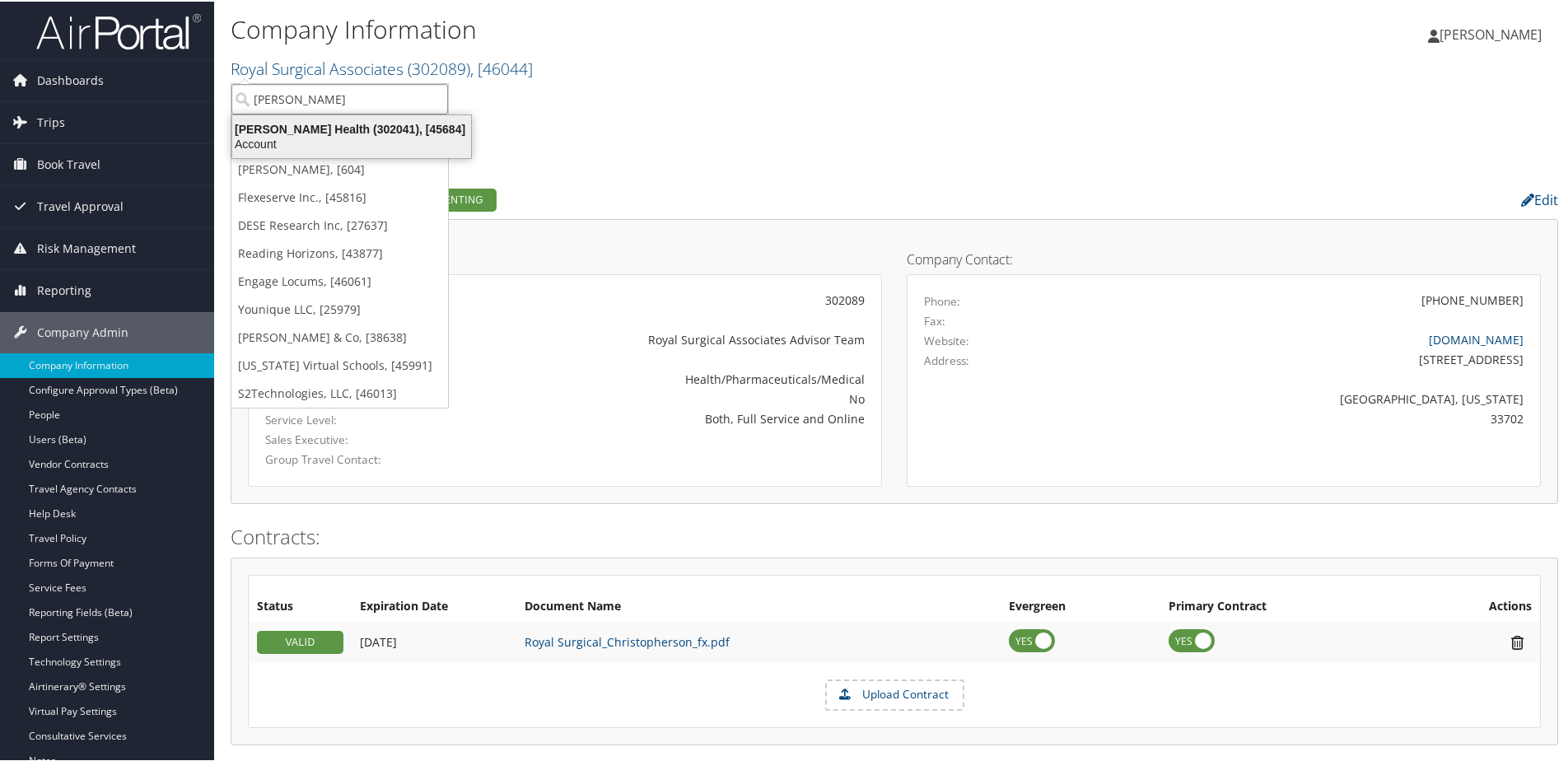
click at [284, 134] on div "Aultman Health (302041), [45684]" at bounding box center [352, 127] width 258 height 14
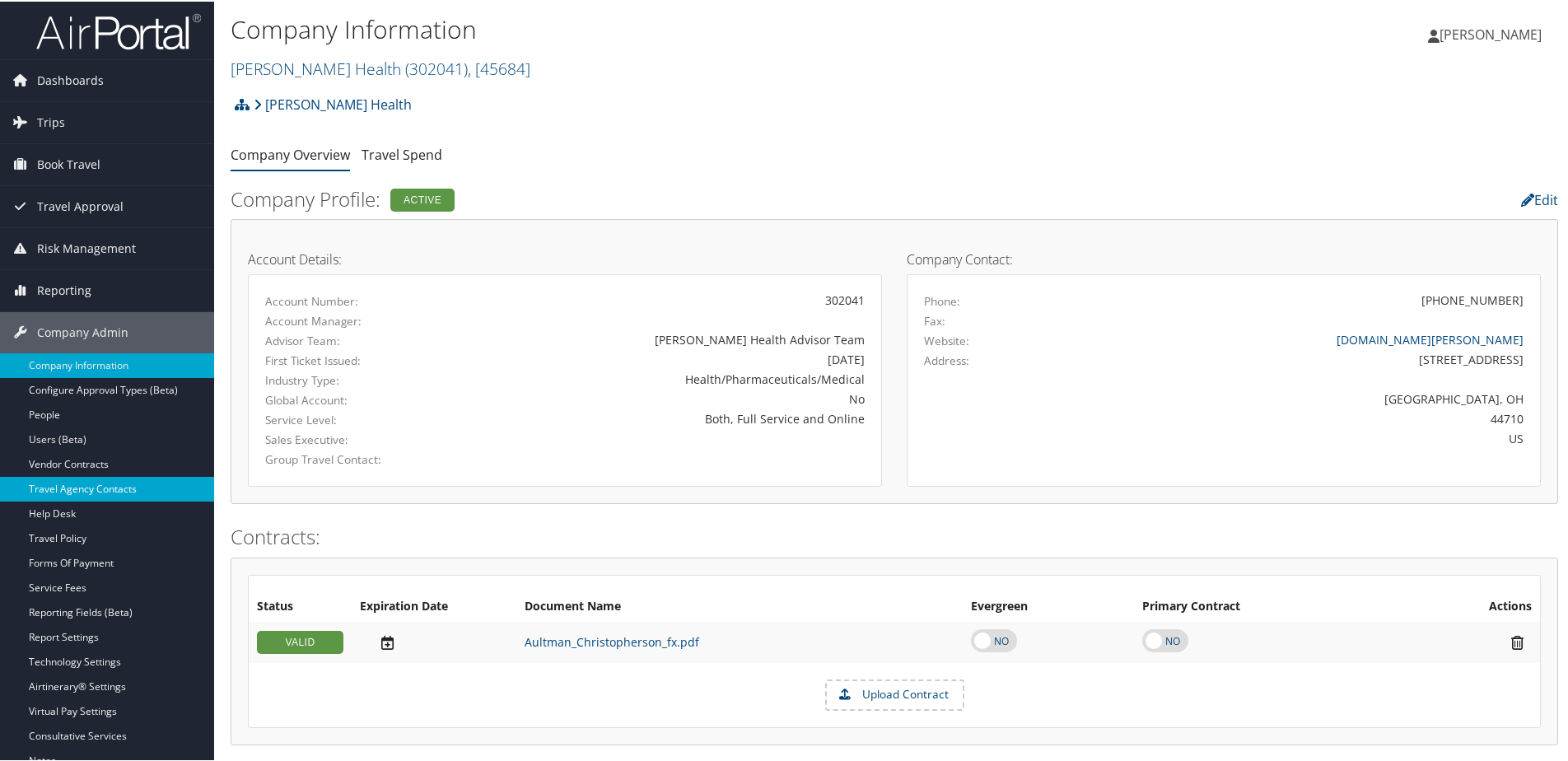
click at [99, 483] on link "Travel Agency Contacts" at bounding box center [107, 488] width 214 height 25
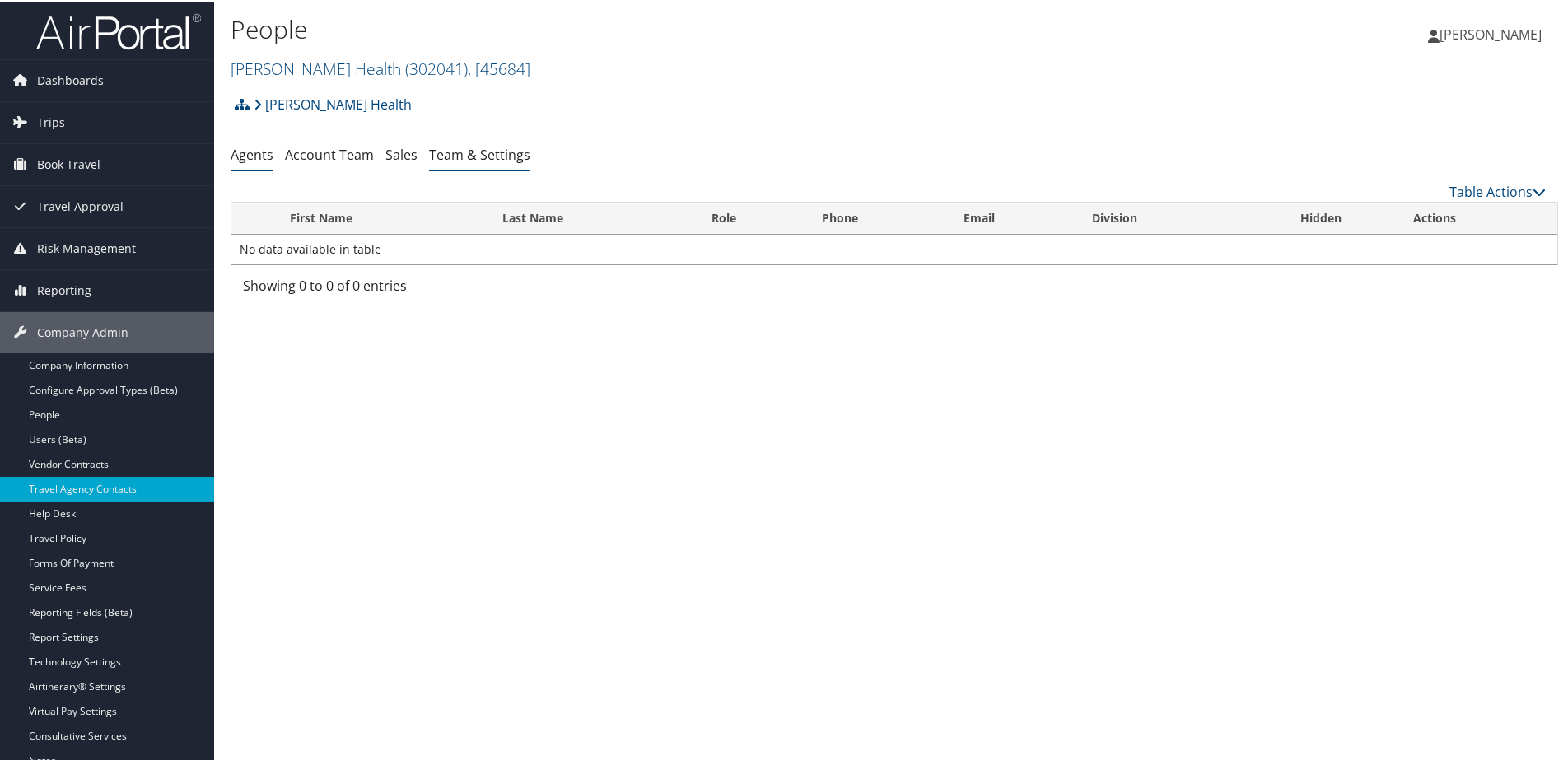
click at [469, 154] on link "Team & Settings" at bounding box center [479, 152] width 101 height 18
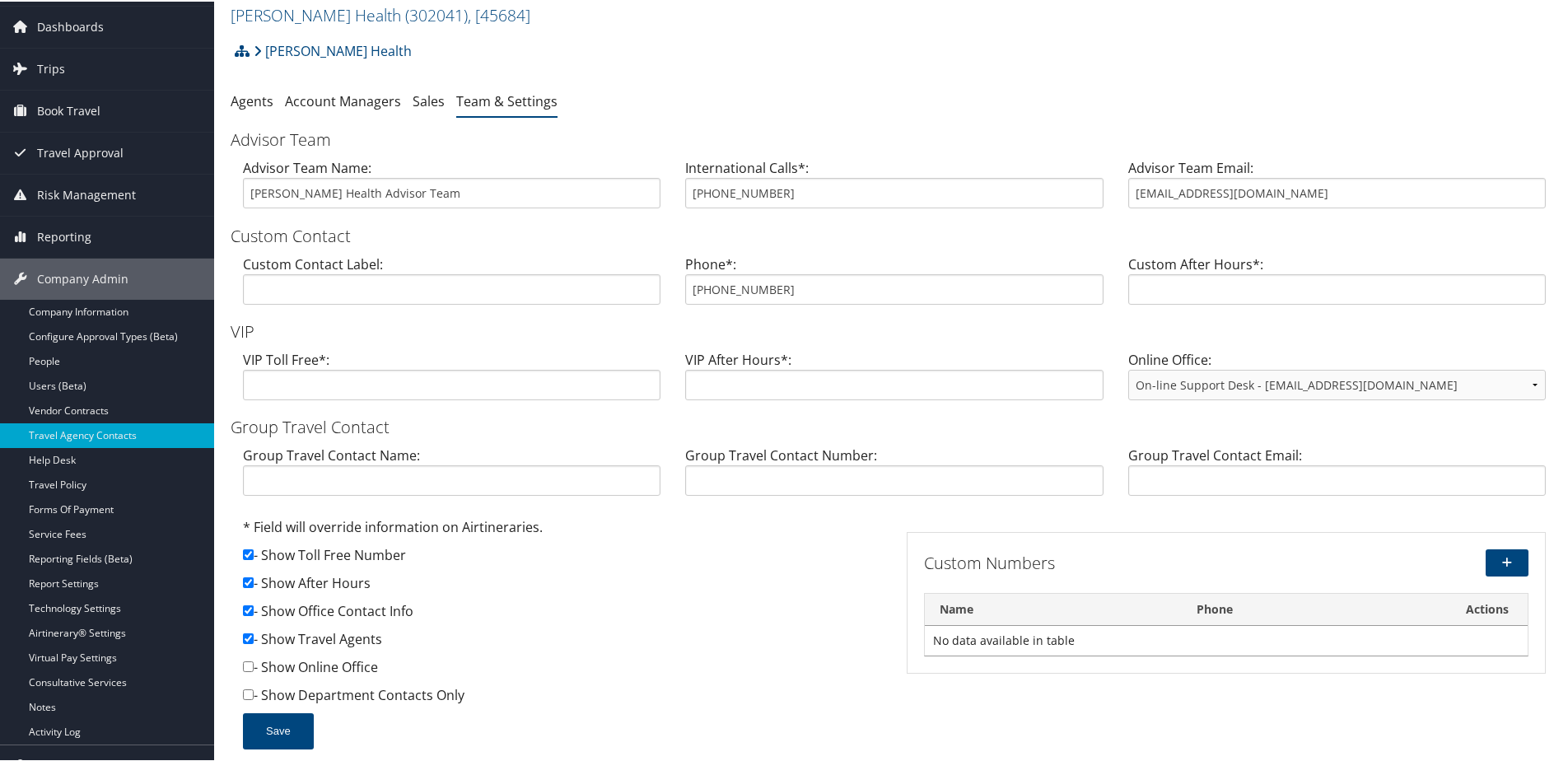
scroll to position [82, 0]
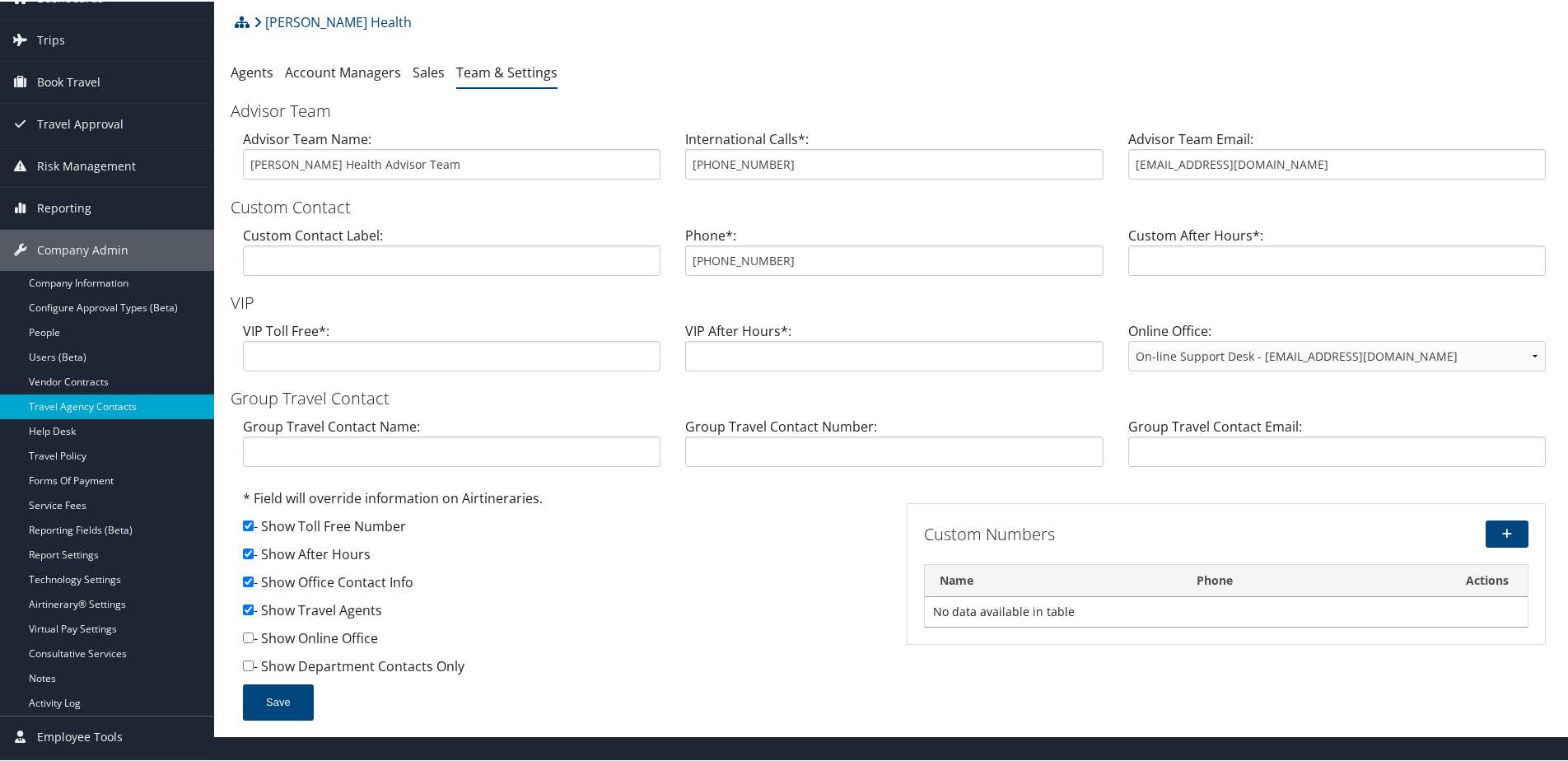
click at [250, 557] on input "checkbox" at bounding box center [248, 552] width 11 height 11
checkbox input "false"
click at [267, 690] on button "Save" at bounding box center [278, 701] width 70 height 37
click at [67, 277] on link "Company Information" at bounding box center [107, 282] width 214 height 25
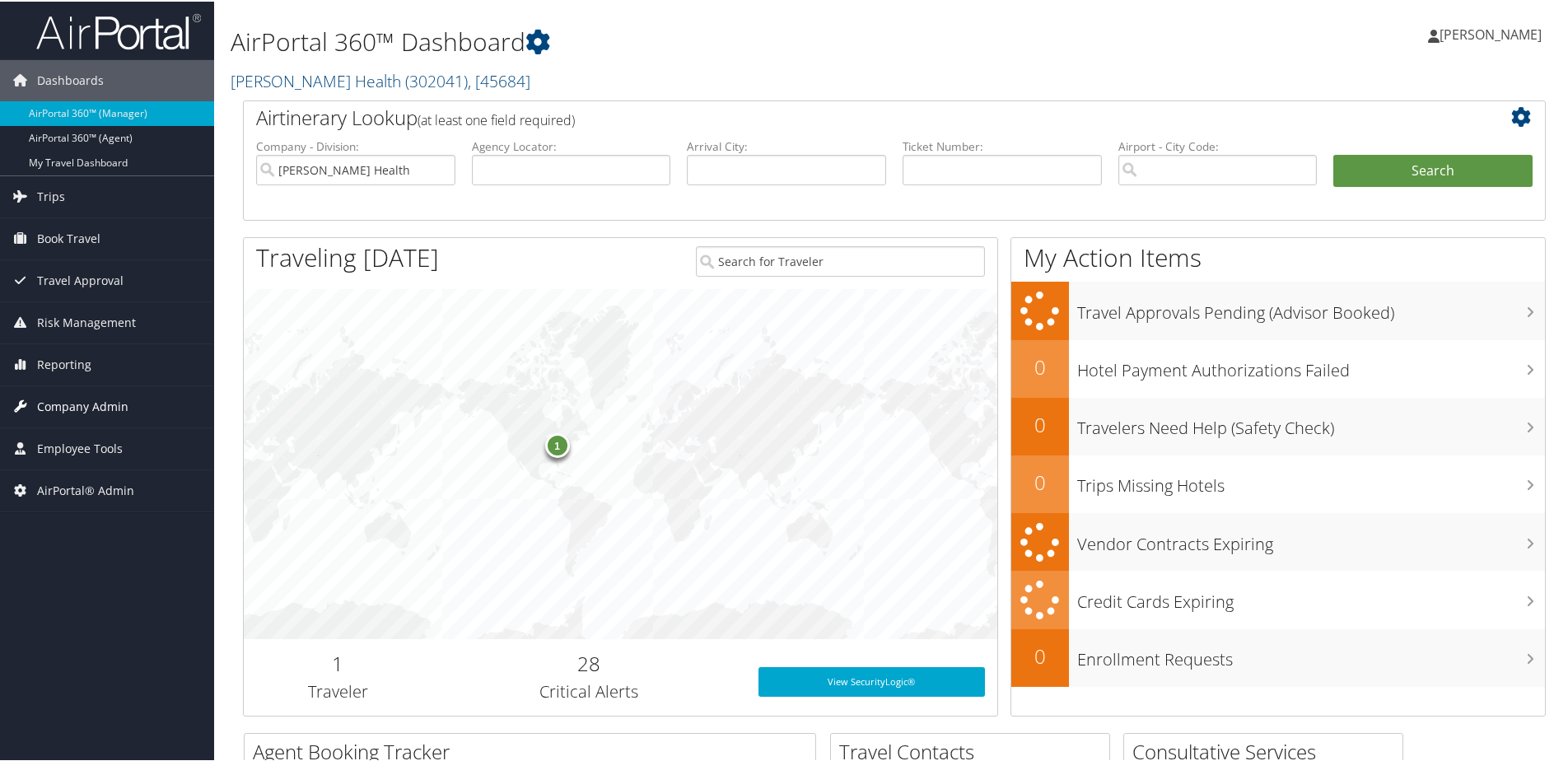
click at [63, 407] on span "Company Admin" at bounding box center [82, 405] width 92 height 41
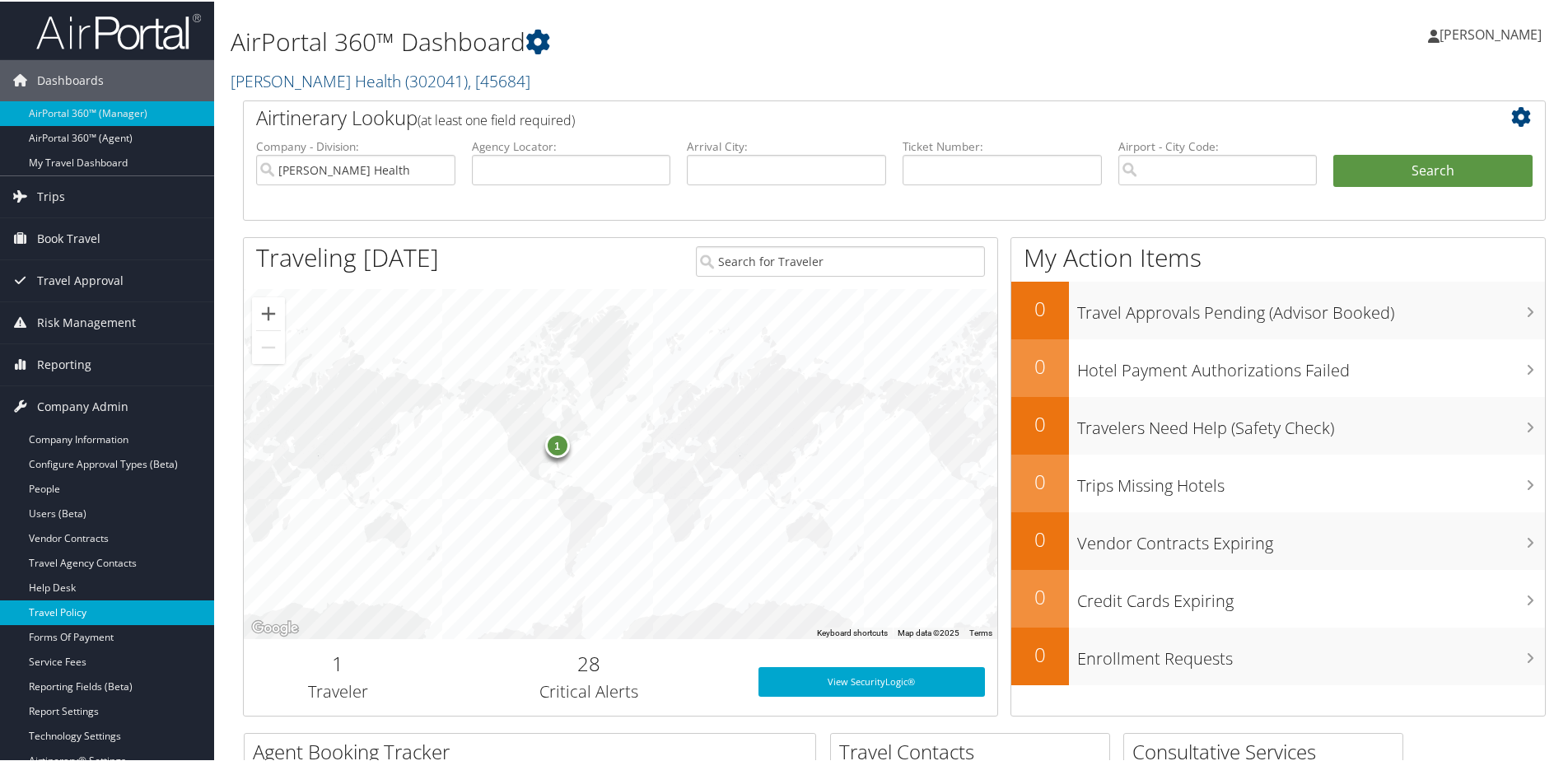
click at [76, 601] on link "Travel Policy" at bounding box center [107, 612] width 214 height 25
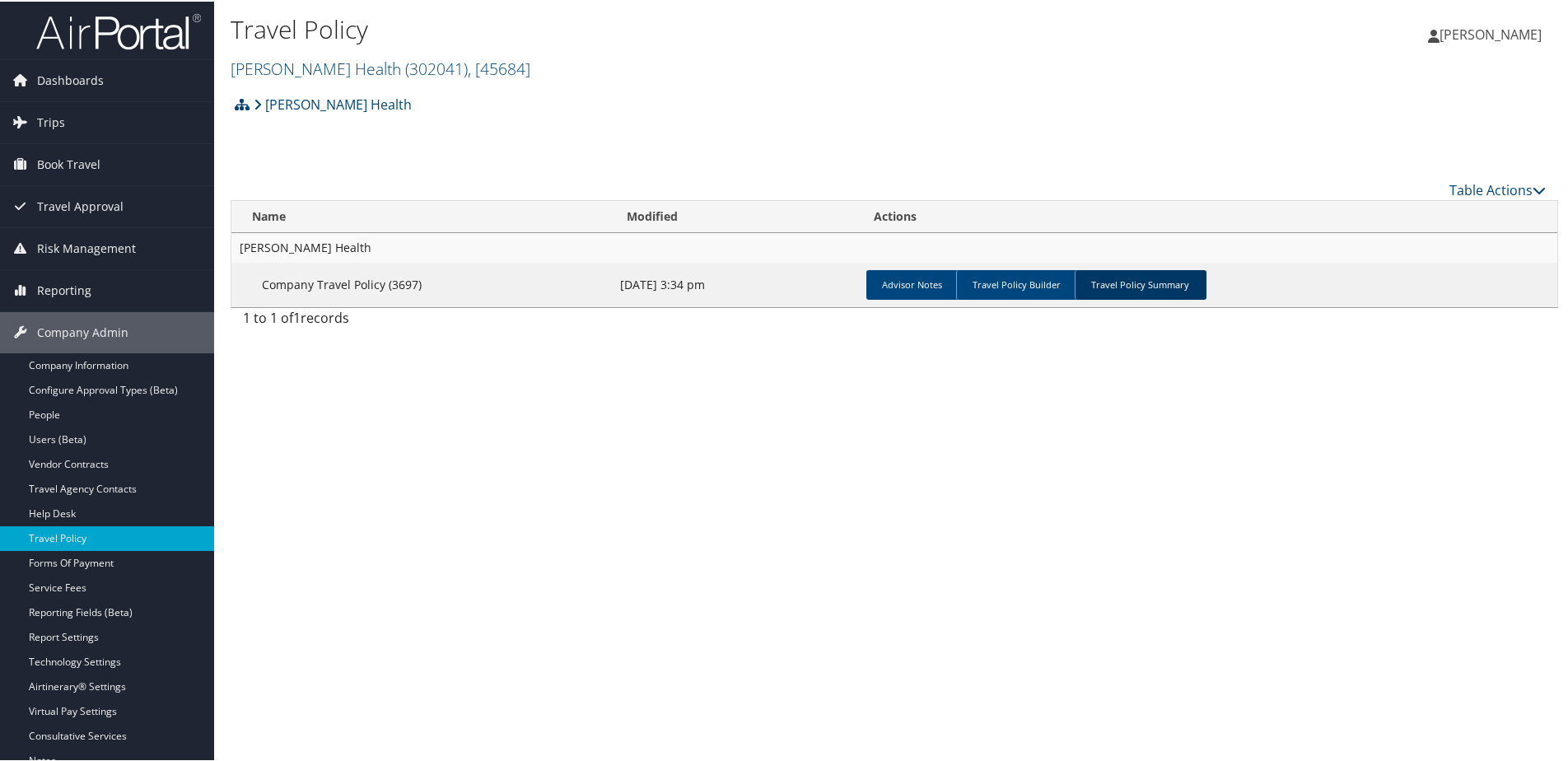
click at [1142, 279] on link "Travel Policy Summary" at bounding box center [1141, 283] width 132 height 30
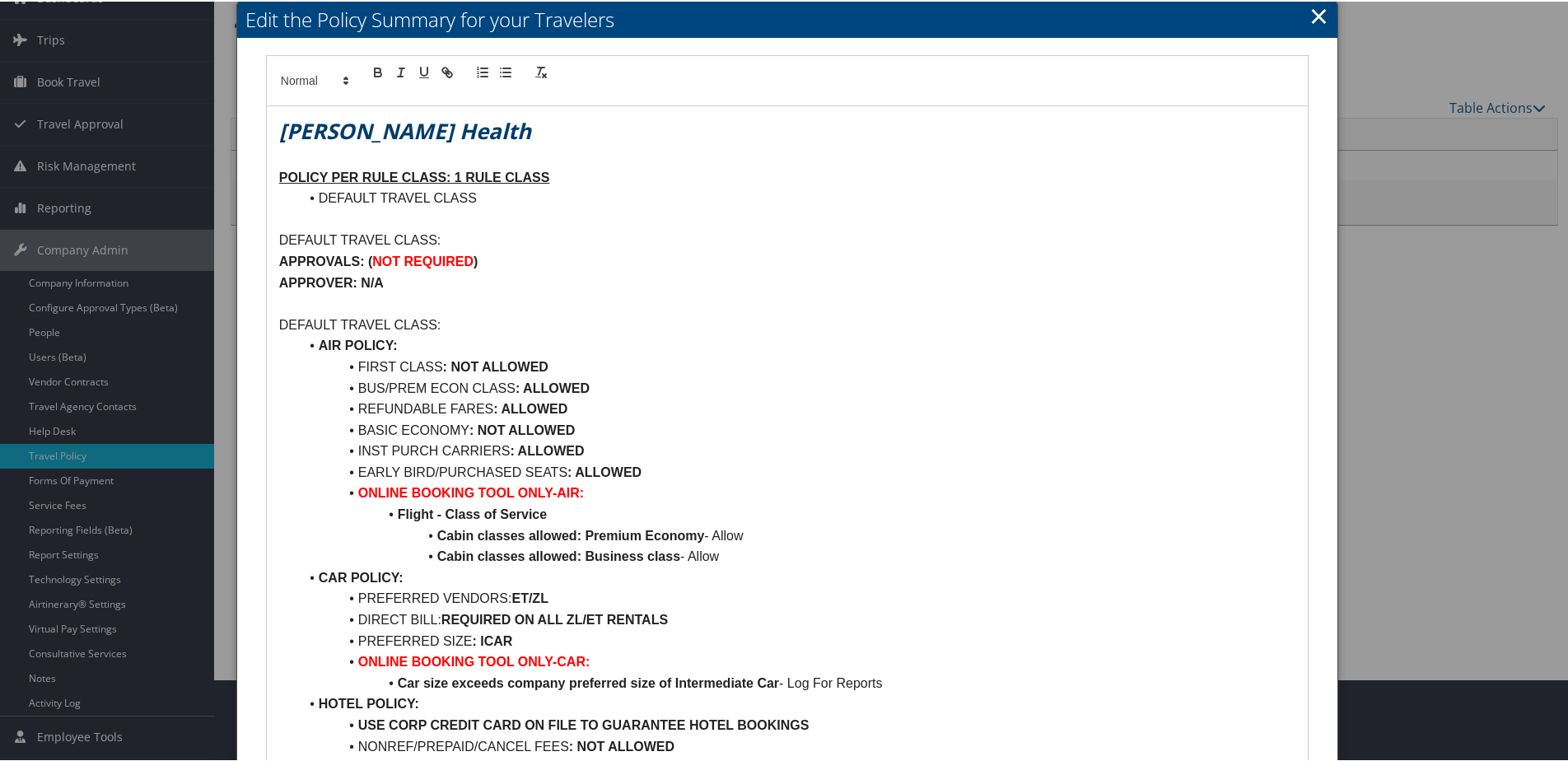
scroll to position [165, 0]
